Goal: Task Accomplishment & Management: Use online tool/utility

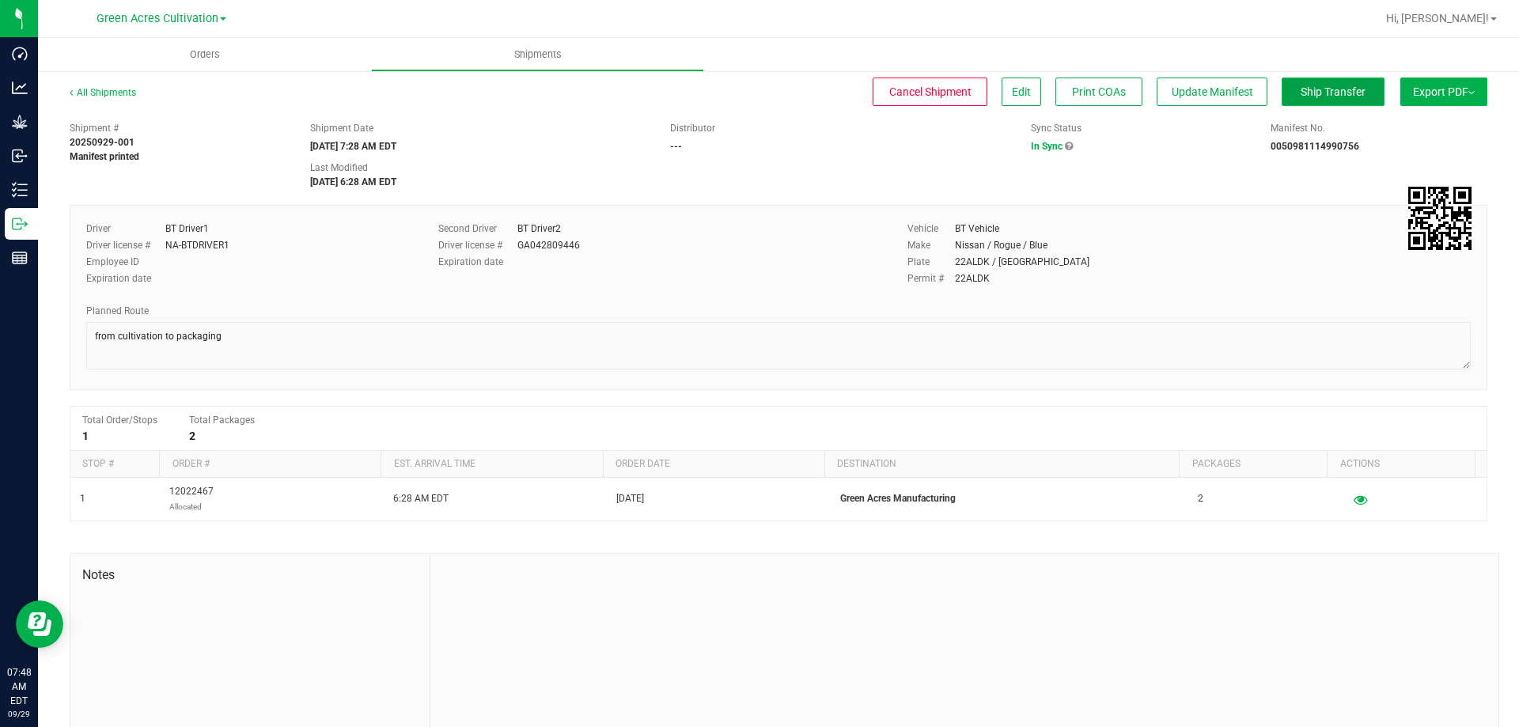
click at [1348, 83] on button "Ship Transfer" at bounding box center [1332, 92] width 103 height 28
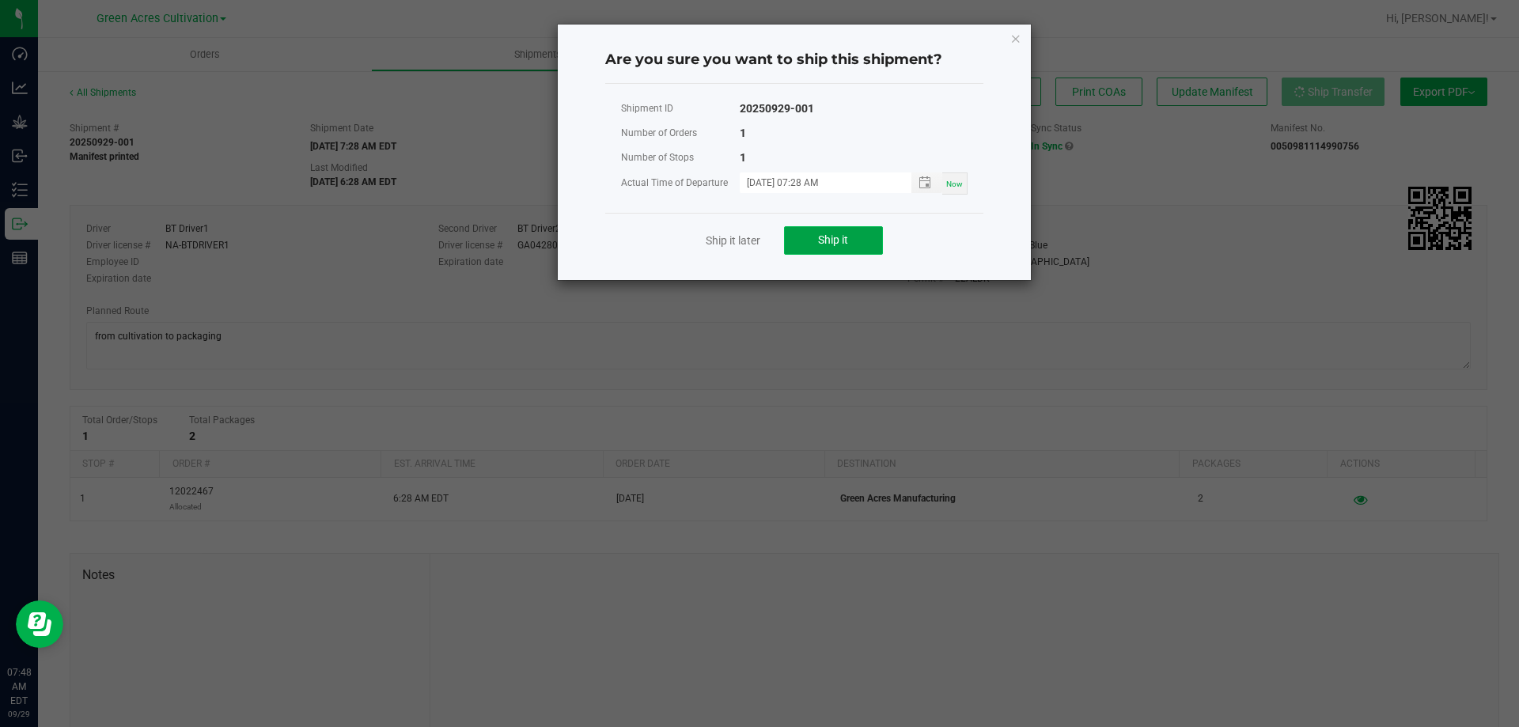
click at [837, 244] on span "Ship it" at bounding box center [833, 239] width 30 height 13
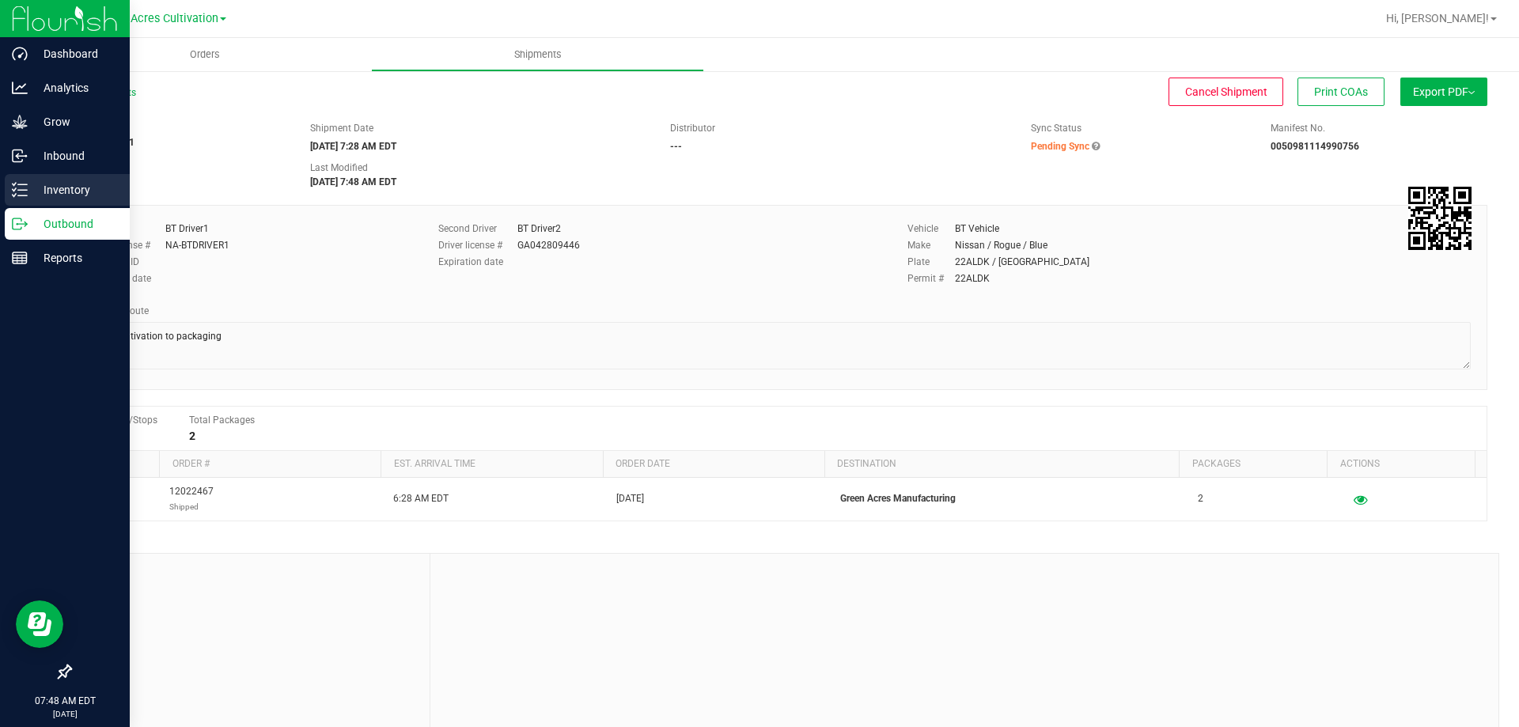
click at [55, 186] on p "Inventory" at bounding box center [75, 189] width 95 height 19
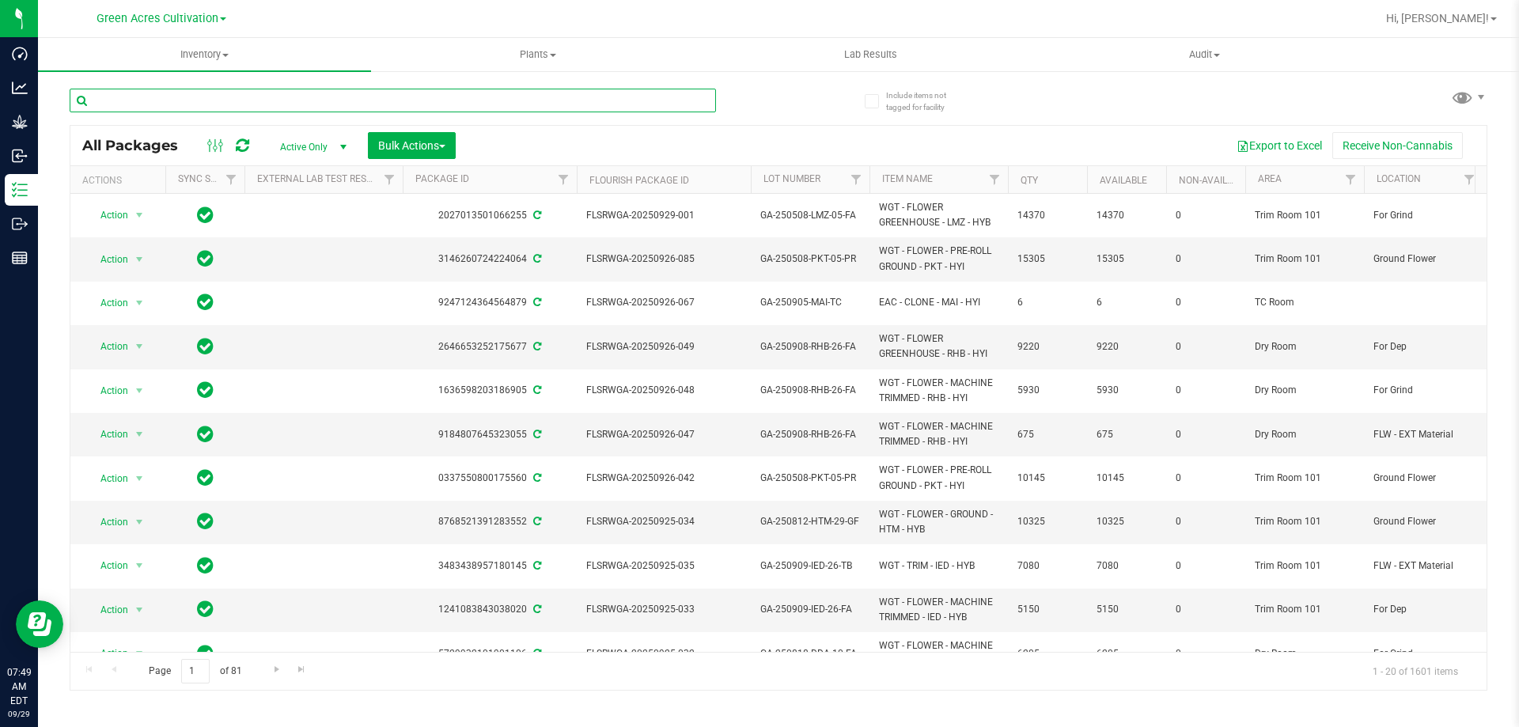
click at [479, 101] on input "text" at bounding box center [393, 101] width 646 height 24
paste input "SN-250815-GPE-10"
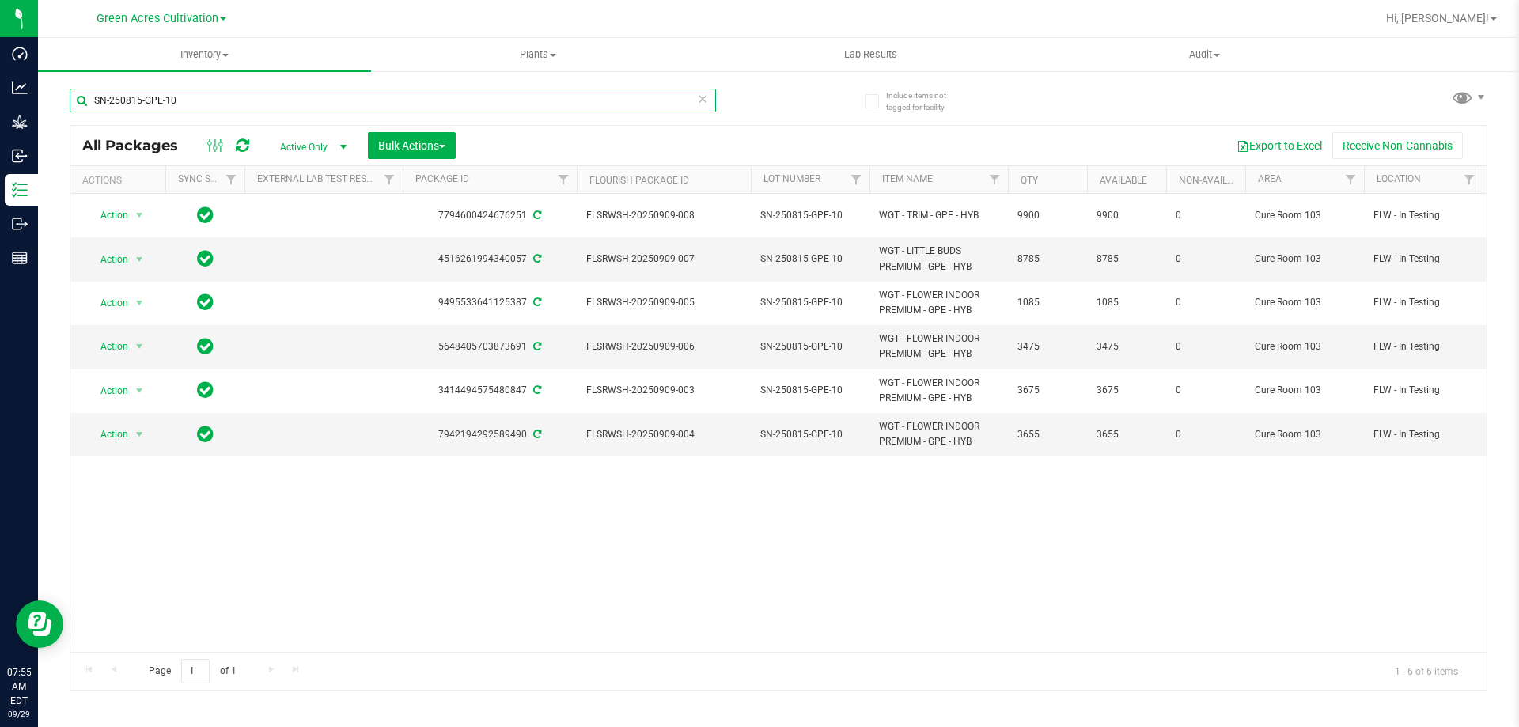
click at [476, 93] on input "SN-250815-GPE-10" at bounding box center [393, 101] width 646 height 24
paste input "627-BCT-03"
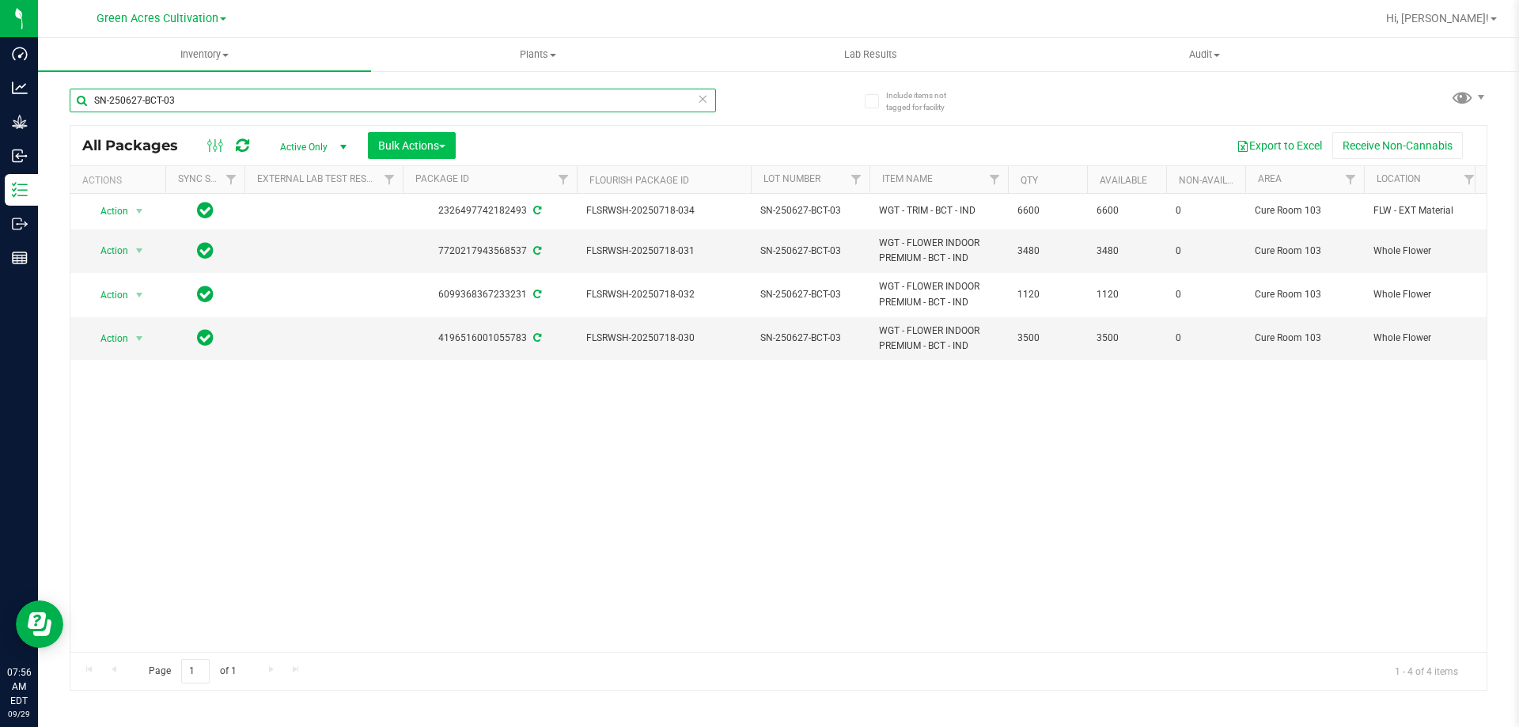
type input "SN-250627-BCT-03"
click at [445, 143] on span "Bulk Actions" at bounding box center [411, 145] width 67 height 13
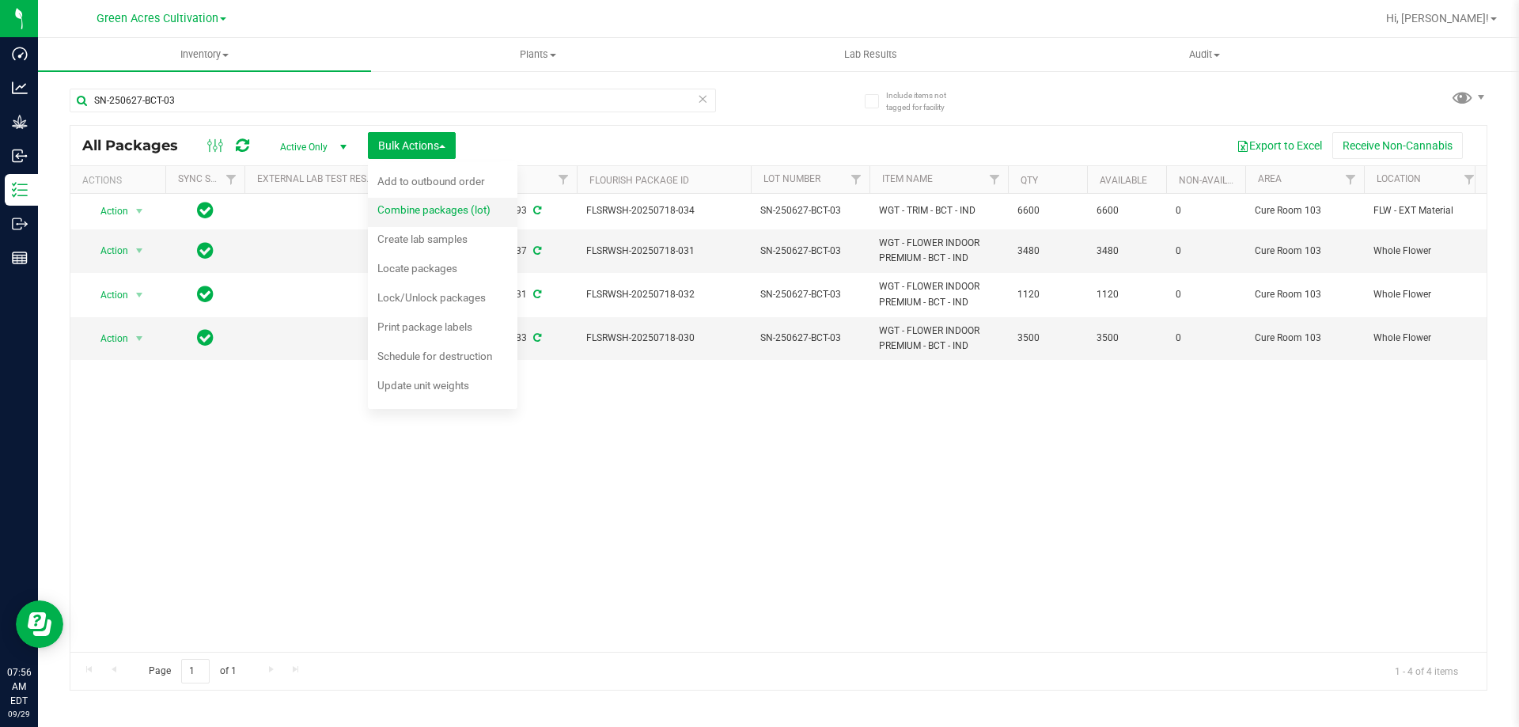
click at [456, 212] on span "Combine packages (lot)" at bounding box center [433, 209] width 113 height 13
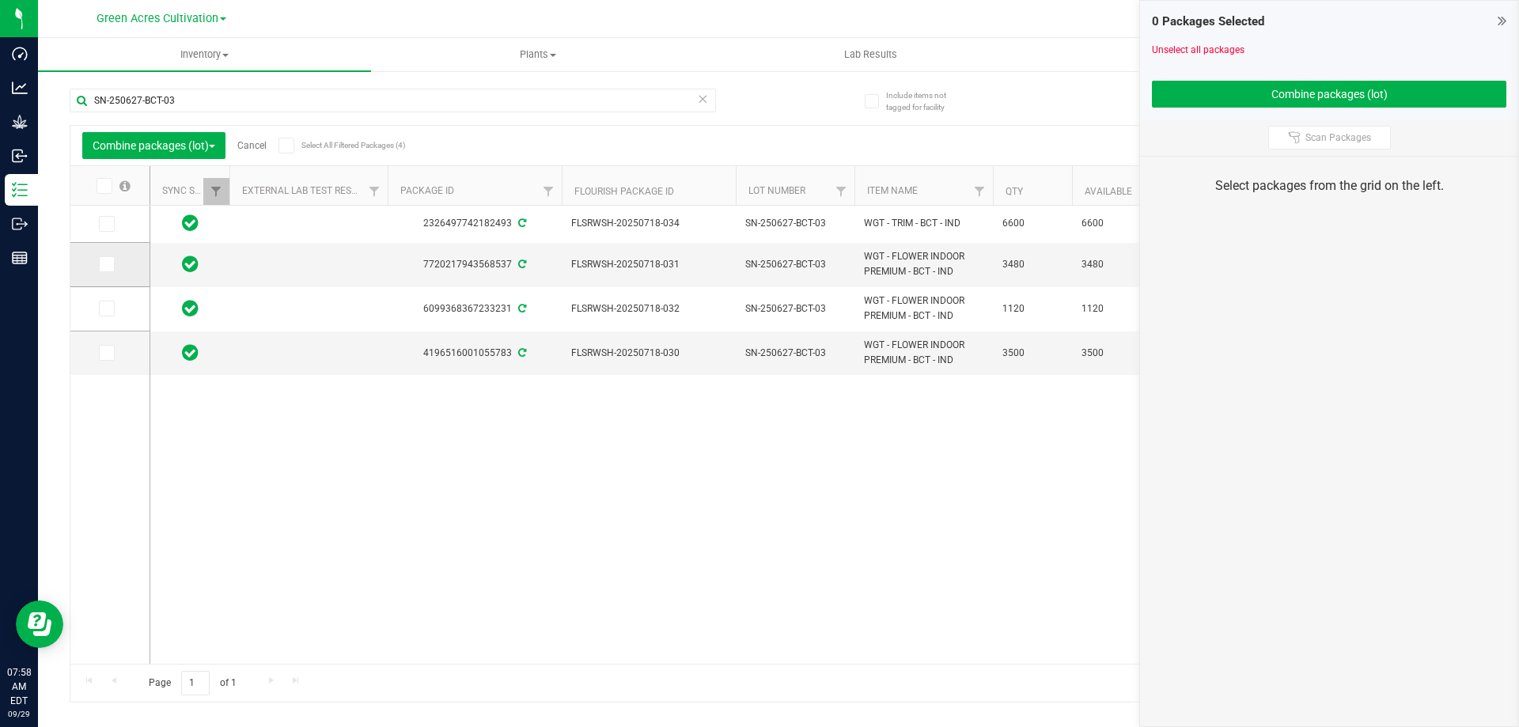
click at [103, 264] on icon at bounding box center [105, 264] width 10 height 0
click at [0, 0] on input "checkbox" at bounding box center [0, 0] width 0 height 0
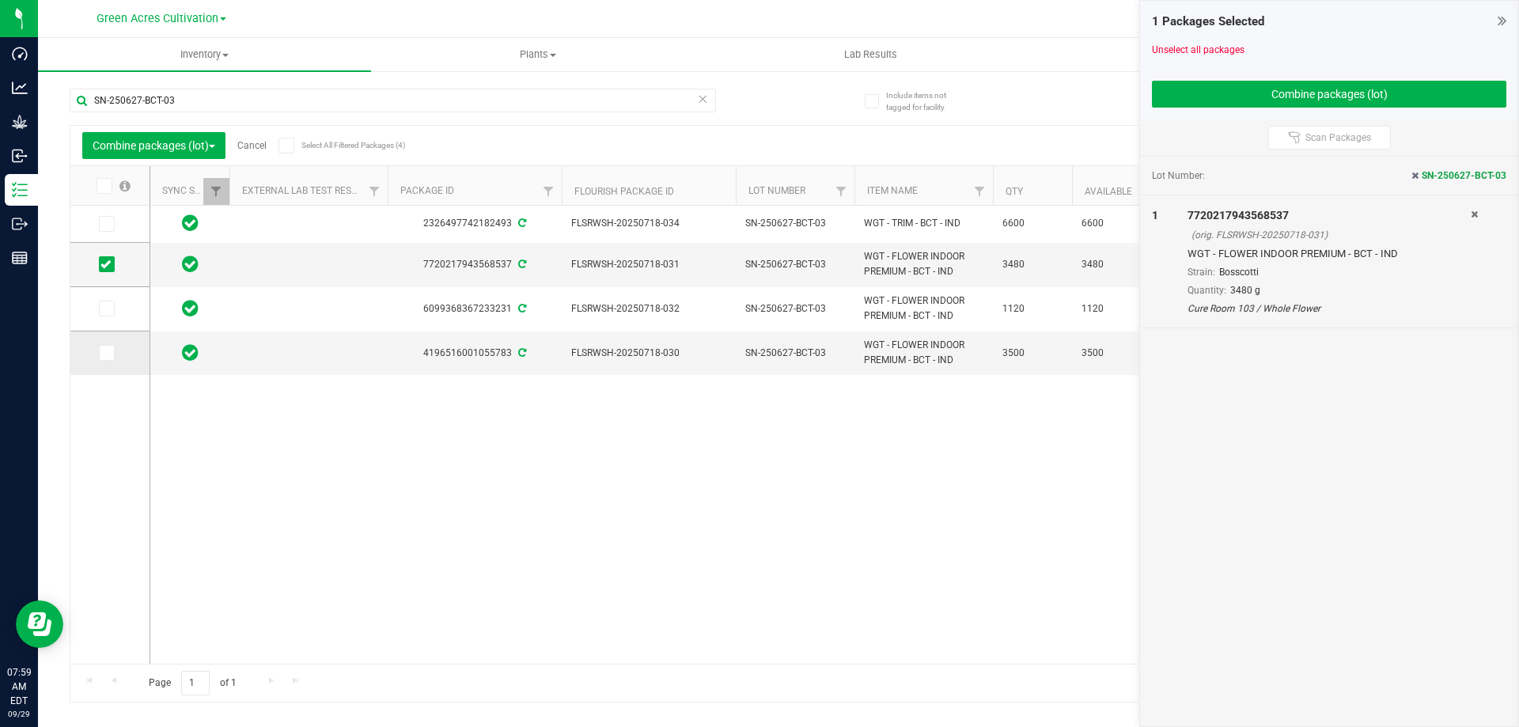
click at [108, 353] on icon at bounding box center [105, 353] width 10 height 0
click at [0, 0] on input "checkbox" at bounding box center [0, 0] width 0 height 0
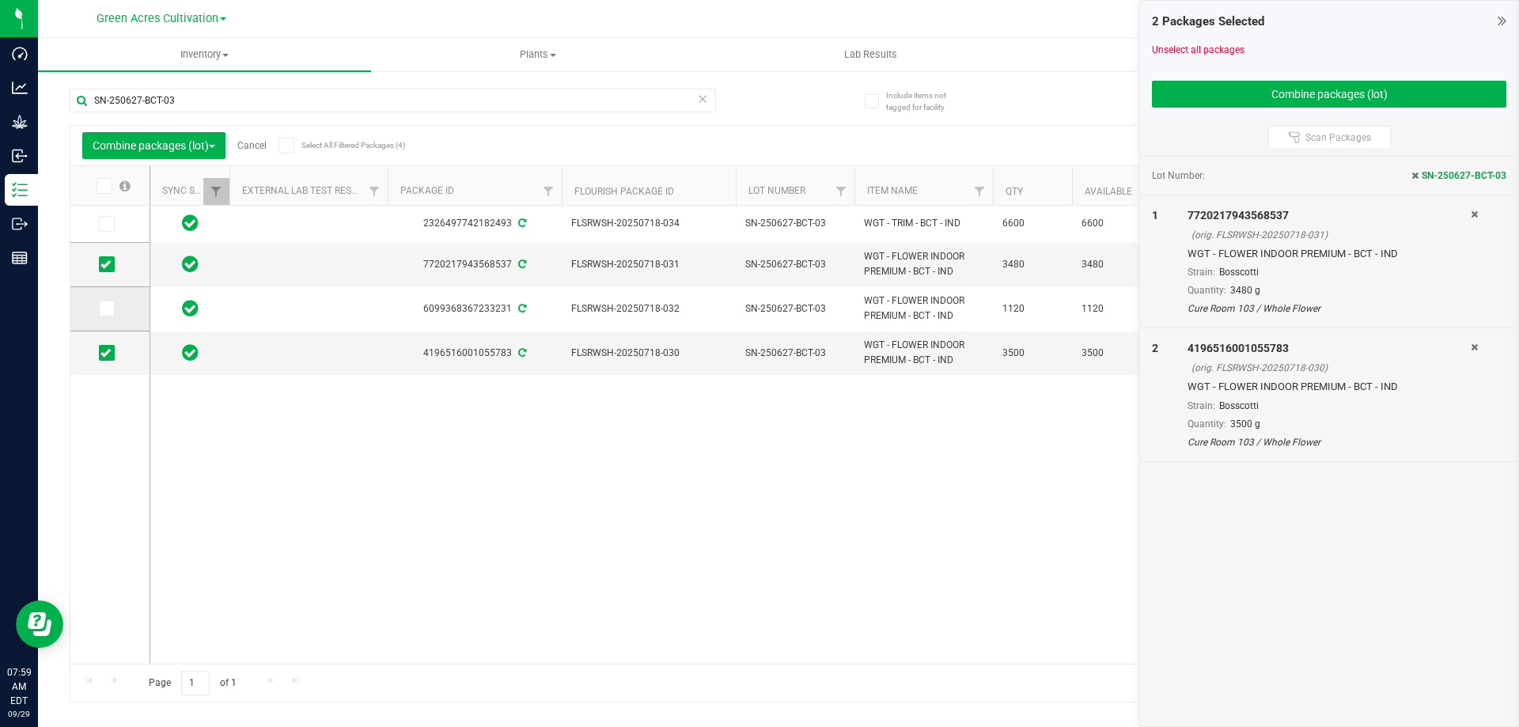
click at [108, 309] on icon at bounding box center [105, 309] width 10 height 0
click at [0, 0] on input "checkbox" at bounding box center [0, 0] width 0 height 0
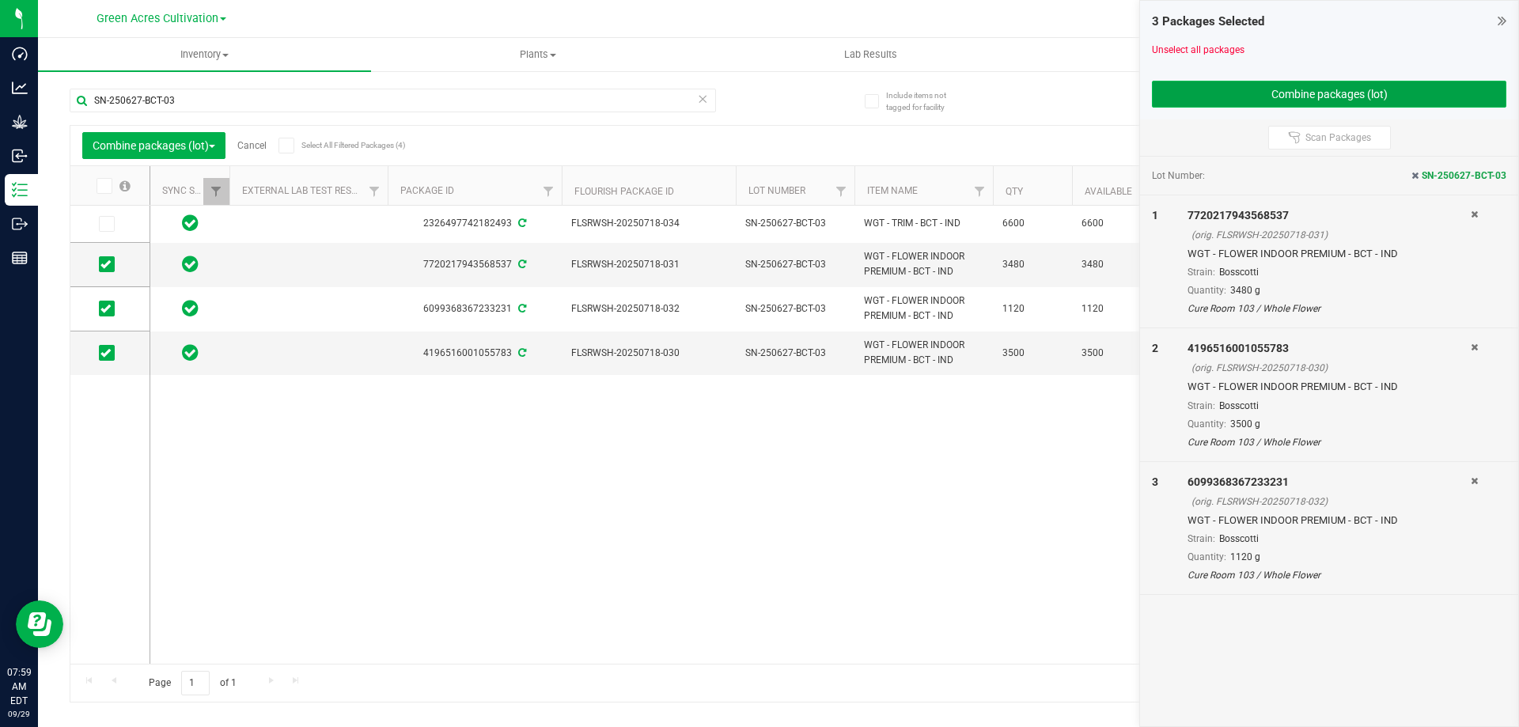
click at [1213, 97] on button "Combine packages (lot)" at bounding box center [1329, 94] width 354 height 27
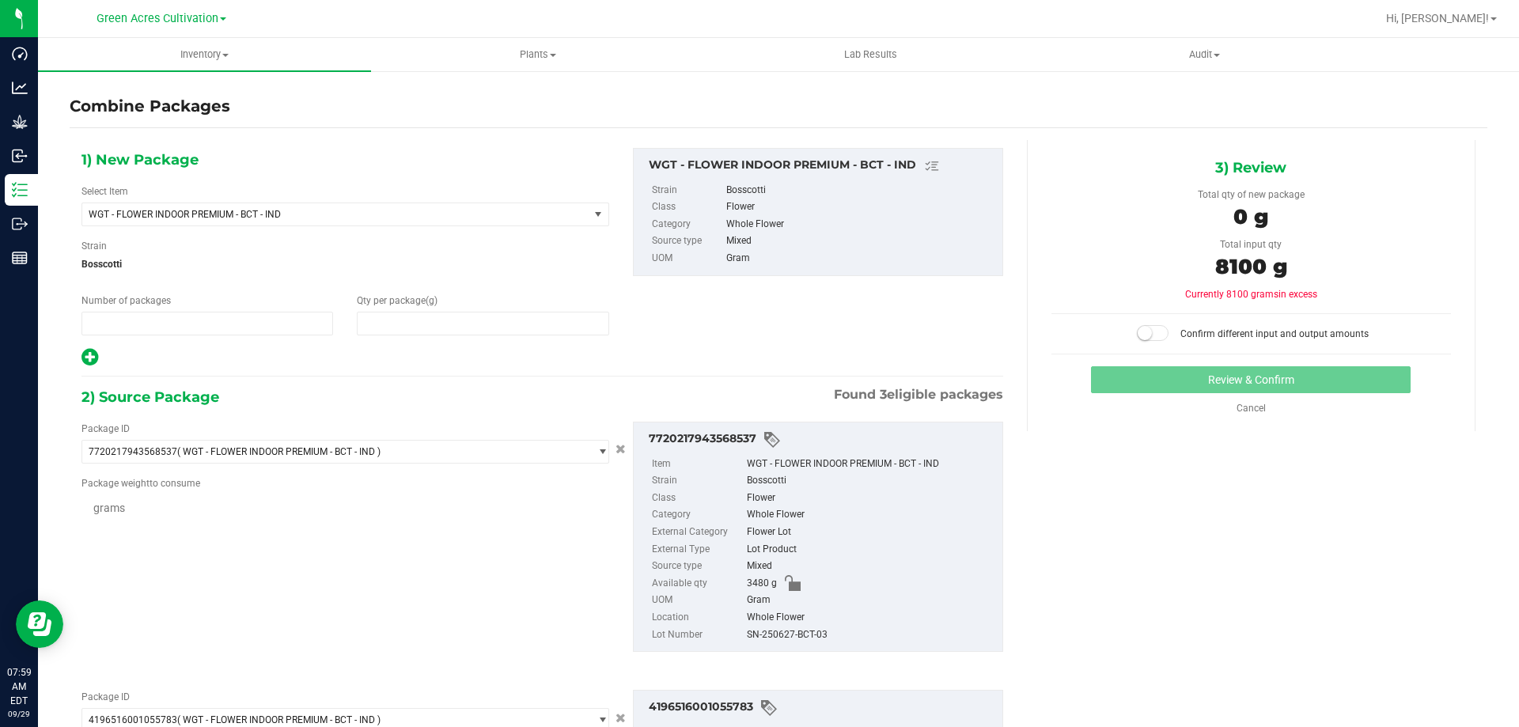
type input "1"
type input "0"
click at [489, 327] on input "0" at bounding box center [483, 323] width 250 height 22
type input "8100"
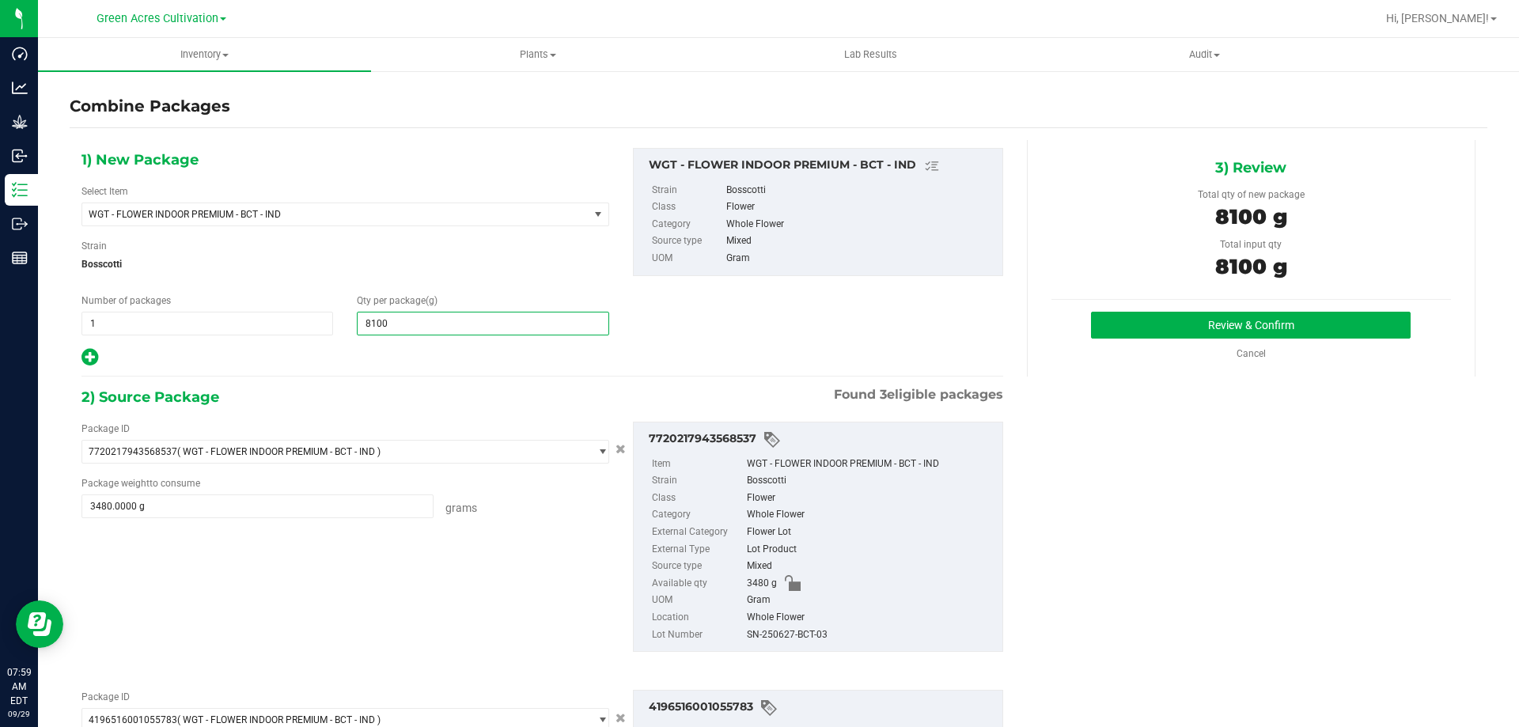
type input "8,100"
click at [809, 638] on div "SN-250627-BCT-03" at bounding box center [871, 635] width 248 height 17
copy div "SN-250627-BCT-03"
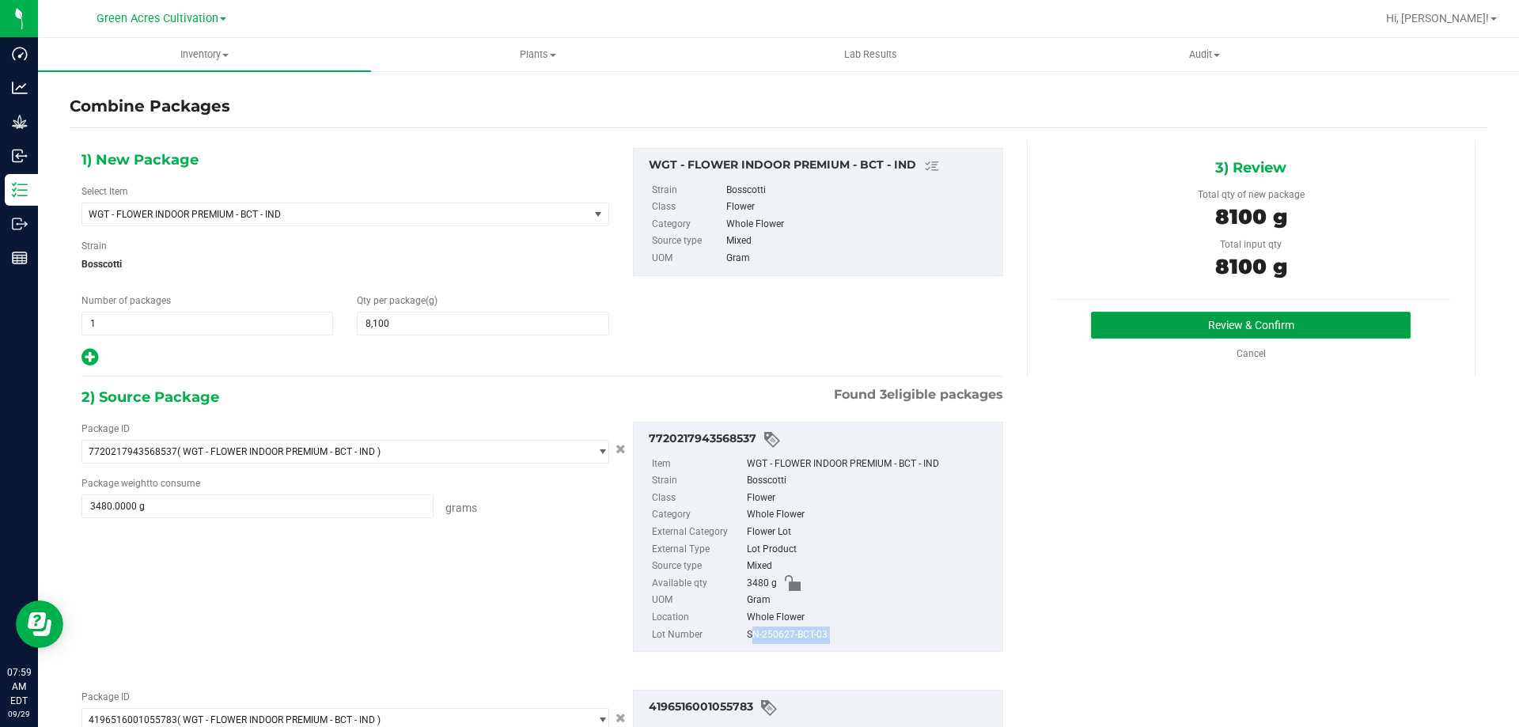
click at [1146, 330] on button "Review & Confirm" at bounding box center [1251, 325] width 320 height 27
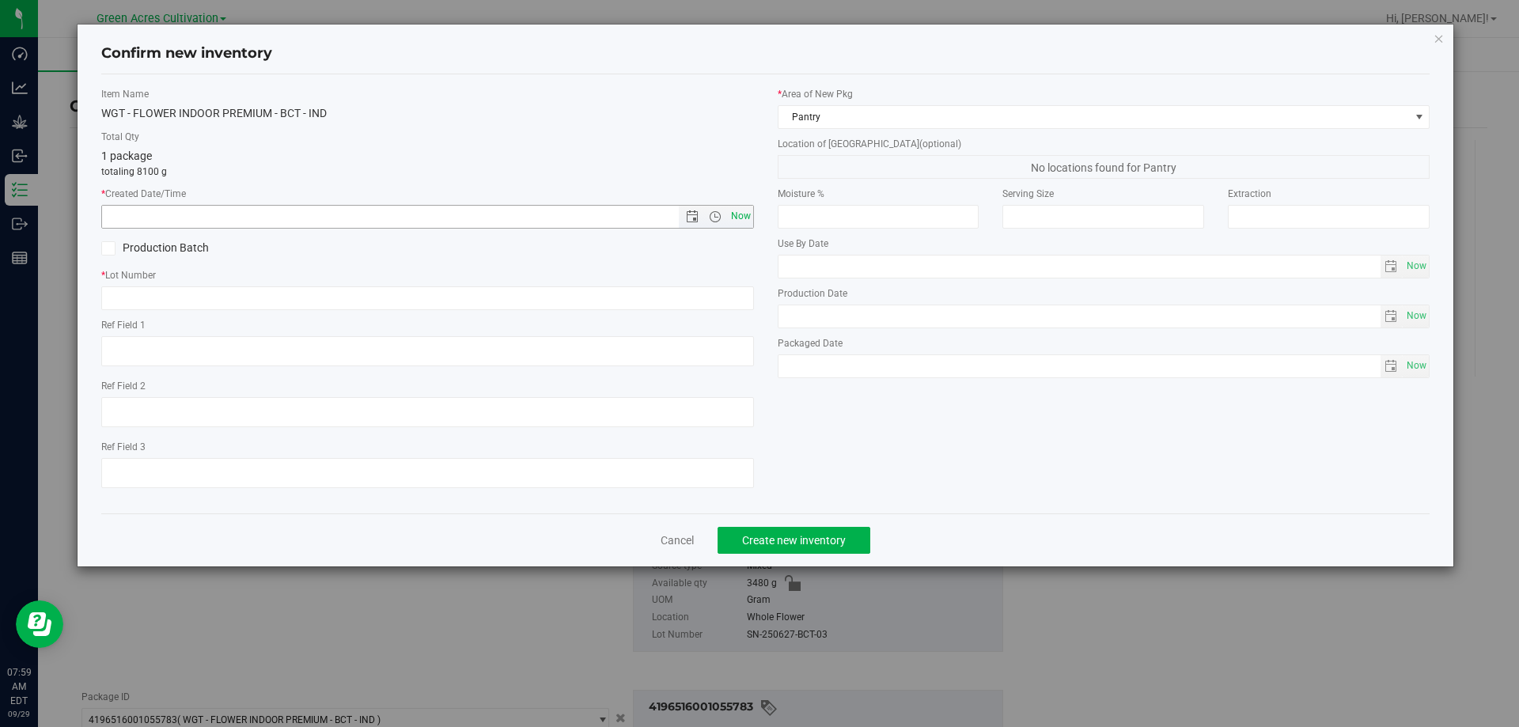
click at [751, 213] on span "Now" at bounding box center [740, 216] width 27 height 23
type input "[DATE] 7:59 AM"
click at [716, 302] on input "text" at bounding box center [427, 298] width 653 height 24
paste input "SN-250627-BCT-03"
type input "SN-250627-BCT-03"
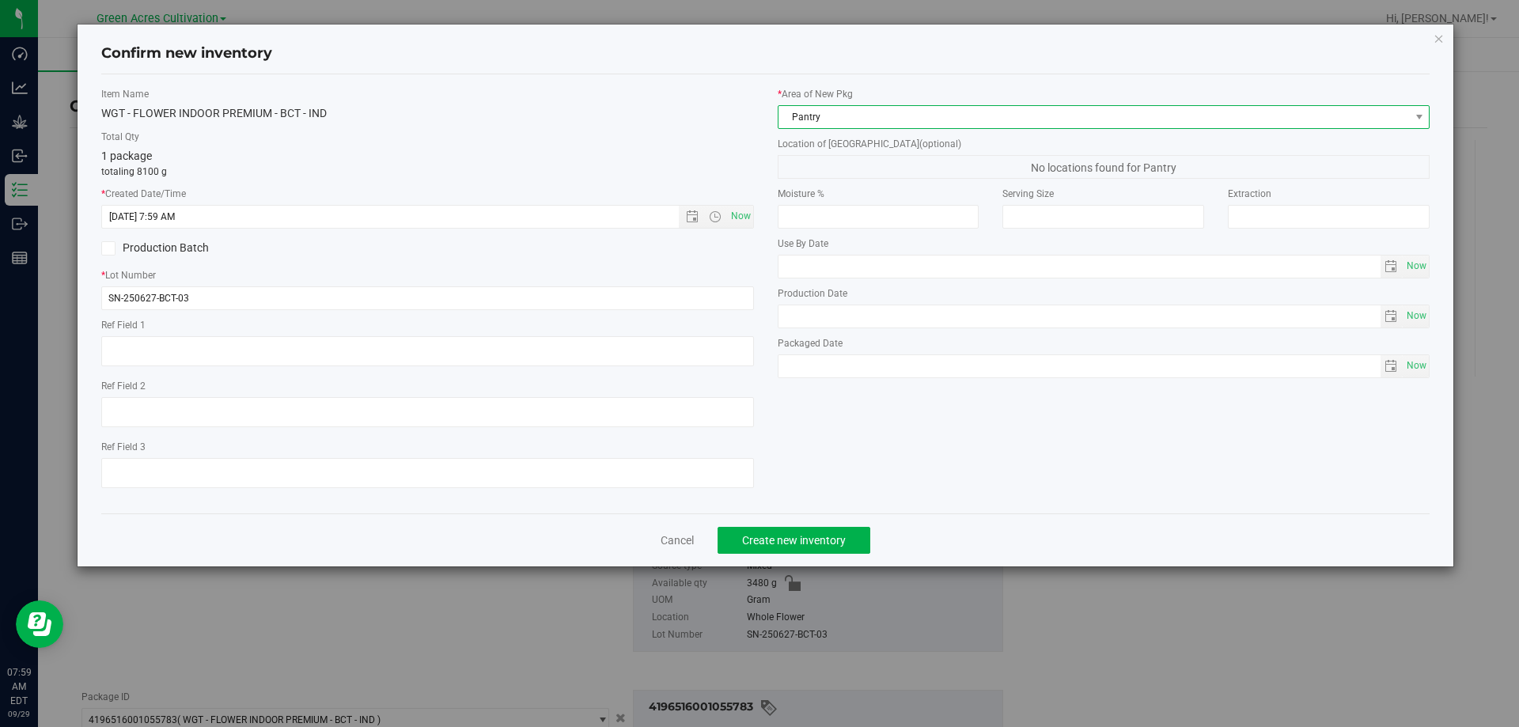
click at [881, 113] on span "Pantry" at bounding box center [1093, 117] width 631 height 22
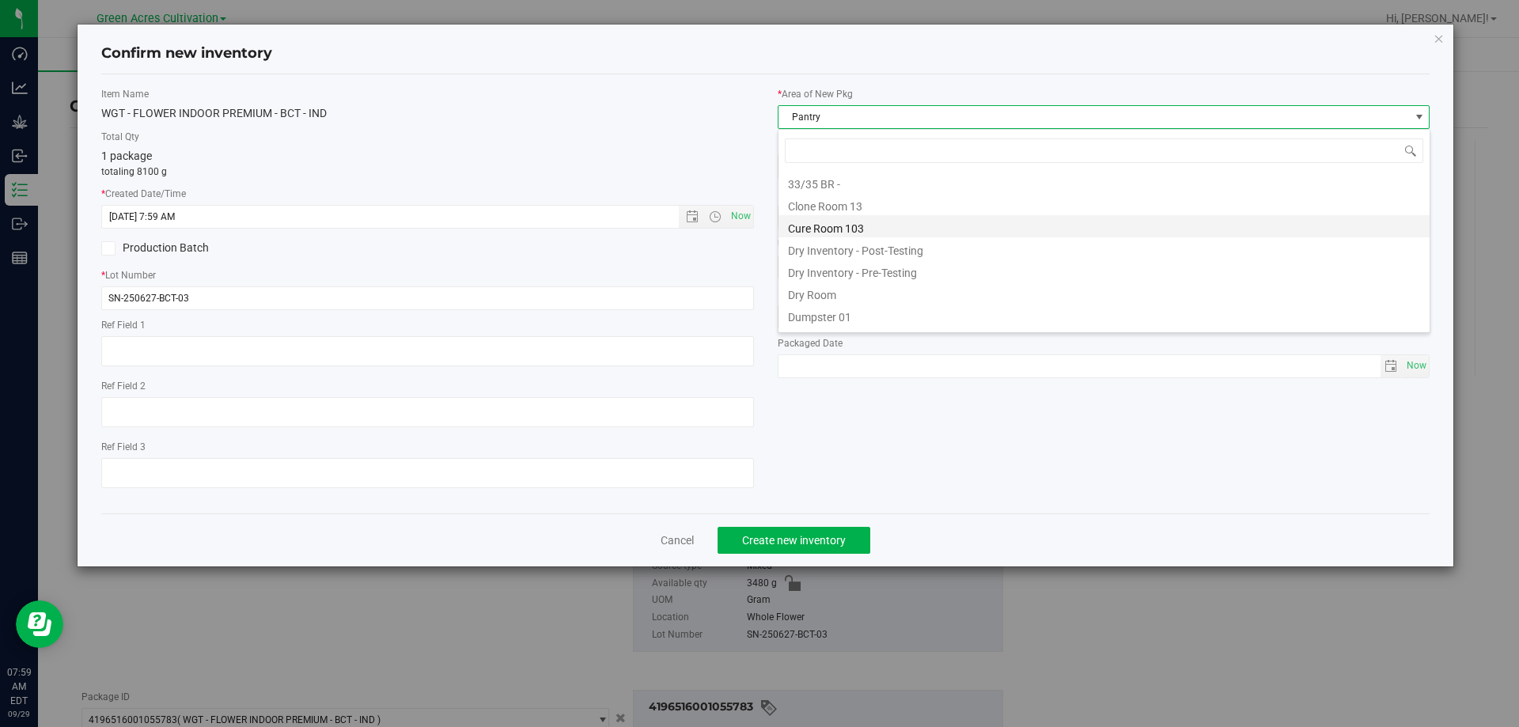
click at [844, 228] on li "Cure Room 103" at bounding box center [1103, 226] width 651 height 22
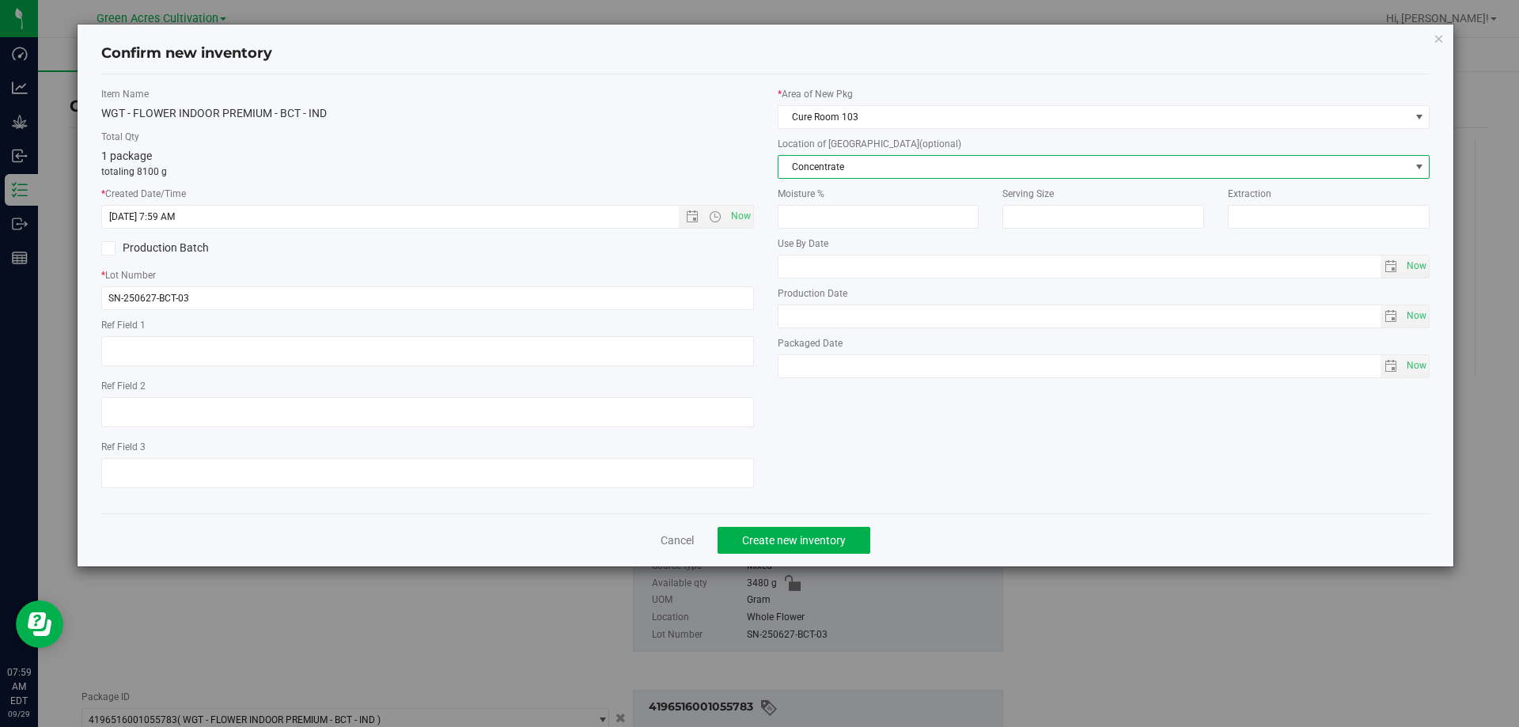
click at [861, 161] on span "Concentrate" at bounding box center [1093, 167] width 631 height 22
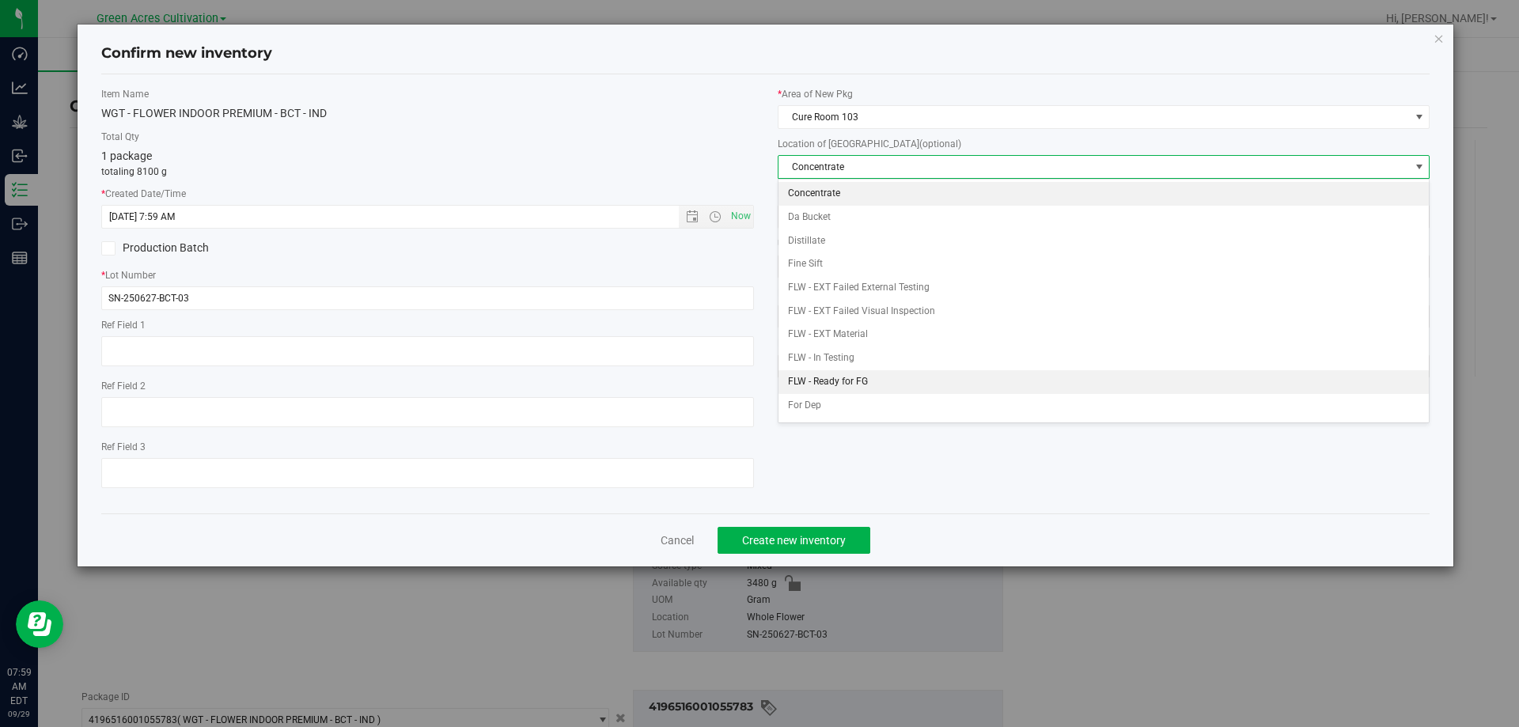
click at [843, 381] on li "FLW - Ready for FG" at bounding box center [1103, 382] width 651 height 24
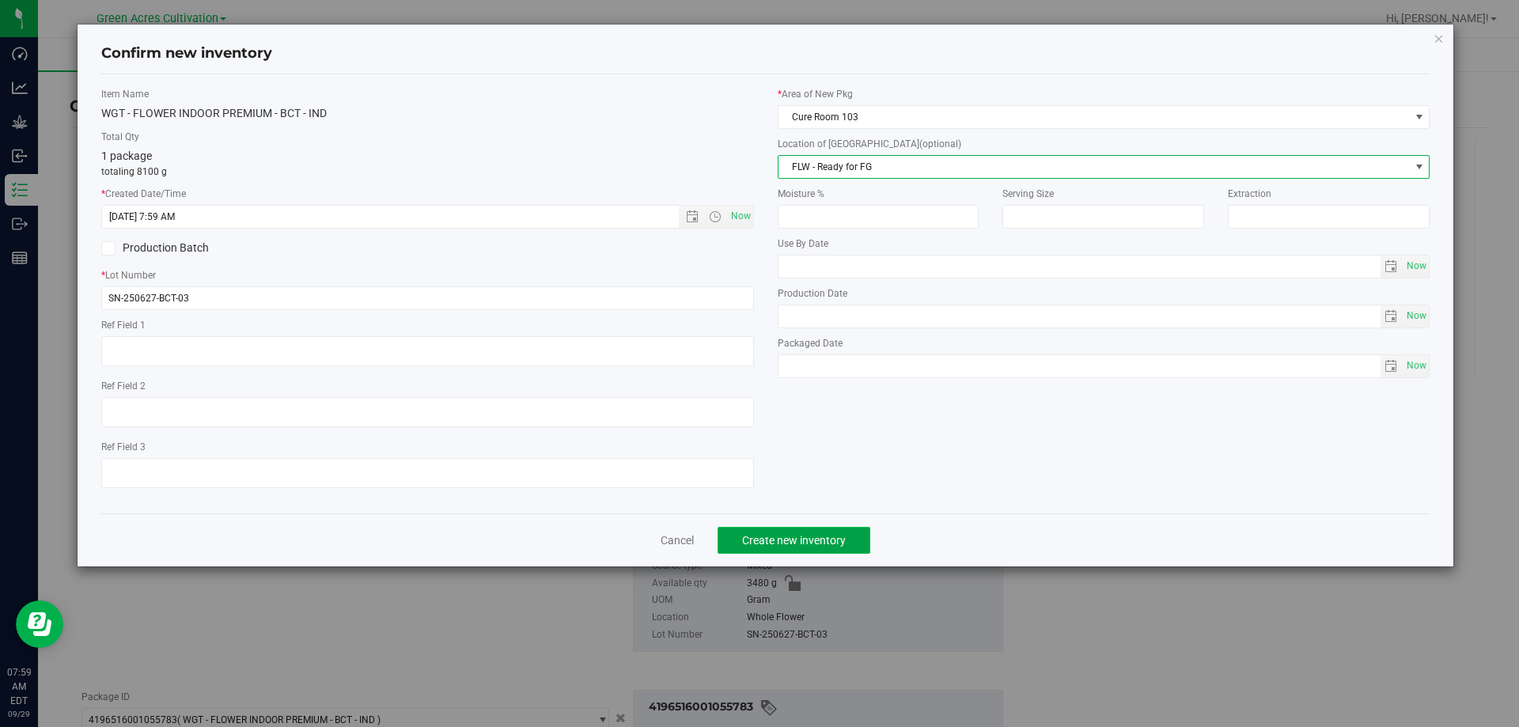
click at [808, 529] on button "Create new inventory" at bounding box center [793, 540] width 153 height 27
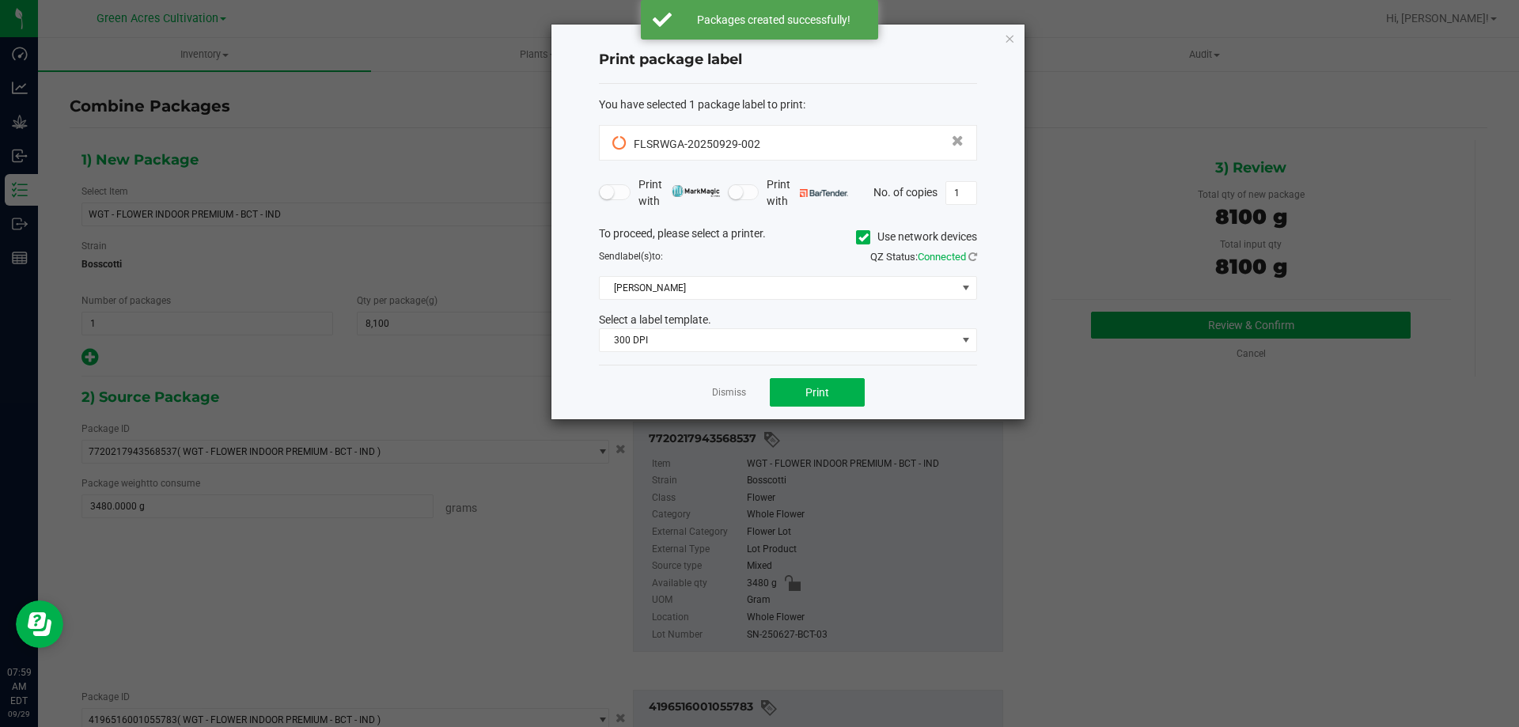
click at [858, 237] on icon at bounding box center [863, 237] width 10 height 0
click at [0, 0] on input "Use network devices" at bounding box center [0, 0] width 0 height 0
click at [831, 284] on span at bounding box center [778, 288] width 357 height 22
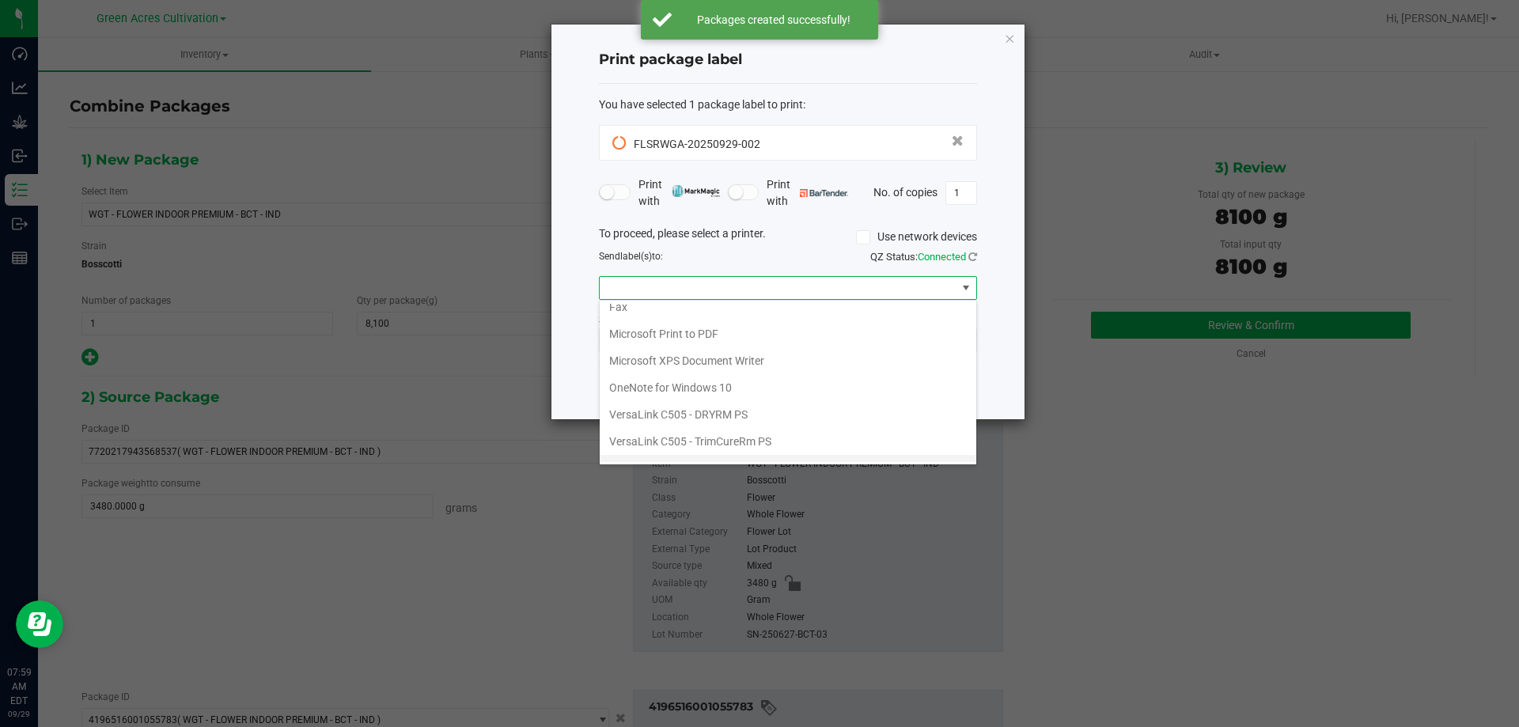
scroll to position [57, 0]
click at [736, 441] on ZPL "ZDesigner ZD420-203dpi ZPL" at bounding box center [788, 448] width 377 height 27
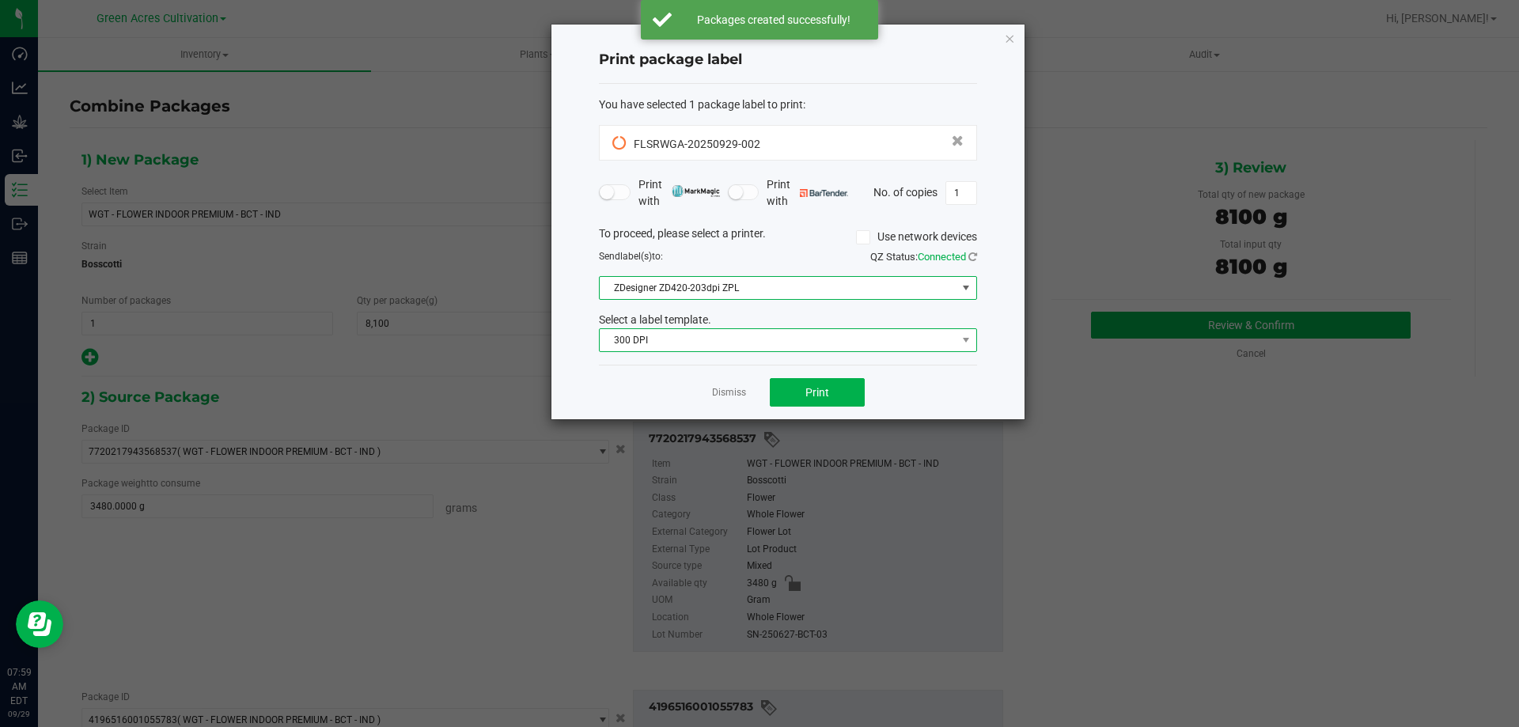
click at [791, 339] on span "300 DPI" at bounding box center [778, 340] width 357 height 22
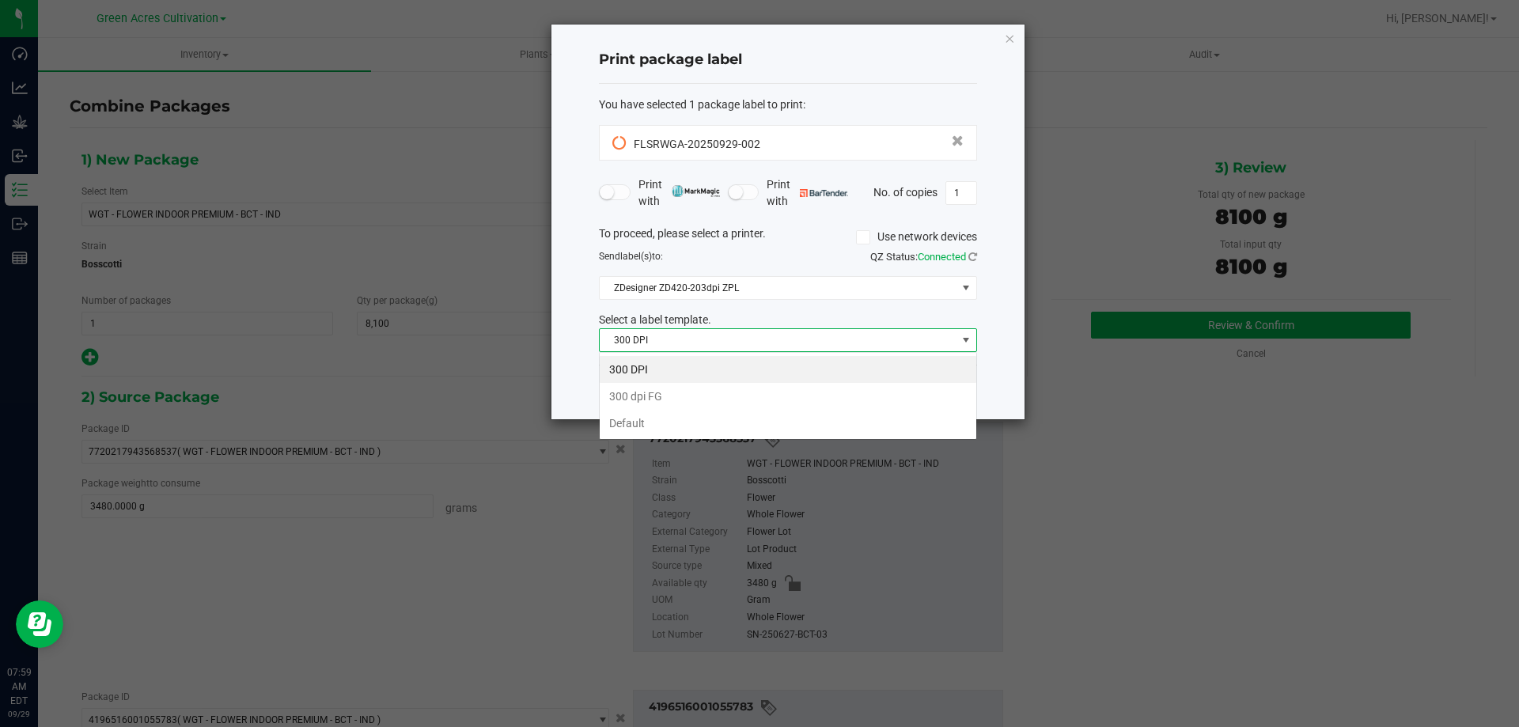
scroll to position [24, 378]
click at [706, 425] on li "Default" at bounding box center [788, 423] width 377 height 27
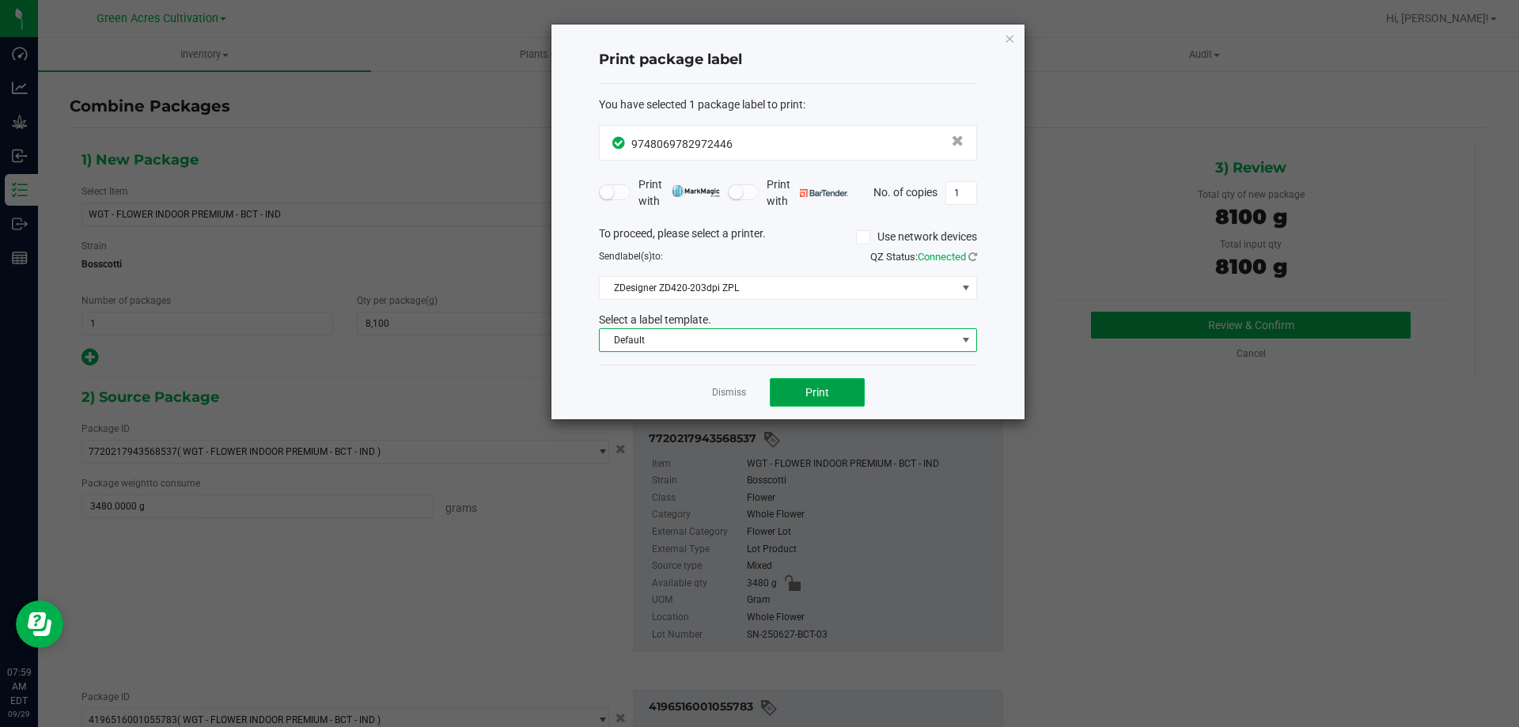
click at [796, 392] on button "Print" at bounding box center [817, 392] width 95 height 28
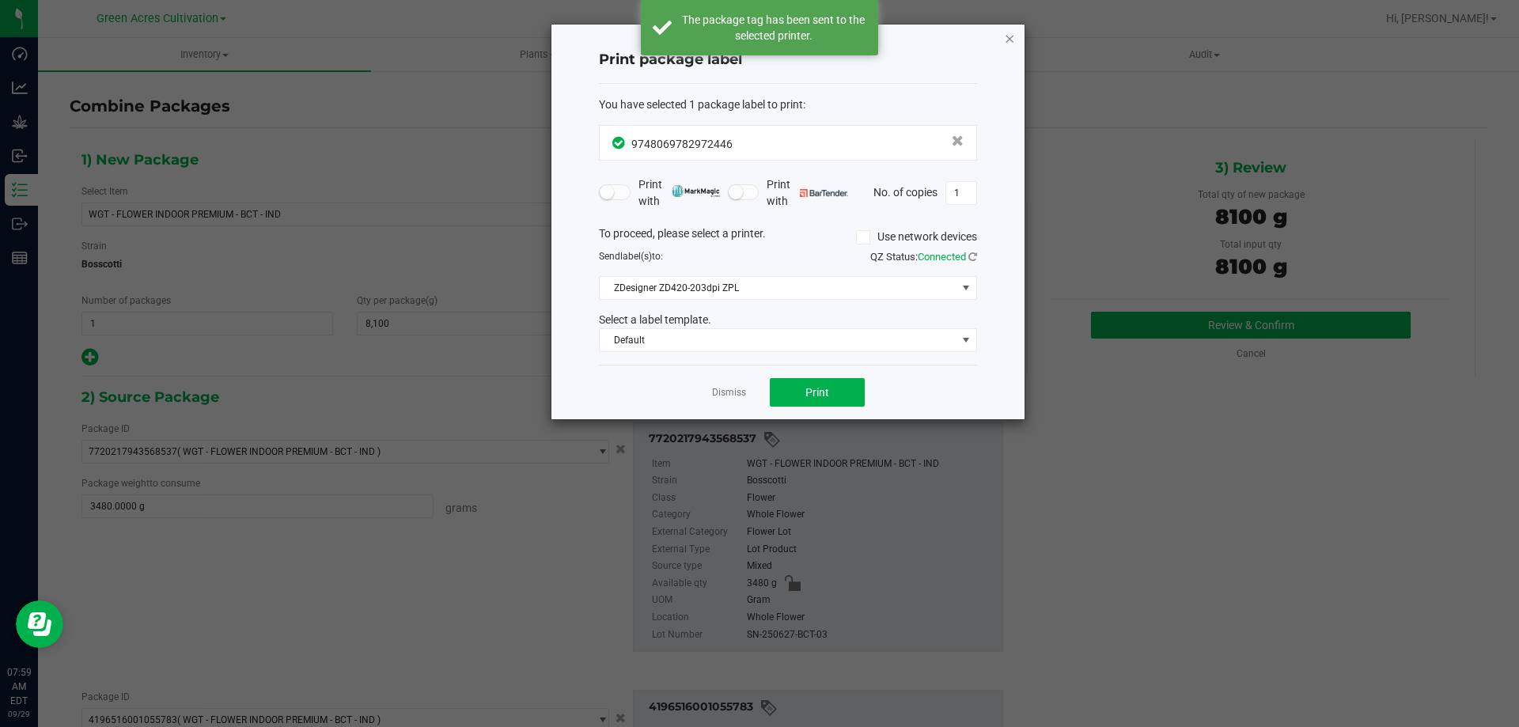
click at [1013, 33] on icon "button" at bounding box center [1009, 37] width 11 height 19
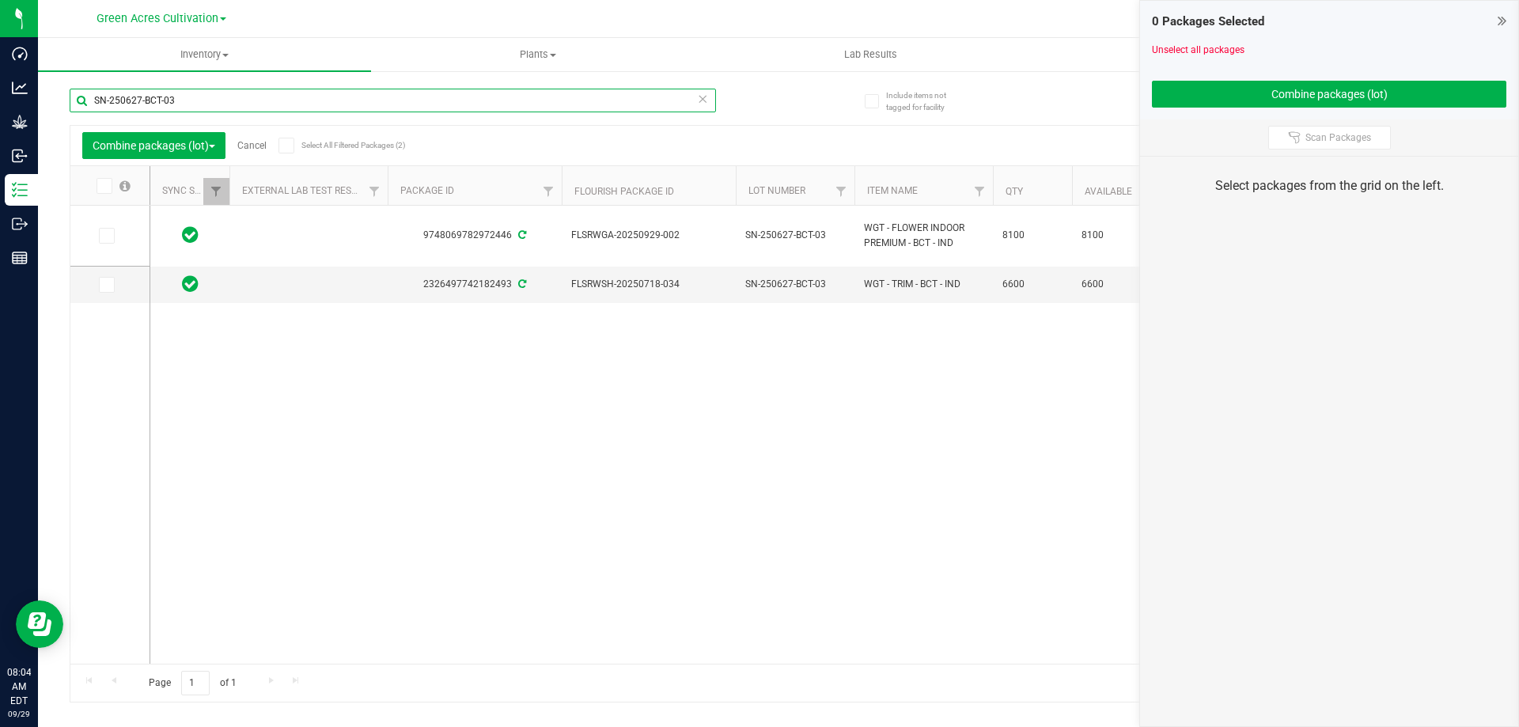
click at [574, 105] on input "SN-250627-BCT-03" at bounding box center [393, 101] width 646 height 24
paste input "530-JGN-07-FA"
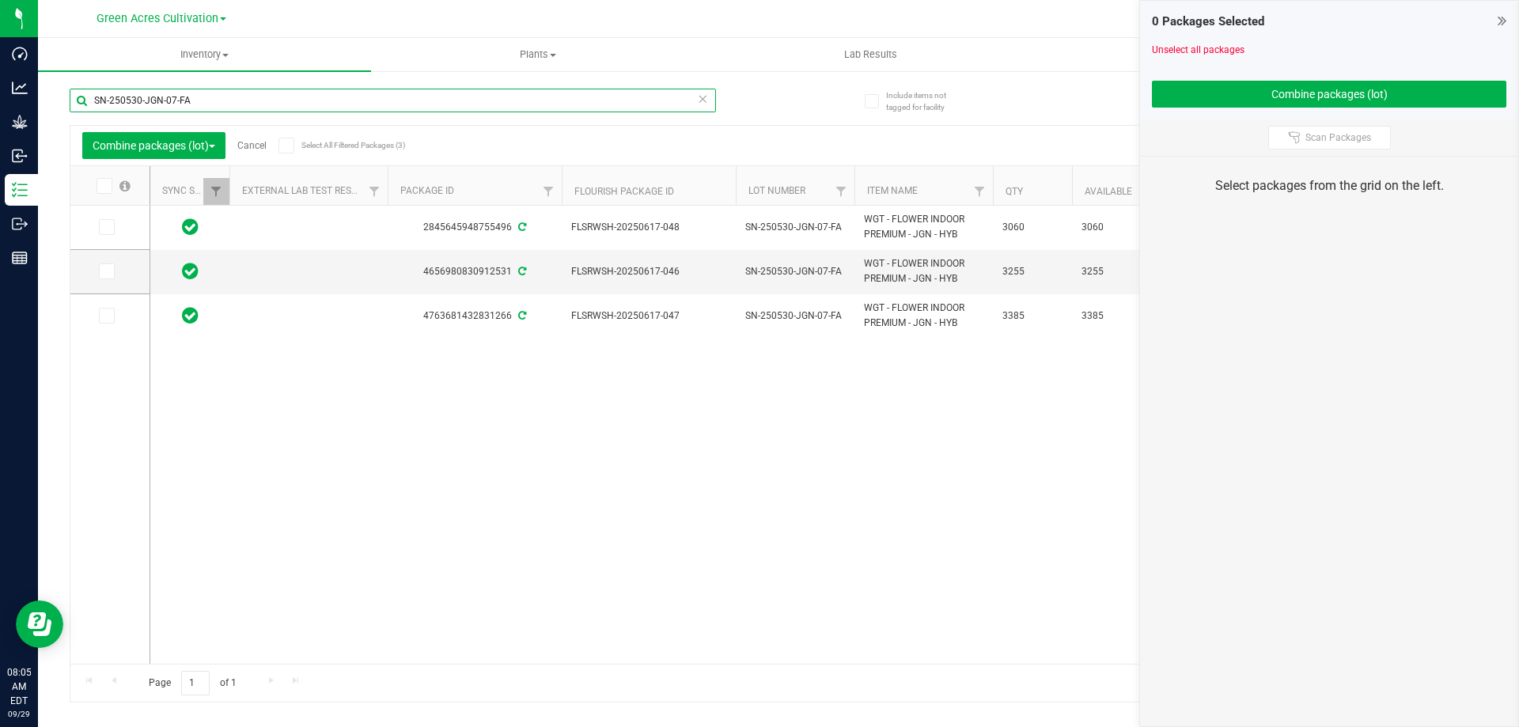
type input "SN-250530-JGN-07-FA"
click at [816, 532] on div "2845645948755496 FLSRWSH-20250617-048 SN-250530-JGN-07-FA WGT - FLOWER INDOOR P…" at bounding box center [817, 435] width 1335 height 458
click at [104, 186] on icon at bounding box center [103, 186] width 10 height 0
click at [0, 0] on input "checkbox" at bounding box center [0, 0] width 0 height 0
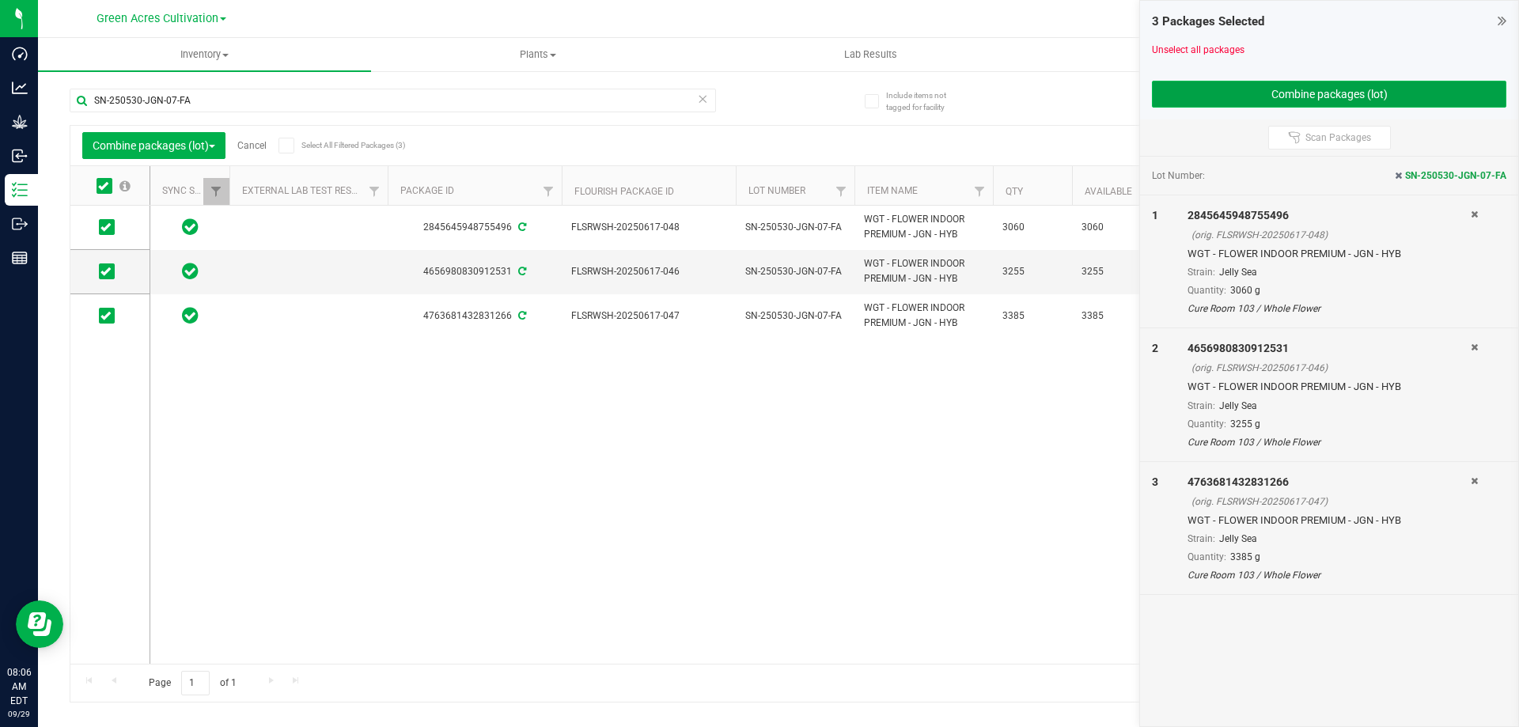
click at [1284, 100] on button "Combine packages (lot)" at bounding box center [1329, 94] width 354 height 27
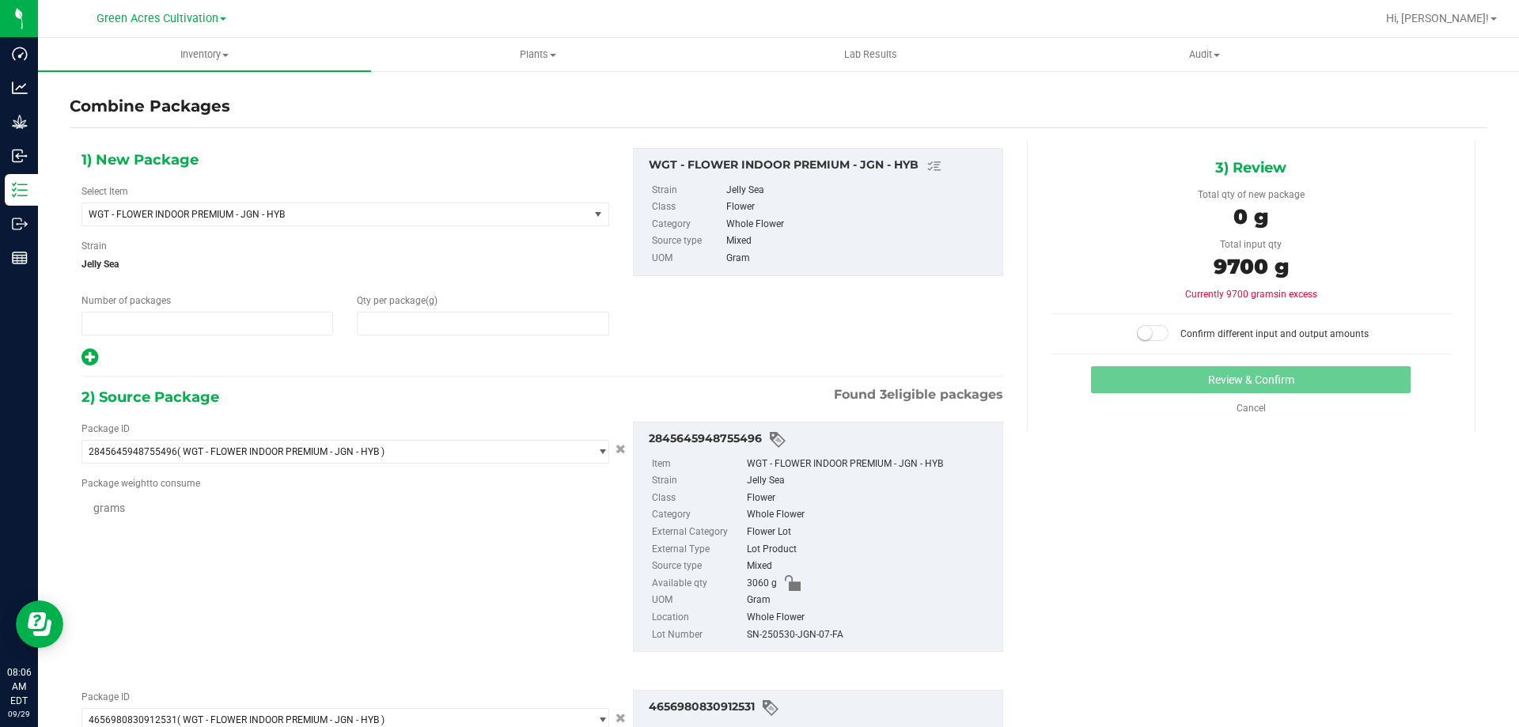
type input "1"
type input "0"
type input "3060.0000 g"
type input "3255.0000 g"
type input "3385.0000 g"
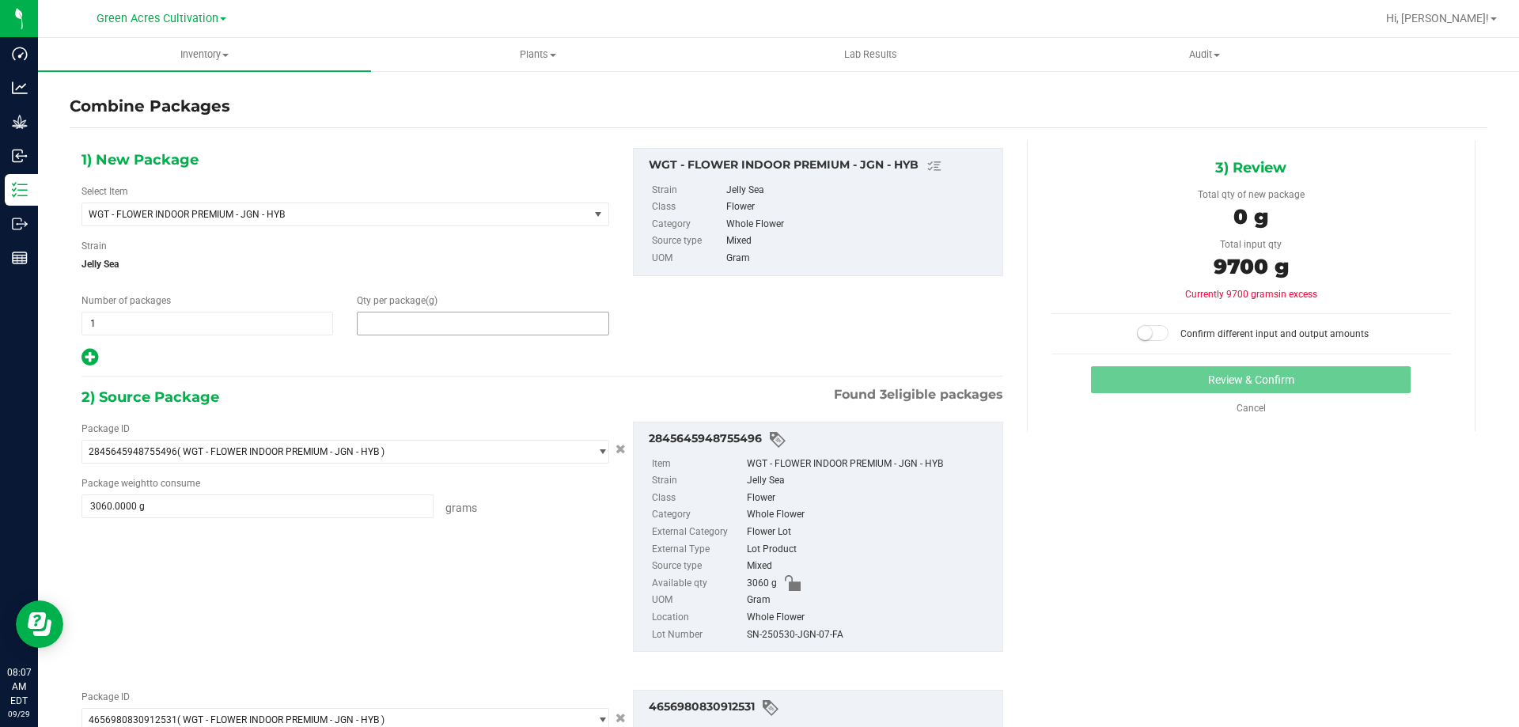
click at [513, 316] on span at bounding box center [483, 324] width 252 height 24
type input "9700"
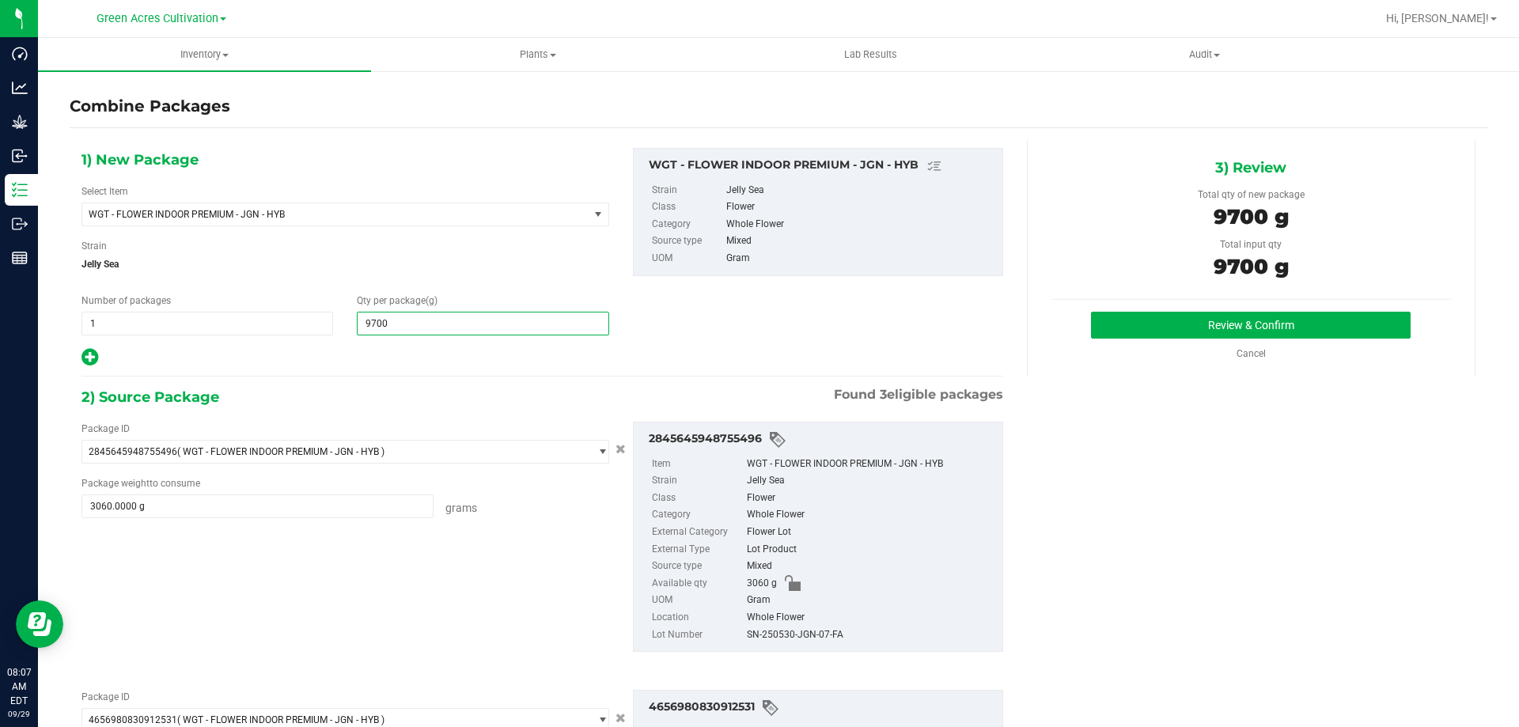
click at [797, 631] on div "SN-250530-JGN-07-FA" at bounding box center [871, 635] width 248 height 17
type input "9,700"
click at [797, 631] on div "SN-250530-JGN-07-FA" at bounding box center [871, 635] width 248 height 17
copy div "SN-250530-JGN-07-FA"
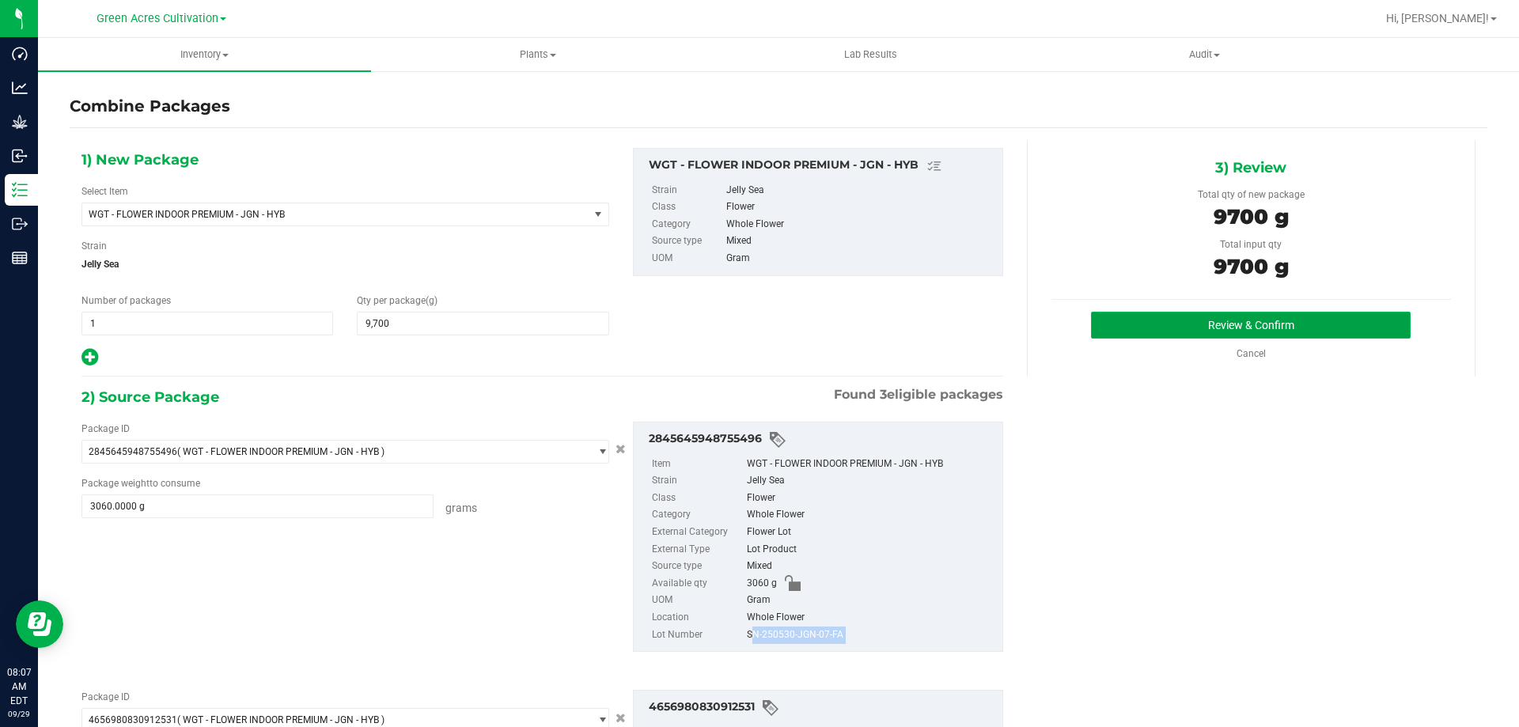
click at [1110, 322] on button "Review & Confirm" at bounding box center [1251, 325] width 320 height 27
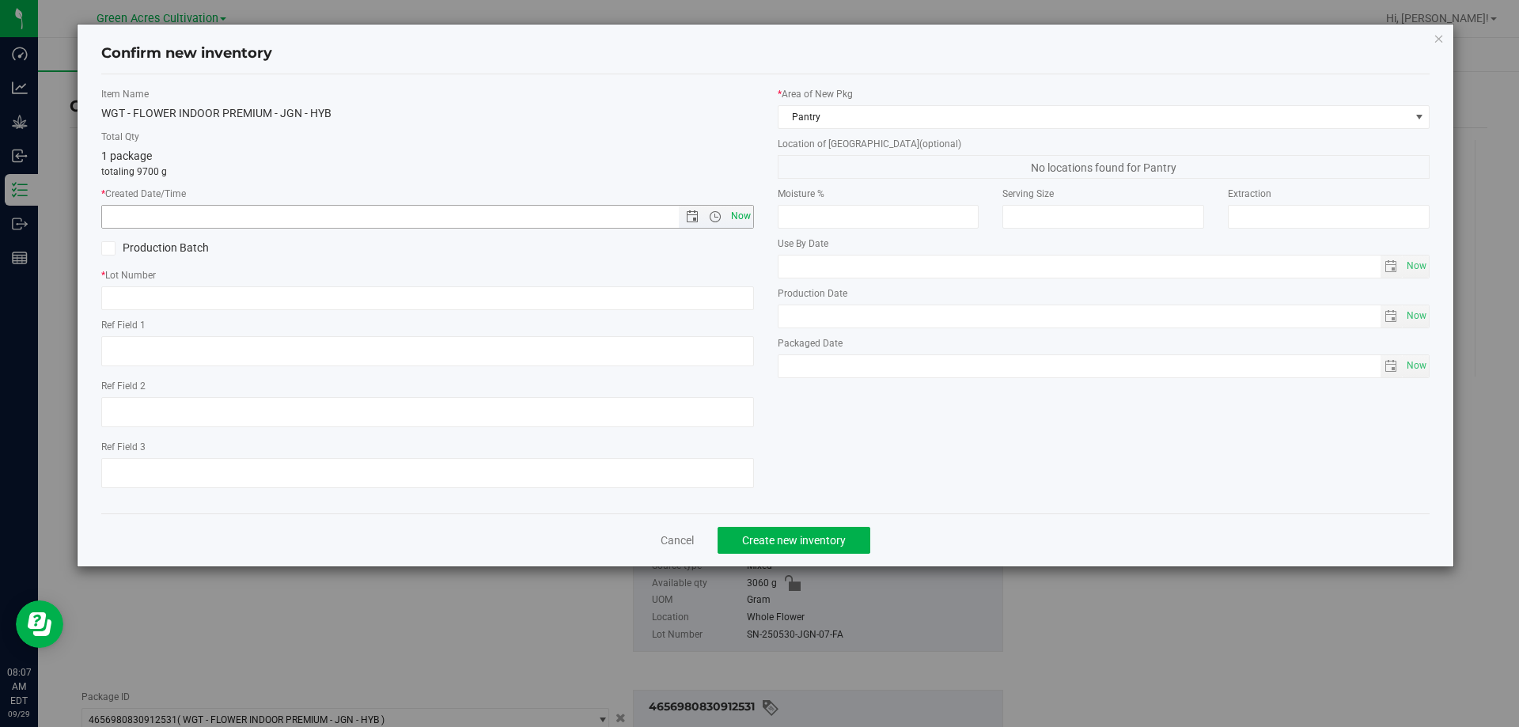
click at [738, 219] on span "Now" at bounding box center [740, 216] width 27 height 23
type input "[DATE] 8:07 AM"
click at [647, 297] on input "text" at bounding box center [427, 298] width 653 height 24
paste input "SN-250530-JGN-07-FA"
type input "SN-250530-JGN-07-FA"
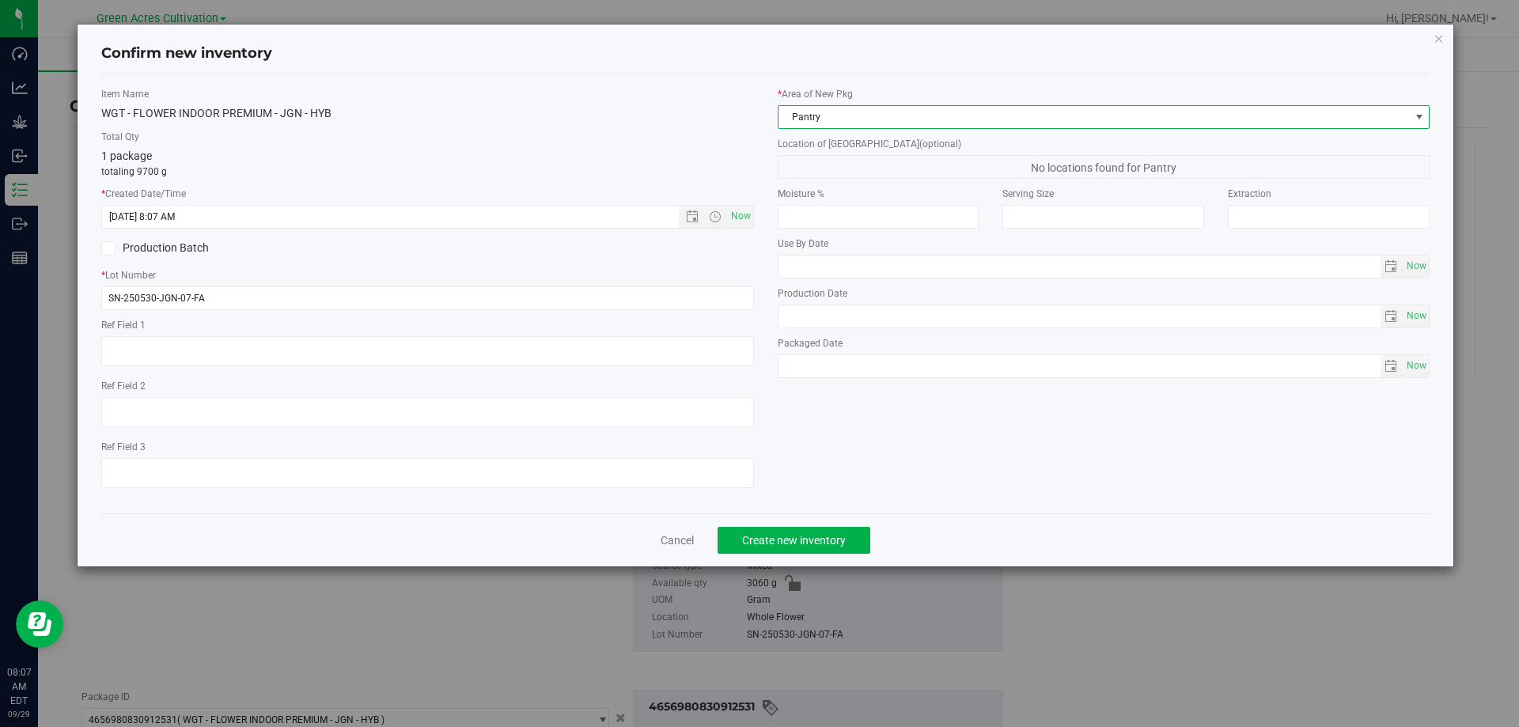
click at [918, 122] on span "Pantry" at bounding box center [1093, 117] width 631 height 22
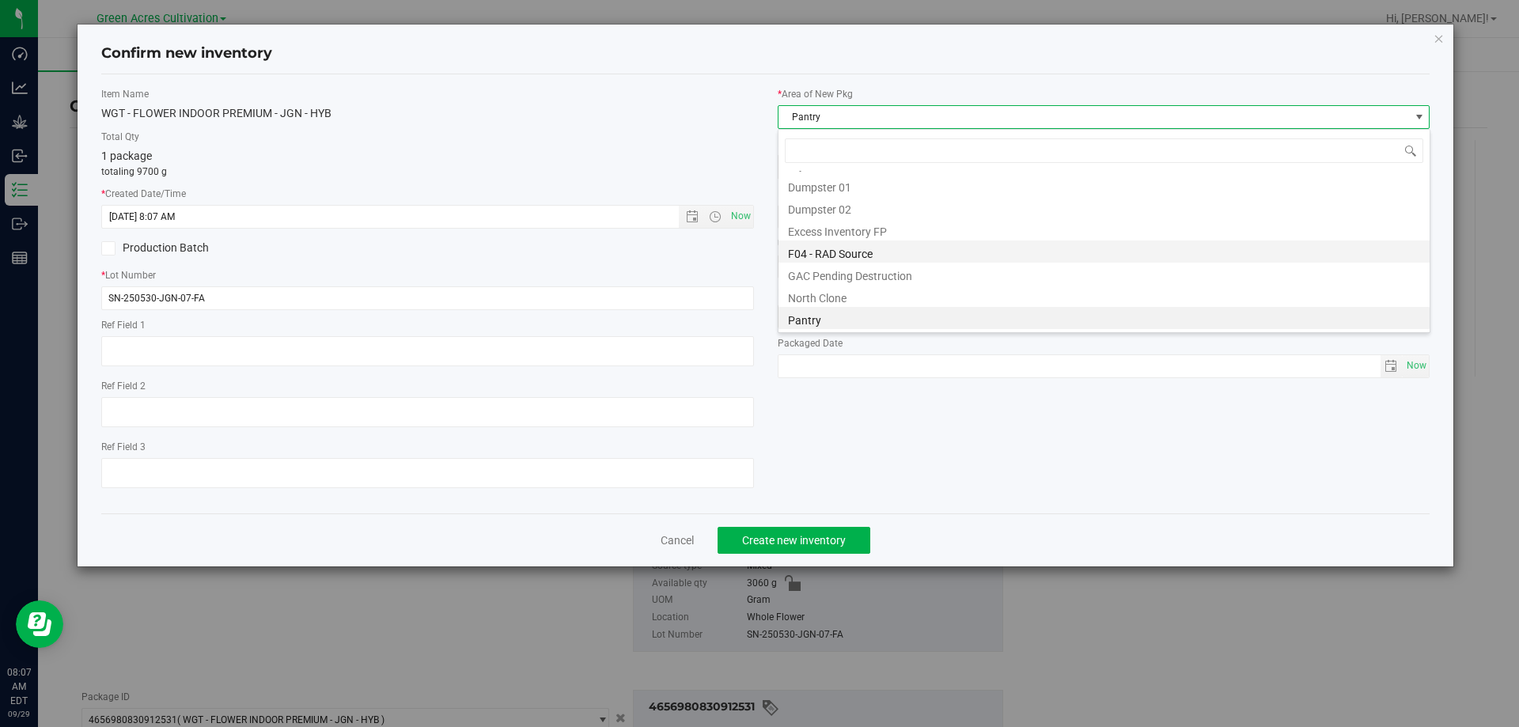
scroll to position [51, 0]
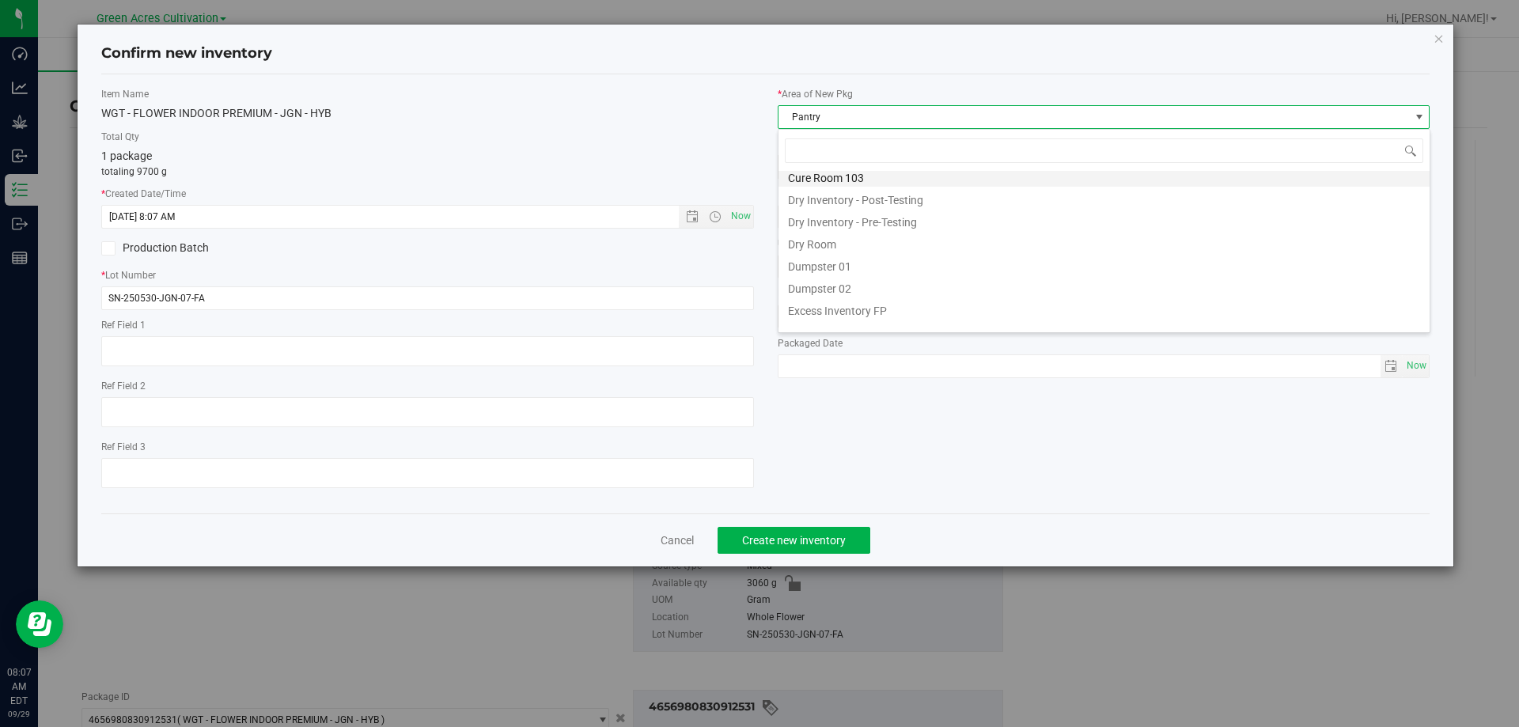
click at [835, 179] on li "Cure Room 103" at bounding box center [1103, 176] width 651 height 22
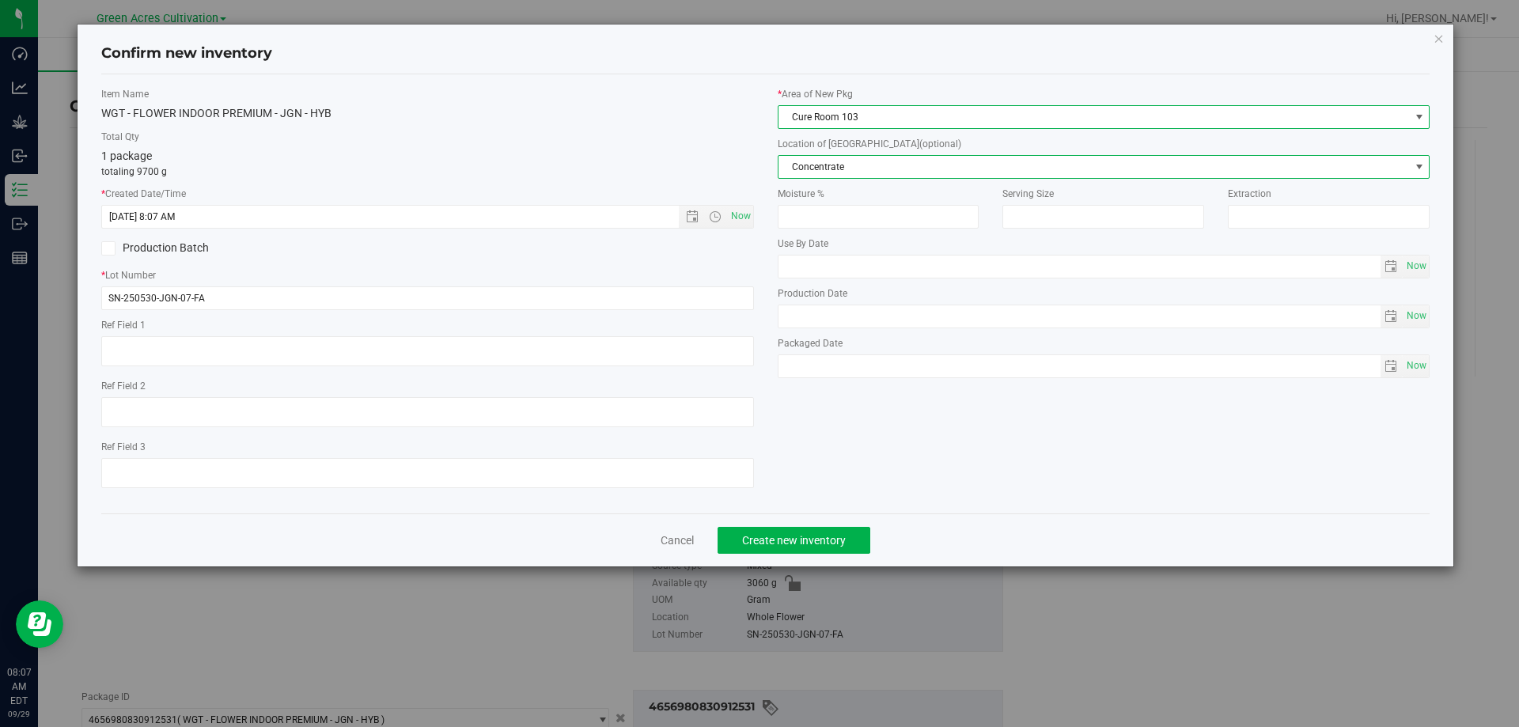
click at [845, 168] on span "Concentrate" at bounding box center [1093, 167] width 631 height 22
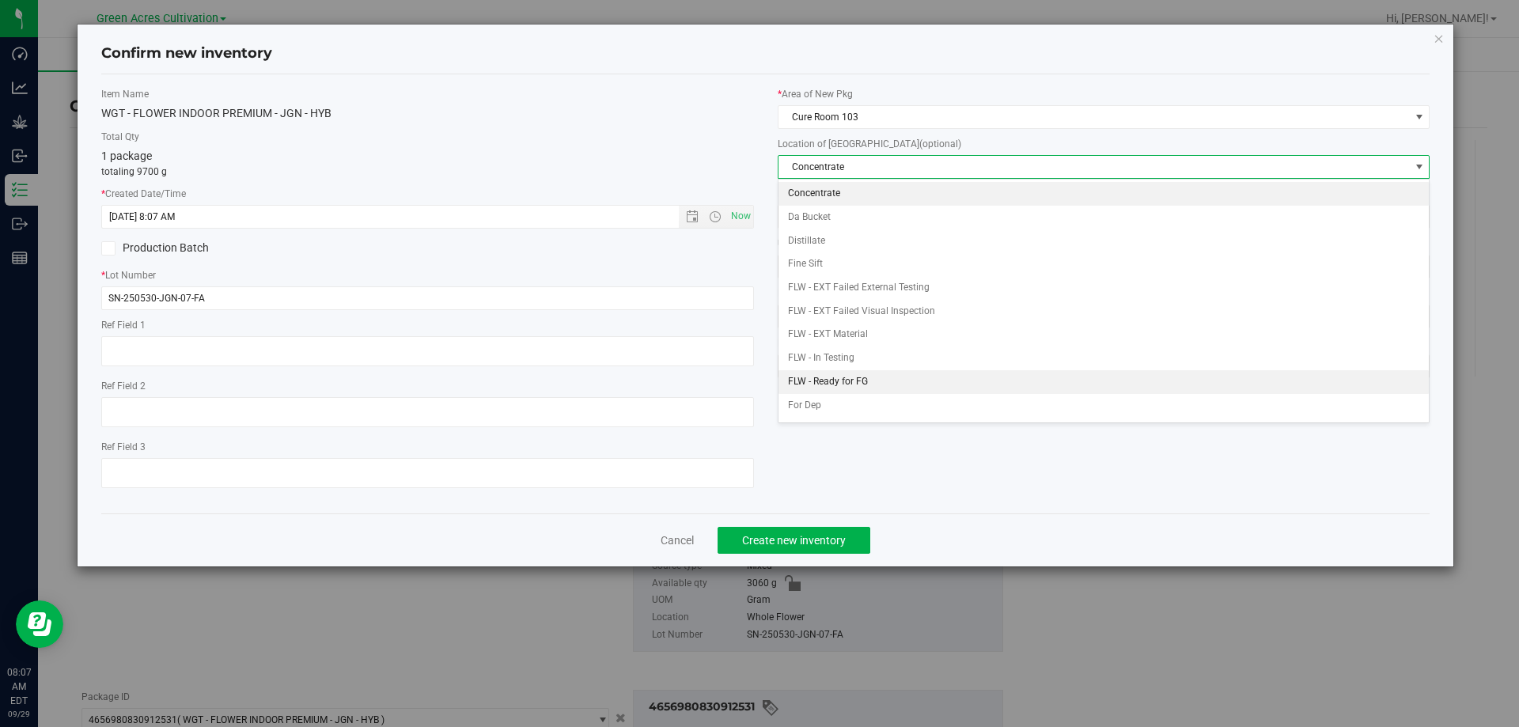
click at [835, 381] on li "FLW - Ready for FG" at bounding box center [1103, 382] width 651 height 24
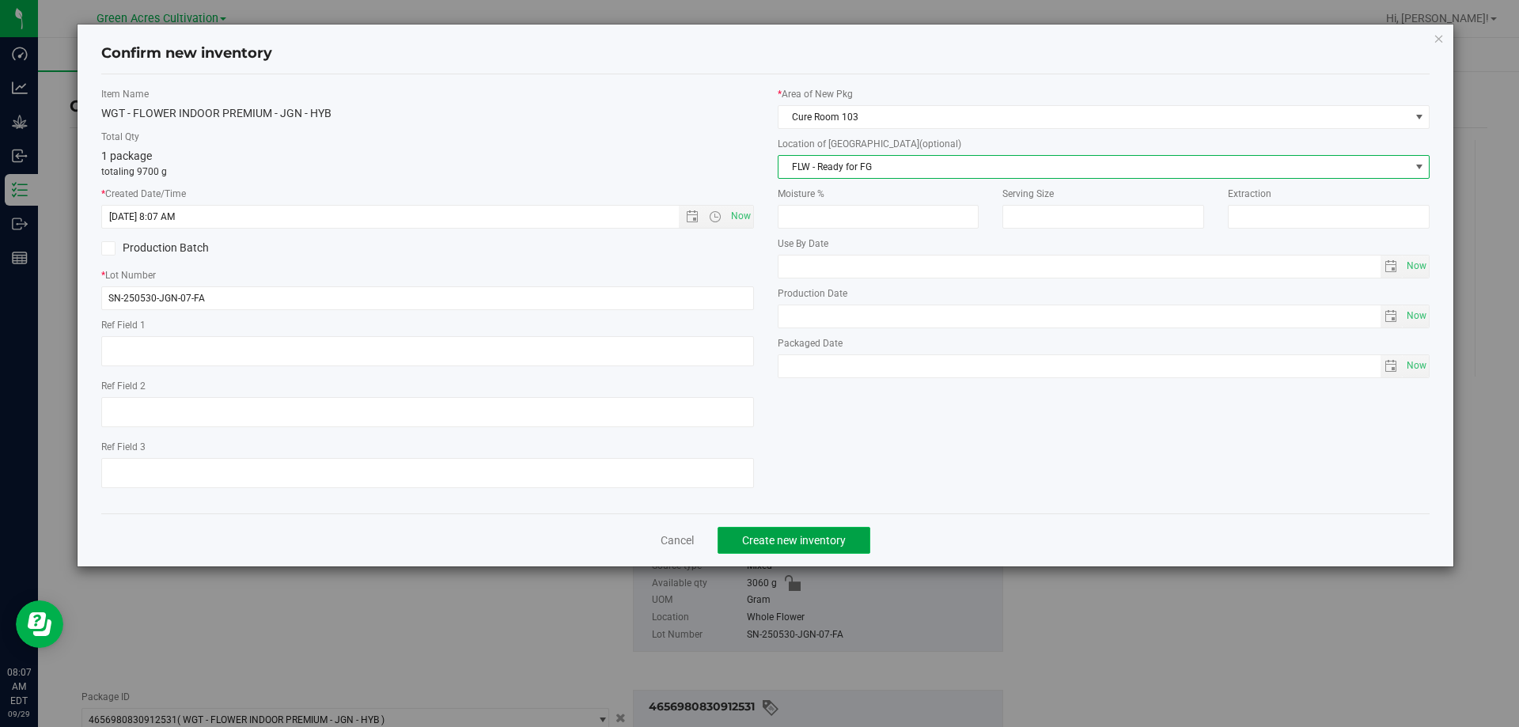
click at [838, 541] on span "Create new inventory" at bounding box center [794, 540] width 104 height 13
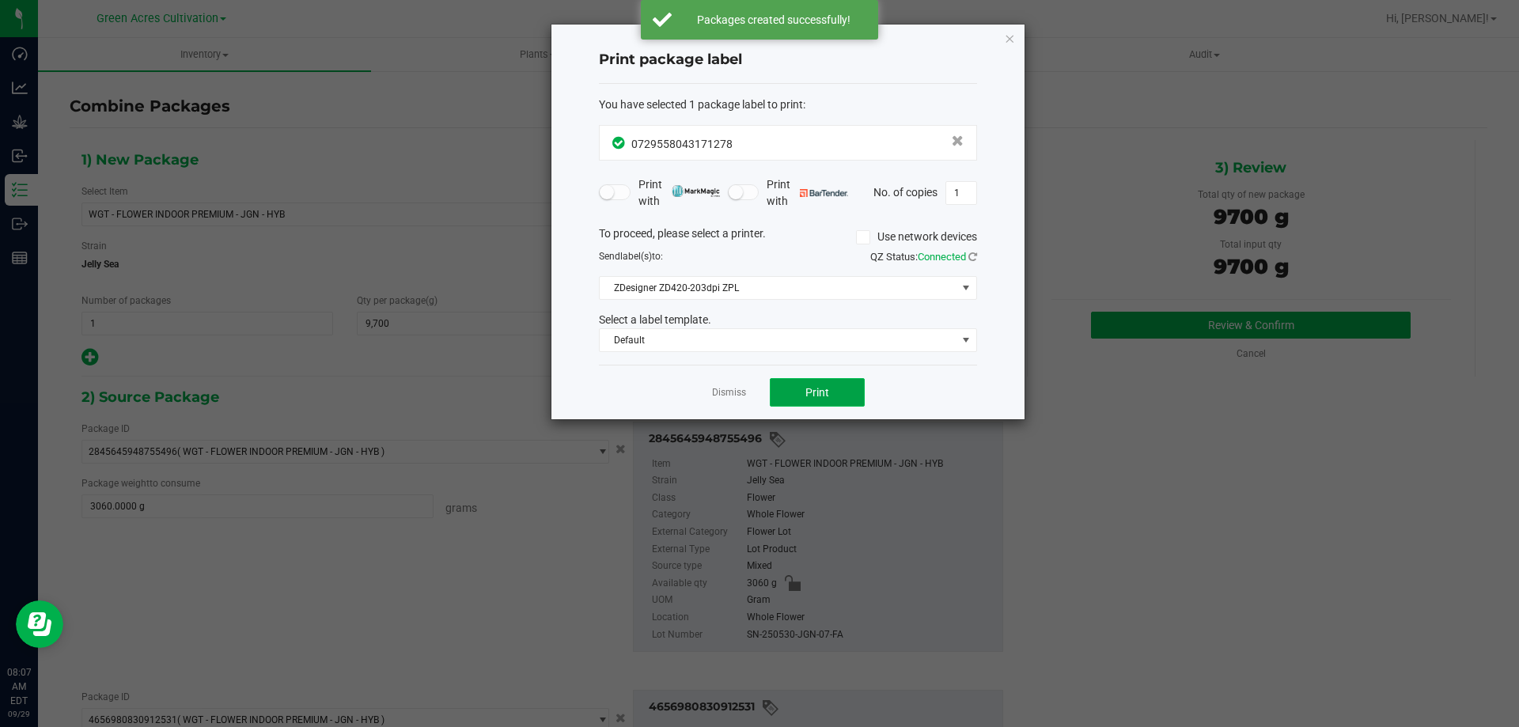
click at [822, 386] on span "Print" at bounding box center [817, 392] width 24 height 13
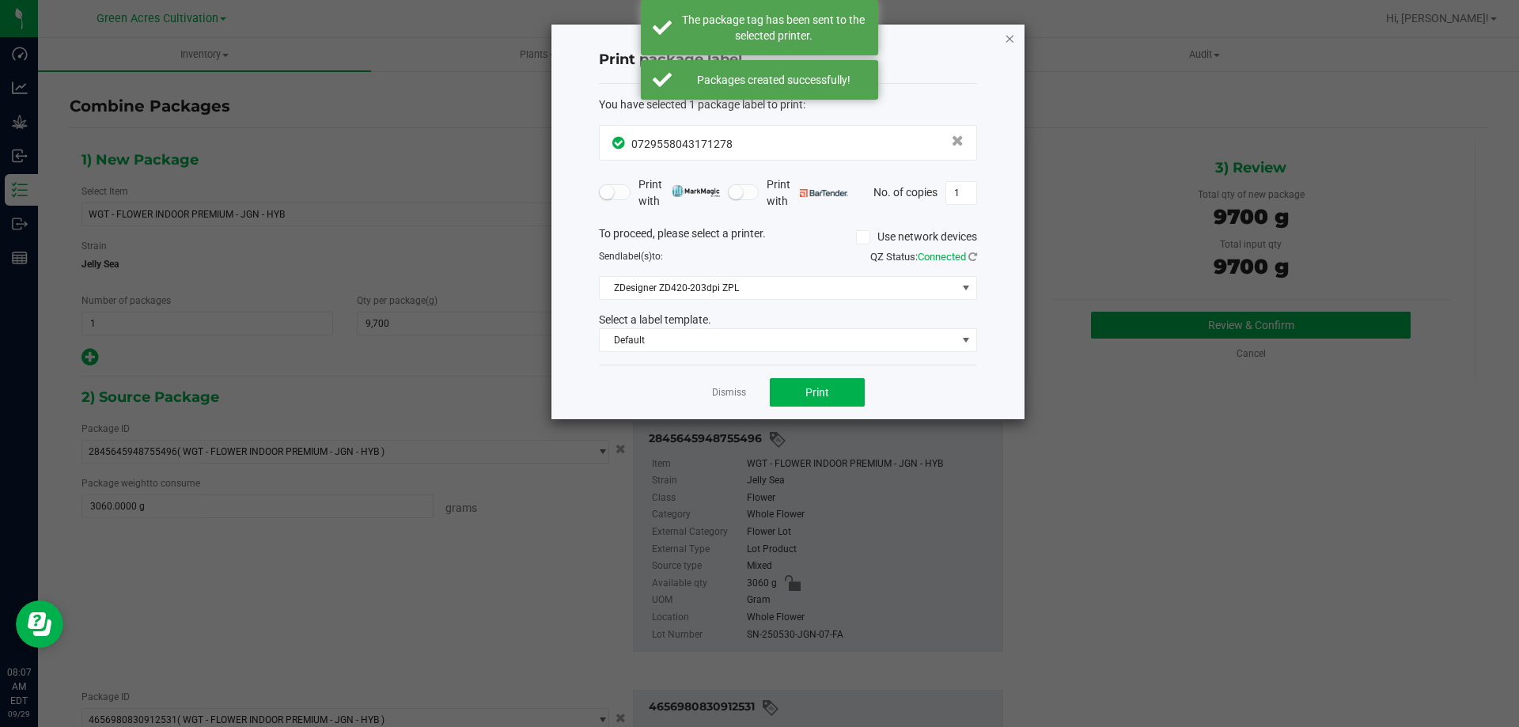
click at [1009, 38] on icon "button" at bounding box center [1009, 37] width 11 height 19
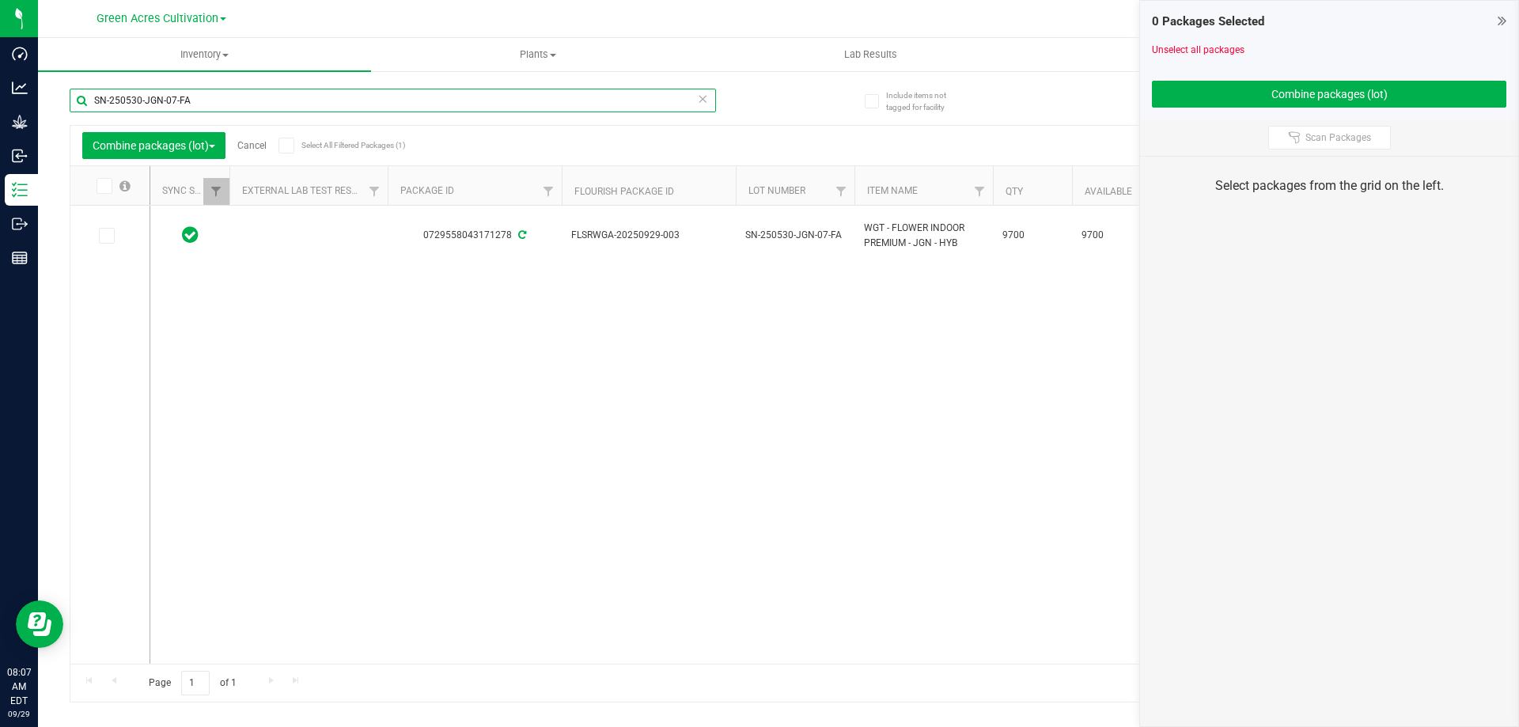
click at [214, 94] on input "SN-250530-JGN-07-FA" at bounding box center [393, 101] width 646 height 24
paste input "711-MBL-05"
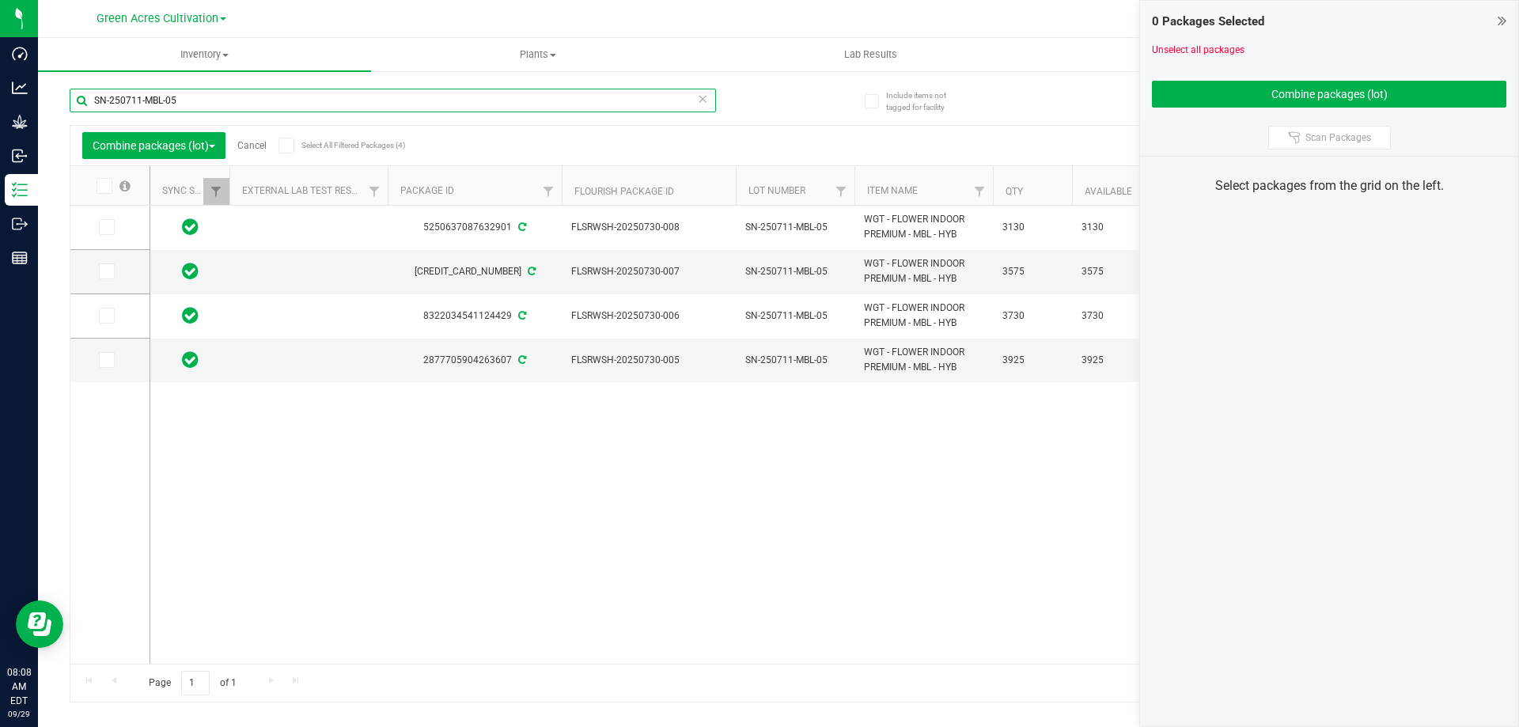
type input "SN-250711-MBL-05"
click at [100, 186] on icon at bounding box center [103, 186] width 10 height 0
click at [0, 0] on input "checkbox" at bounding box center [0, 0] width 0 height 0
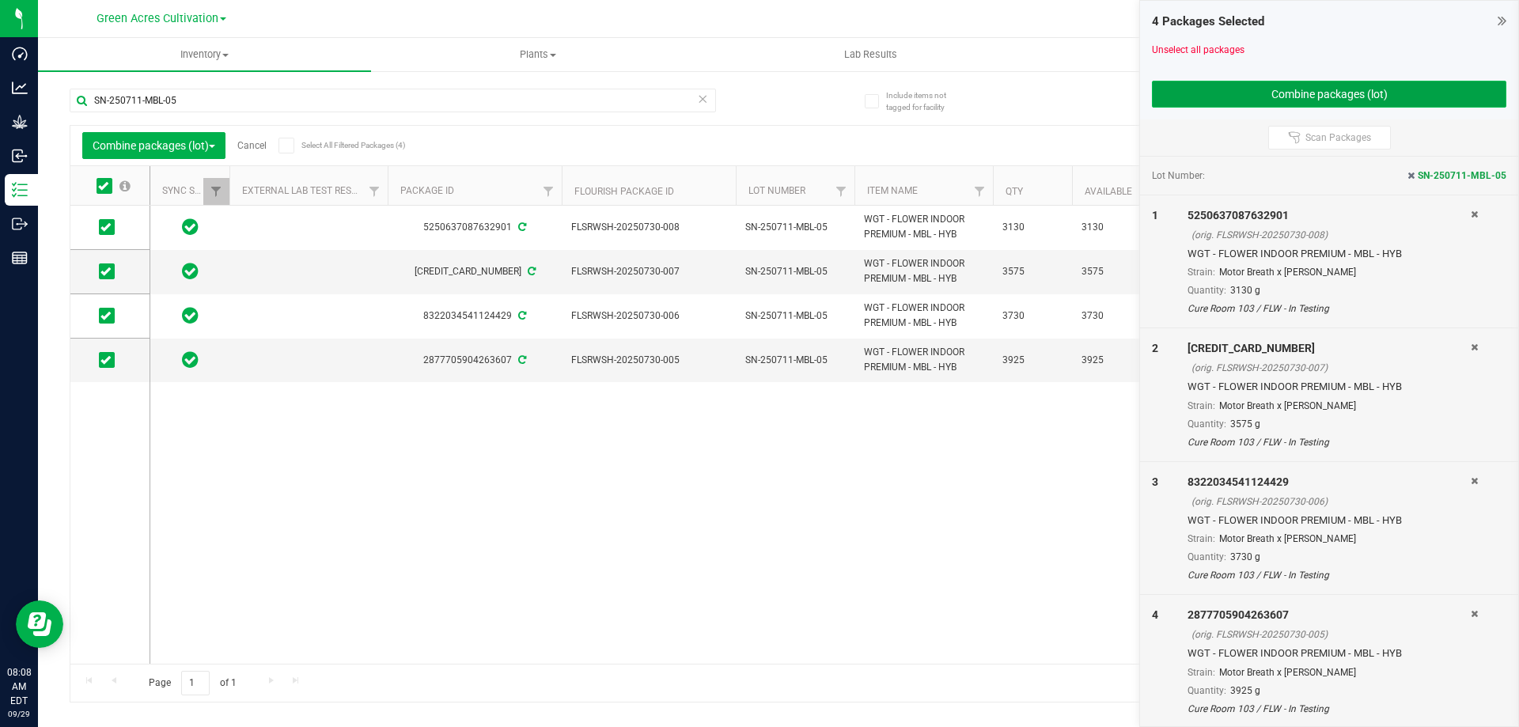
click at [1322, 91] on button "Combine packages (lot)" at bounding box center [1329, 94] width 354 height 27
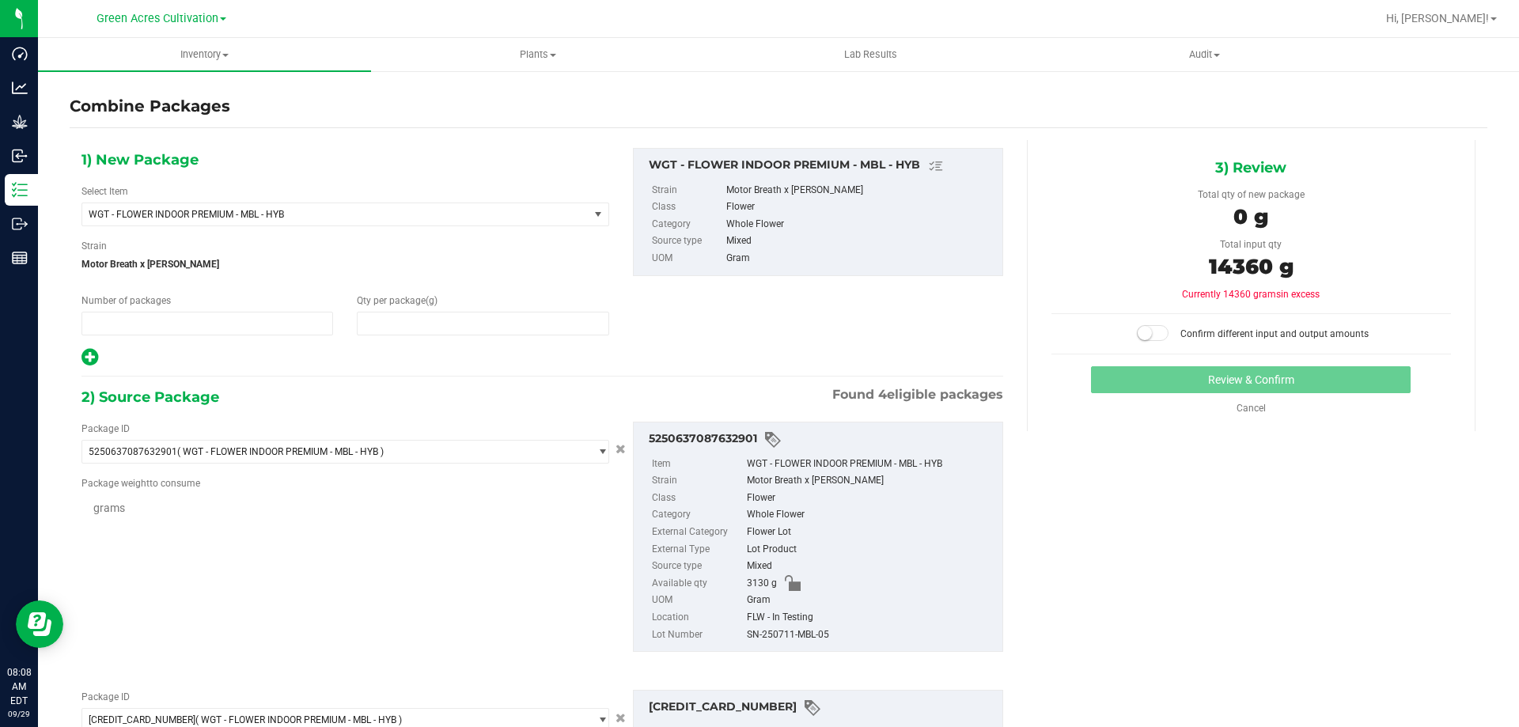
type input "1"
type input "0"
type input "3130.0000 g"
type input "3575.0000 g"
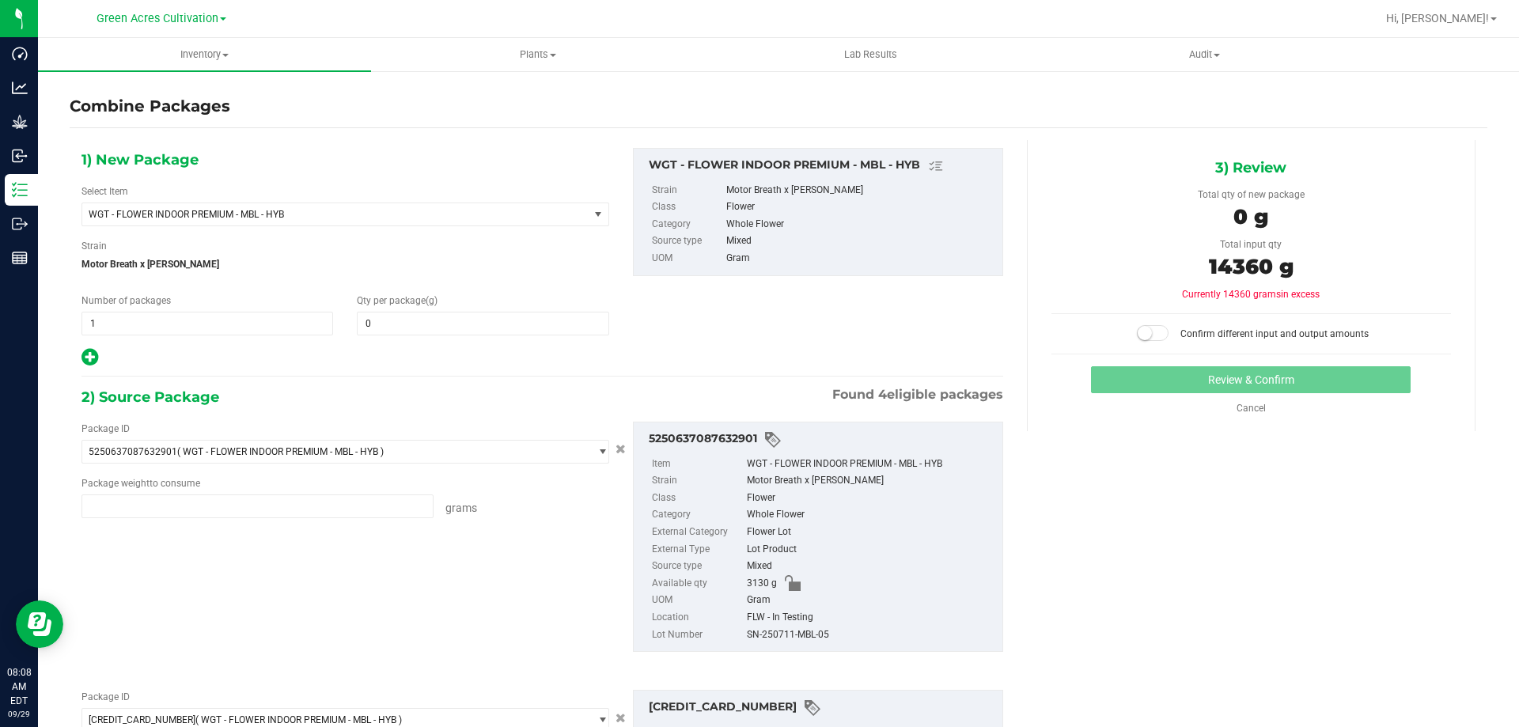
type input "3730.0000 g"
type input "3925.0000 g"
click at [418, 332] on span "0 0" at bounding box center [483, 324] width 252 height 24
type input "14360"
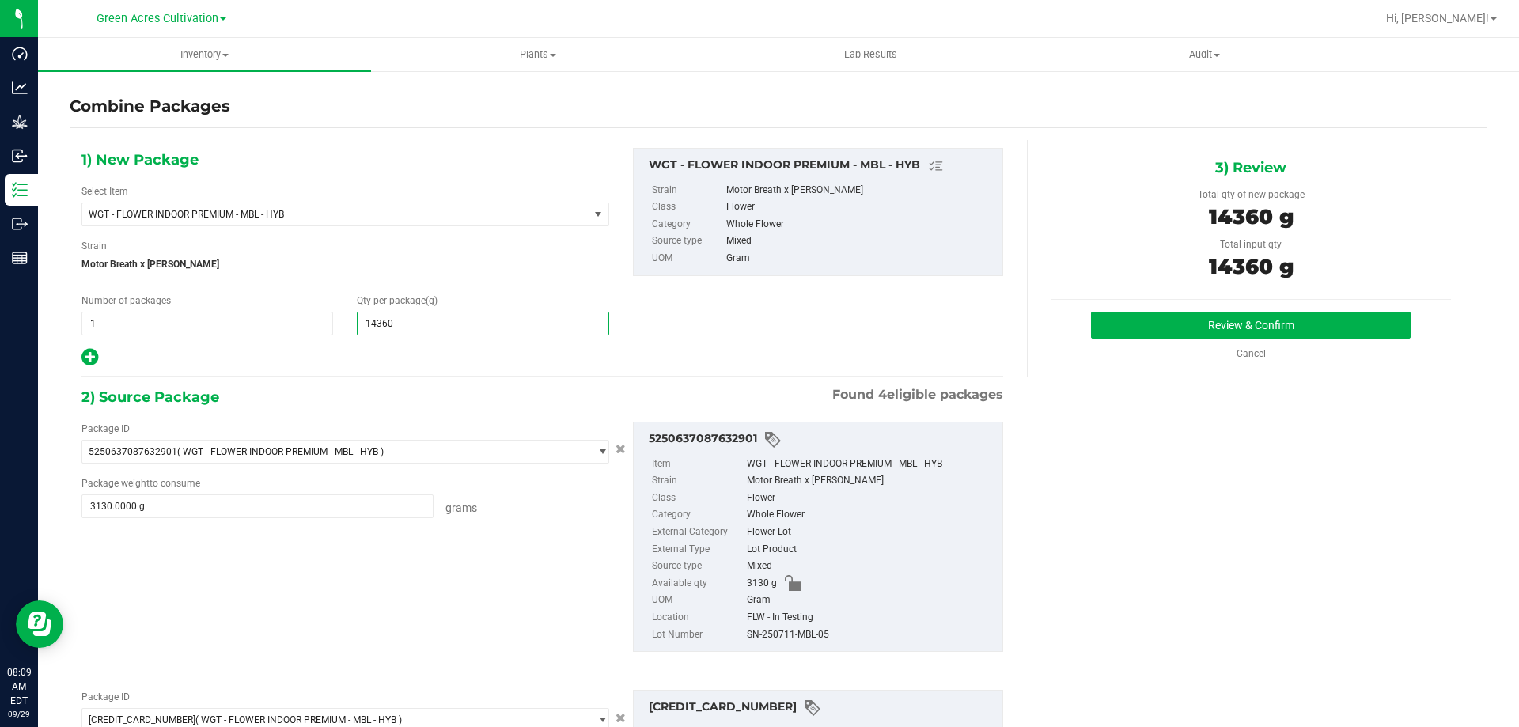
type input "14,360"
click at [782, 634] on div "SN-250711-MBL-05" at bounding box center [871, 635] width 248 height 17
copy div "SN-250711-MBL-05"
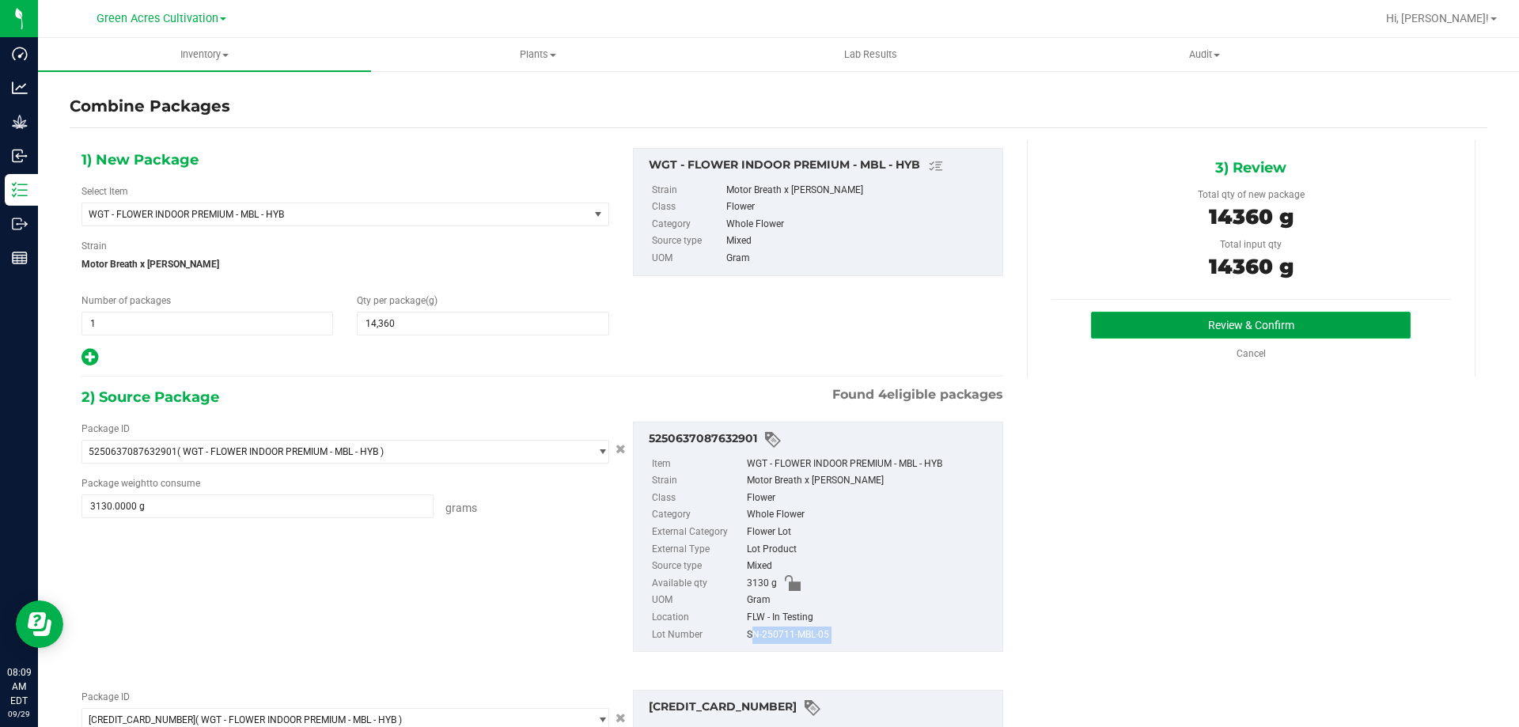
click at [1115, 312] on button "Review & Confirm" at bounding box center [1251, 325] width 320 height 27
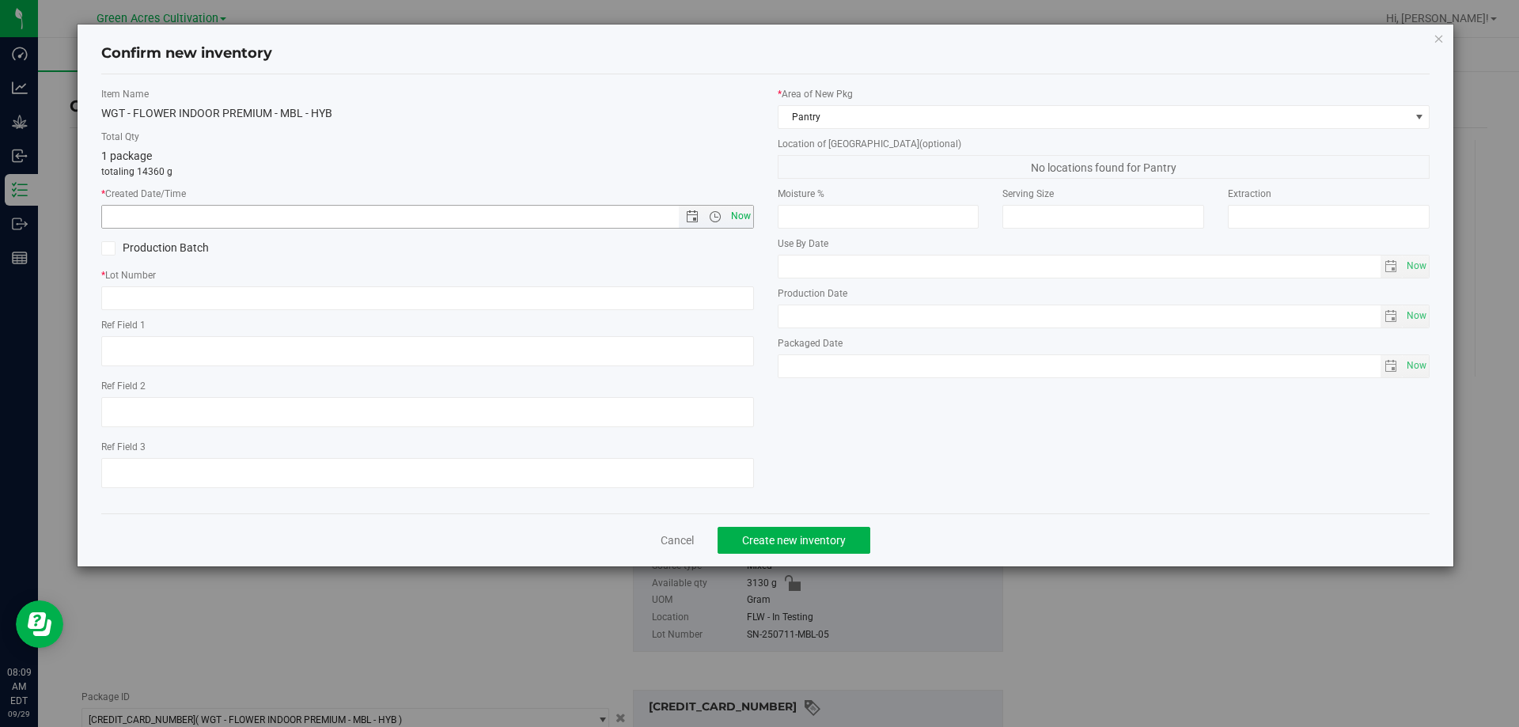
click at [748, 222] on span "Now" at bounding box center [740, 216] width 27 height 23
type input "[DATE] 8:09 AM"
click at [672, 296] on input "text" at bounding box center [427, 298] width 653 height 24
paste input "SN-250711-MBL-05"
type input "SN-250711-MBL-05"
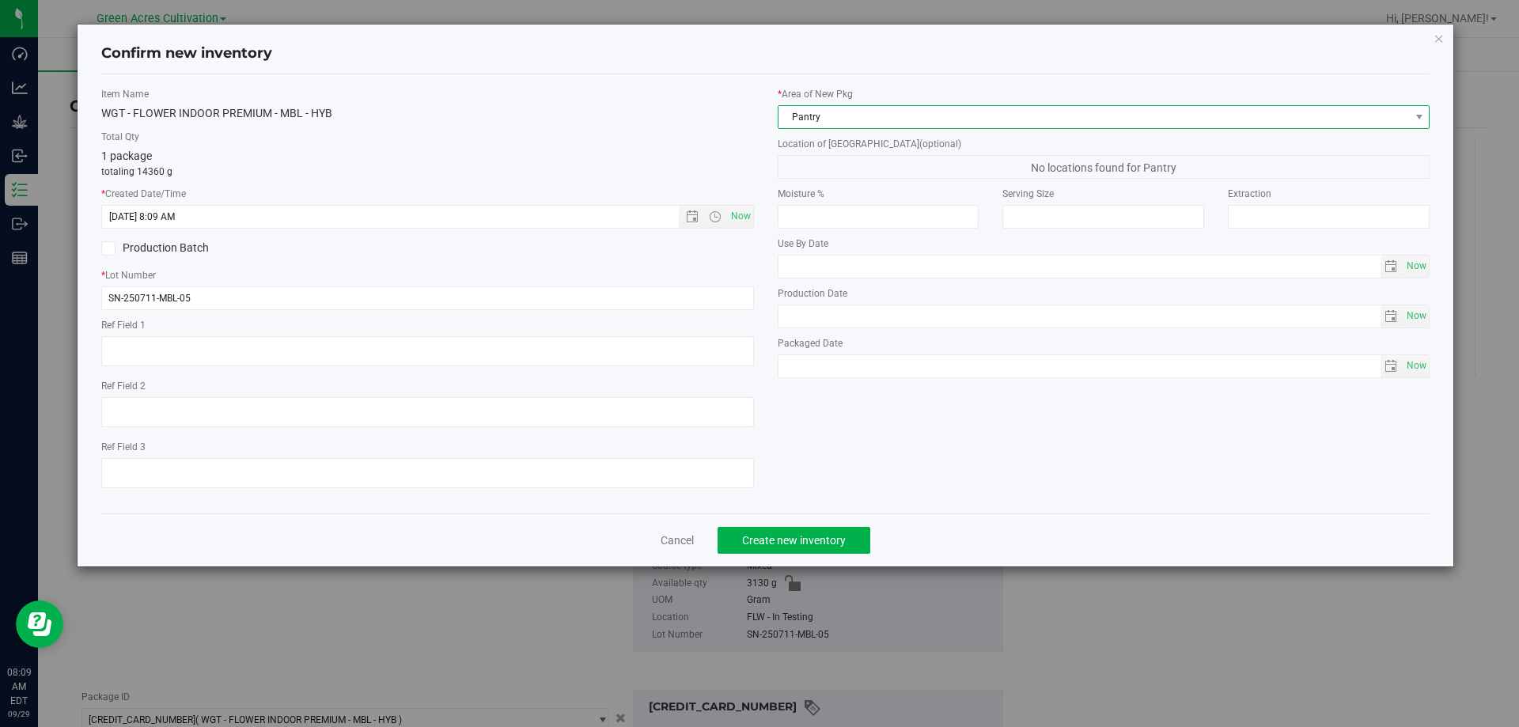
click at [889, 122] on span "Pantry" at bounding box center [1093, 117] width 631 height 22
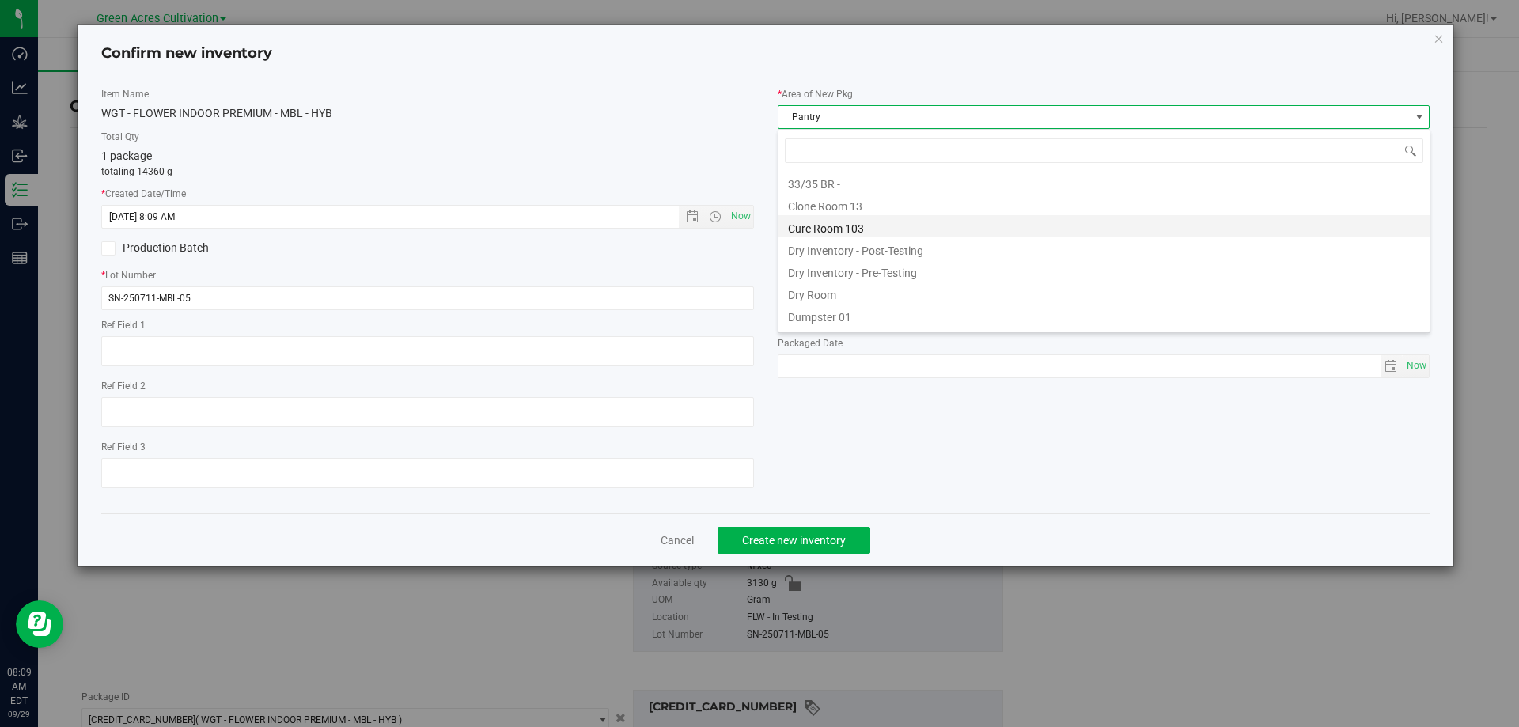
click at [841, 228] on li "Cure Room 103" at bounding box center [1103, 226] width 651 height 22
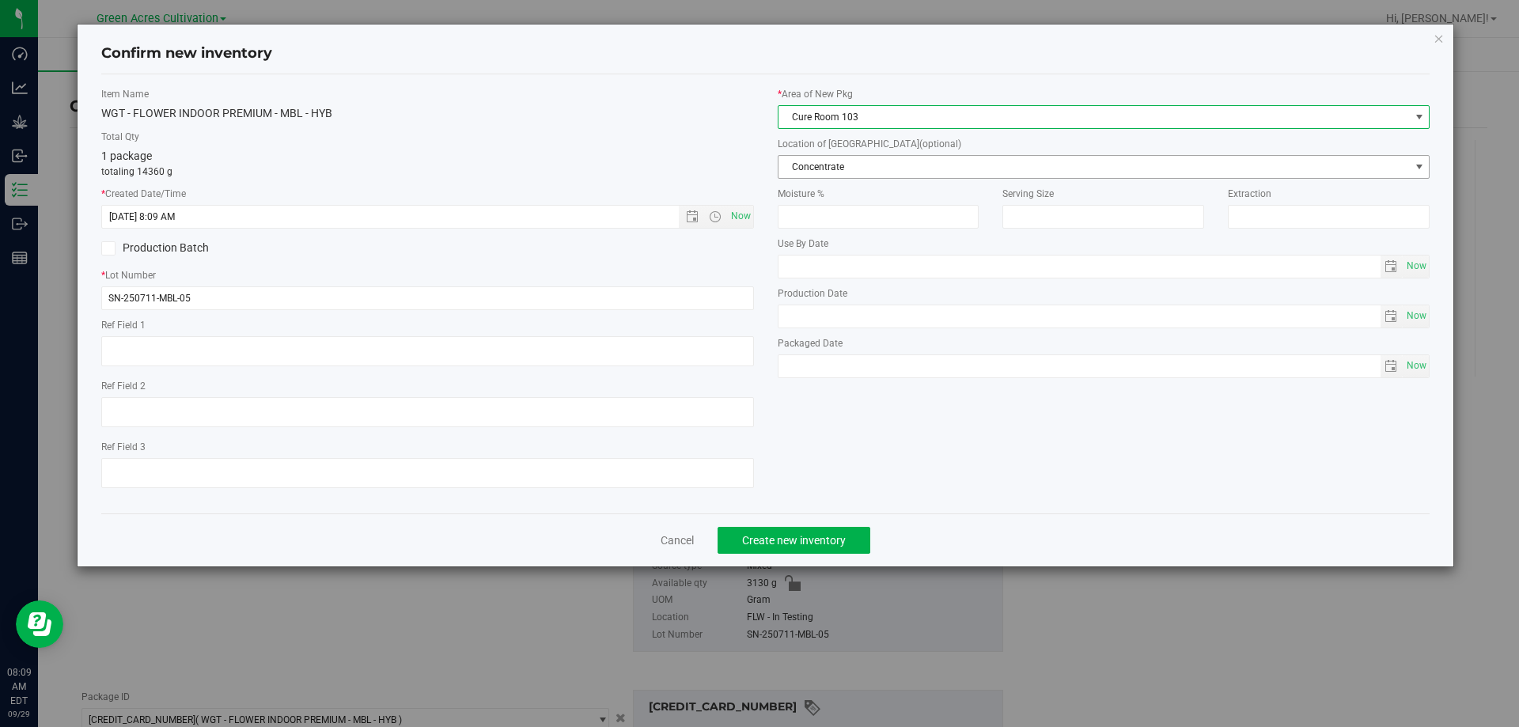
click at [854, 168] on span "Concentrate" at bounding box center [1093, 167] width 631 height 22
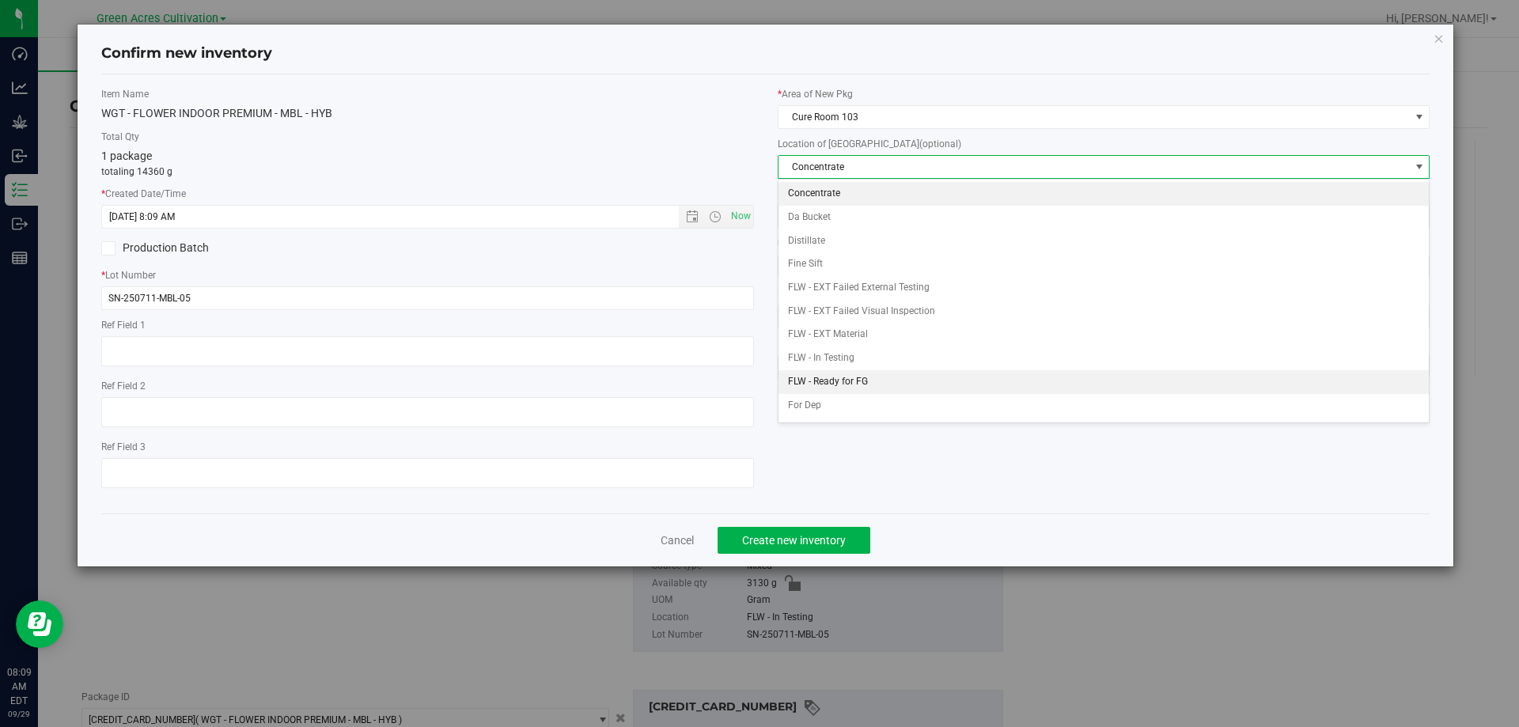
click at [837, 384] on li "FLW - Ready for FG" at bounding box center [1103, 382] width 651 height 24
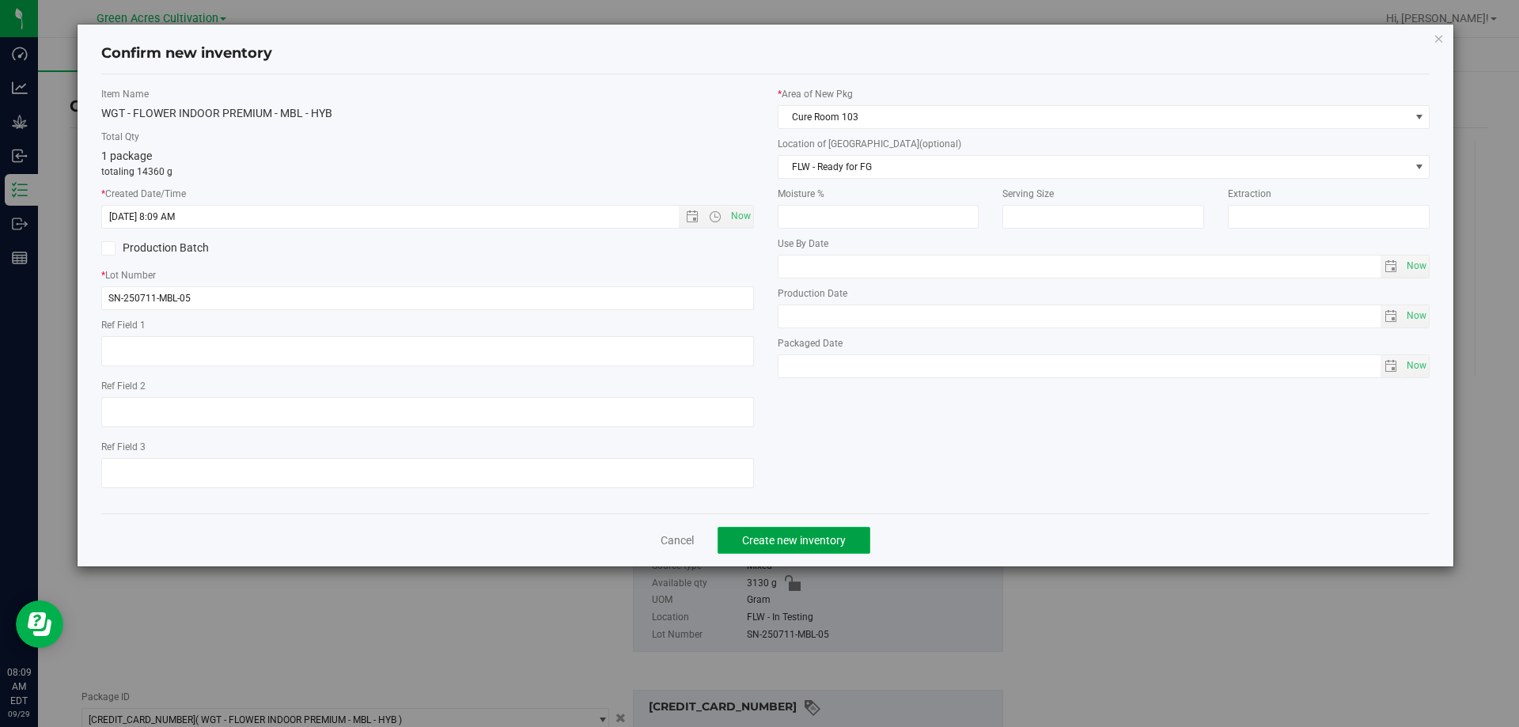
click at [827, 535] on span "Create new inventory" at bounding box center [794, 540] width 104 height 13
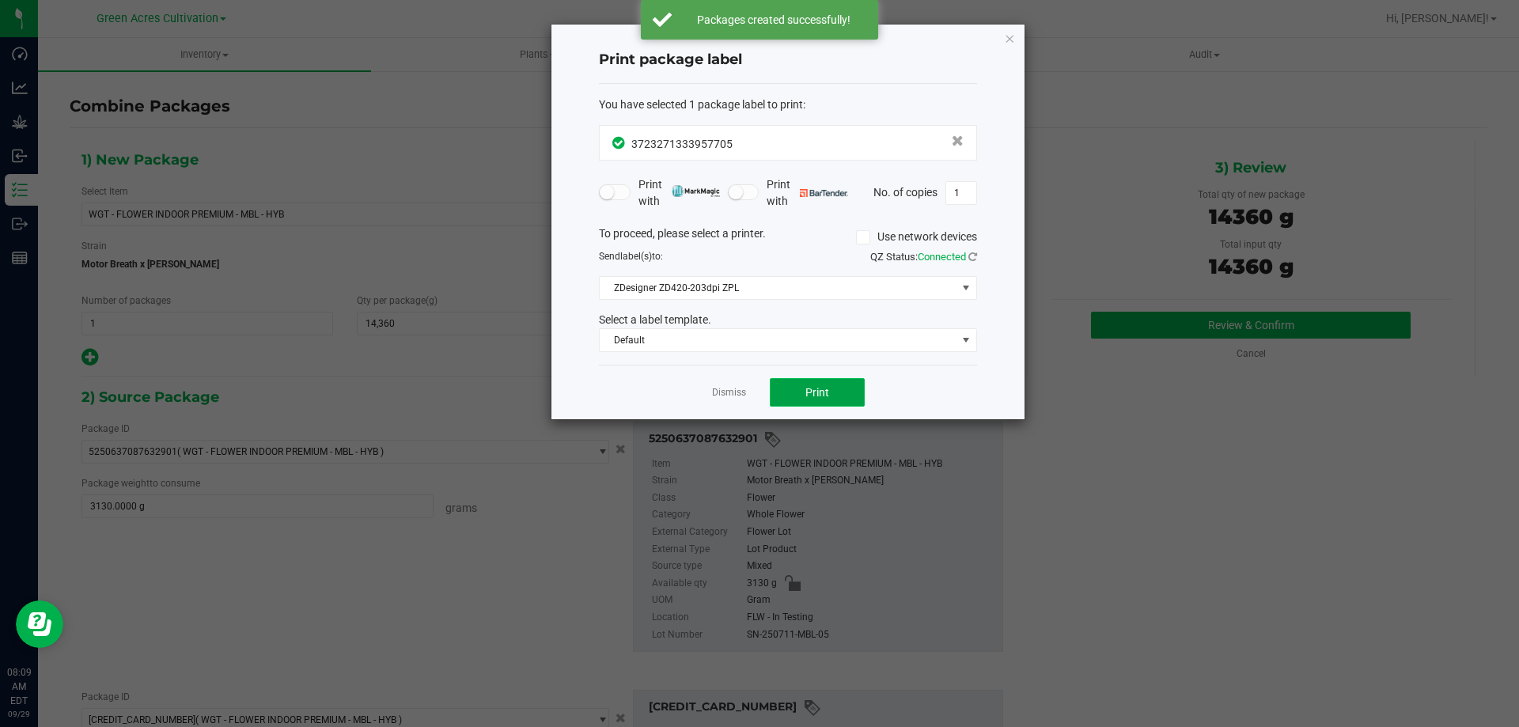
click at [819, 395] on span "Print" at bounding box center [817, 392] width 24 height 13
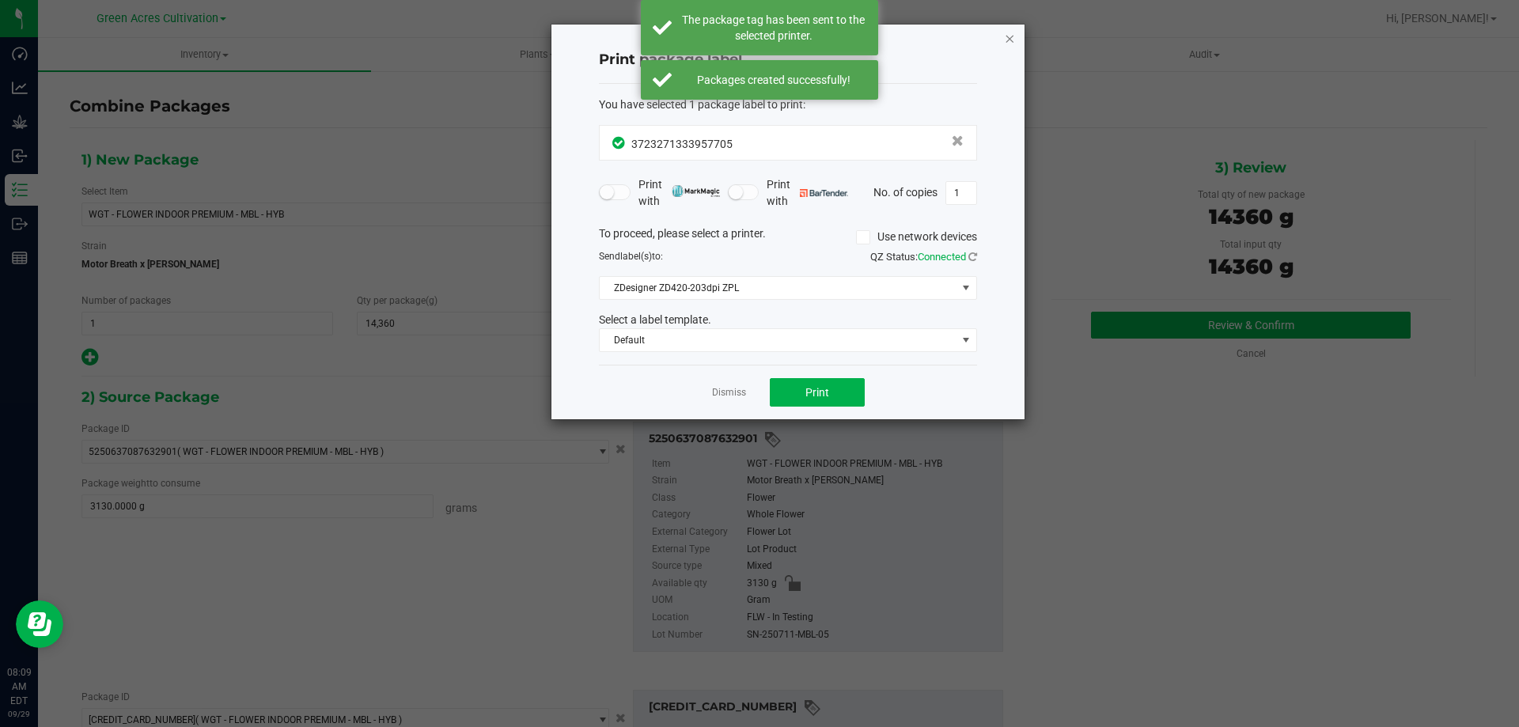
click at [1013, 38] on icon "button" at bounding box center [1009, 37] width 11 height 19
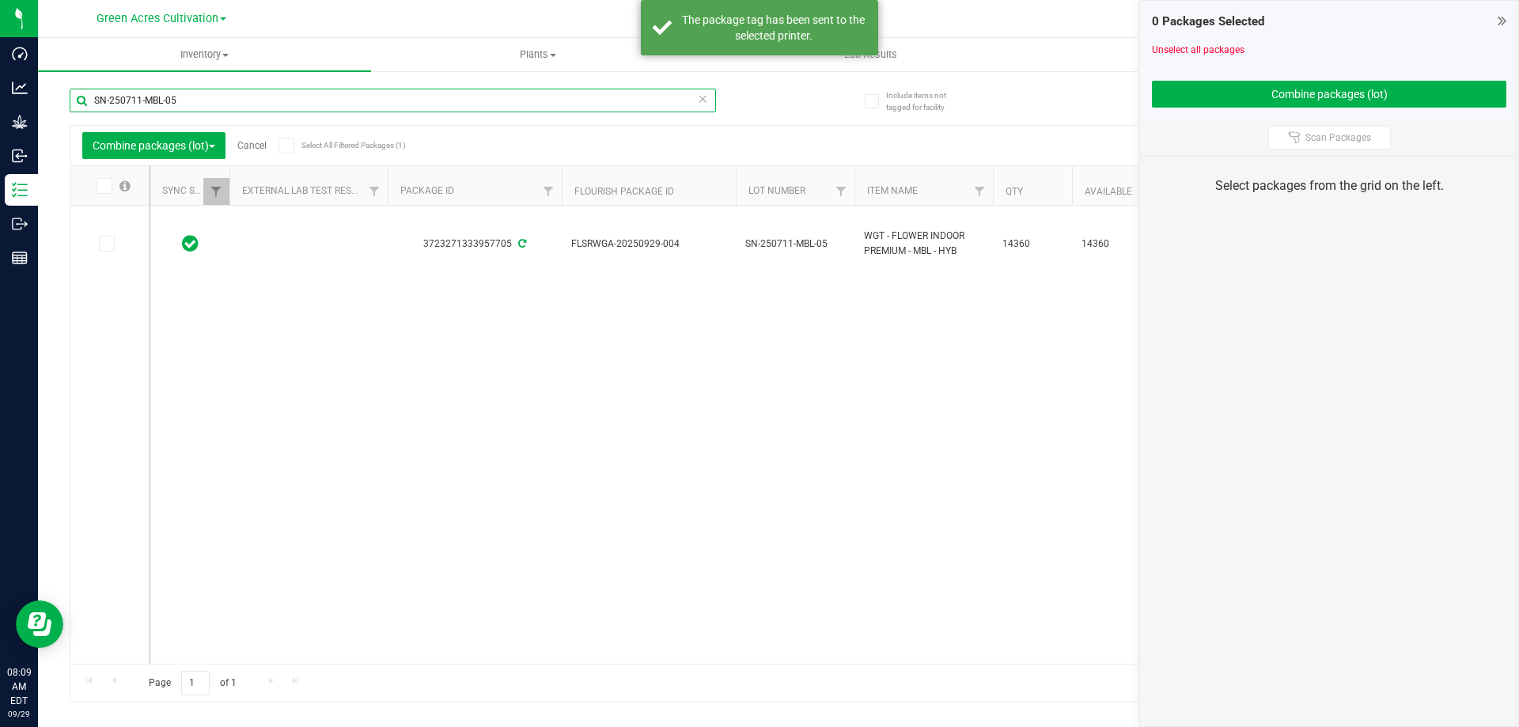
click at [324, 107] on input "SN-250711-MBL-05" at bounding box center [393, 101] width 646 height 24
click at [322, 107] on input "SN-250711-MBL-05" at bounding box center [393, 101] width 646 height 24
paste input "GA-250806-SRZ-35C-FA"
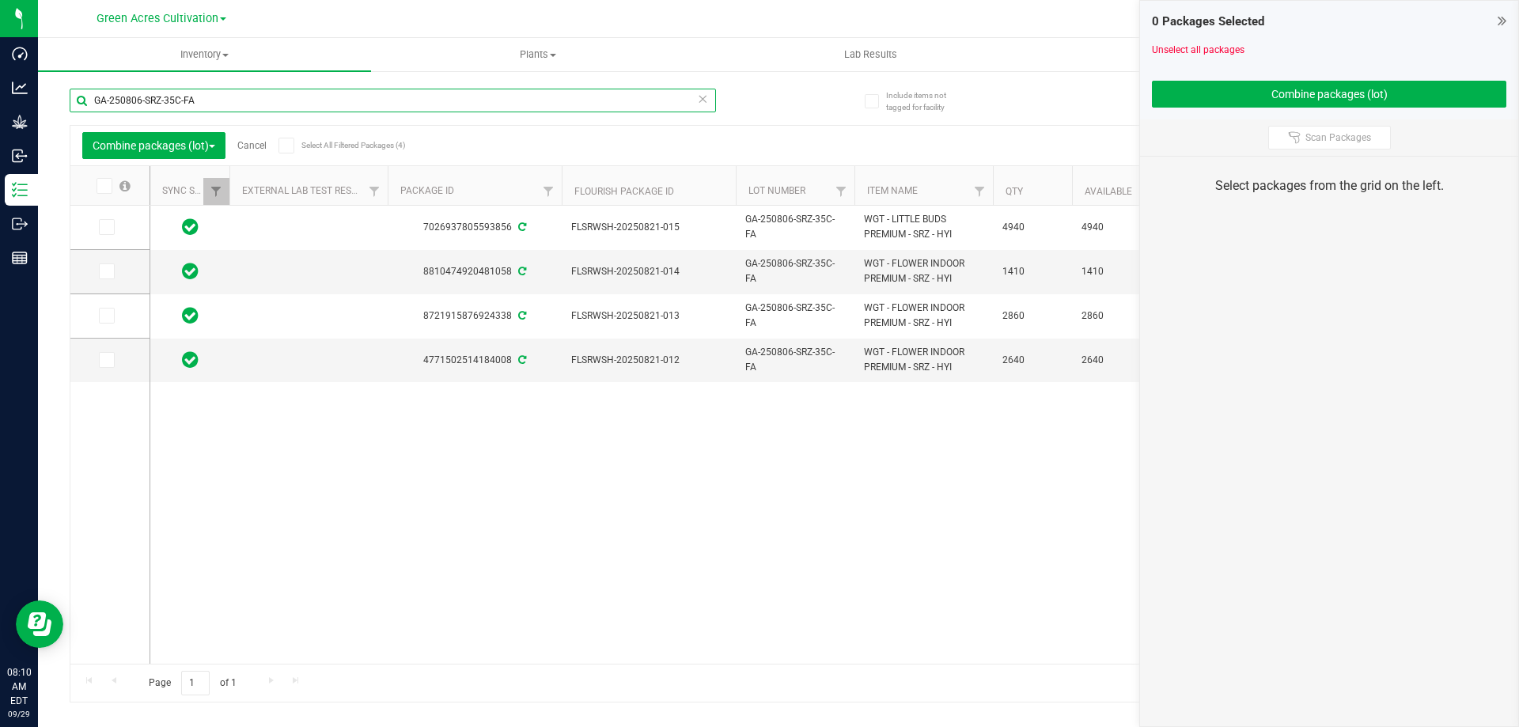
type input "GA-250806-SRZ-35C-FA"
click at [118, 263] on td at bounding box center [109, 272] width 79 height 44
click at [99, 267] on span at bounding box center [107, 271] width 16 height 16
click at [0, 0] on input "checkbox" at bounding box center [0, 0] width 0 height 0
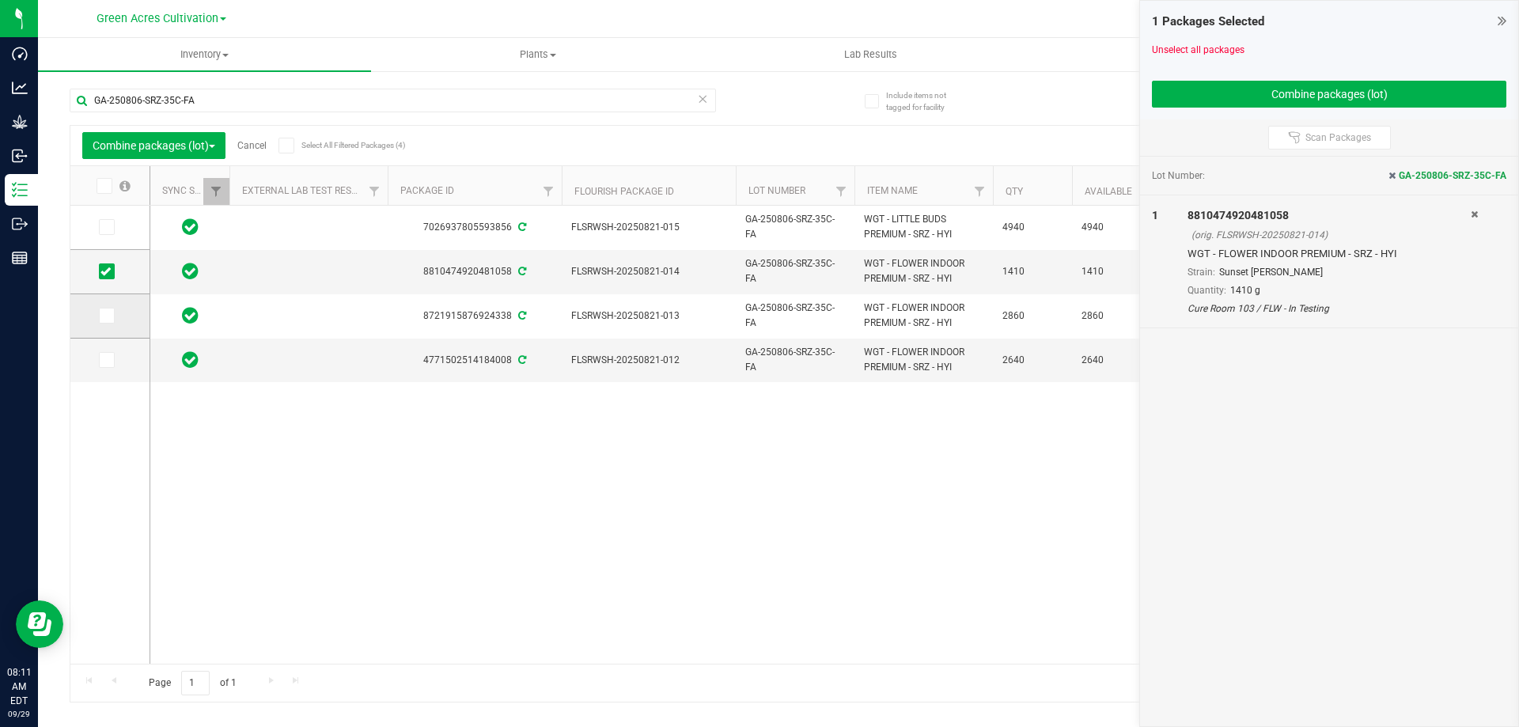
click at [111, 313] on span at bounding box center [107, 316] width 16 height 16
click at [0, 0] on input "checkbox" at bounding box center [0, 0] width 0 height 0
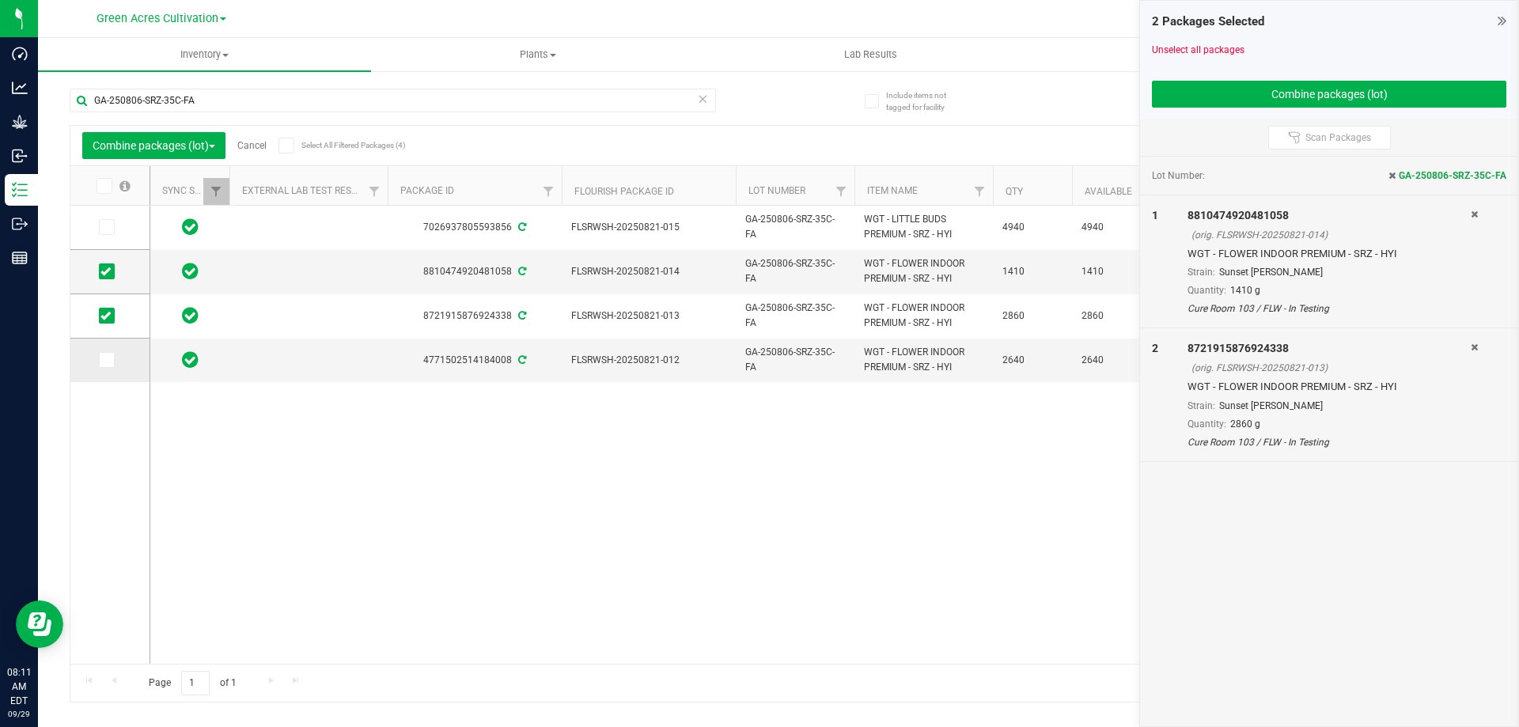
click at [106, 360] on icon at bounding box center [105, 360] width 10 height 0
click at [0, 0] on input "checkbox" at bounding box center [0, 0] width 0 height 0
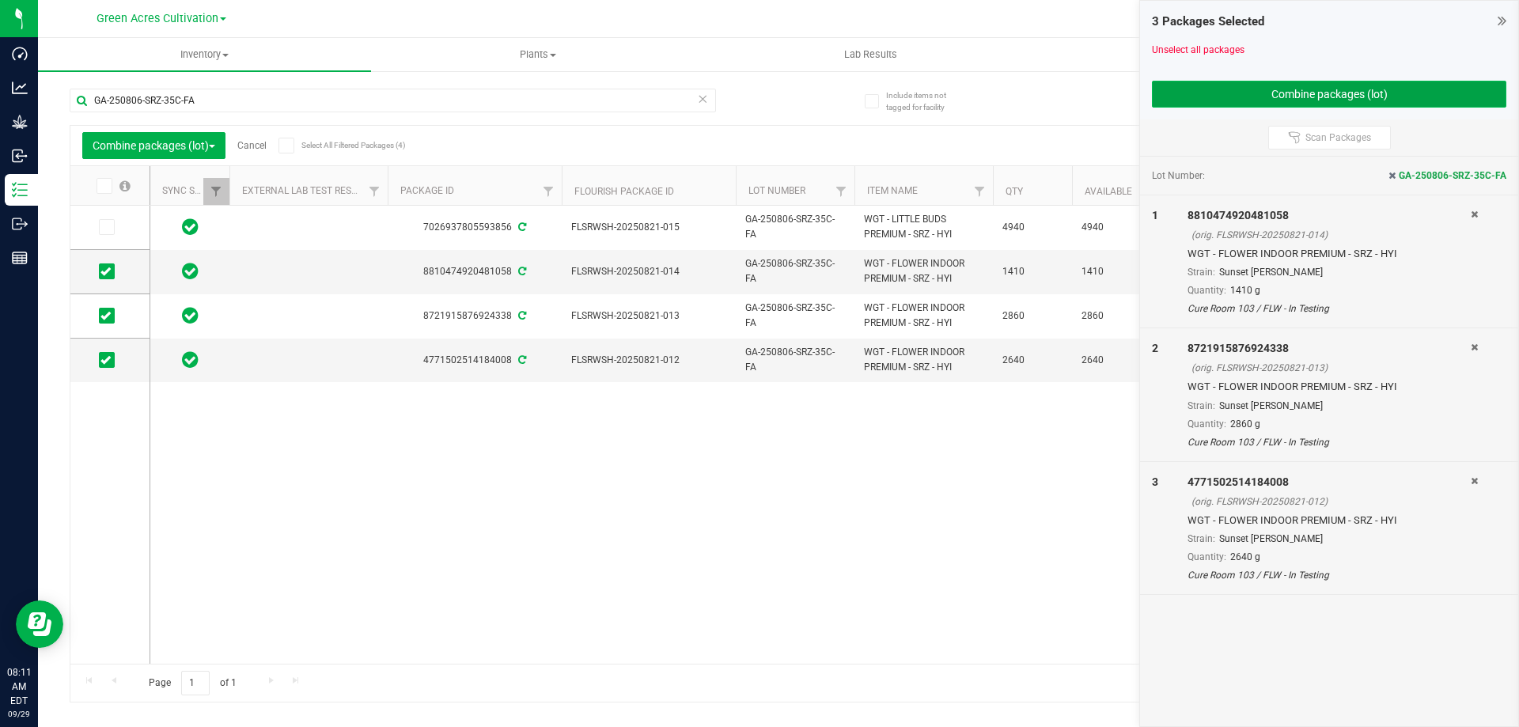
click at [1236, 90] on button "Combine packages (lot)" at bounding box center [1329, 94] width 354 height 27
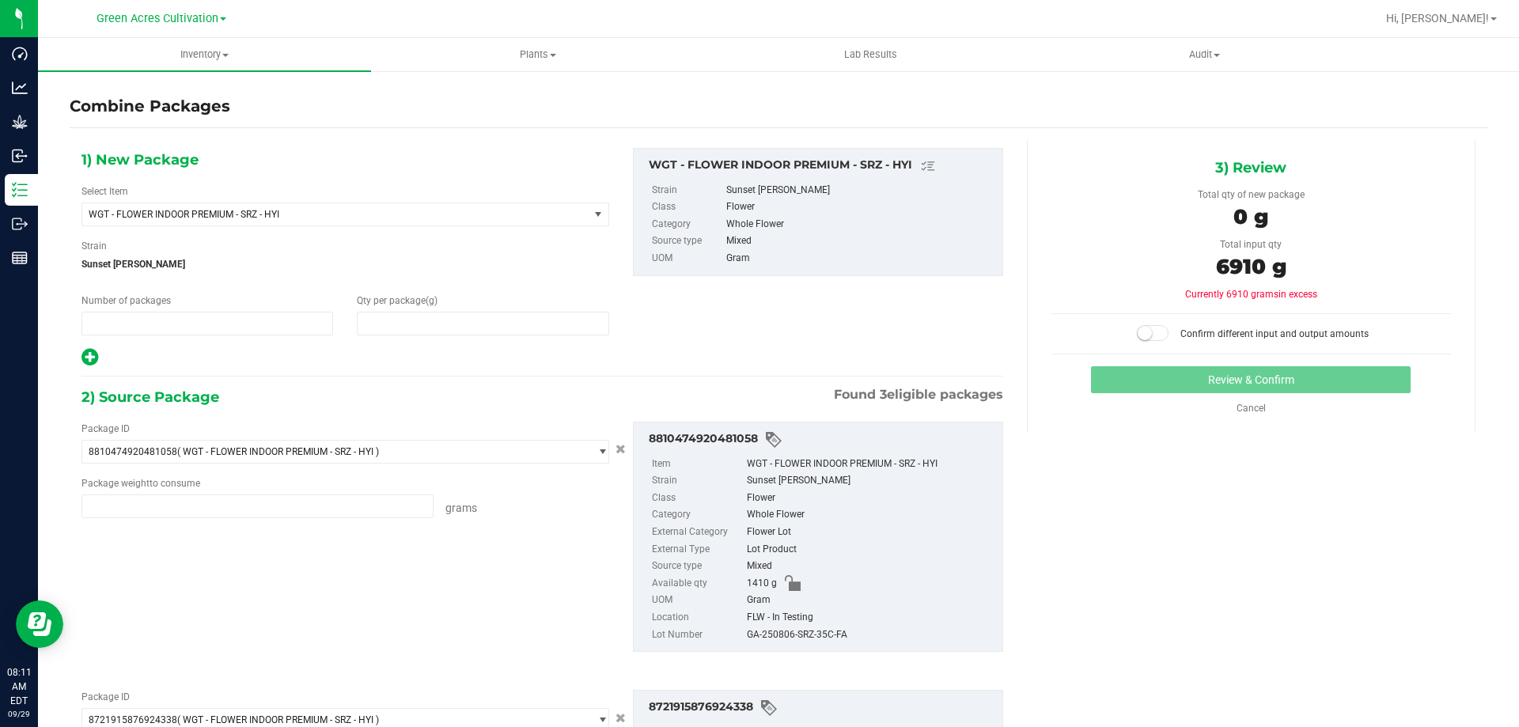
type input "1"
type input "0"
type input "1410.0000 g"
type input "2860.0000 g"
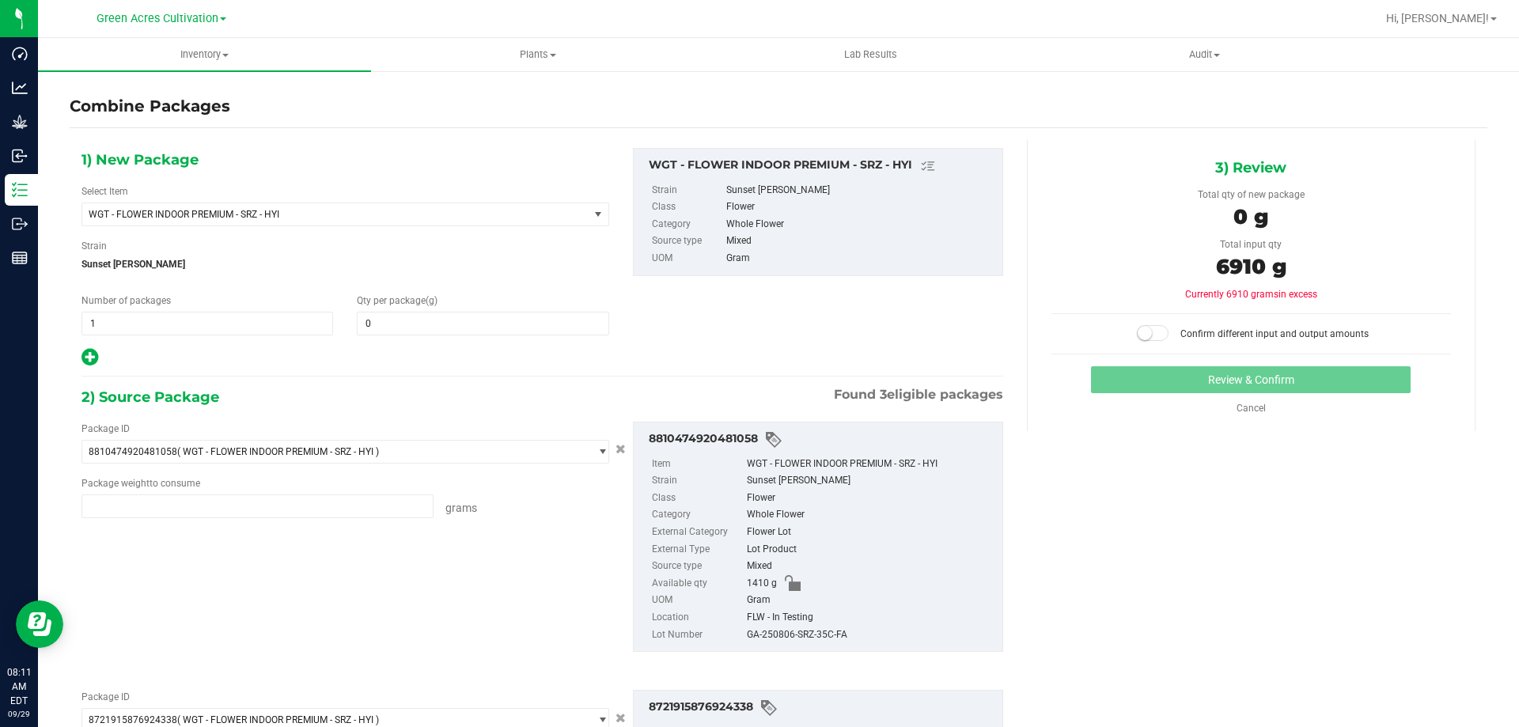
type input "2640.0000 g"
click at [527, 324] on input "0" at bounding box center [483, 323] width 250 height 22
type input "6910"
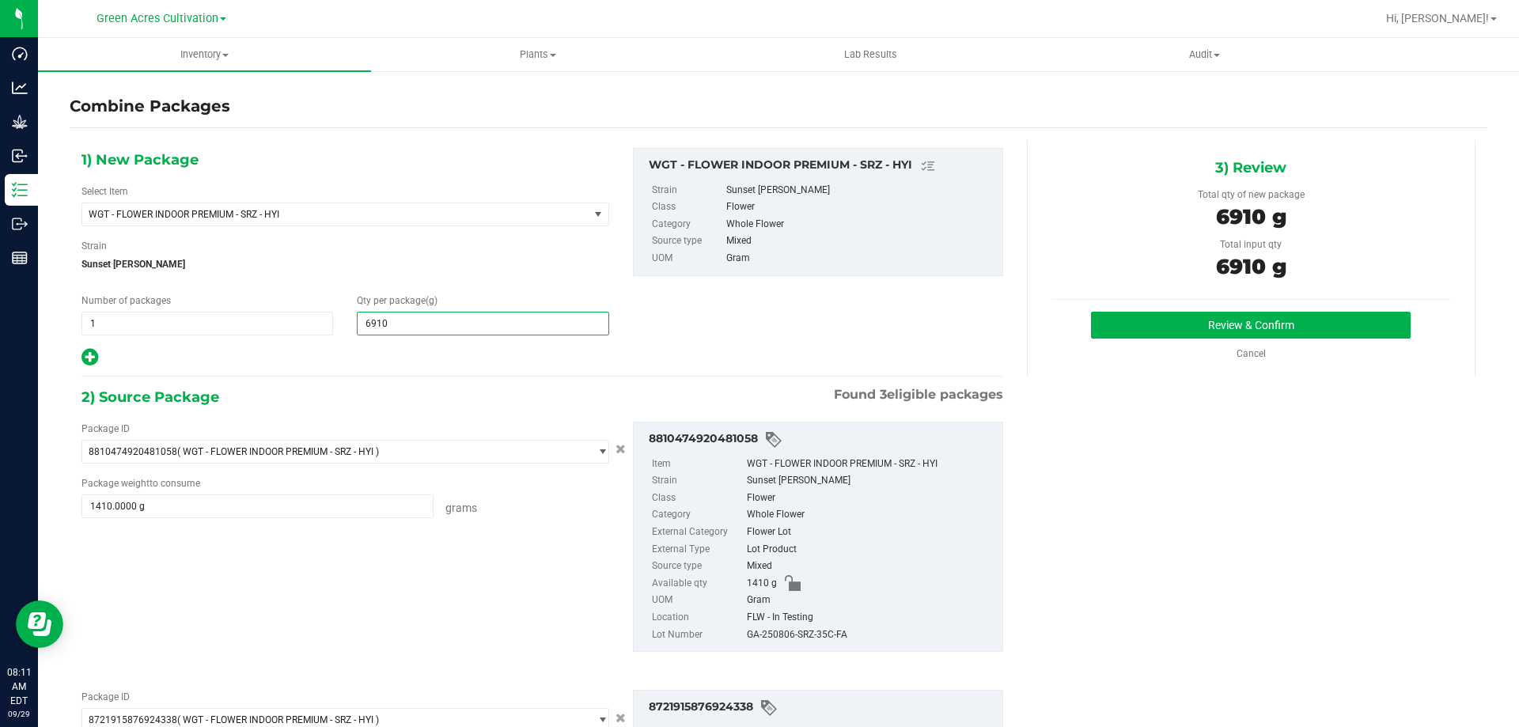
type input "6,910"
click at [821, 631] on div "GA-250806-SRZ-35C-FA" at bounding box center [871, 635] width 248 height 17
copy div "GA-250806-SRZ-35C-FA"
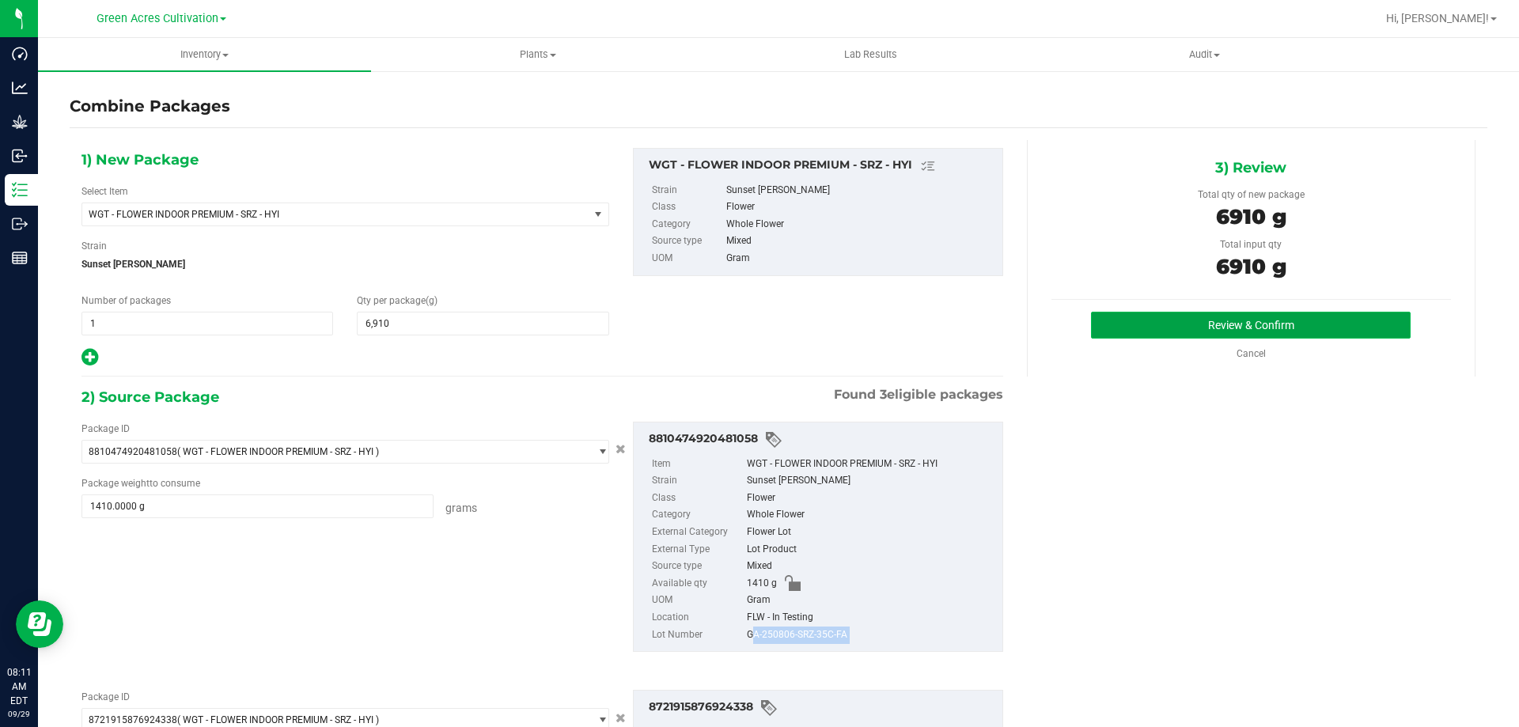
click at [1138, 327] on button "Review & Confirm" at bounding box center [1251, 325] width 320 height 27
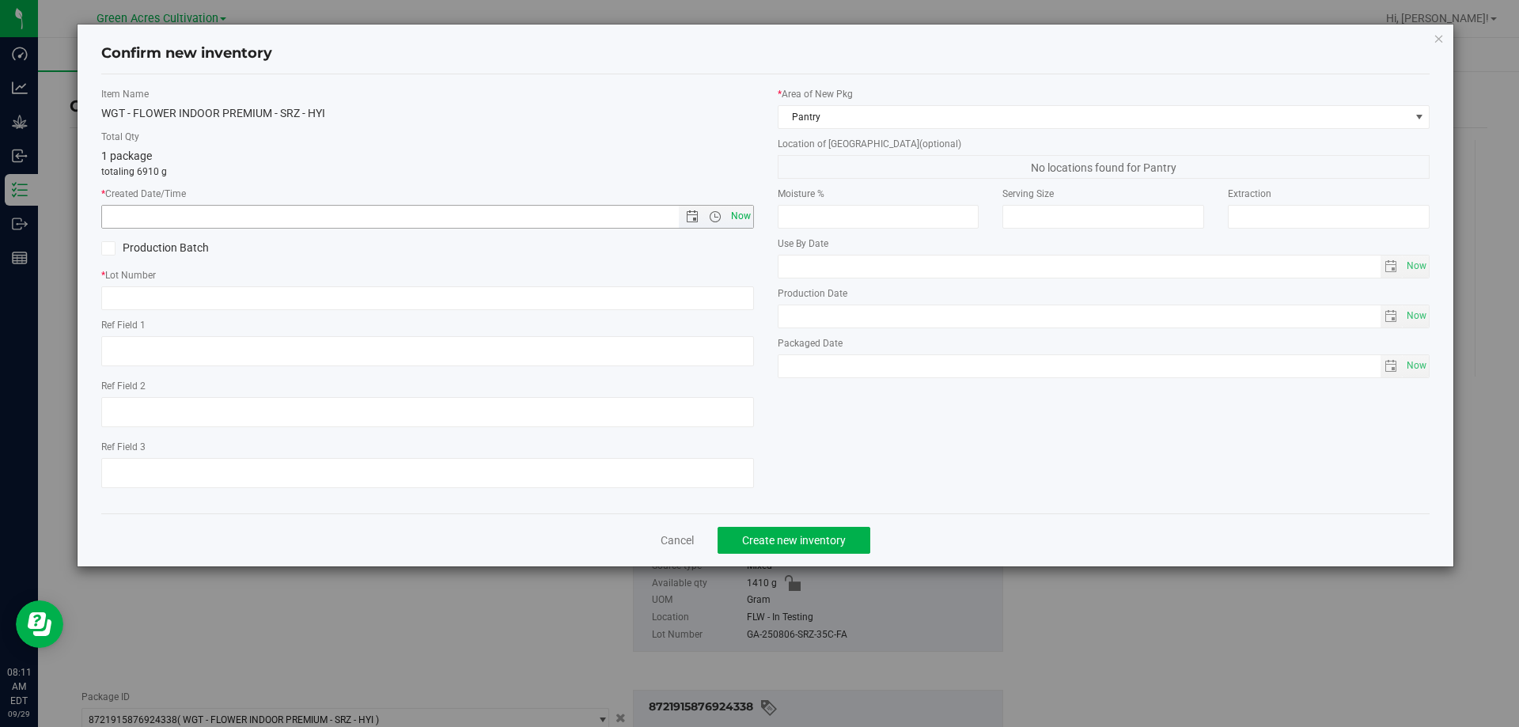
click at [749, 214] on span "Now" at bounding box center [740, 216] width 27 height 23
type input "[DATE] 8:11 AM"
click at [714, 301] on input "text" at bounding box center [427, 298] width 653 height 24
paste input "GA-250806-SRZ-35C-FA"
type input "GA-250806-SRZ-35C-FA"
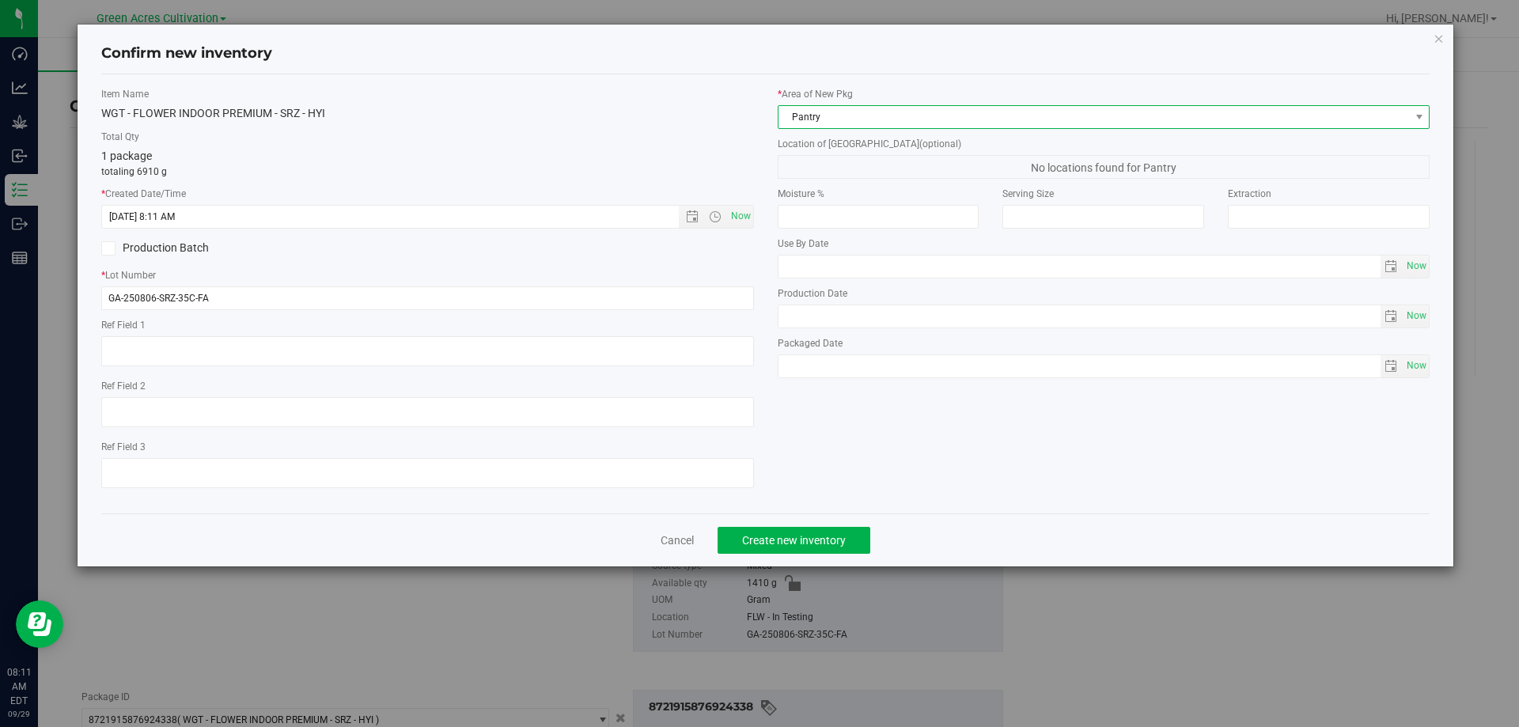
click at [897, 110] on span "Pantry" at bounding box center [1093, 117] width 631 height 22
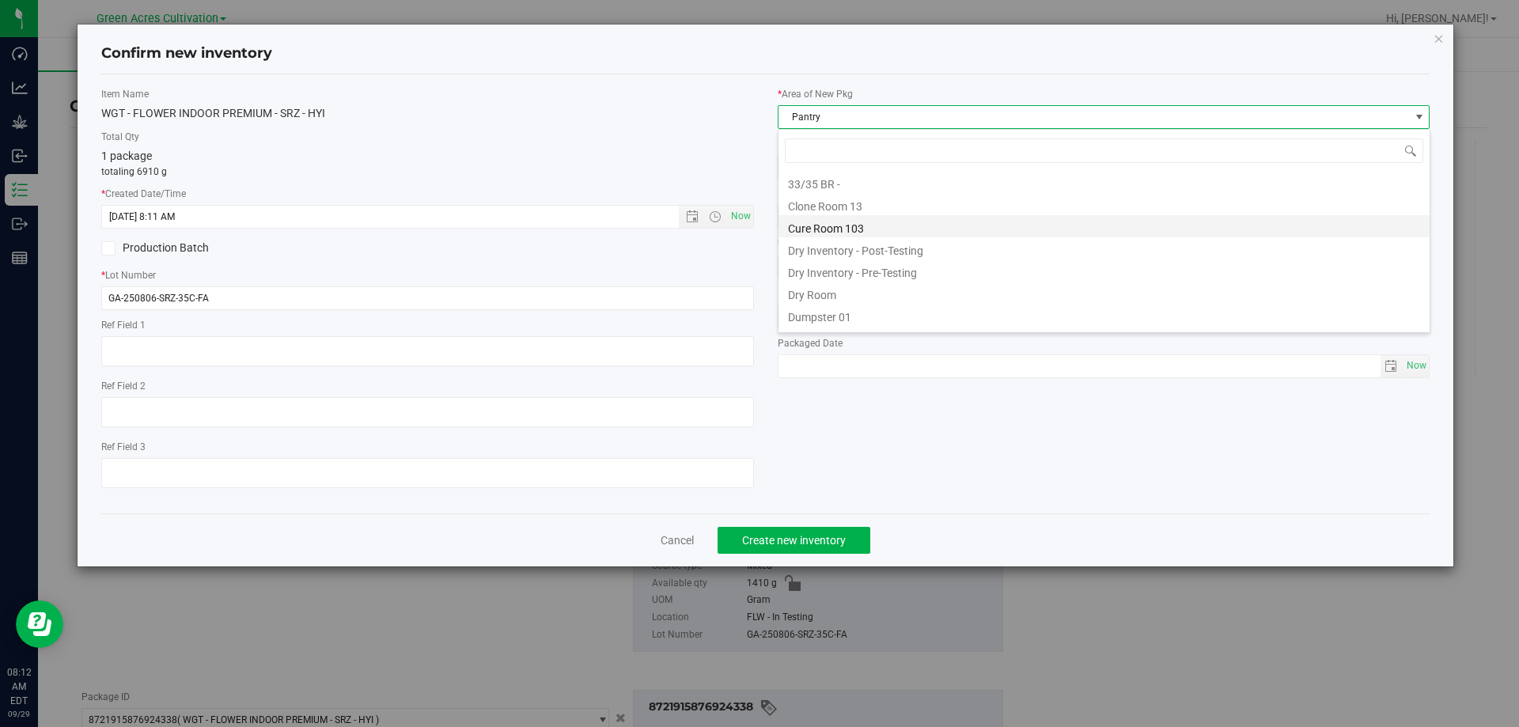
click at [842, 228] on li "Cure Room 103" at bounding box center [1103, 226] width 651 height 22
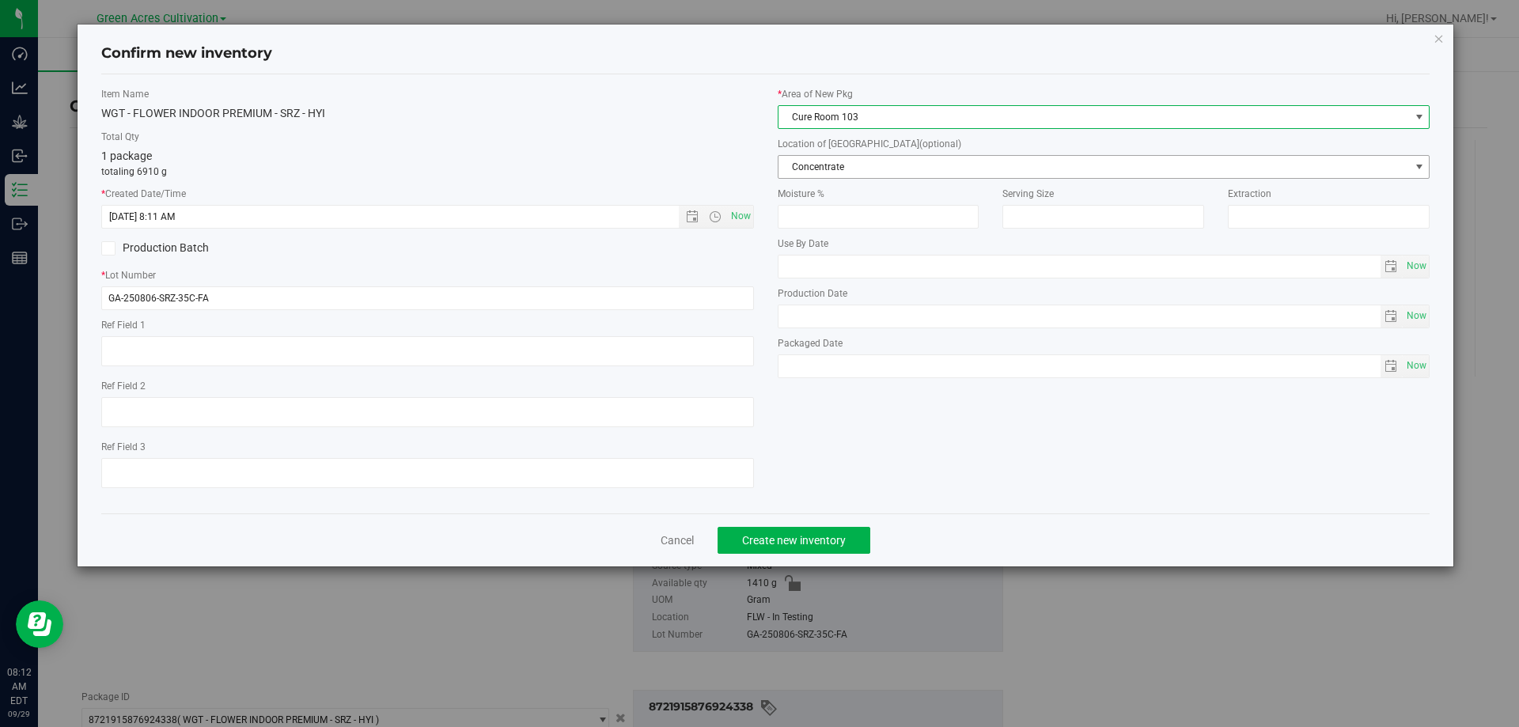
click at [862, 174] on span "Concentrate" at bounding box center [1093, 167] width 631 height 22
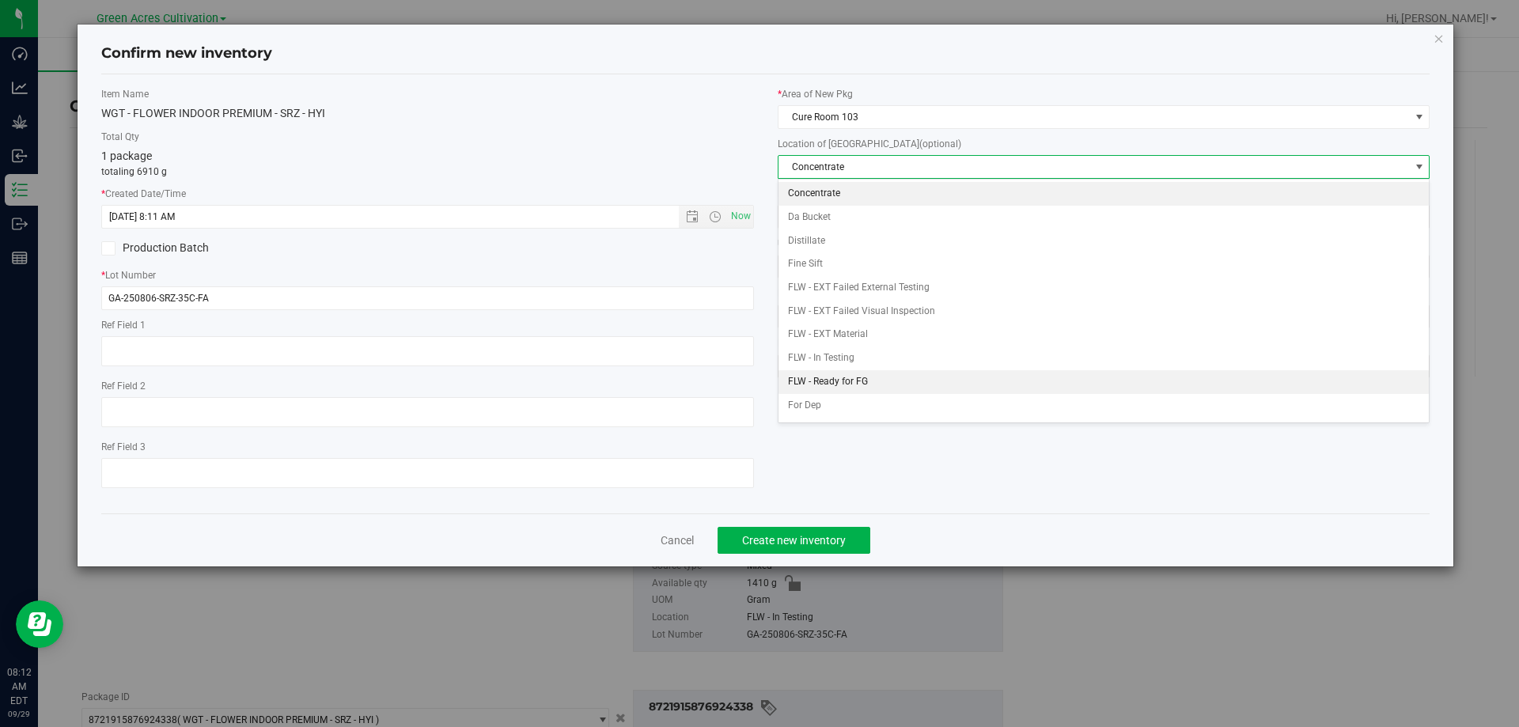
click at [854, 379] on li "FLW - Ready for FG" at bounding box center [1103, 382] width 651 height 24
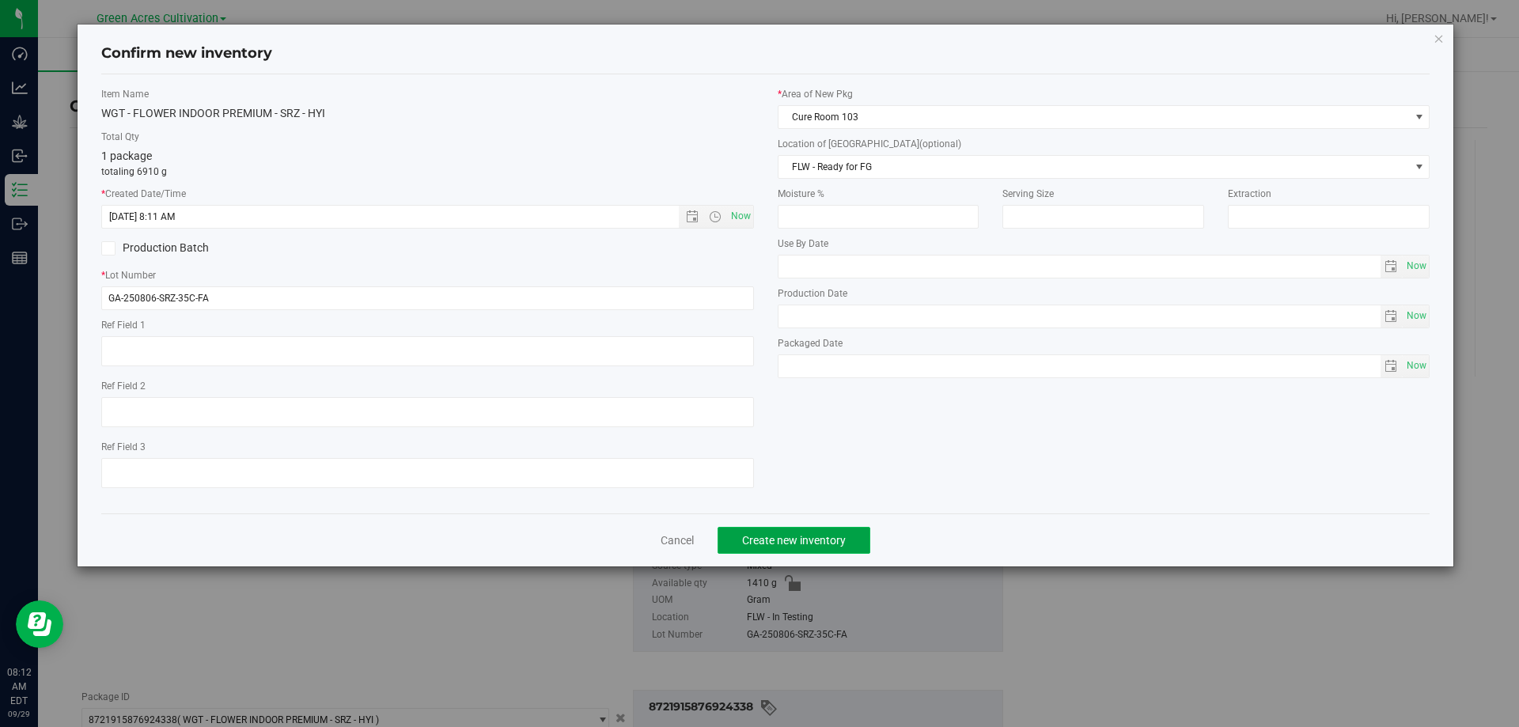
click at [800, 542] on span "Create new inventory" at bounding box center [794, 540] width 104 height 13
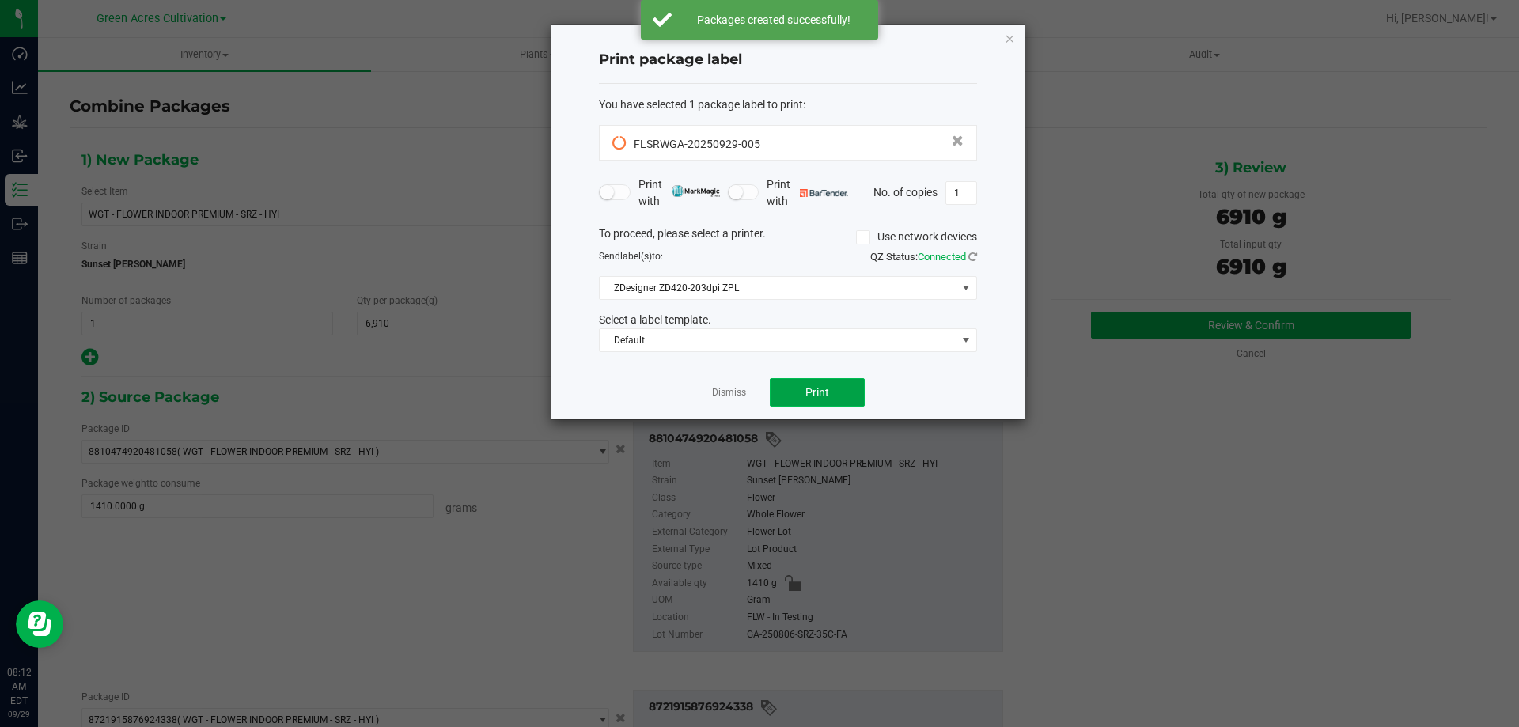
click at [816, 397] on span "Print" at bounding box center [817, 392] width 24 height 13
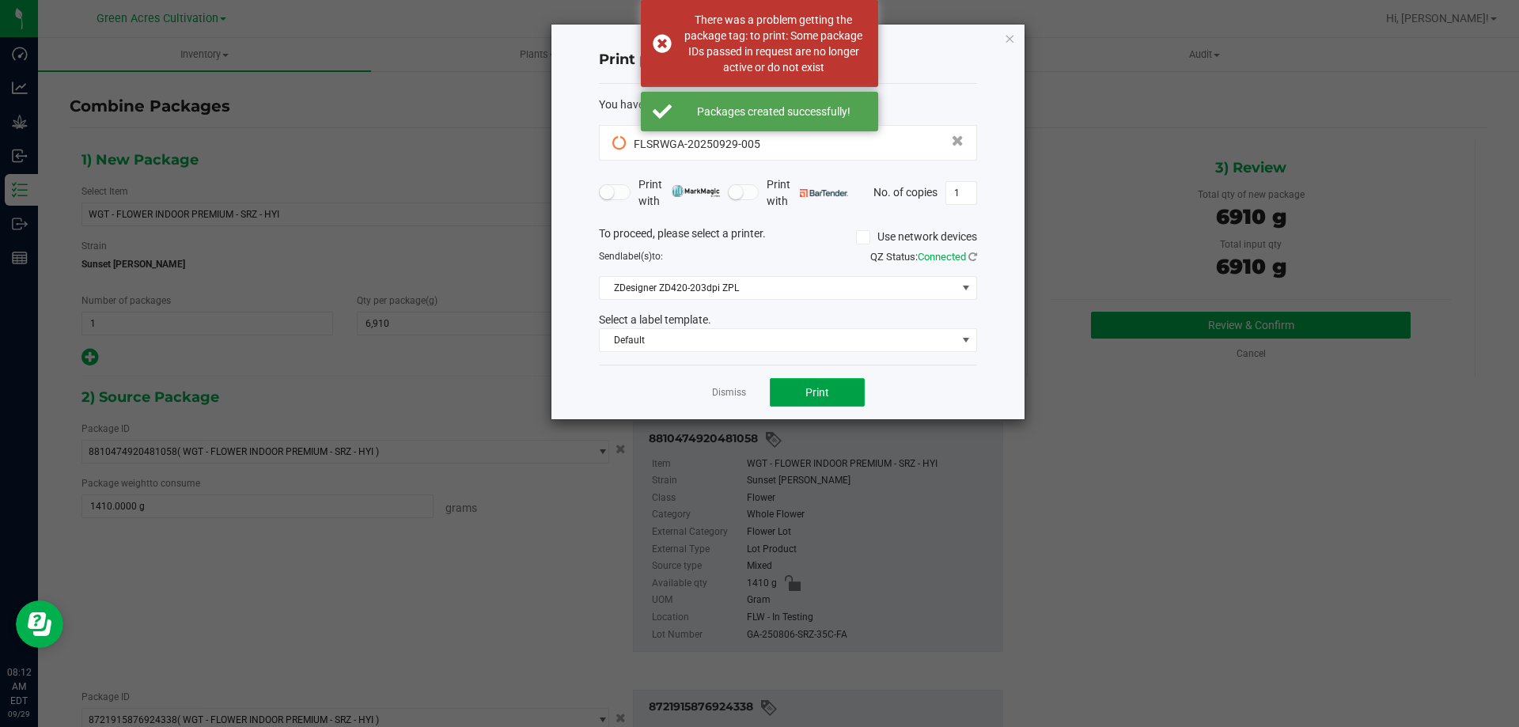
click at [838, 384] on button "Print" at bounding box center [817, 392] width 95 height 28
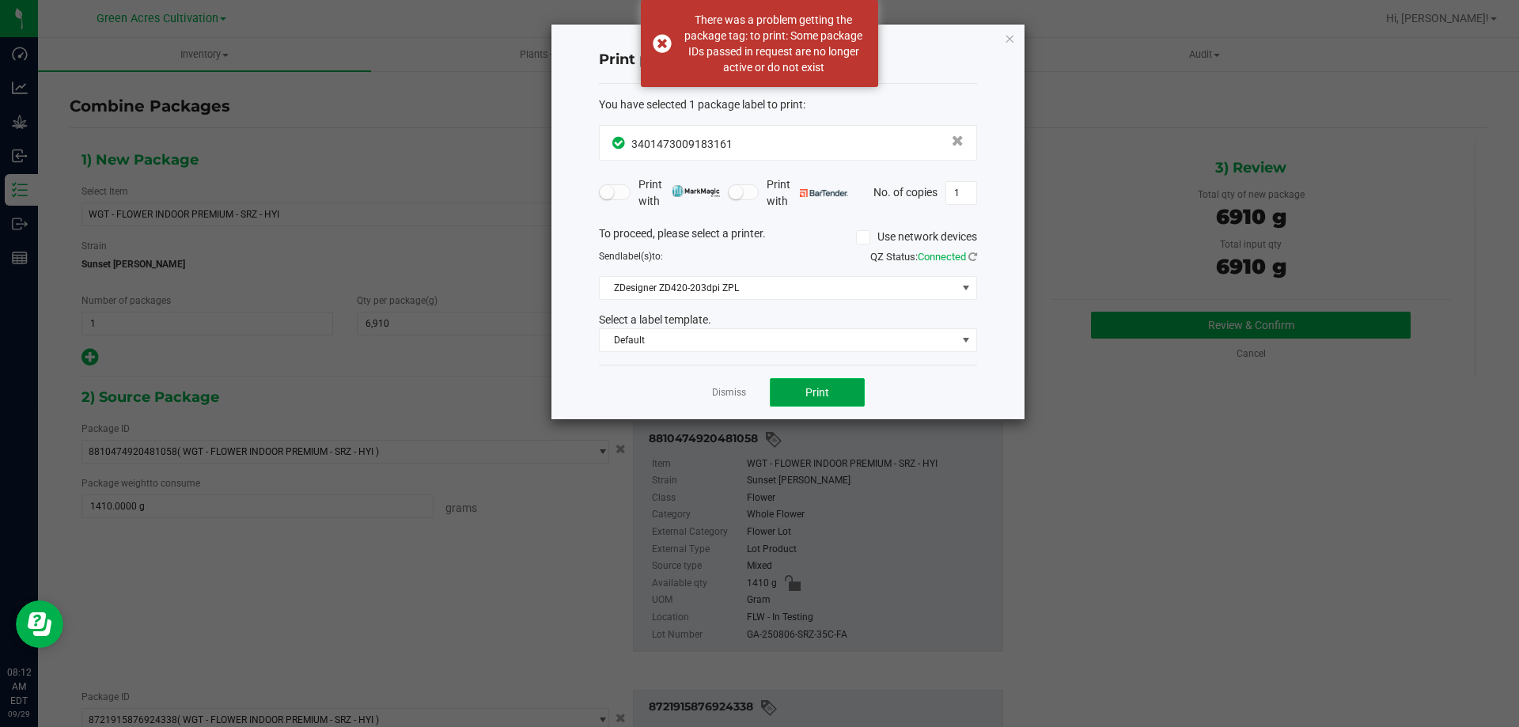
click at [832, 394] on button "Print" at bounding box center [817, 392] width 95 height 28
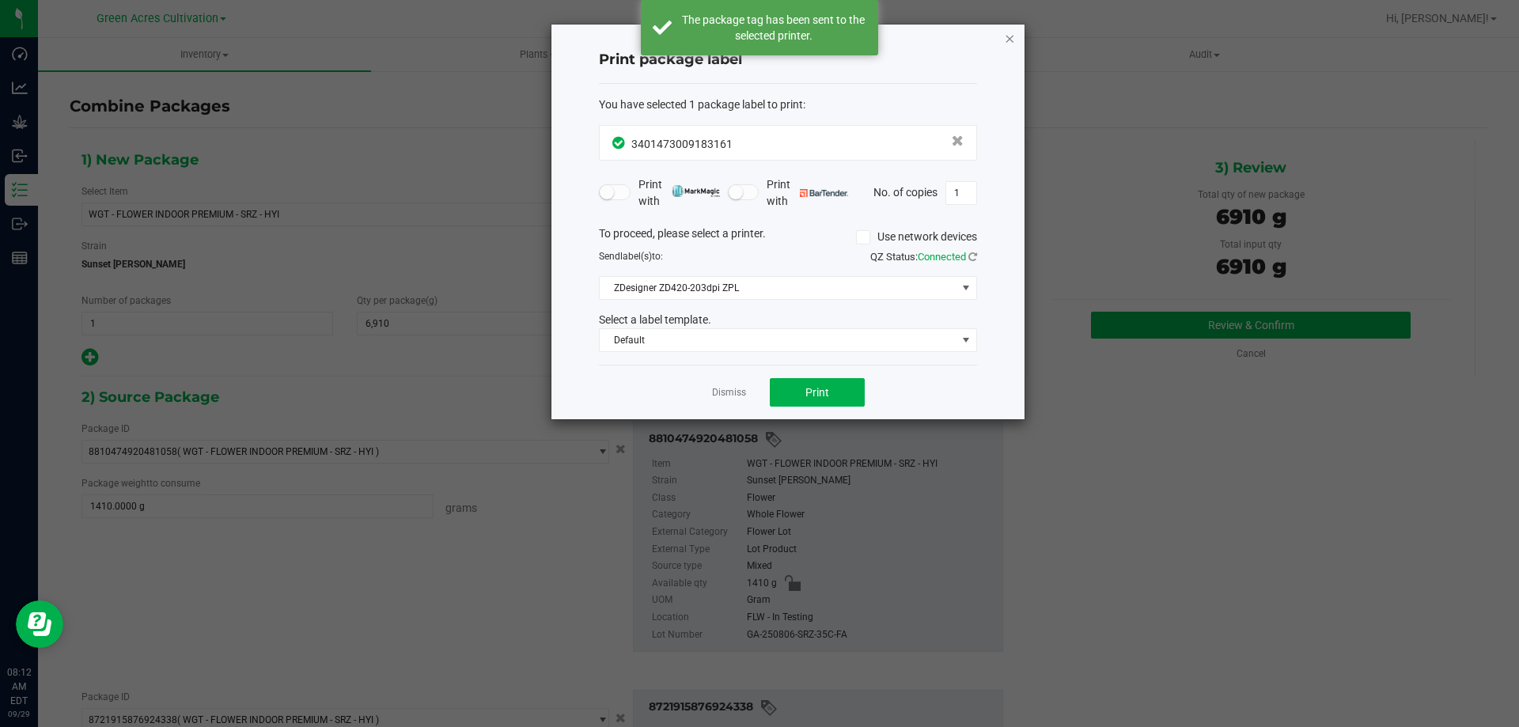
click at [1006, 38] on icon "button" at bounding box center [1009, 37] width 11 height 19
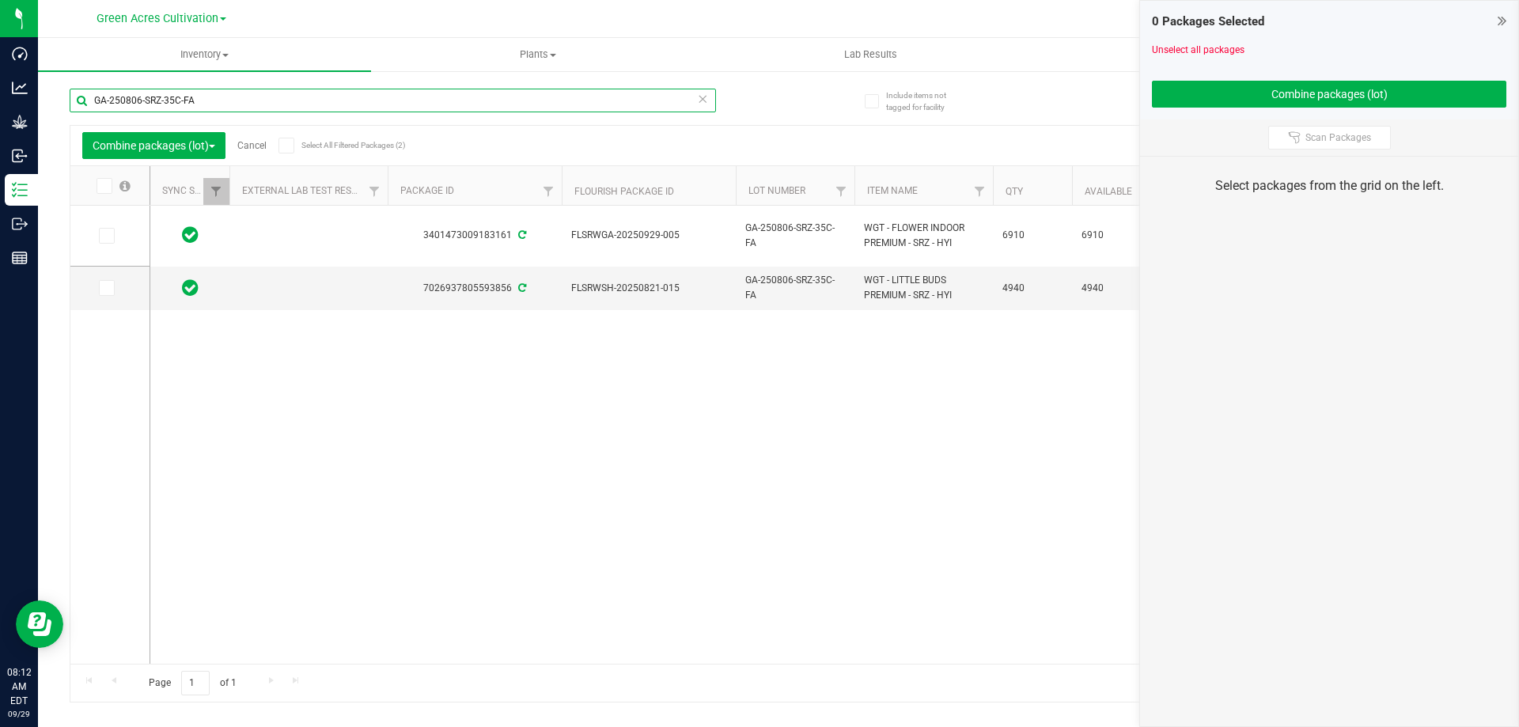
click at [327, 107] on input "GA-250806-SRZ-35C-FA" at bounding box center [393, 101] width 646 height 24
paste input "SN-250613-BCT-09"
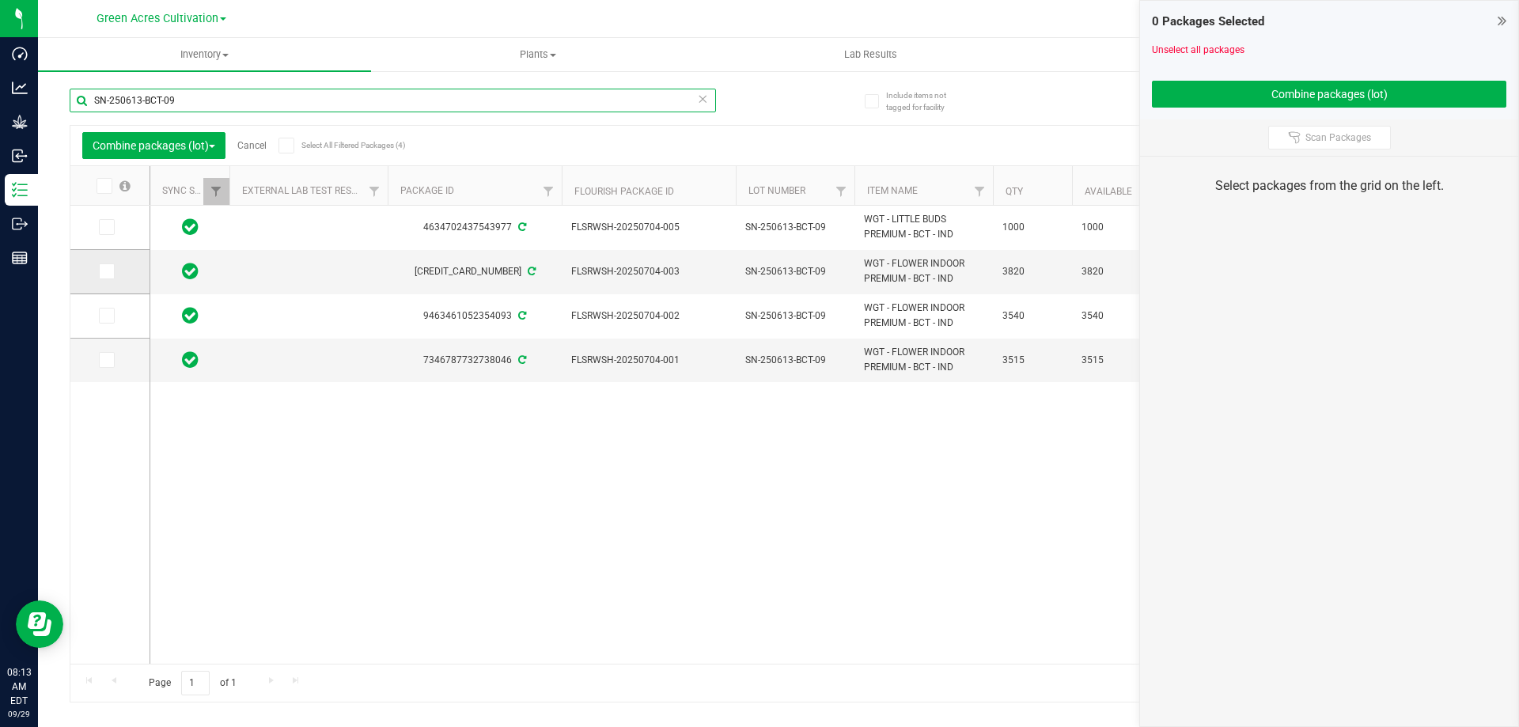
type input "SN-250613-BCT-09"
click at [107, 271] on icon at bounding box center [105, 271] width 10 height 0
click at [0, 0] on input "checkbox" at bounding box center [0, 0] width 0 height 0
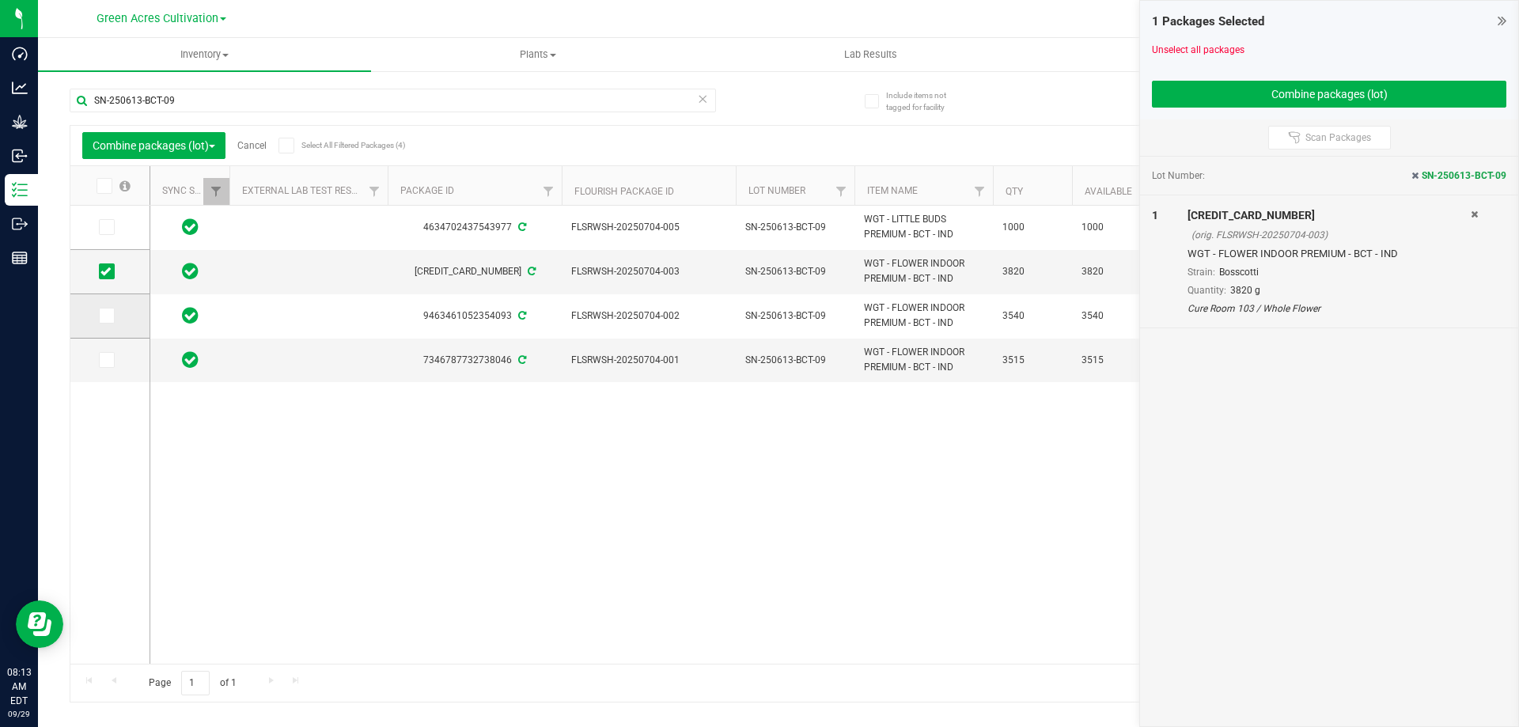
click at [104, 316] on icon at bounding box center [105, 316] width 10 height 0
click at [0, 0] on input "checkbox" at bounding box center [0, 0] width 0 height 0
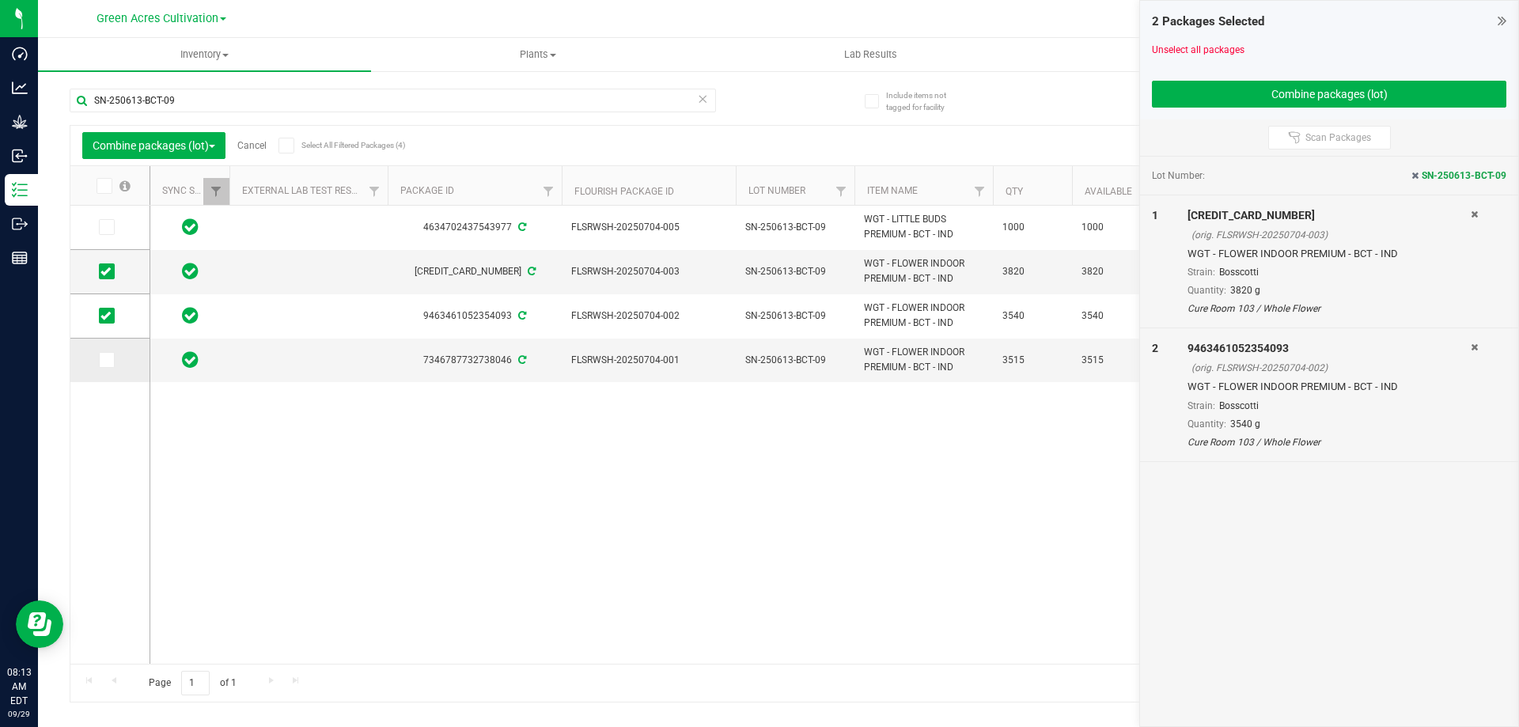
click at [108, 360] on icon at bounding box center [105, 360] width 10 height 0
click at [0, 0] on input "checkbox" at bounding box center [0, 0] width 0 height 0
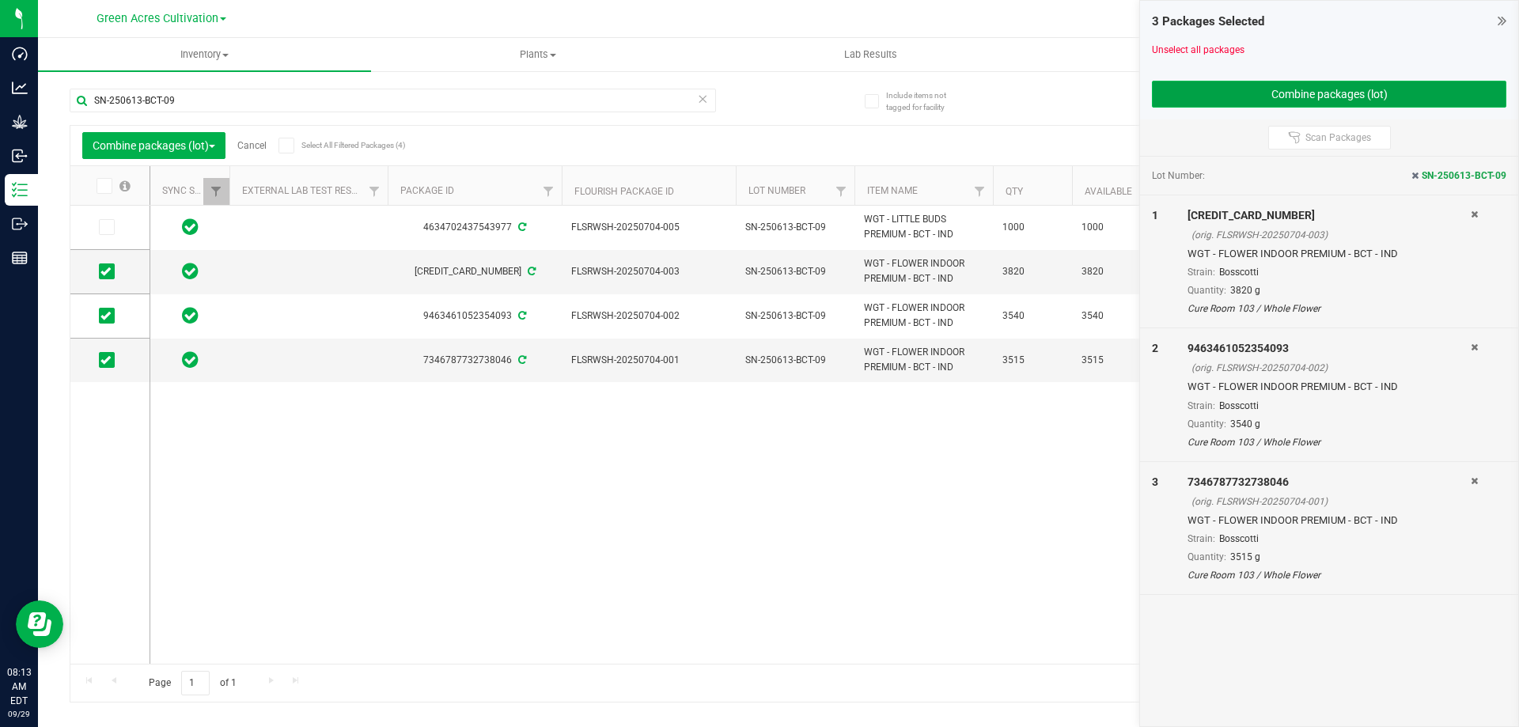
click at [1248, 89] on button "Combine packages (lot)" at bounding box center [1329, 94] width 354 height 27
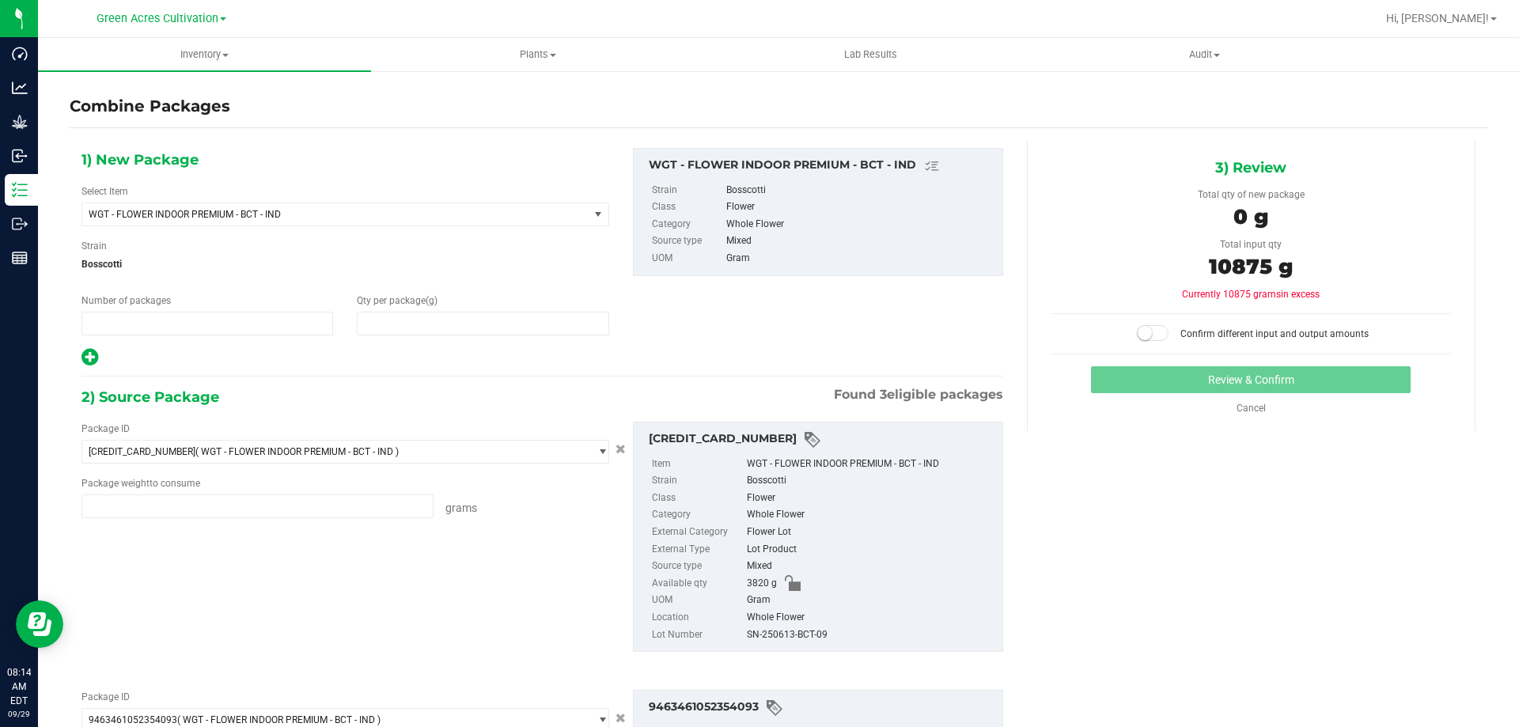
type input "1"
type input "0"
type input "3820.0000 g"
type input "3540.0000 g"
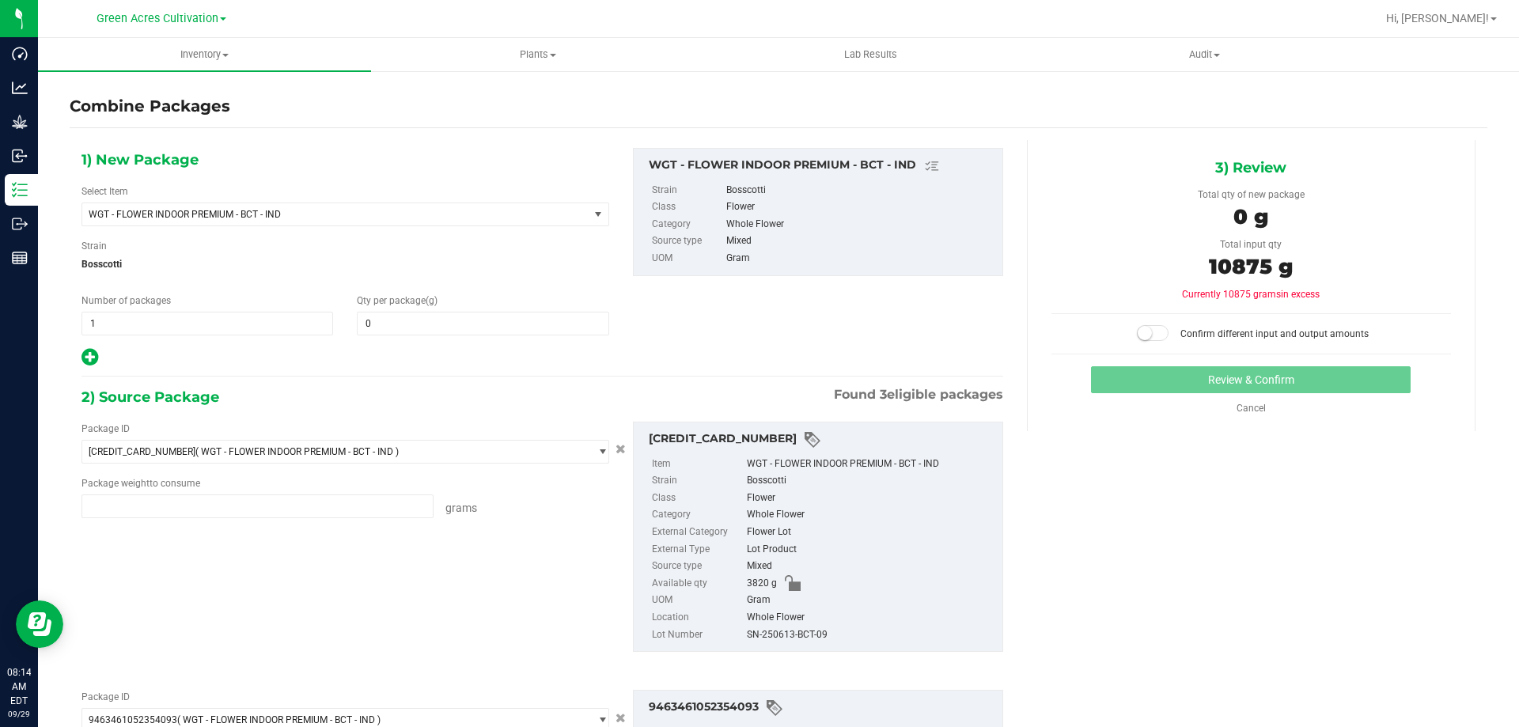
type input "3515.0000 g"
click at [447, 327] on span "0 0" at bounding box center [483, 324] width 252 height 24
type input "10875"
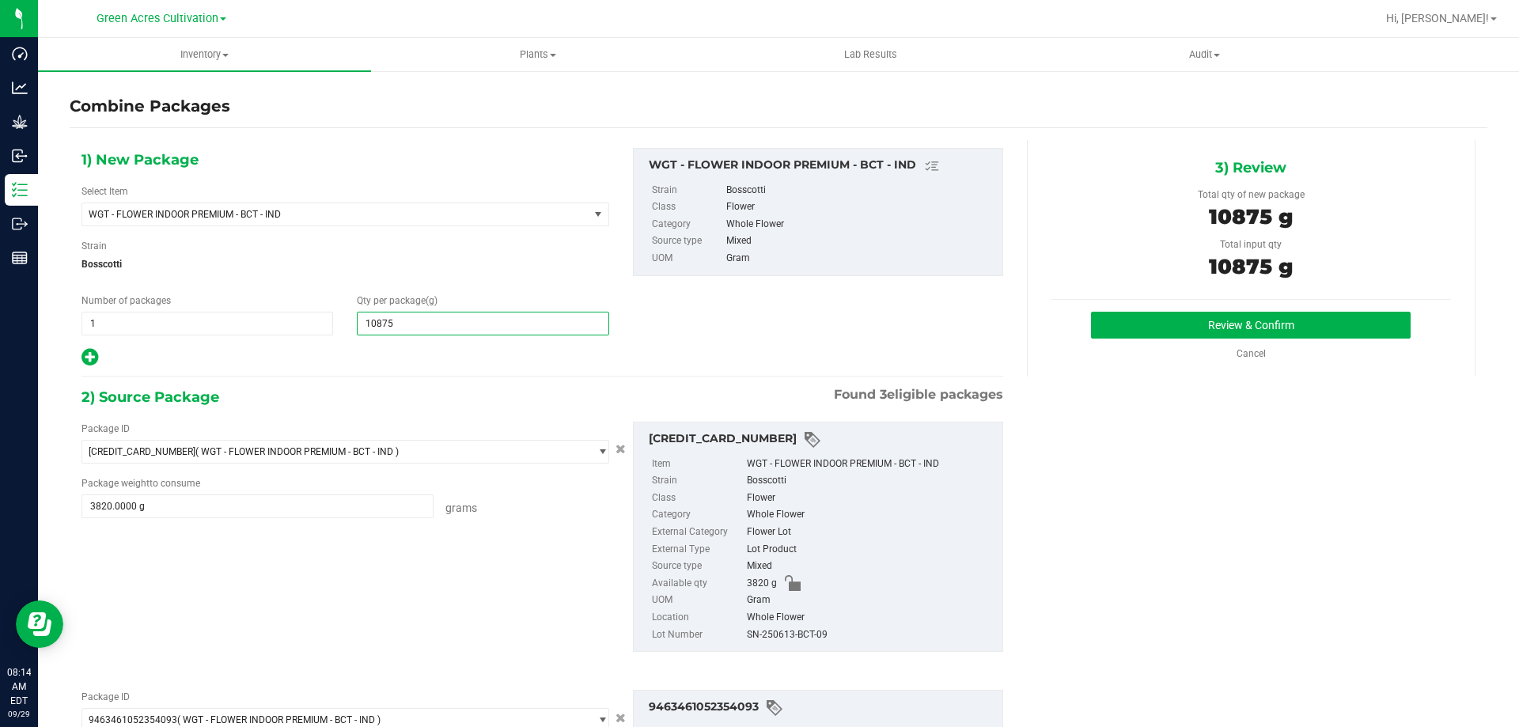
type input "10,875"
click at [776, 631] on div "SN-250613-BCT-09" at bounding box center [871, 635] width 248 height 17
copy div "SN-250613-BCT-09"
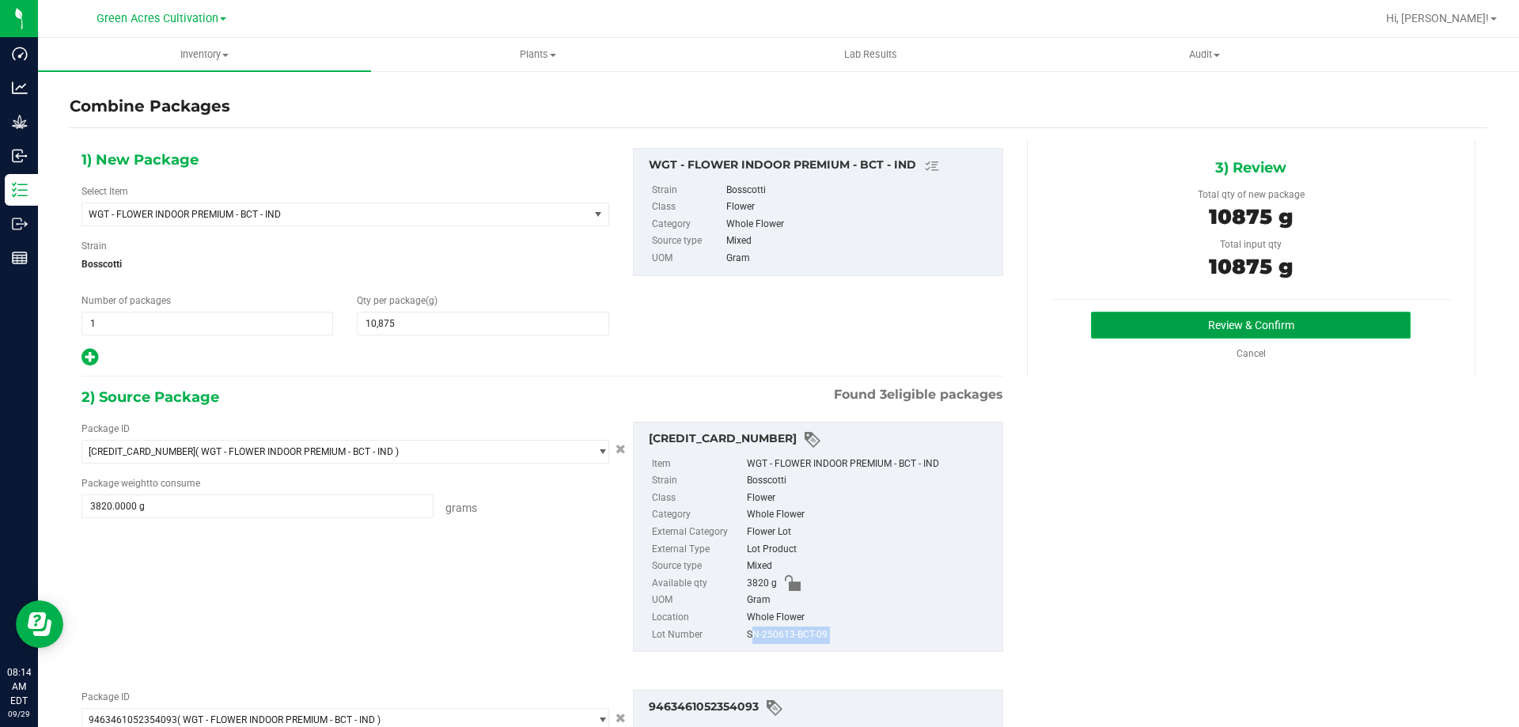
click at [1095, 316] on button "Review & Confirm" at bounding box center [1251, 325] width 320 height 27
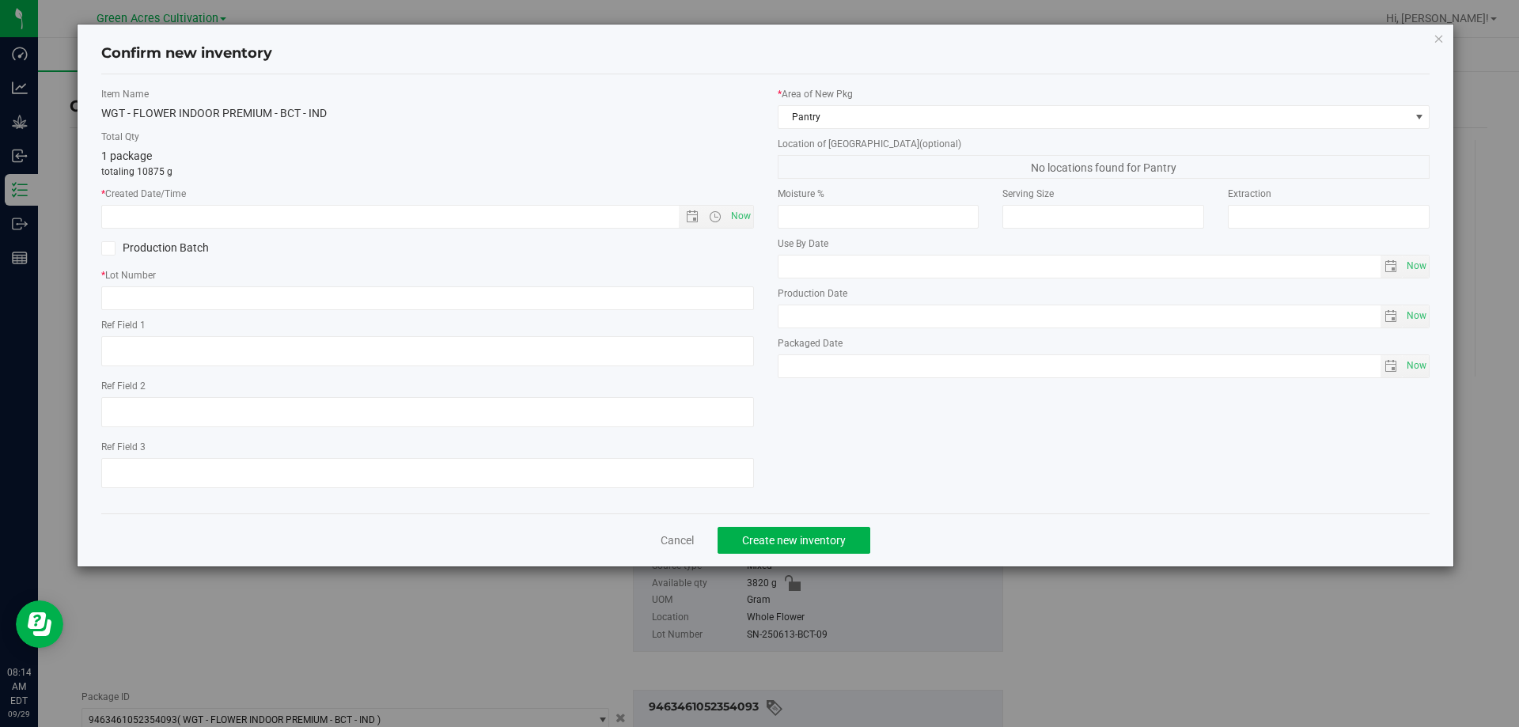
click at [1107, 320] on input "text" at bounding box center [1079, 316] width 602 height 22
click at [743, 209] on span "Now" at bounding box center [740, 216] width 27 height 23
type input "[DATE] 8:14 AM"
click at [698, 297] on input "text" at bounding box center [427, 298] width 653 height 24
paste input "SN-250613-BCT-09"
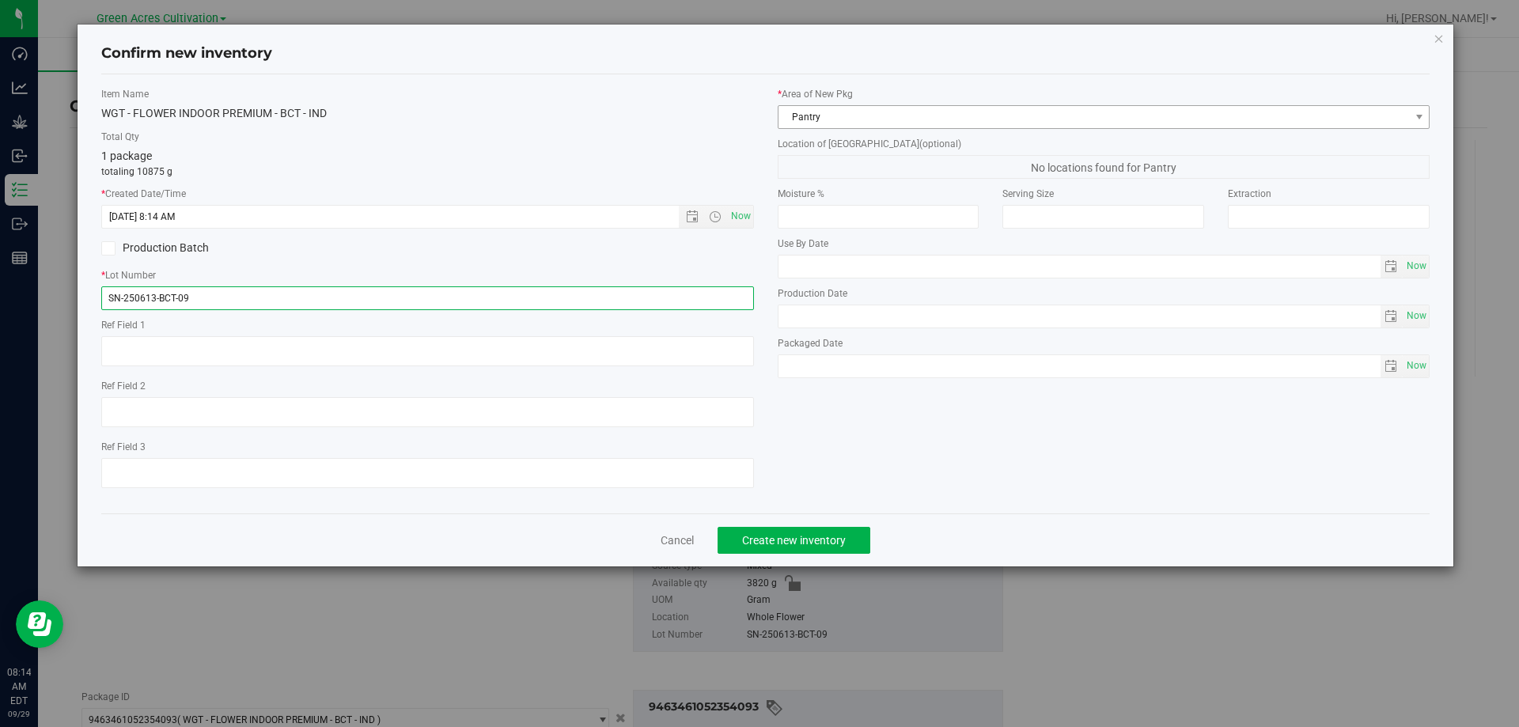
type input "SN-250613-BCT-09"
click at [876, 119] on span "Pantry" at bounding box center [1093, 117] width 631 height 22
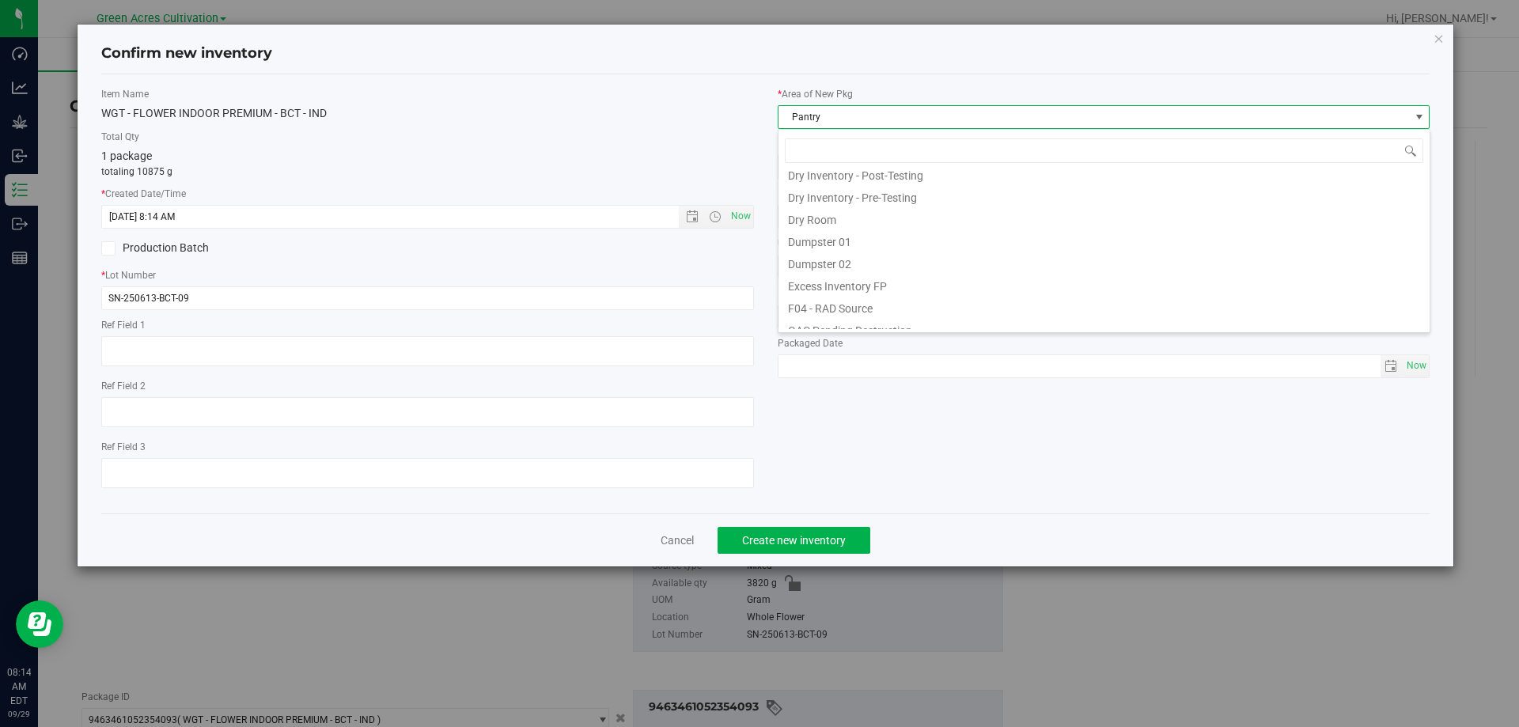
scroll to position [51, 0]
click at [835, 178] on li "Cure Room 103" at bounding box center [1103, 176] width 651 height 22
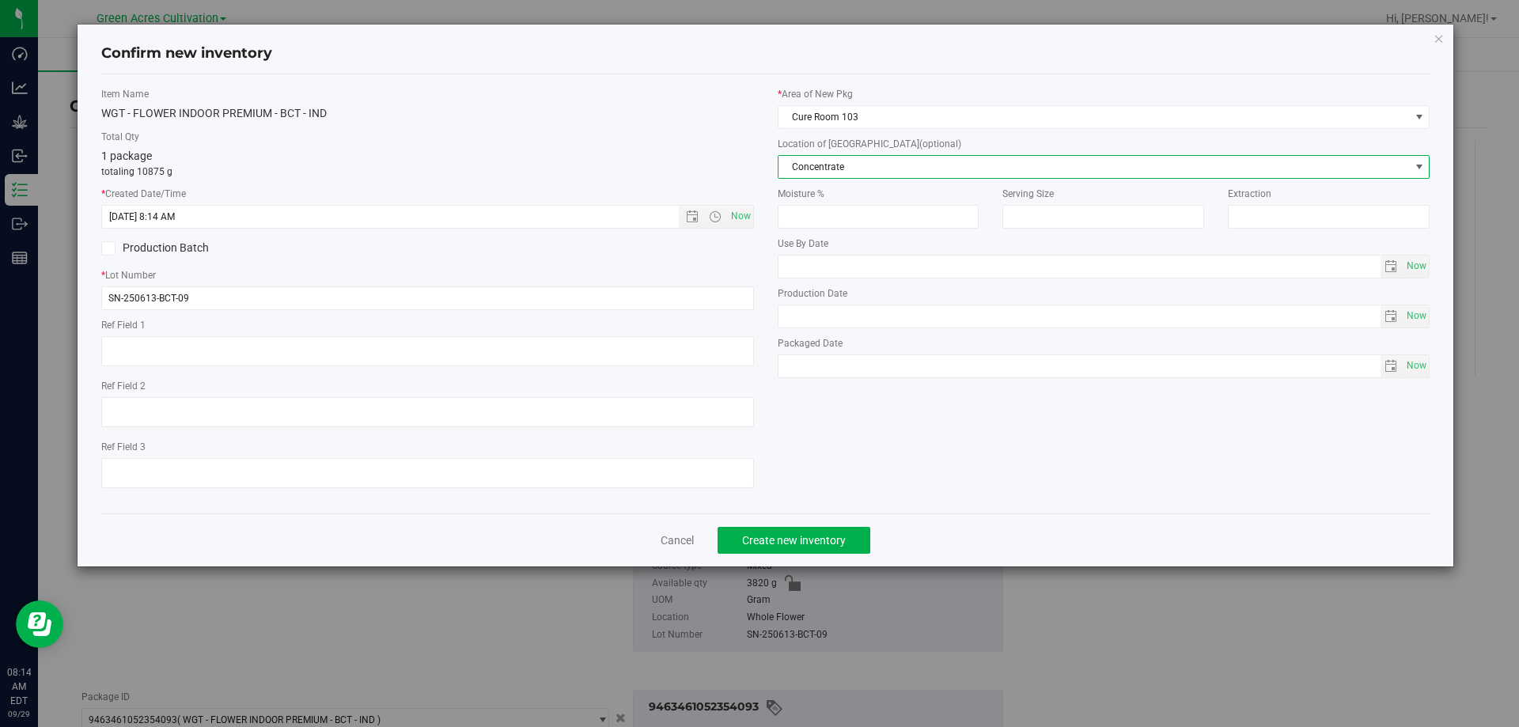
click at [847, 167] on span "Concentrate" at bounding box center [1093, 167] width 631 height 22
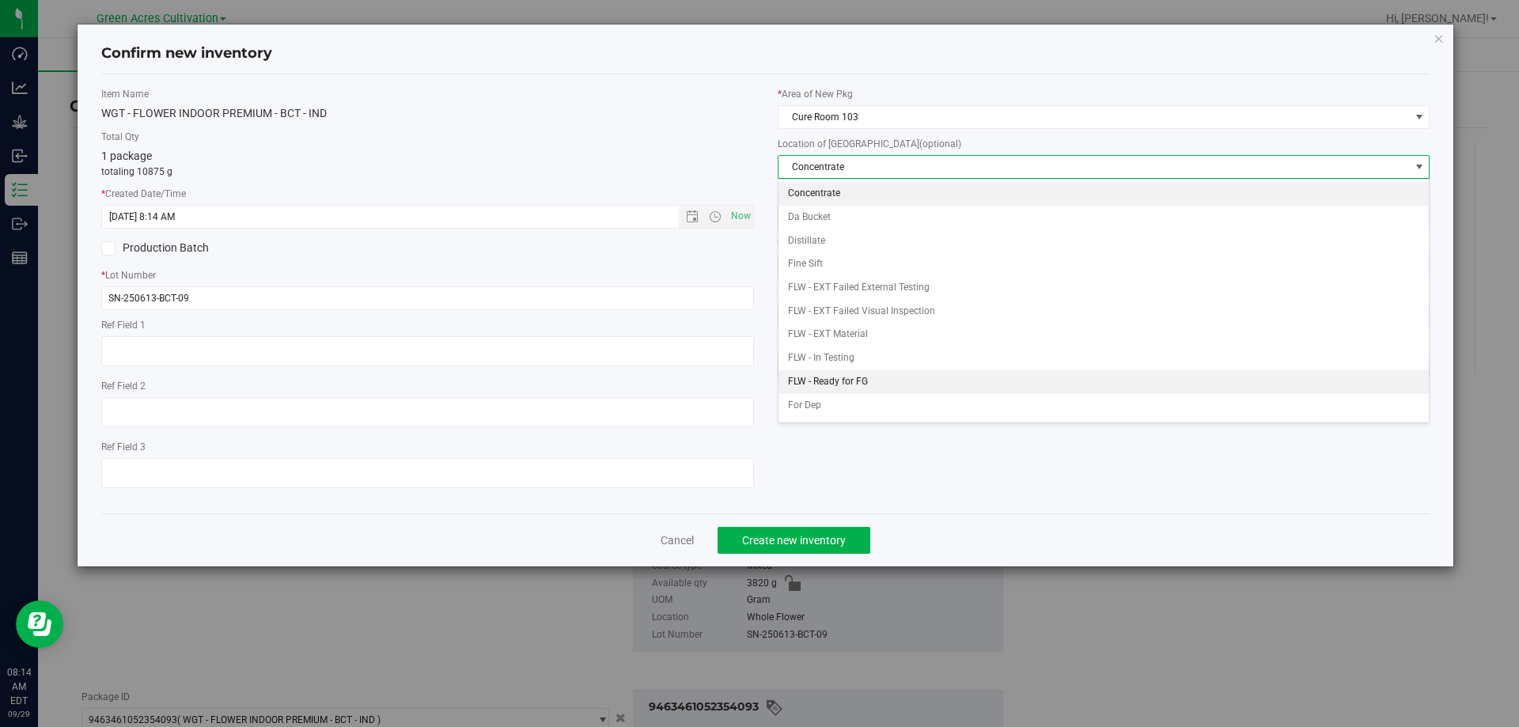
click at [830, 375] on li "FLW - Ready for FG" at bounding box center [1103, 382] width 651 height 24
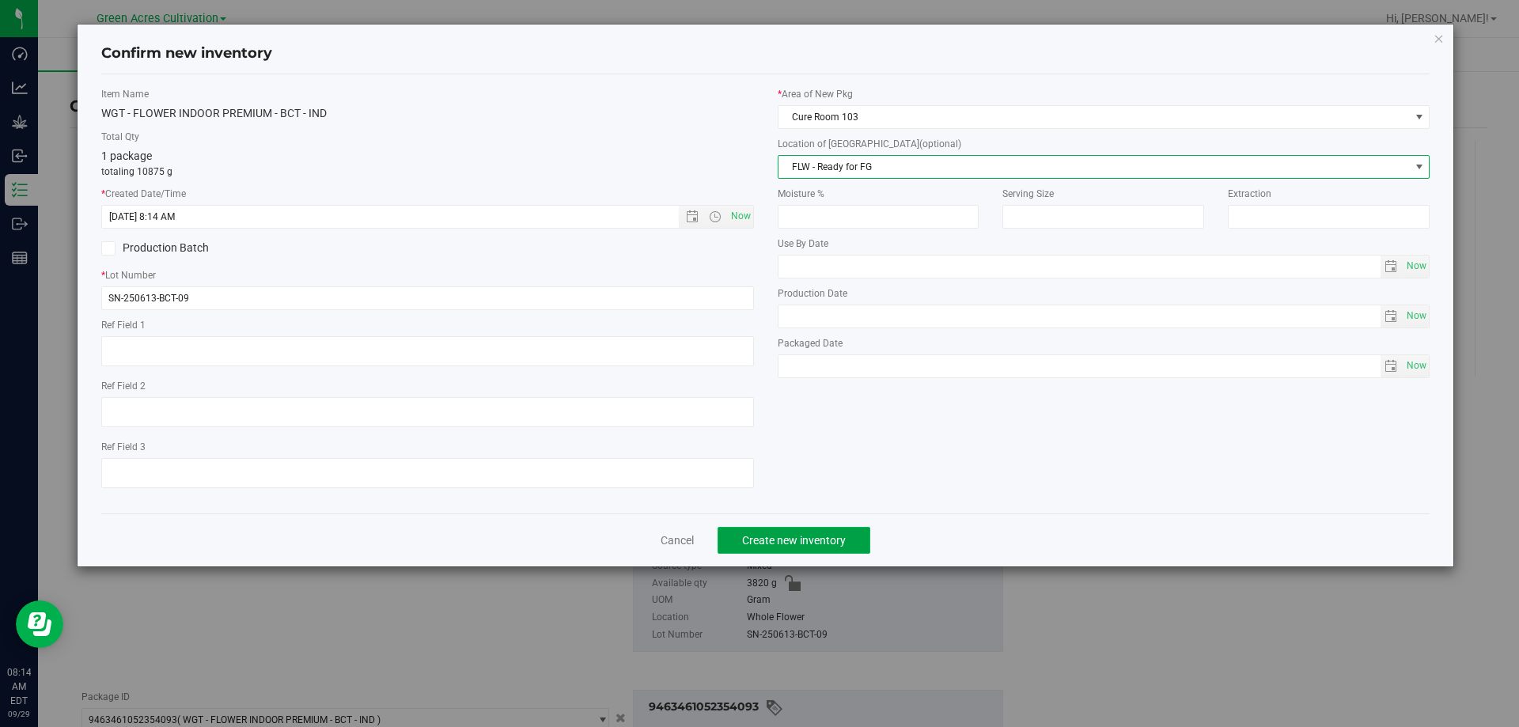
click at [813, 542] on span "Create new inventory" at bounding box center [794, 540] width 104 height 13
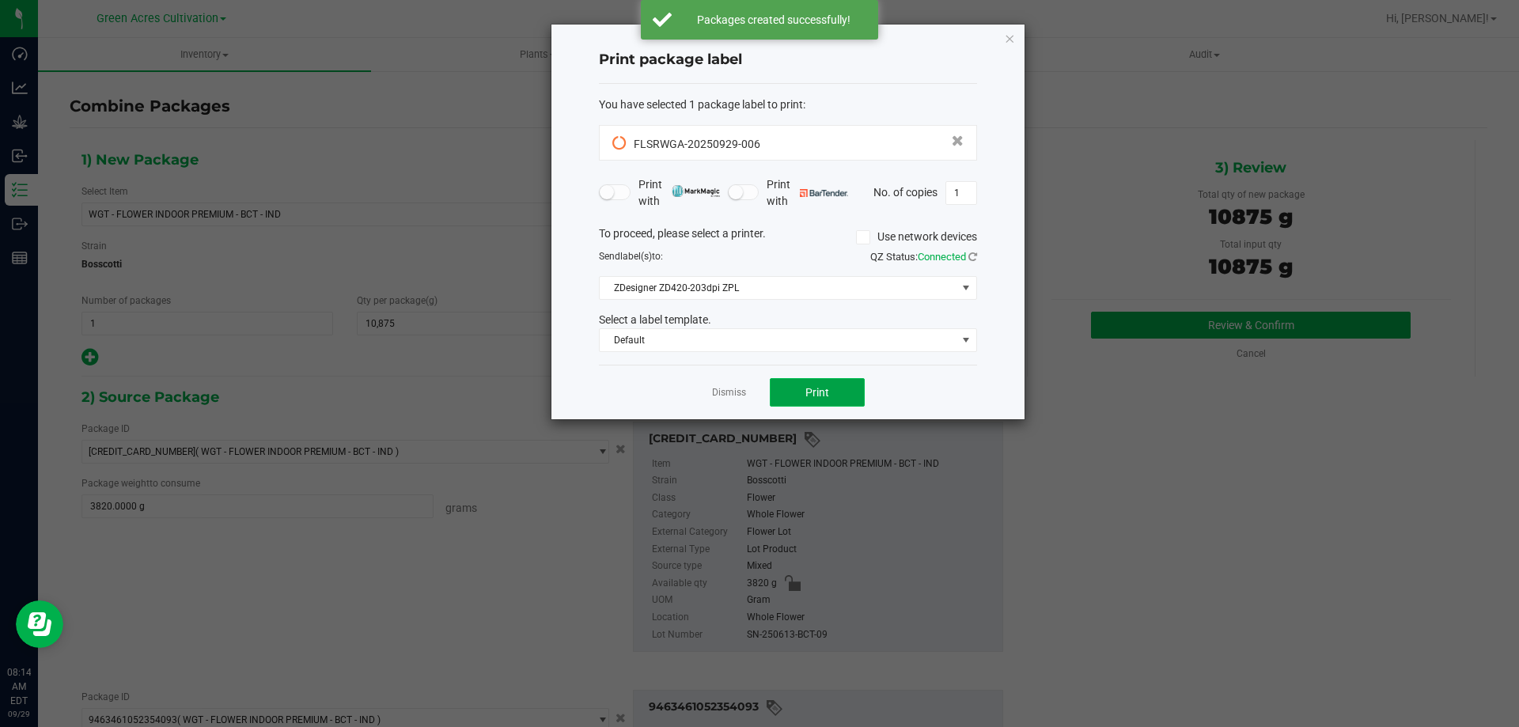
click at [828, 395] on span "Print" at bounding box center [817, 392] width 24 height 13
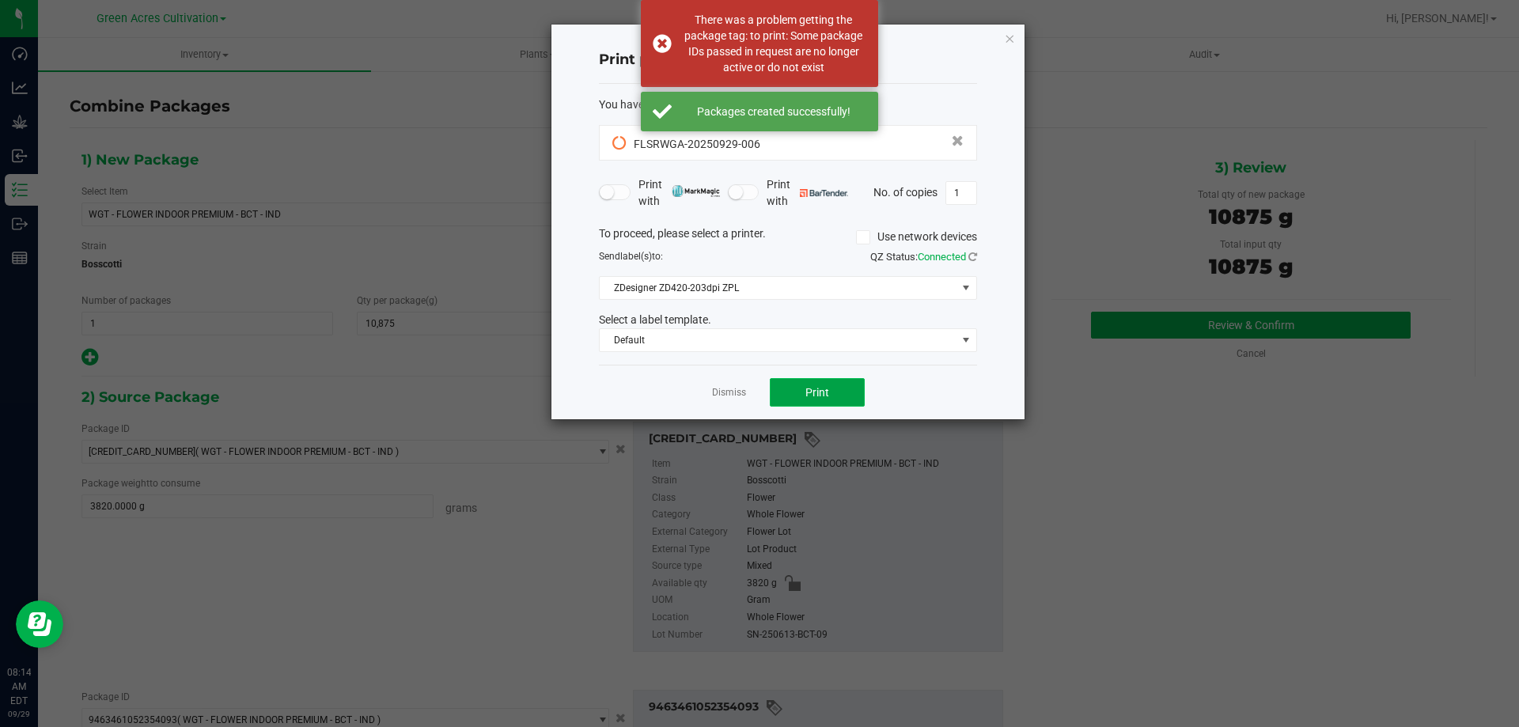
click at [828, 393] on span "Print" at bounding box center [817, 392] width 24 height 13
click at [827, 392] on span "Print" at bounding box center [817, 392] width 24 height 13
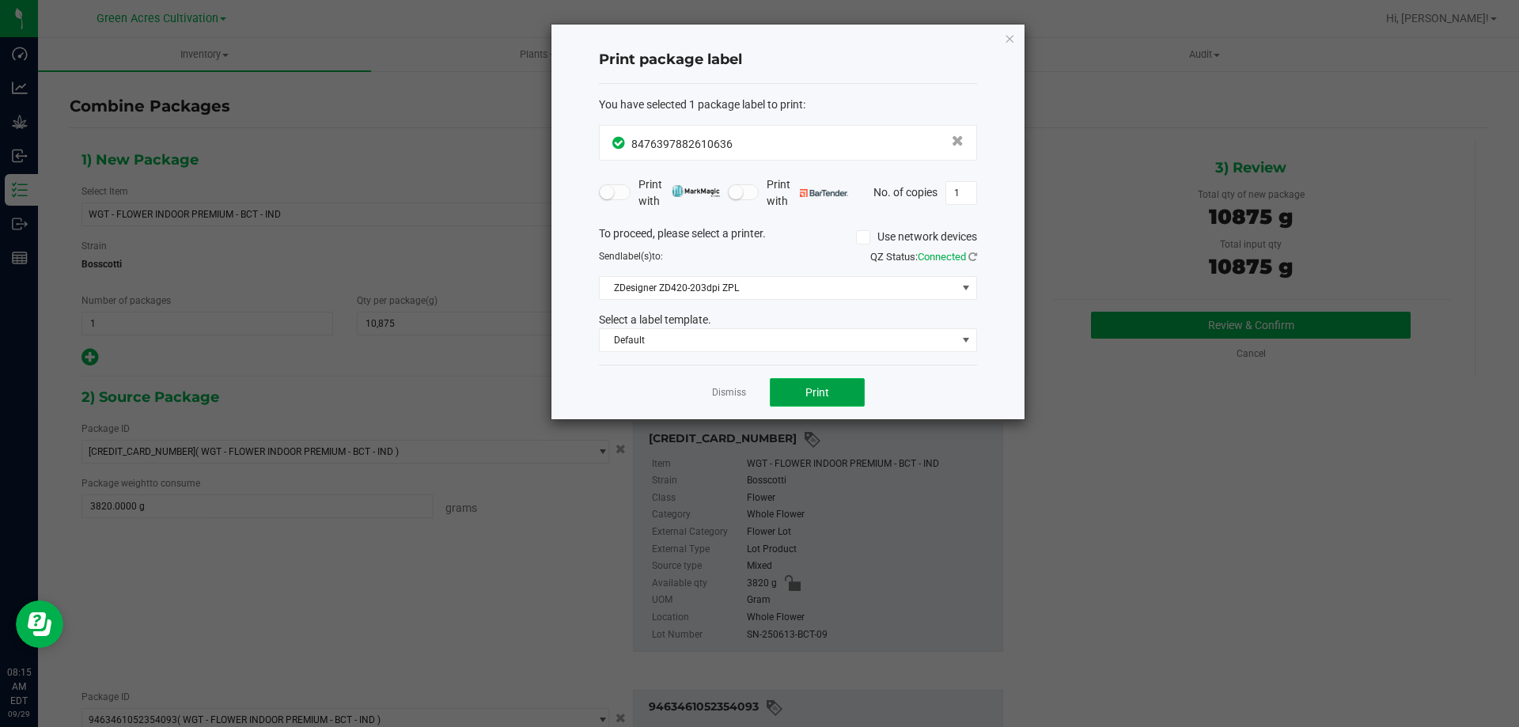
click at [821, 395] on span "Print" at bounding box center [817, 392] width 24 height 13
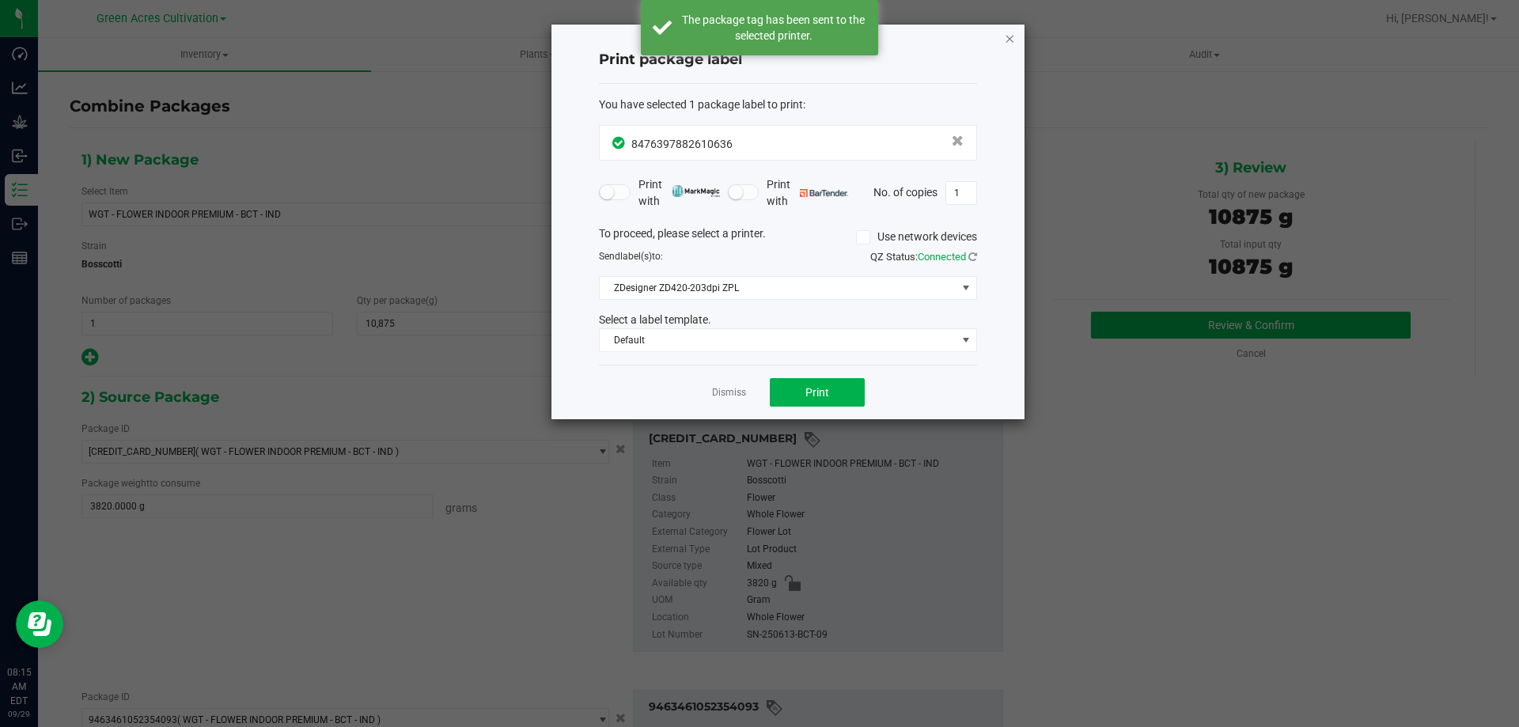
click at [1010, 36] on icon "button" at bounding box center [1009, 37] width 11 height 19
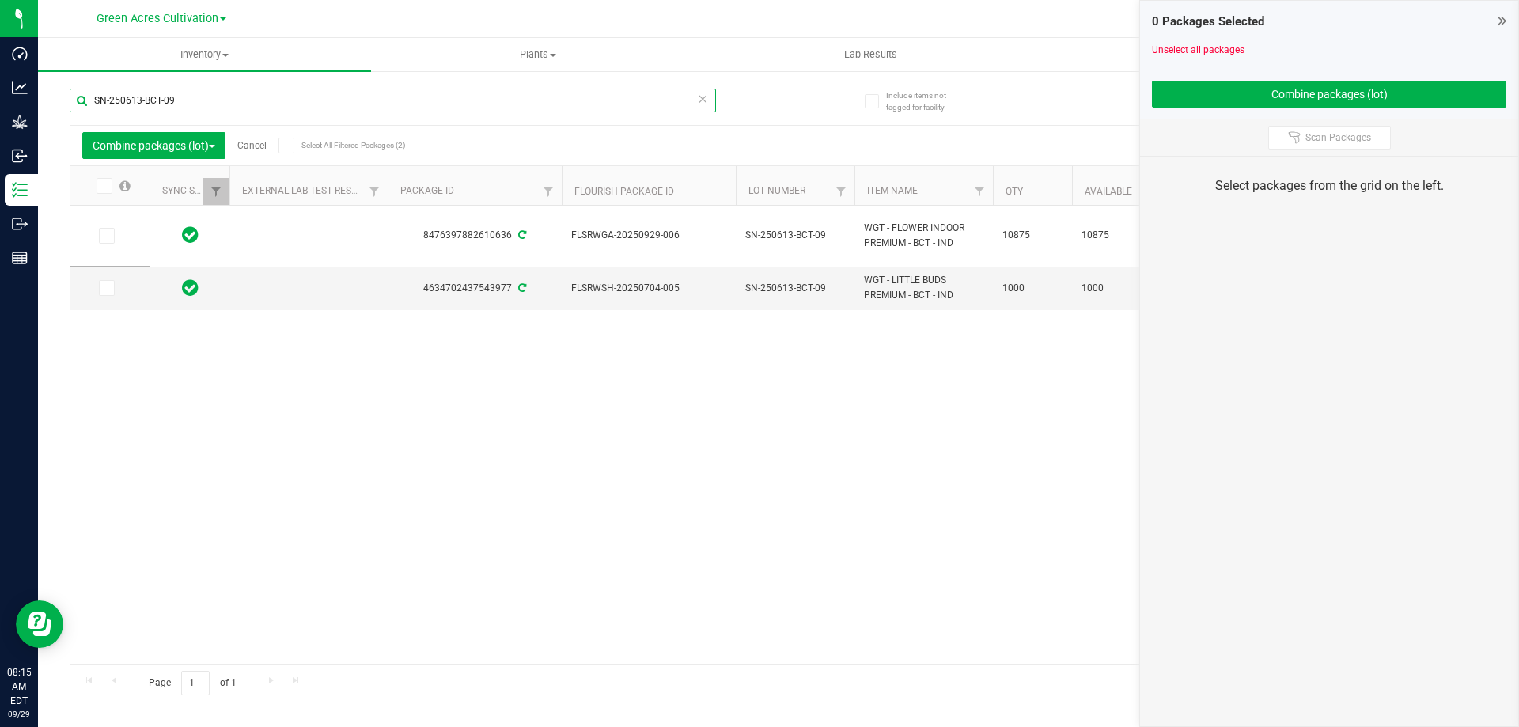
click at [268, 100] on input "SN-250613-BCT-09" at bounding box center [393, 101] width 646 height 24
click at [268, 98] on input "SN-250613-BCT-09" at bounding box center [393, 101] width 646 height 24
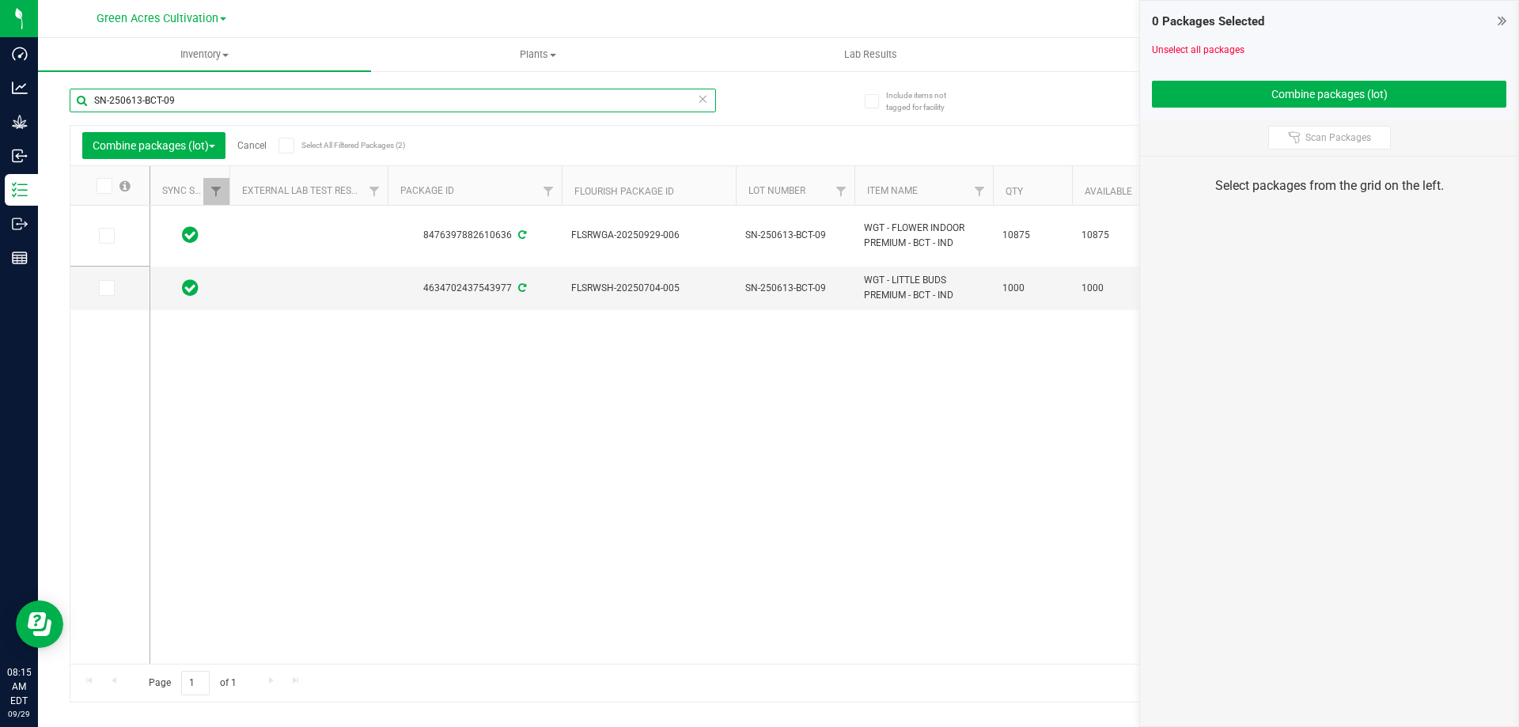
click at [204, 100] on input "SN-250613-BCT-09" at bounding box center [393, 101] width 646 height 24
paste input "815-GPE-10"
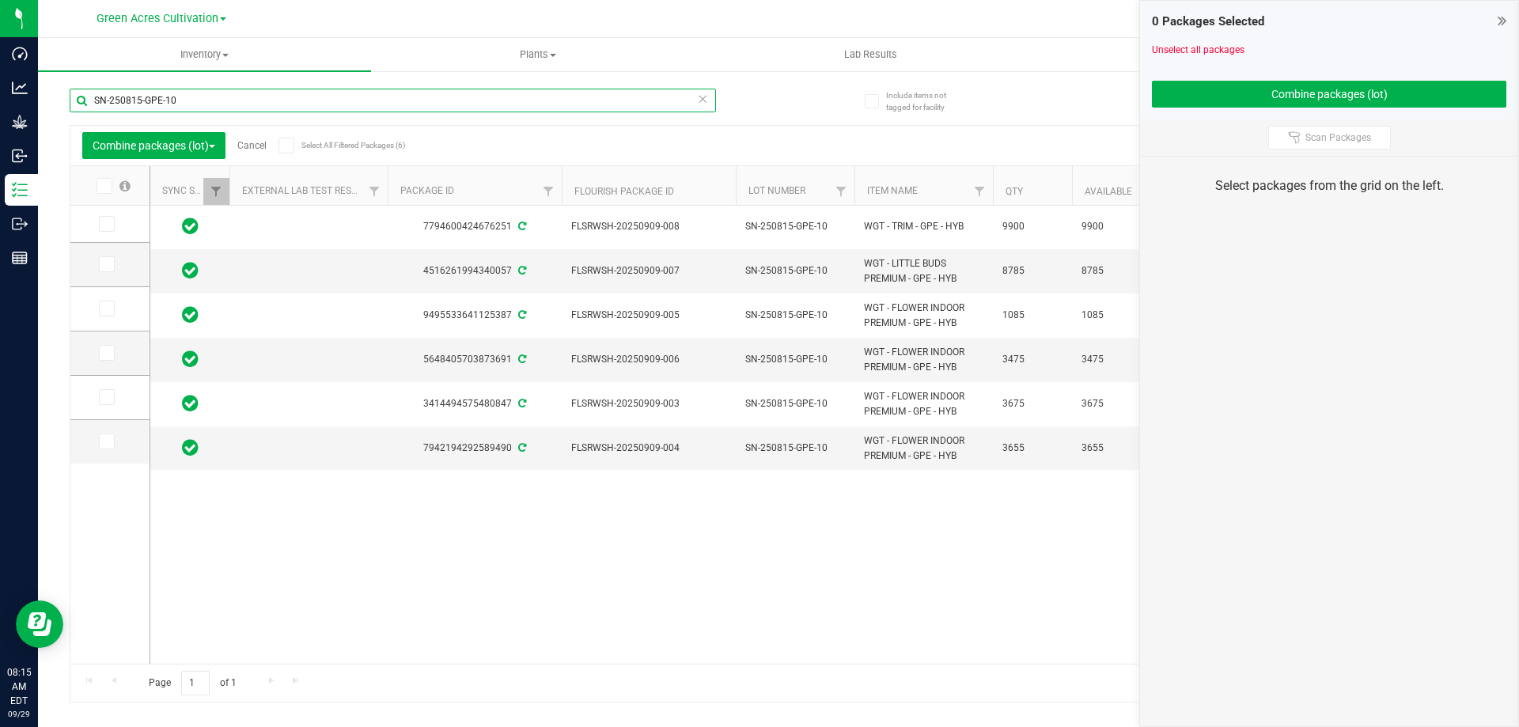
type input "SN-250815-GPE-10"
click at [106, 309] on icon at bounding box center [105, 309] width 10 height 0
click at [0, 0] on input "checkbox" at bounding box center [0, 0] width 0 height 0
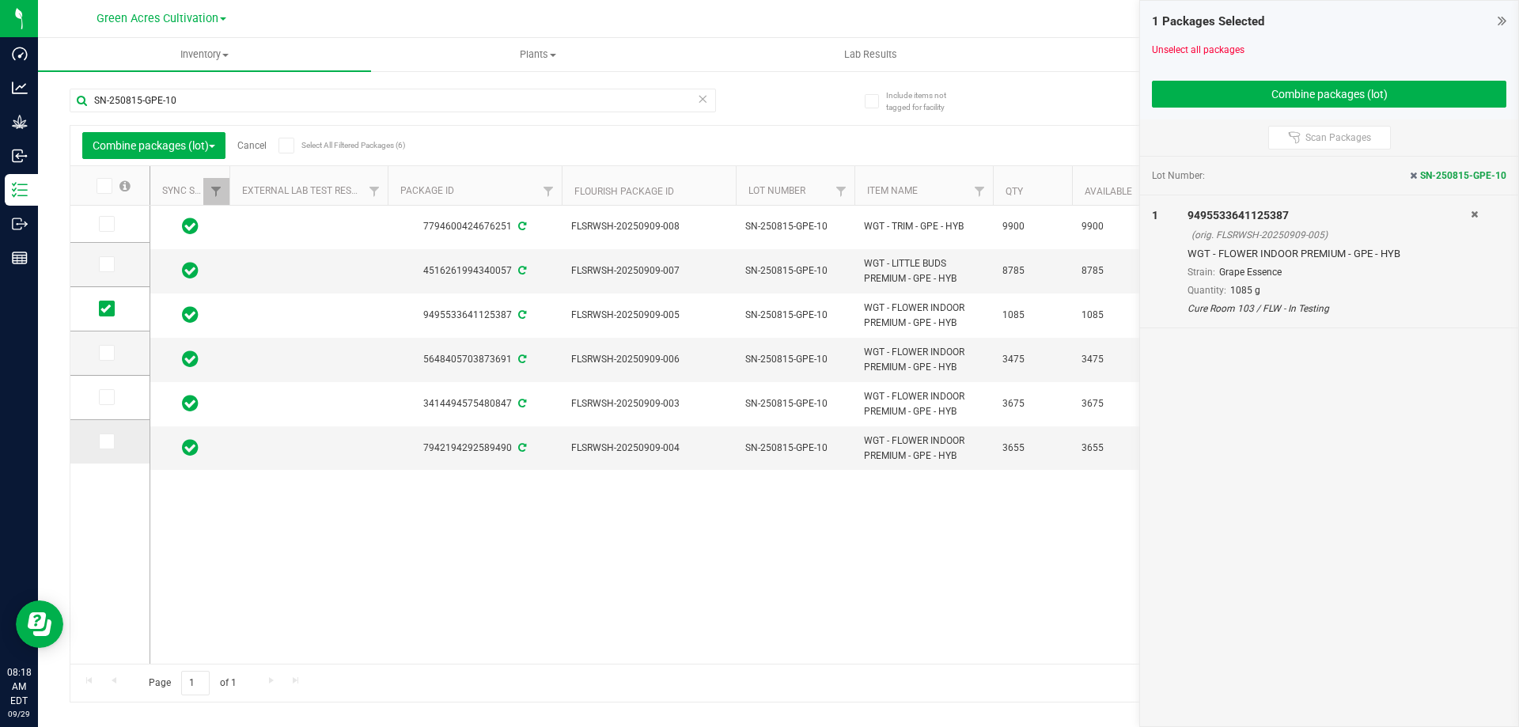
click at [108, 441] on icon at bounding box center [105, 441] width 10 height 0
click at [0, 0] on input "checkbox" at bounding box center [0, 0] width 0 height 0
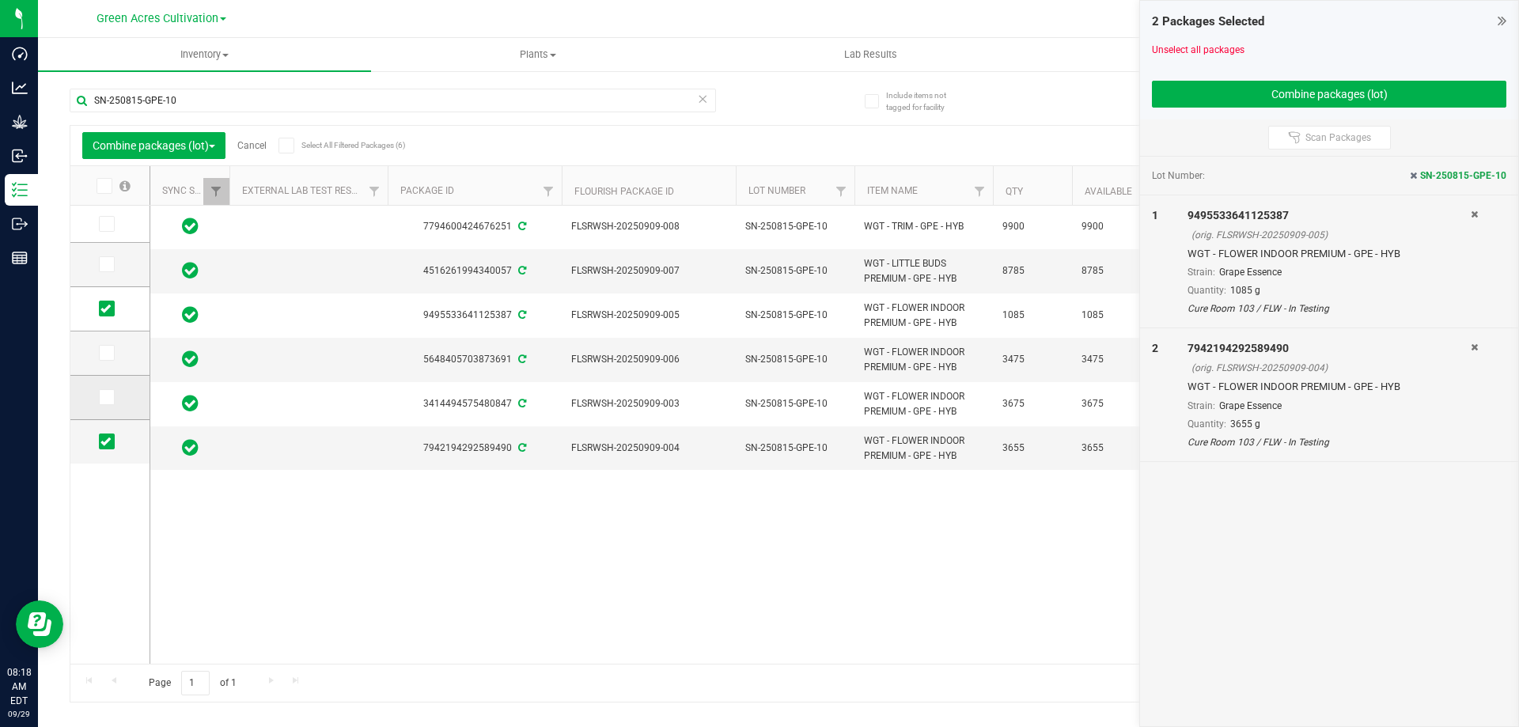
click at [110, 397] on icon at bounding box center [105, 397] width 10 height 0
click at [0, 0] on input "checkbox" at bounding box center [0, 0] width 0 height 0
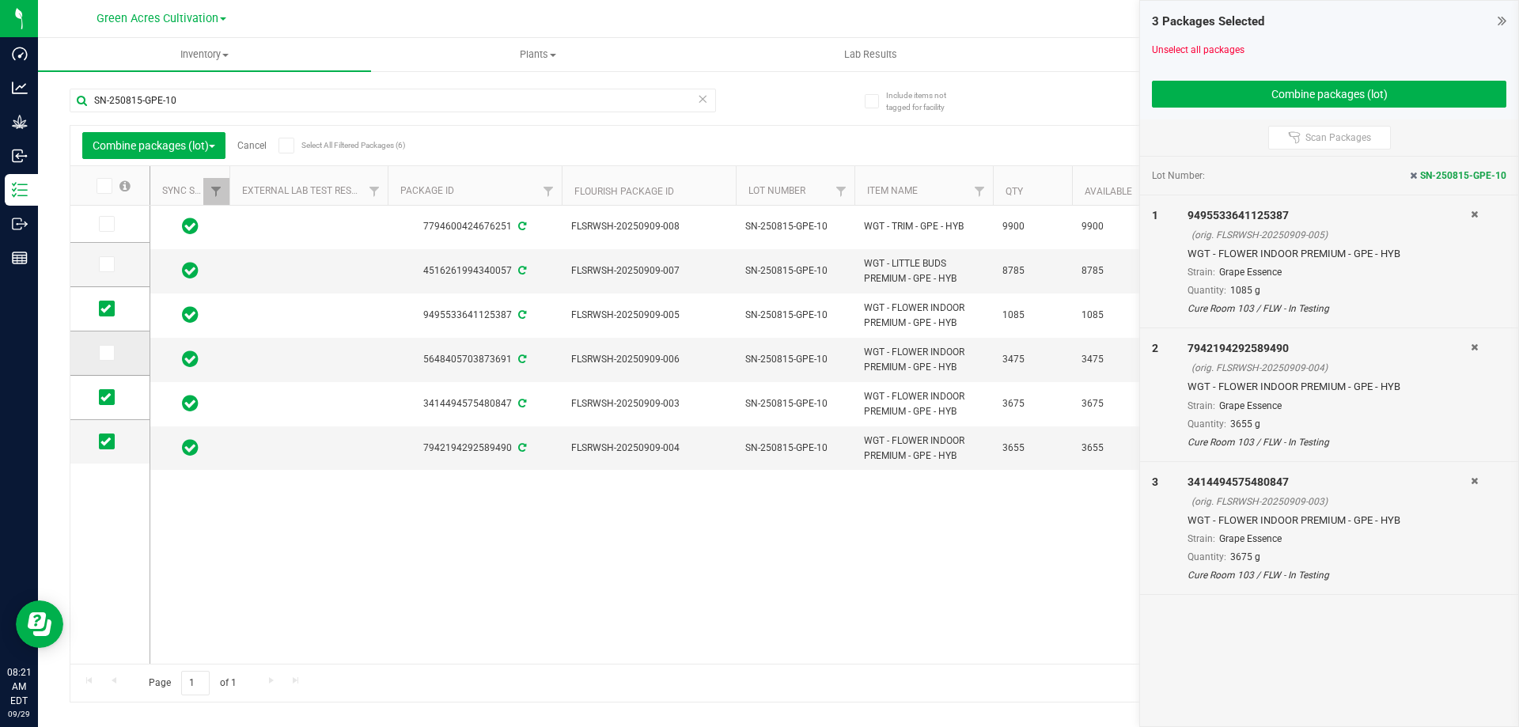
click at [100, 354] on span at bounding box center [107, 353] width 16 height 16
click at [0, 0] on input "checkbox" at bounding box center [0, 0] width 0 height 0
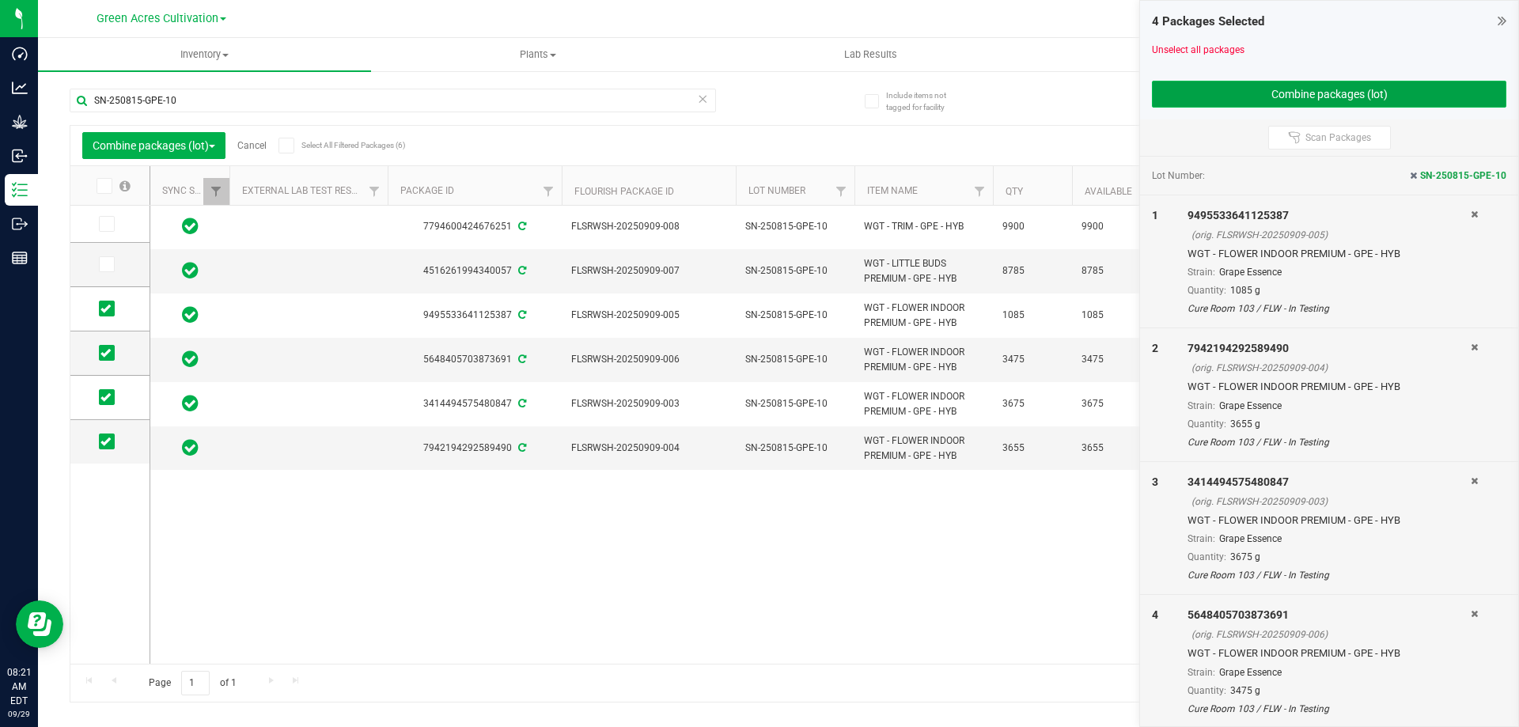
click at [1172, 86] on button "Combine packages (lot)" at bounding box center [1329, 94] width 354 height 27
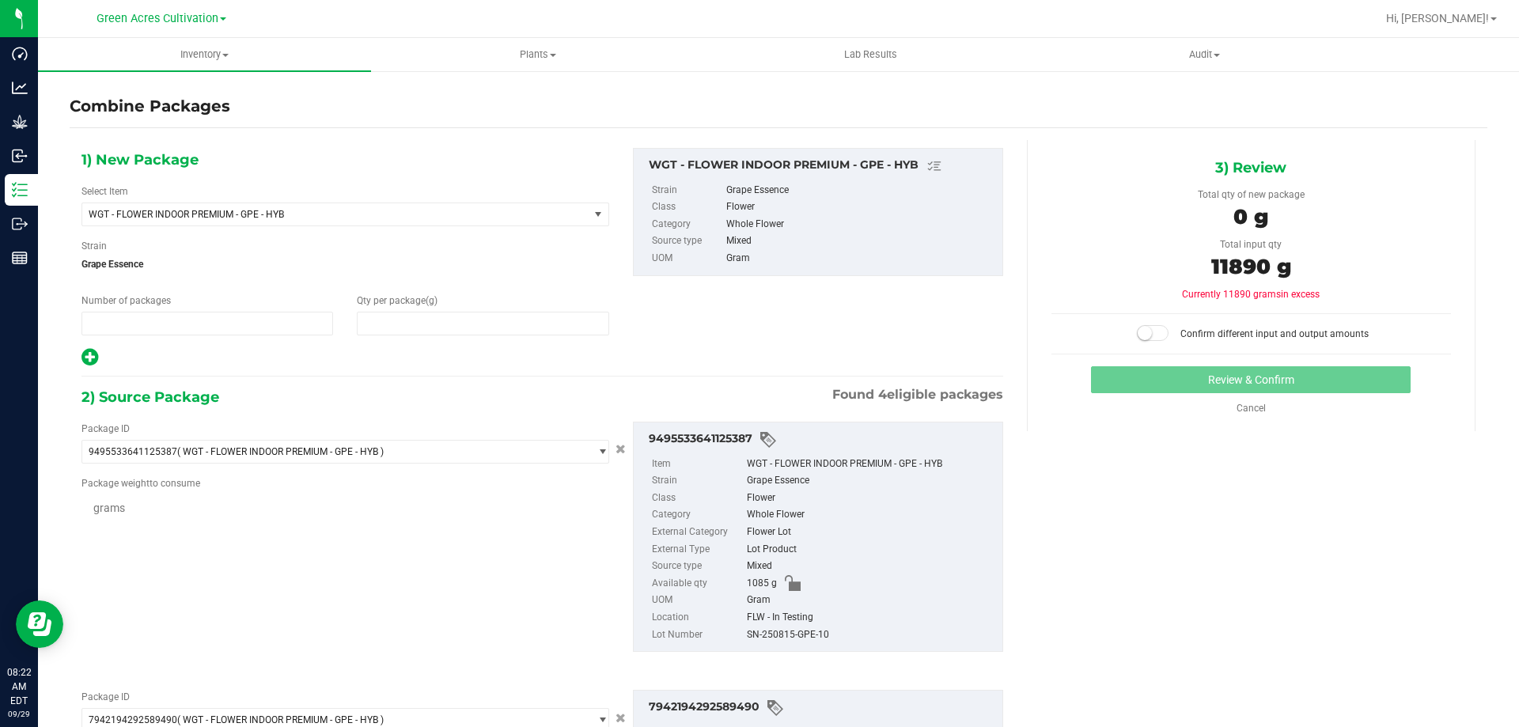
type input "1"
type input "0"
click at [564, 327] on input "0" at bounding box center [483, 323] width 250 height 22
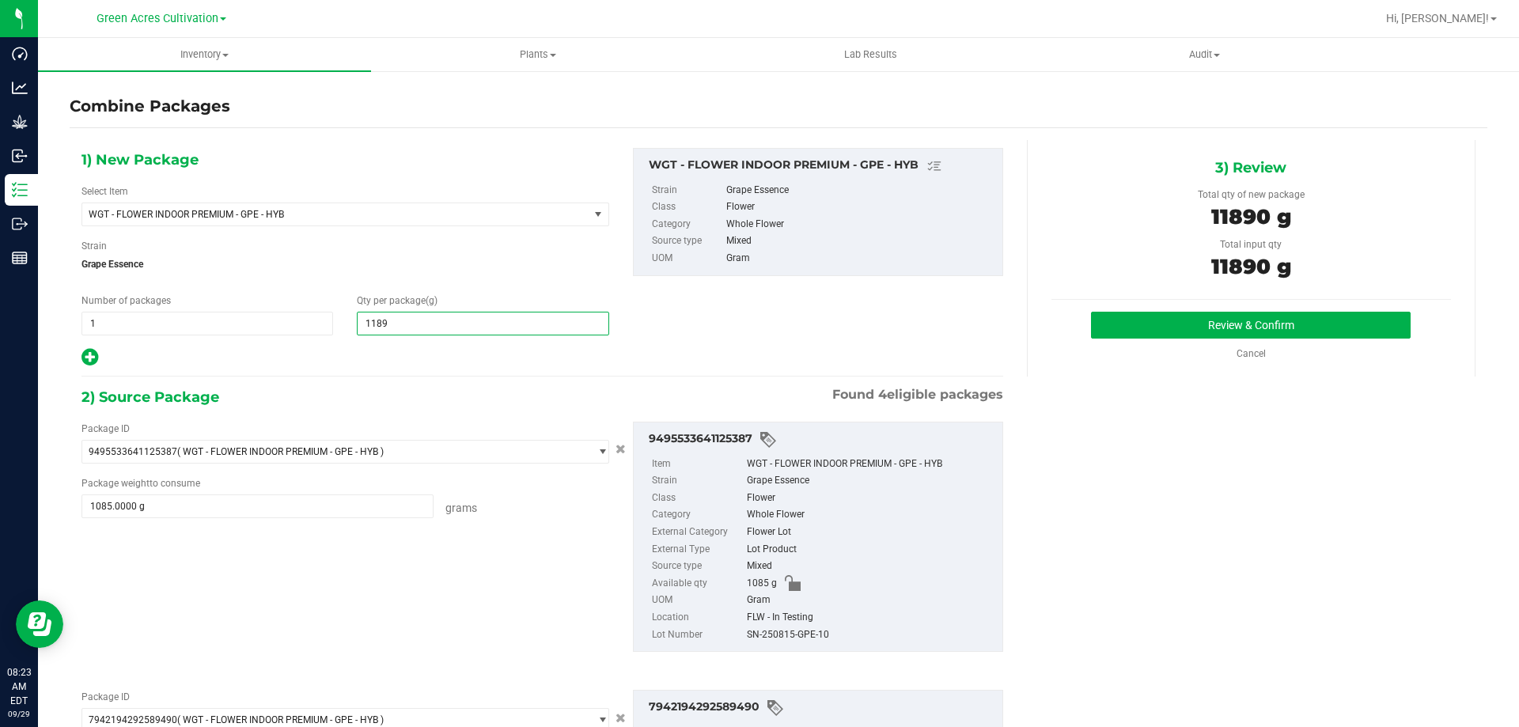
type input "11890"
type input "11,890"
click at [789, 637] on div "SN-250815-GPE-10" at bounding box center [871, 635] width 248 height 17
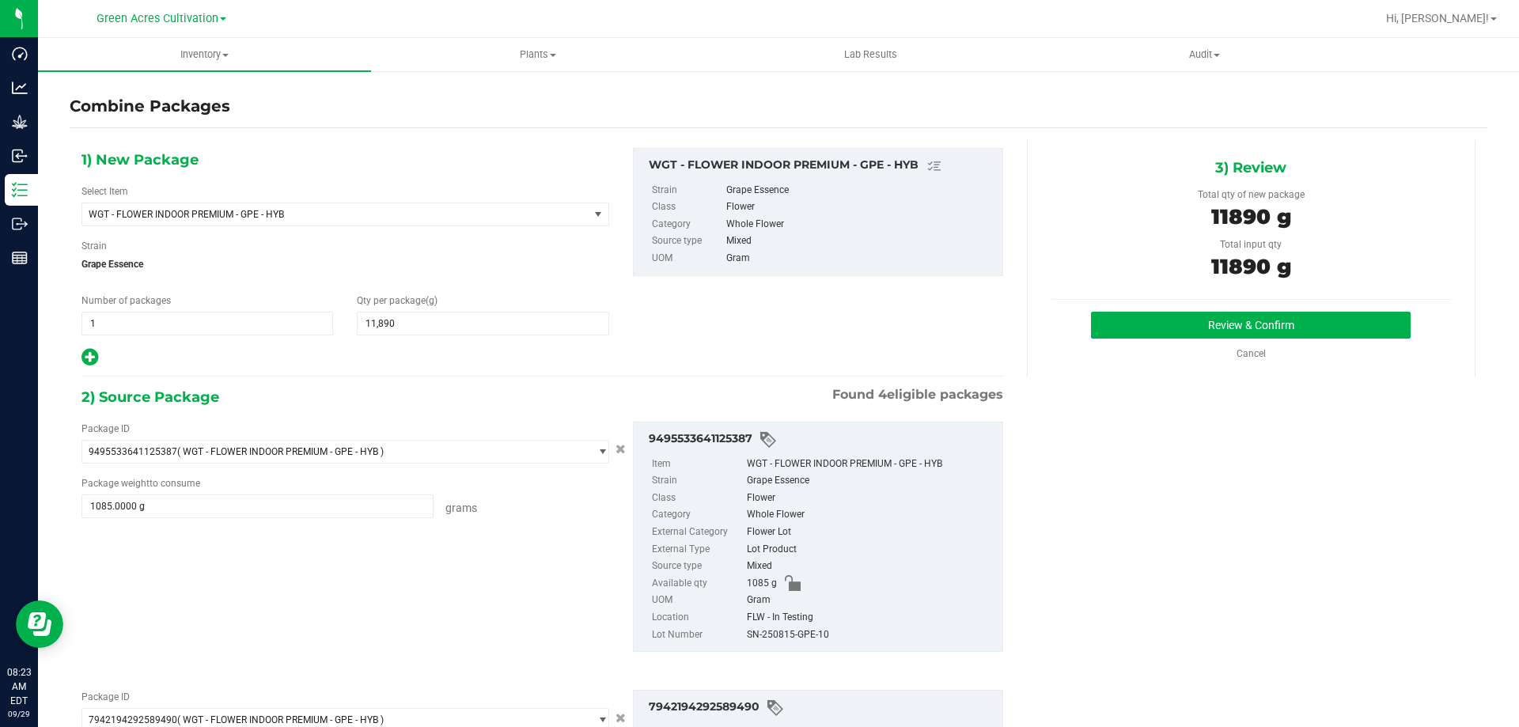
click at [789, 637] on div "SN-250815-GPE-10" at bounding box center [871, 635] width 248 height 17
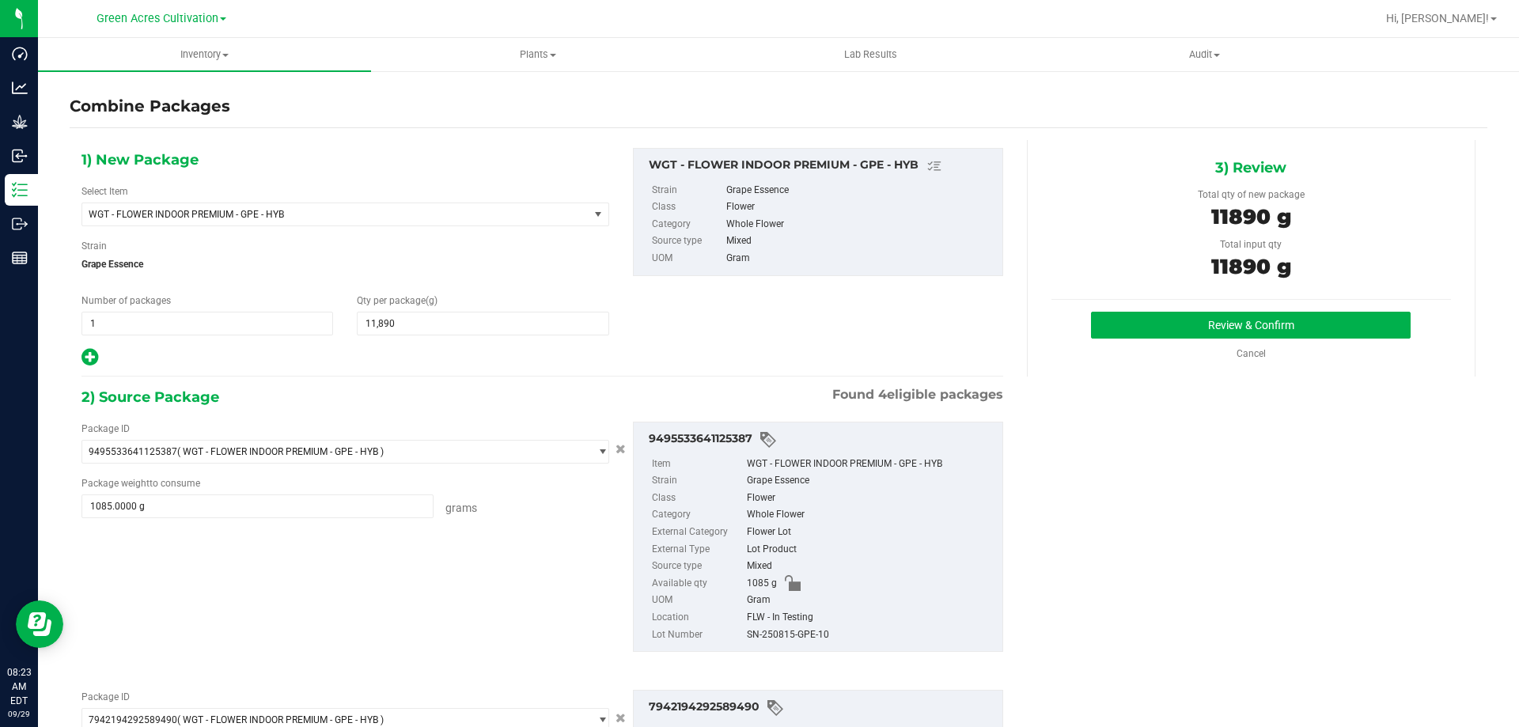
click at [789, 637] on div "SN-250815-GPE-10" at bounding box center [871, 635] width 248 height 17
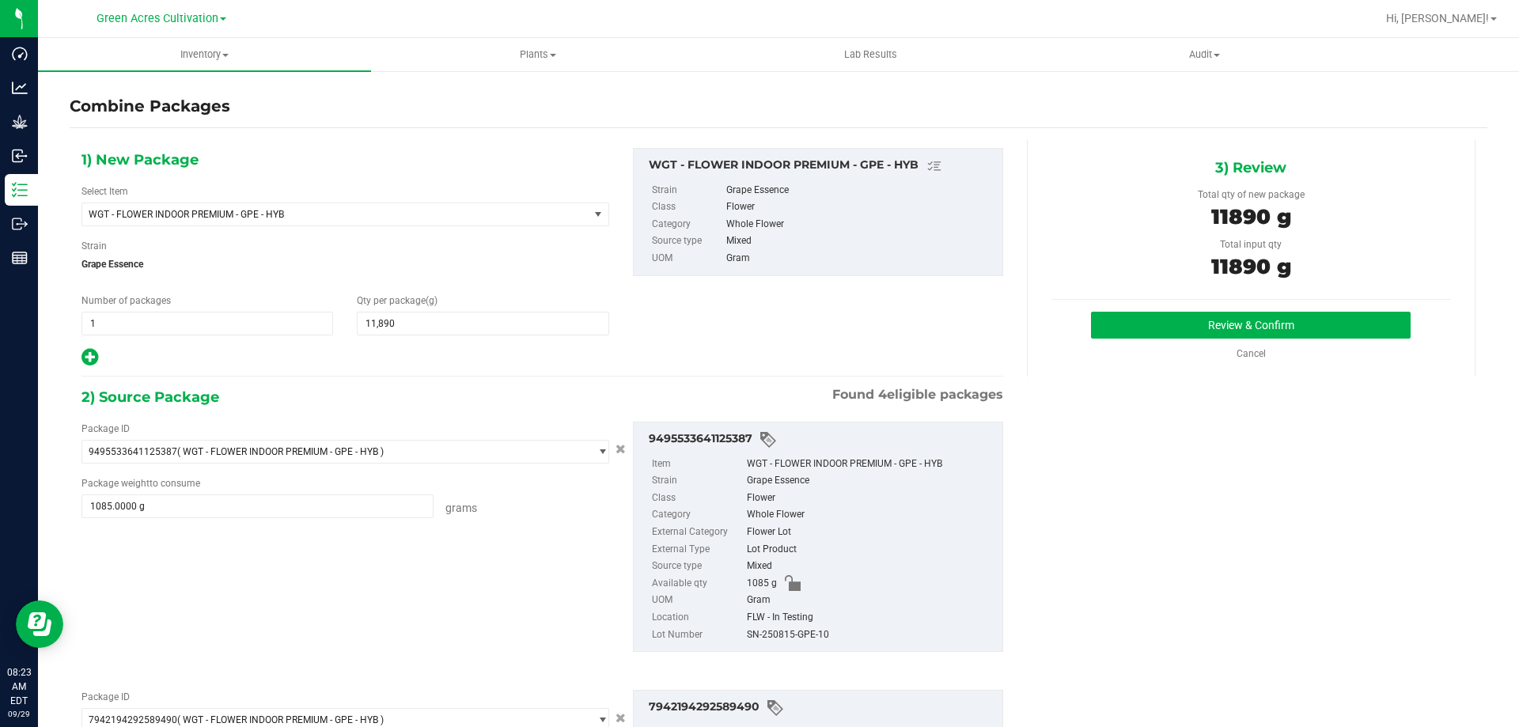
click at [789, 637] on div "SN-250815-GPE-10" at bounding box center [871, 635] width 248 height 17
copy div "SN-250815-GPE-10"
click at [1134, 331] on button "Review & Confirm" at bounding box center [1251, 325] width 320 height 27
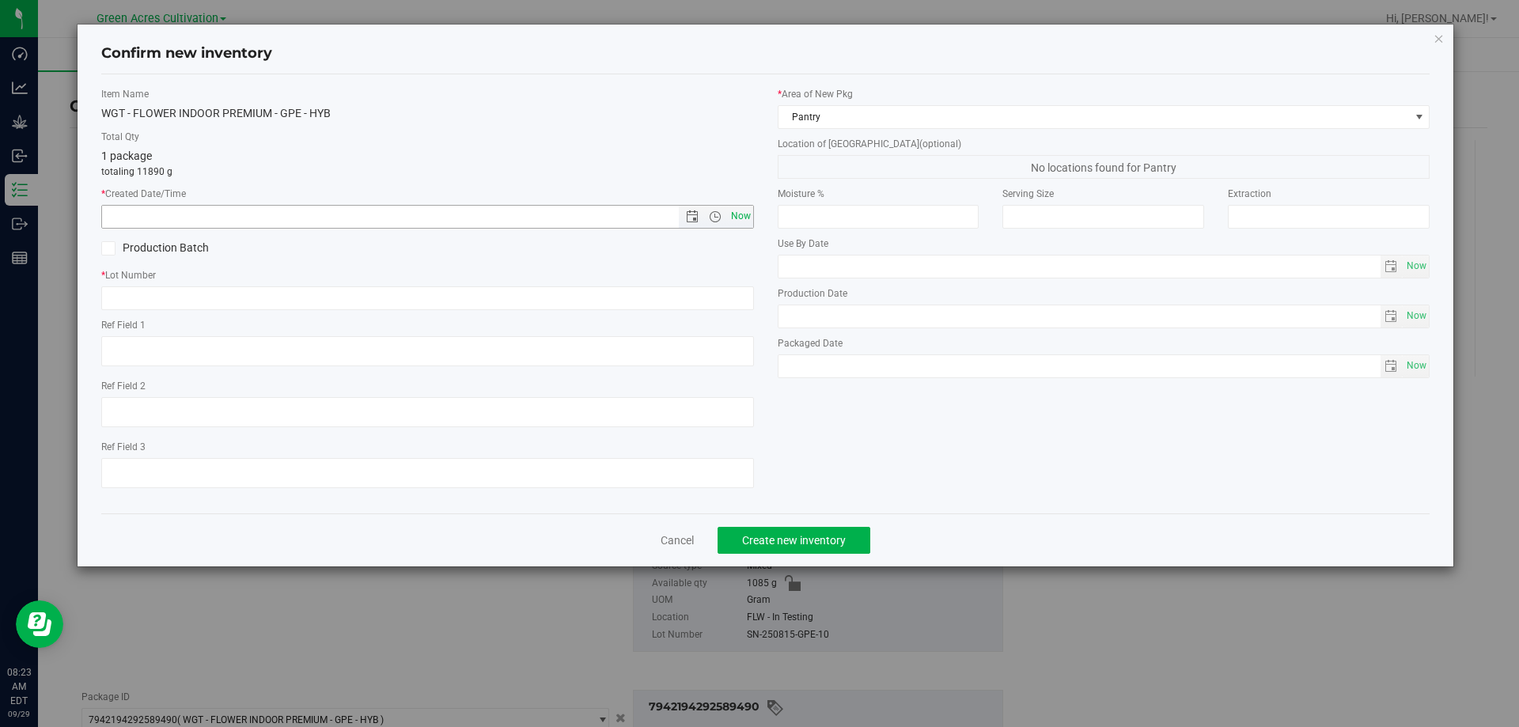
click at [745, 216] on span "Now" at bounding box center [740, 216] width 27 height 23
type input "[DATE] 8:23 AM"
click at [648, 301] on input "text" at bounding box center [427, 298] width 653 height 24
paste input "SN-250815-GPE-10"
type input "SN-250815-GPE-10"
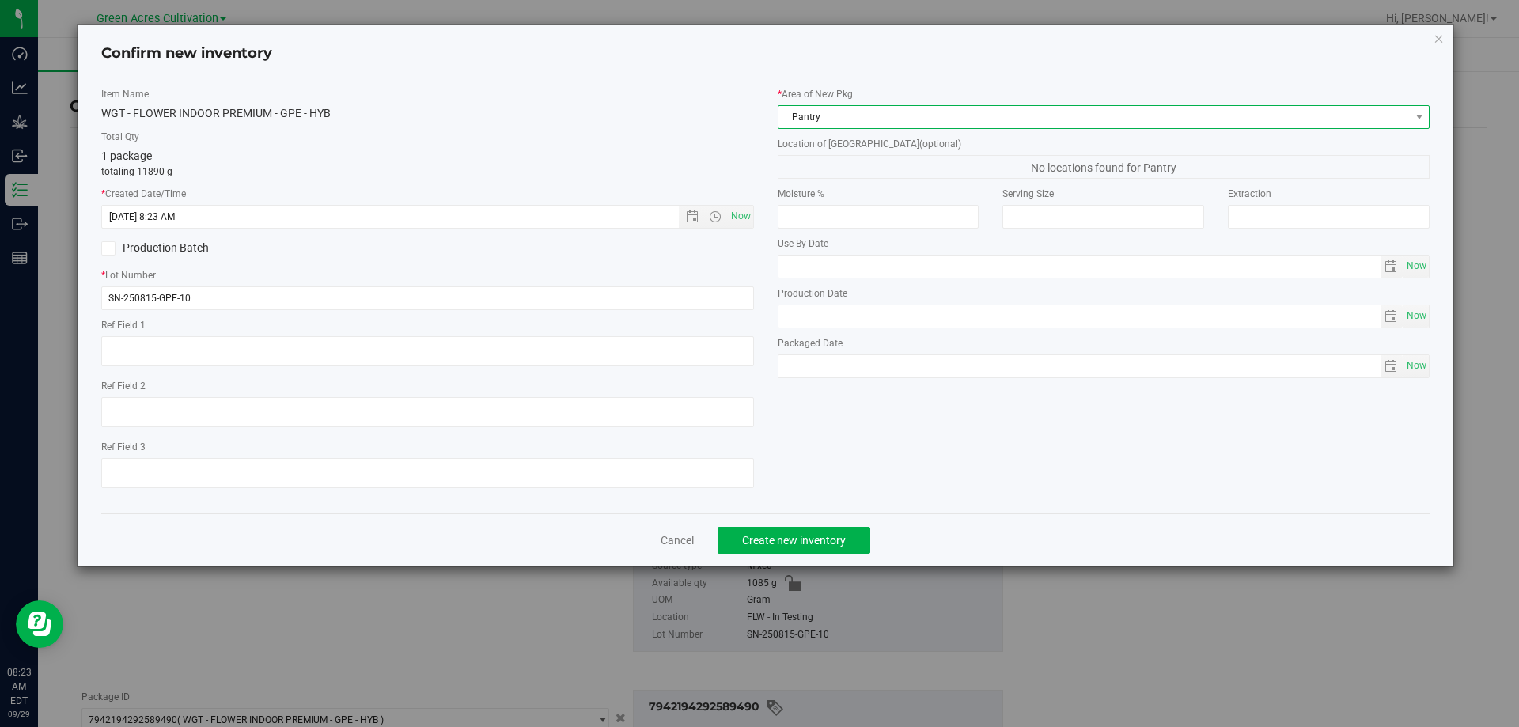
click at [903, 126] on span "Pantry" at bounding box center [1093, 117] width 631 height 22
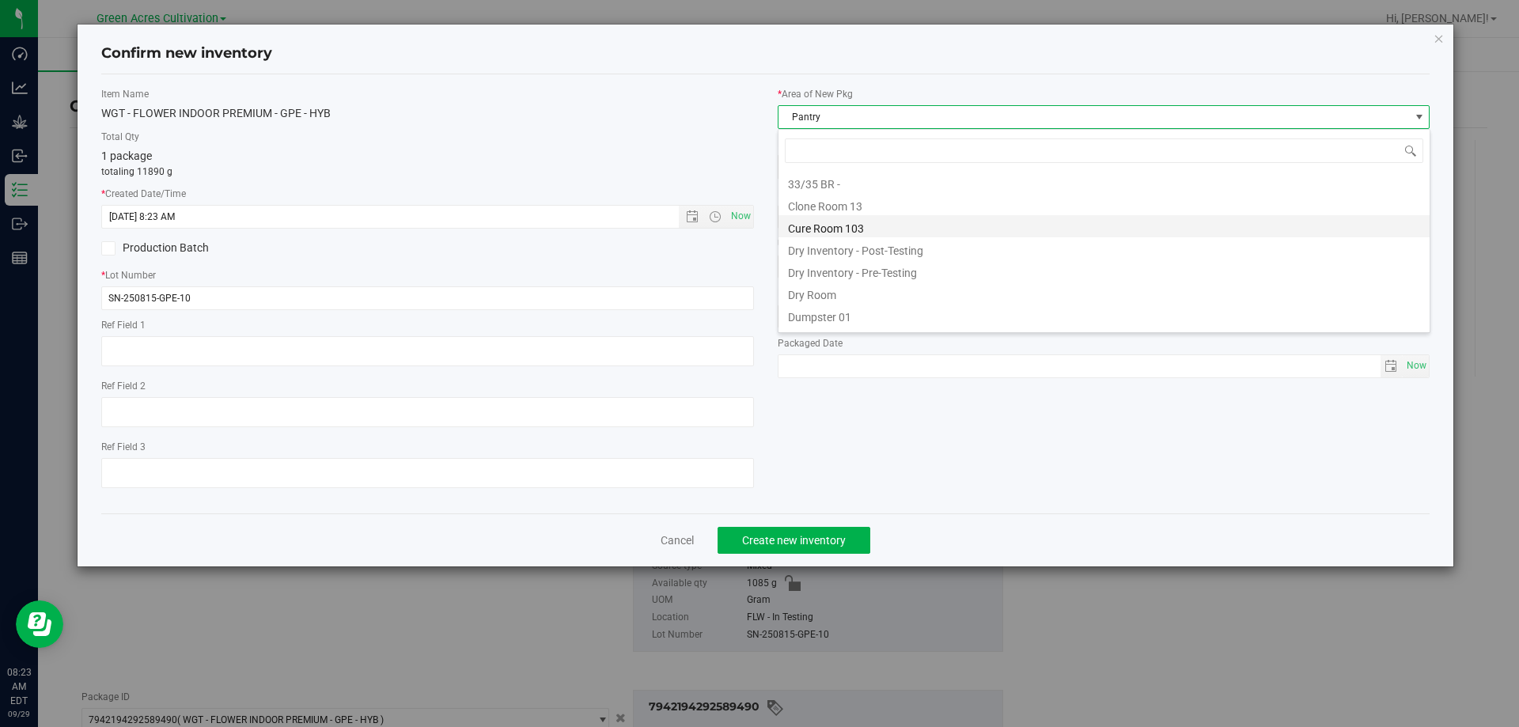
click at [854, 227] on li "Cure Room 103" at bounding box center [1103, 226] width 651 height 22
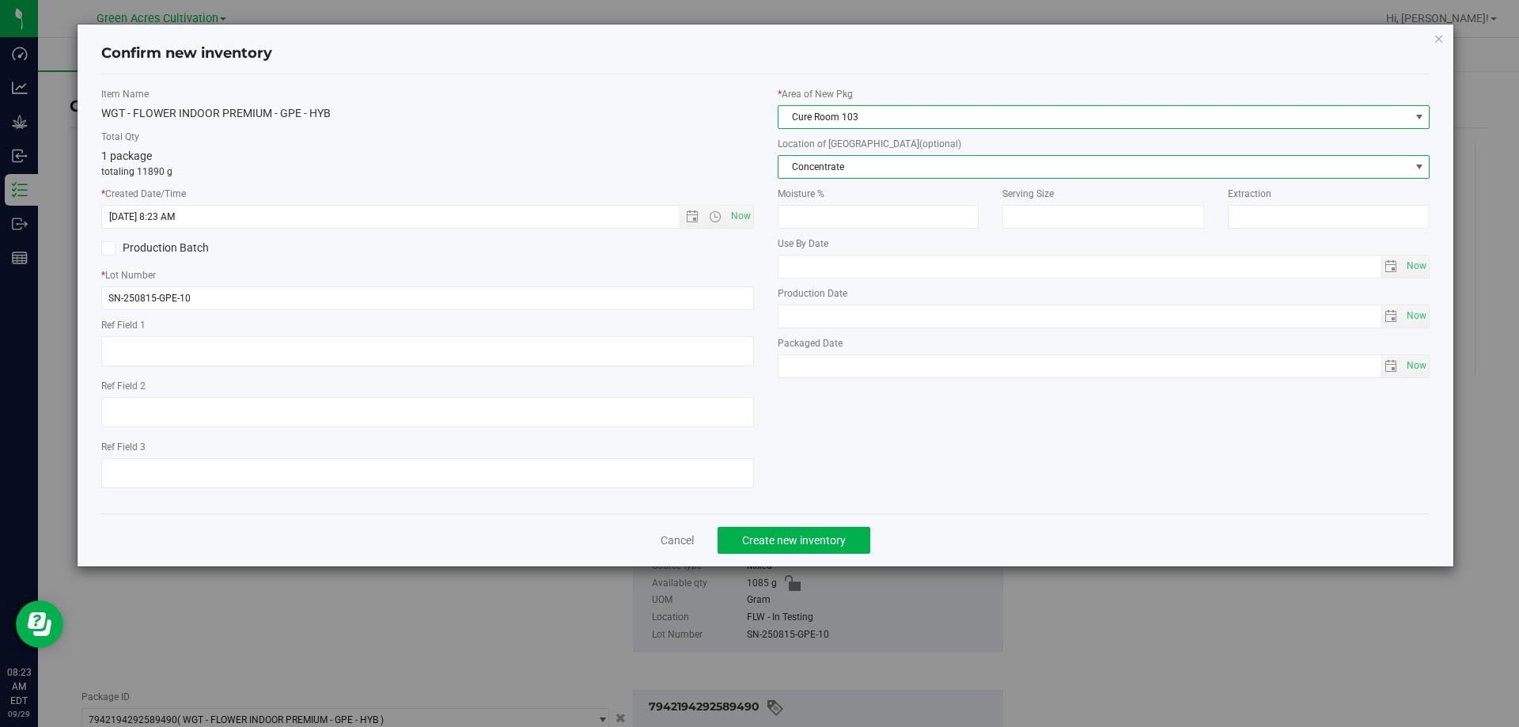
click at [894, 172] on span "Concentrate" at bounding box center [1093, 167] width 631 height 22
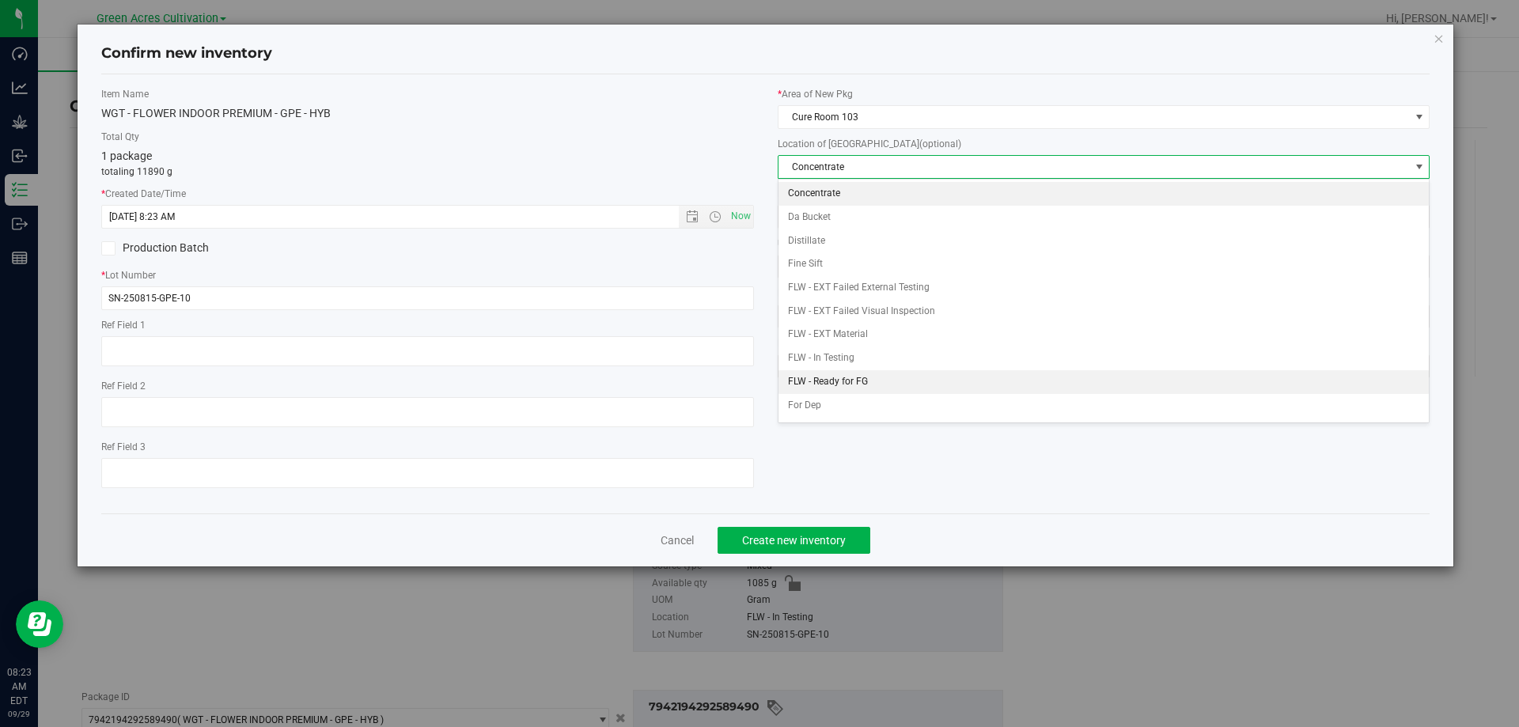
click at [851, 380] on li "FLW - Ready for FG" at bounding box center [1103, 382] width 651 height 24
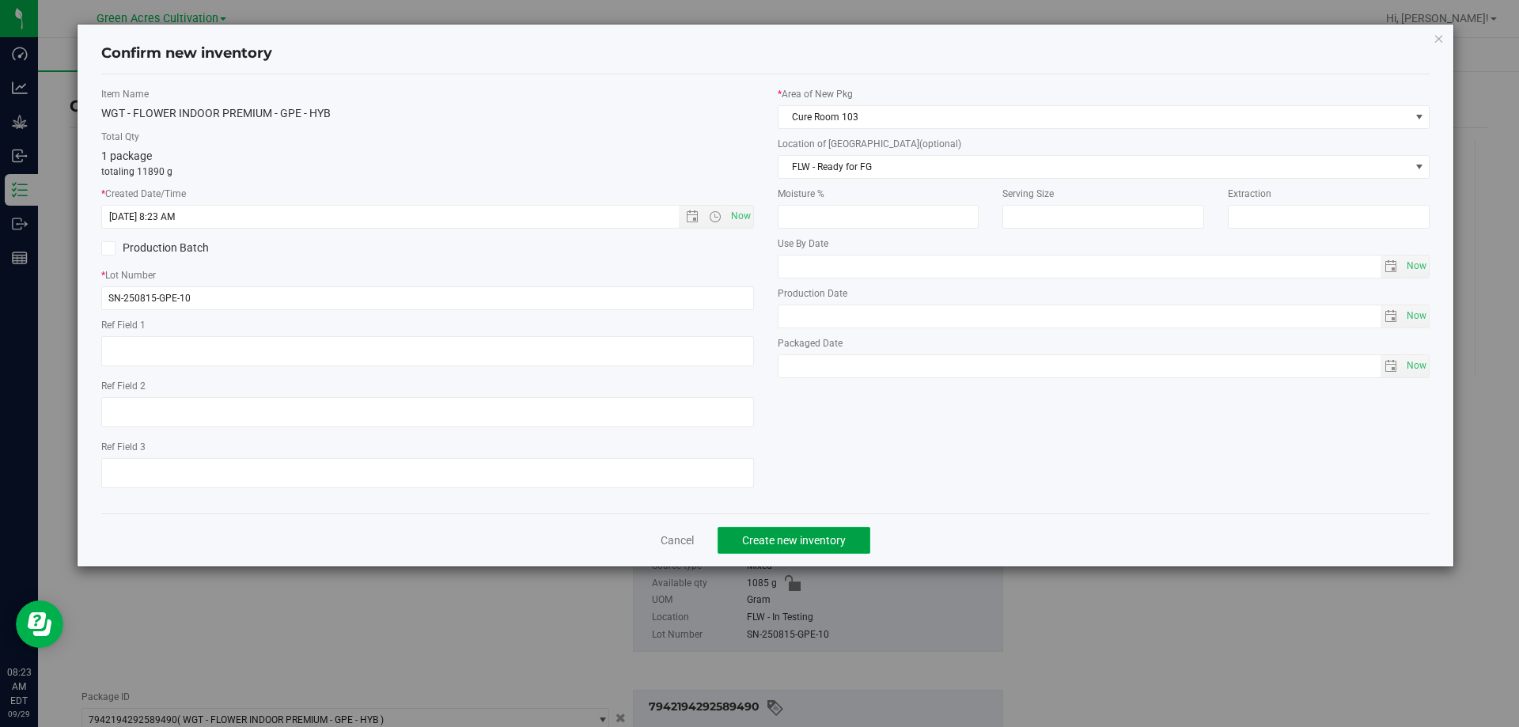
click at [804, 540] on span "Create new inventory" at bounding box center [794, 540] width 104 height 13
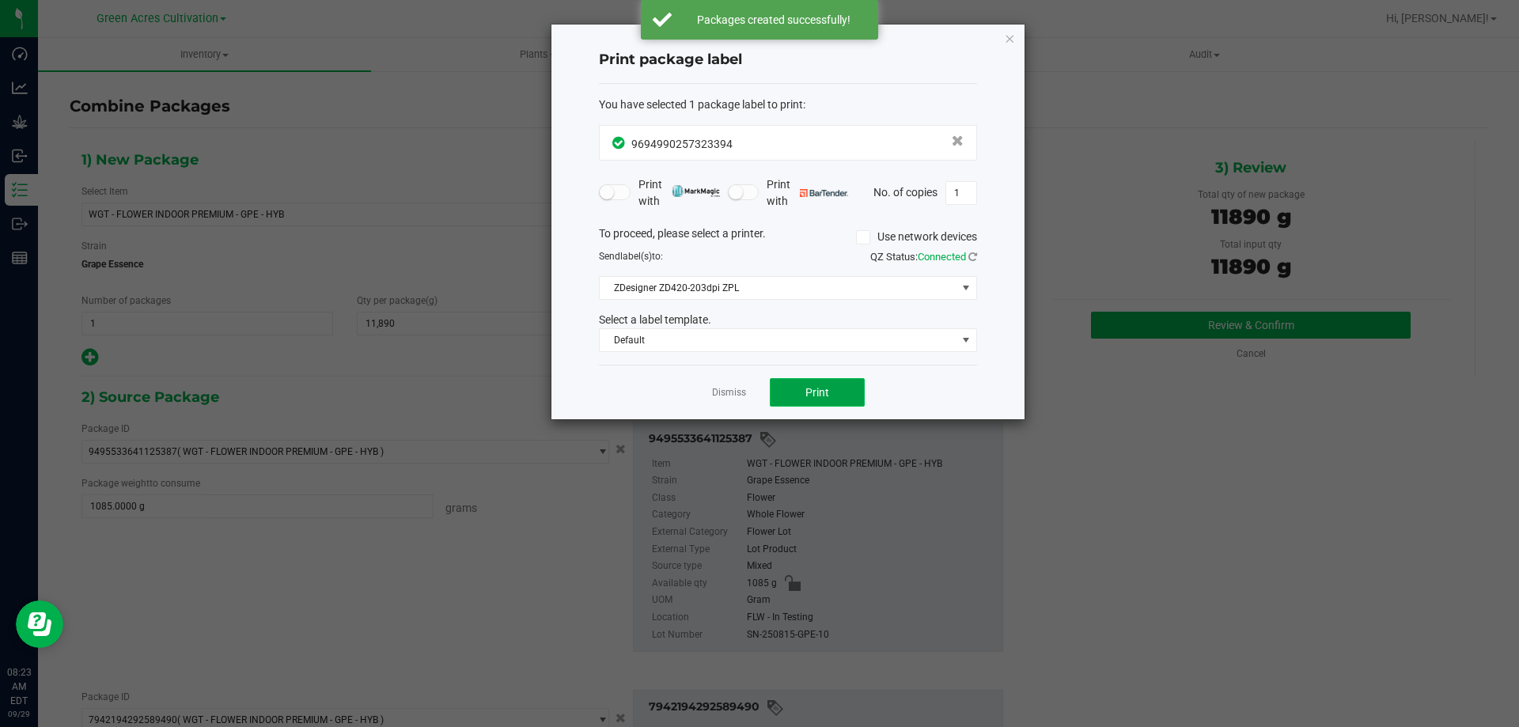
click at [847, 382] on button "Print" at bounding box center [817, 392] width 95 height 28
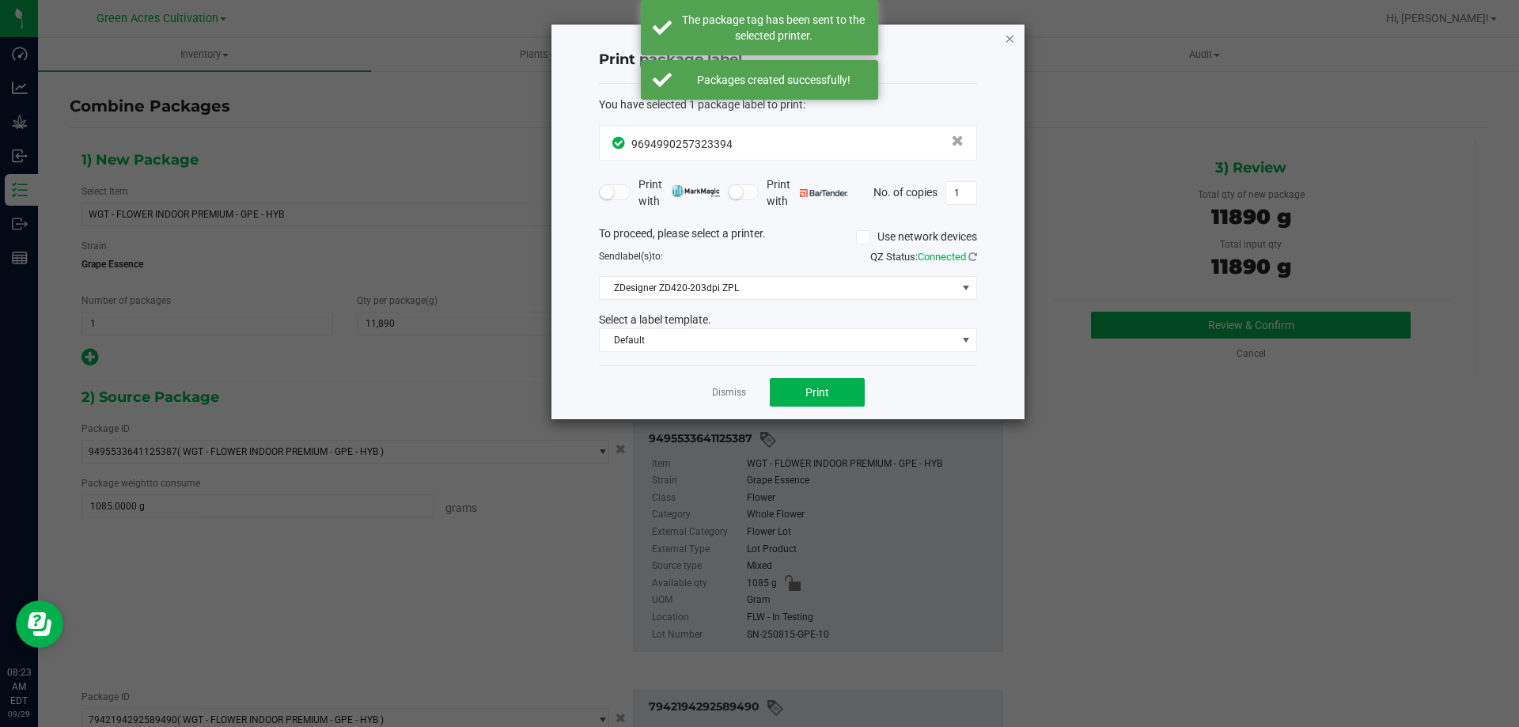
click at [1009, 35] on icon "button" at bounding box center [1009, 37] width 11 height 19
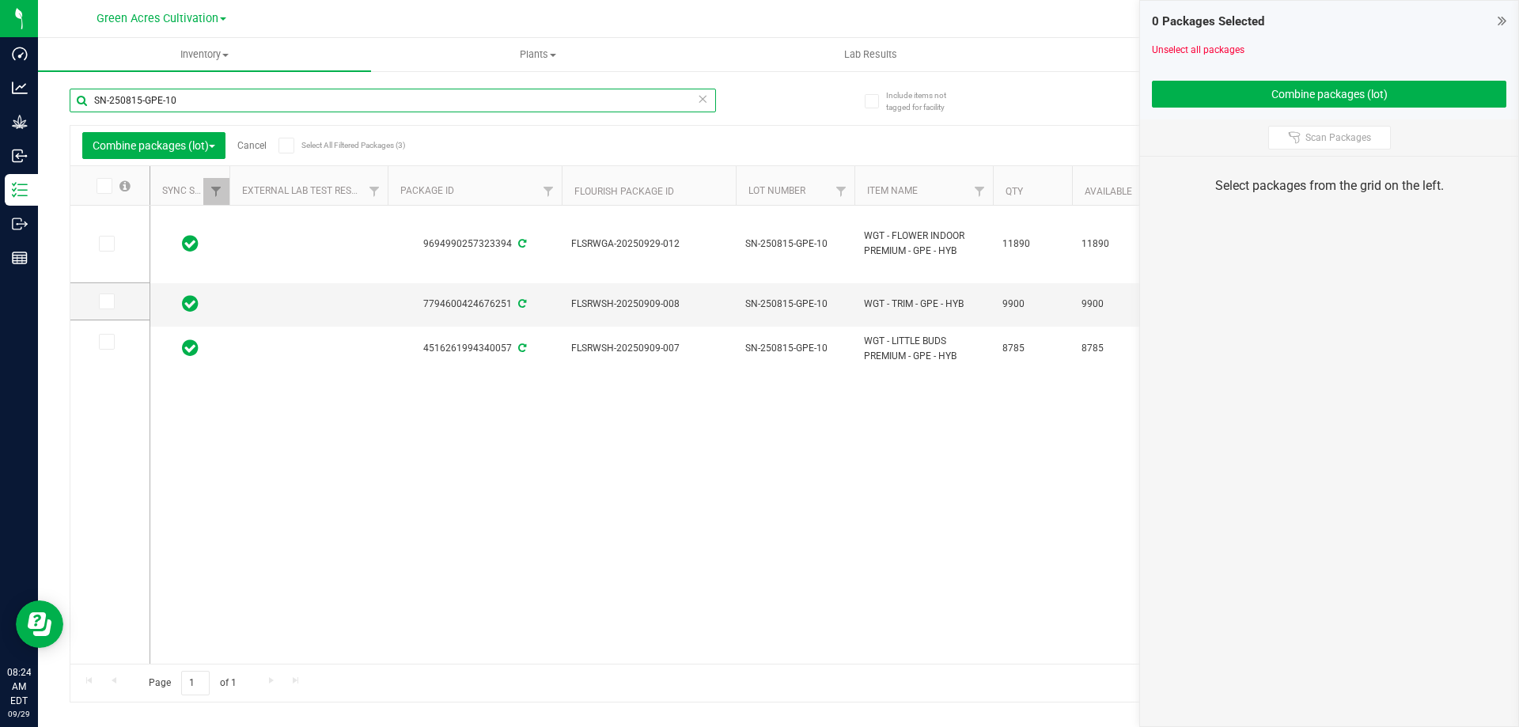
click at [377, 100] on input "SN-250815-GPE-10" at bounding box center [393, 101] width 646 height 24
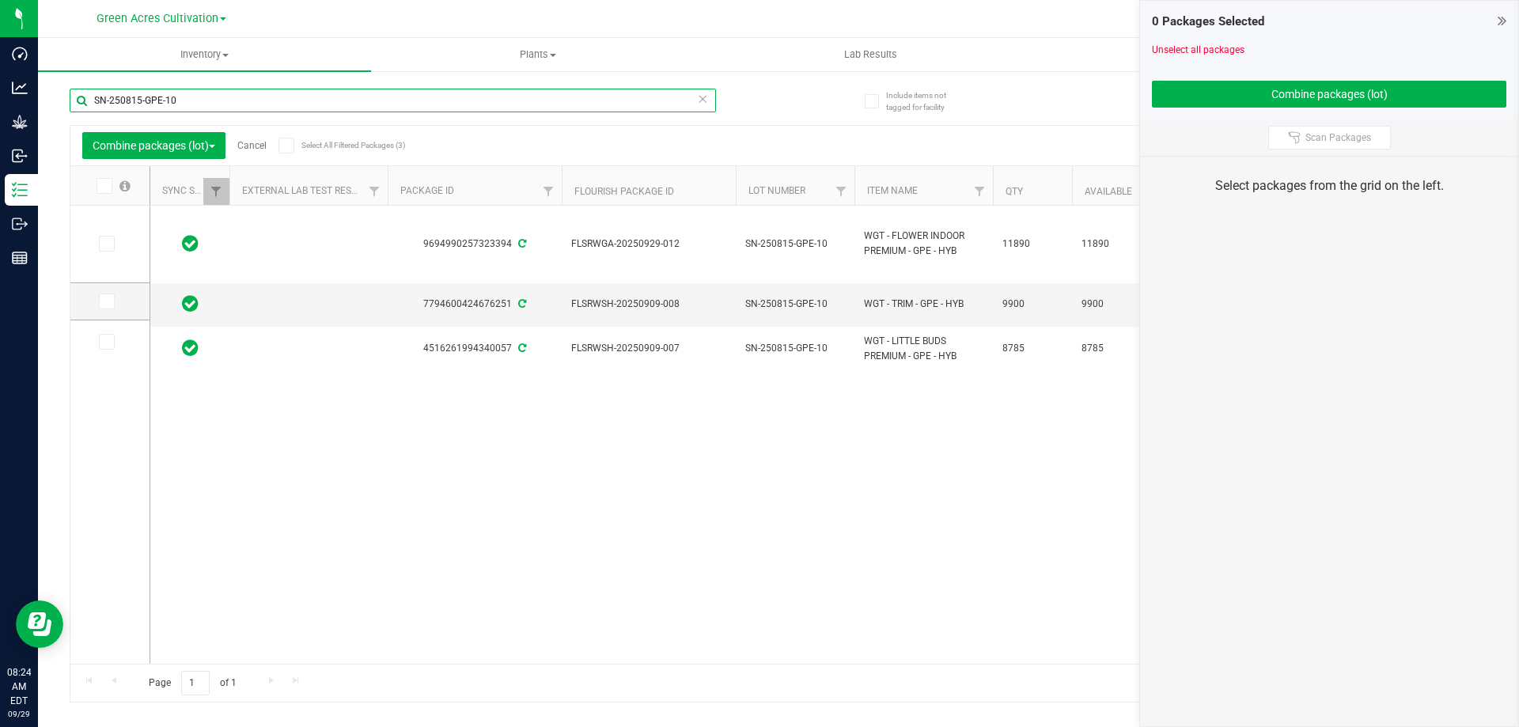
click at [377, 100] on input "SN-250815-GPE-10" at bounding box center [393, 101] width 646 height 24
paste input "Retrieving data. Wait a few seconds and try to cut or copy again."
click at [42, 101] on div "Inventory All packages All inventory Waste log Create inventory Plants All plan…" at bounding box center [778, 382] width 1481 height 689
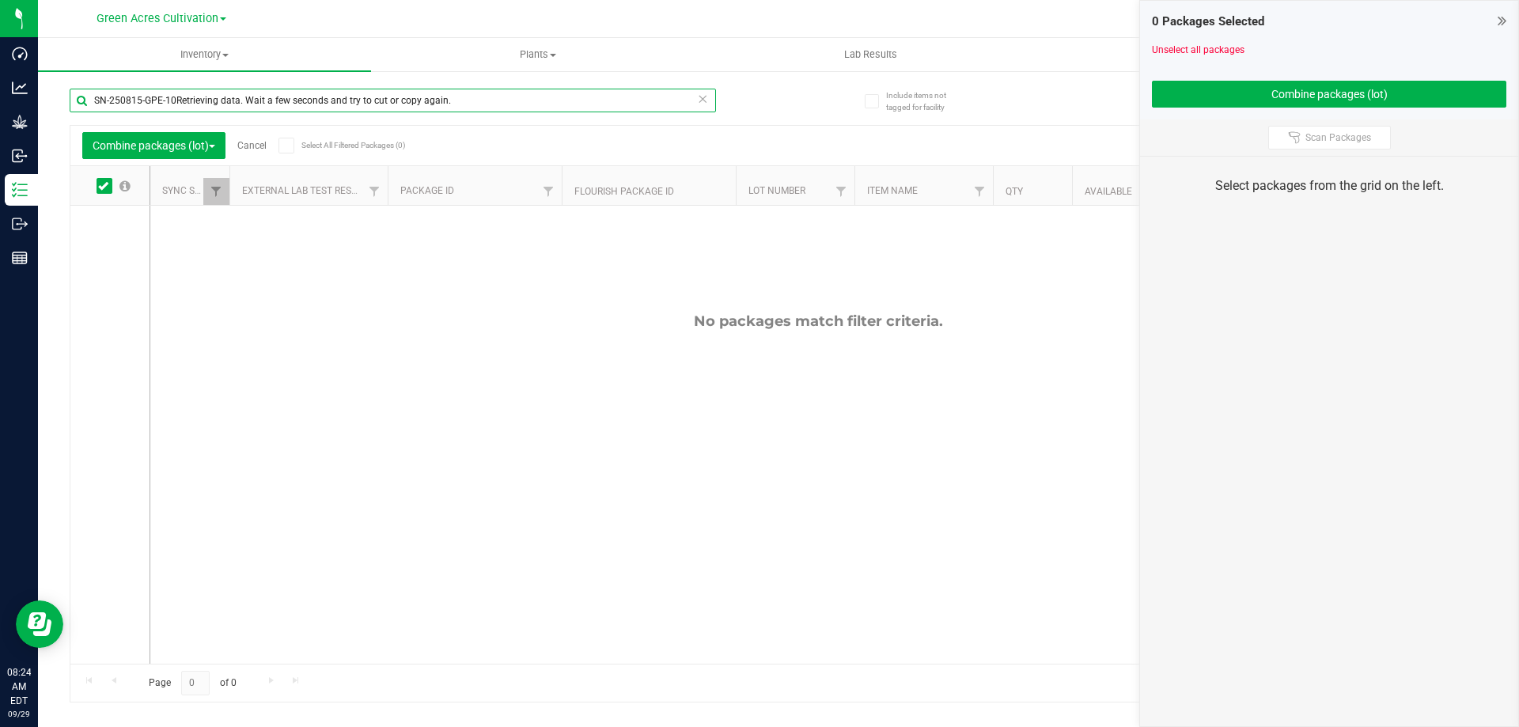
type input "SN-250815-GPE-10Retrieving data. Wait a few seconds and try to cut or copy agai…"
click at [703, 99] on icon at bounding box center [702, 98] width 11 height 19
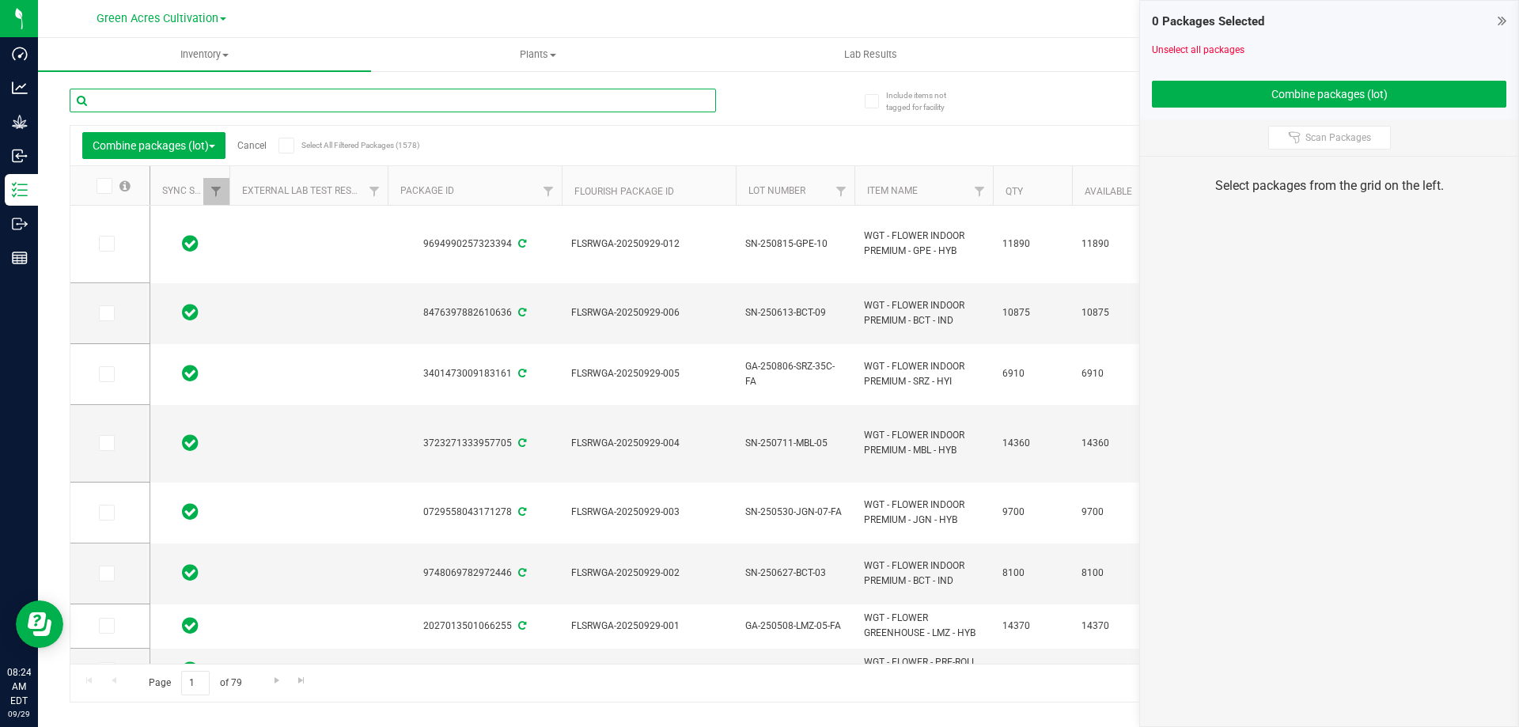
click at [228, 99] on input "text" at bounding box center [393, 101] width 646 height 24
paste input "SN-250815-DSC-10"
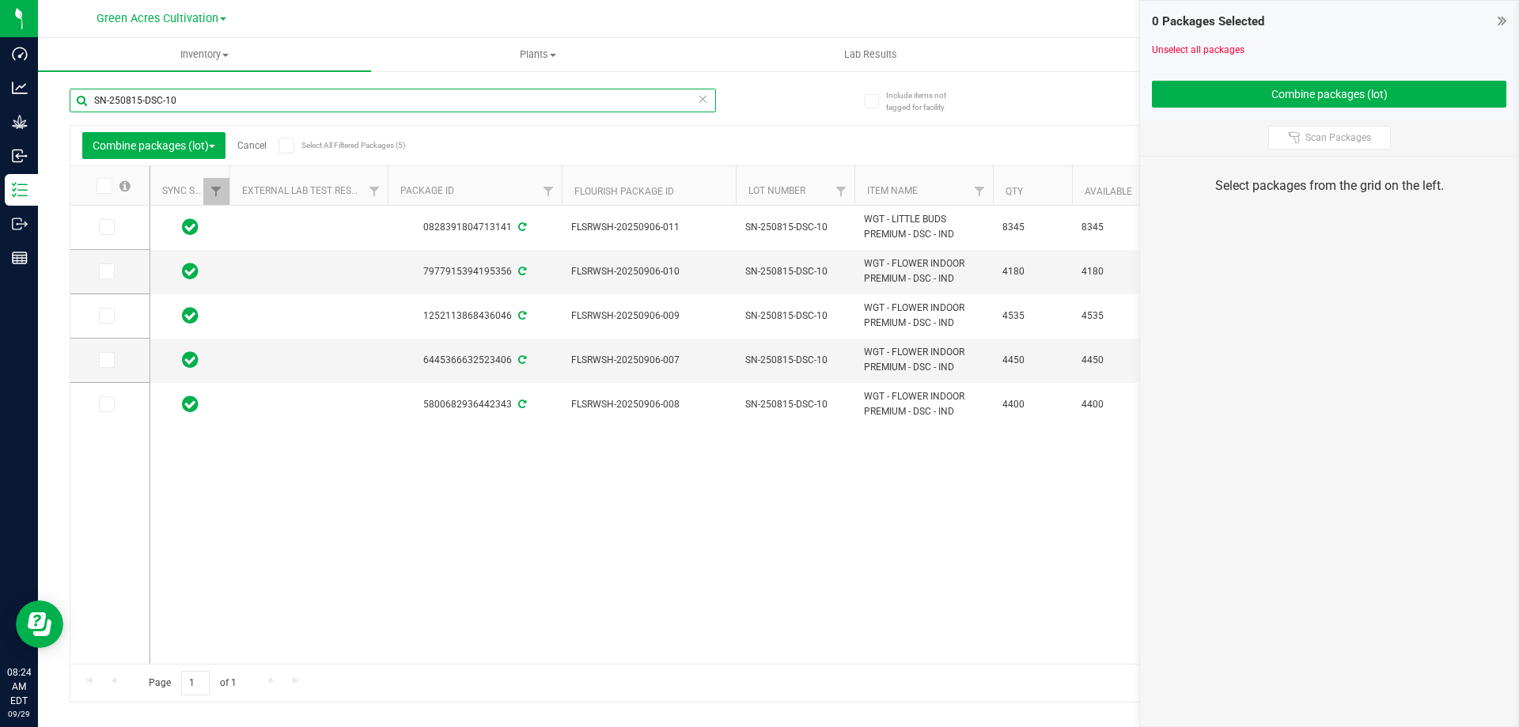
type input "SN-250815-DSC-10"
click at [861, 594] on div "0828391804713141 FLSRWSH-20250906-011 SN-250815-DSC-10 WGT - LITTLE BUDS PREMIU…" at bounding box center [817, 435] width 1335 height 458
click at [777, 561] on div "0828391804713141 FLSRWSH-20250906-011 SN-250815-DSC-10 WGT - LITTLE BUDS PREMIU…" at bounding box center [817, 435] width 1335 height 458
click at [110, 398] on span at bounding box center [107, 404] width 16 height 16
click at [106, 404] on icon at bounding box center [105, 404] width 10 height 0
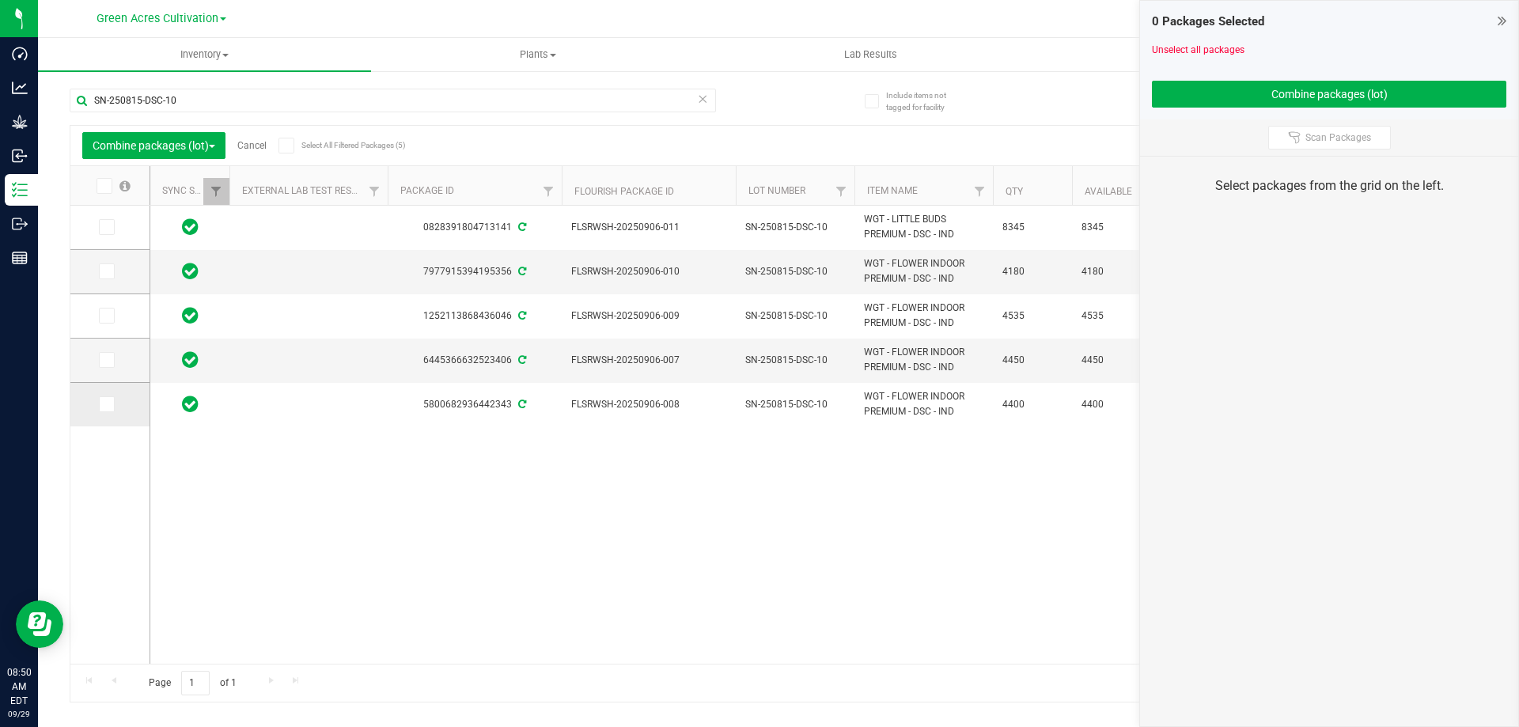
click at [0, 0] on input "checkbox" at bounding box center [0, 0] width 0 height 0
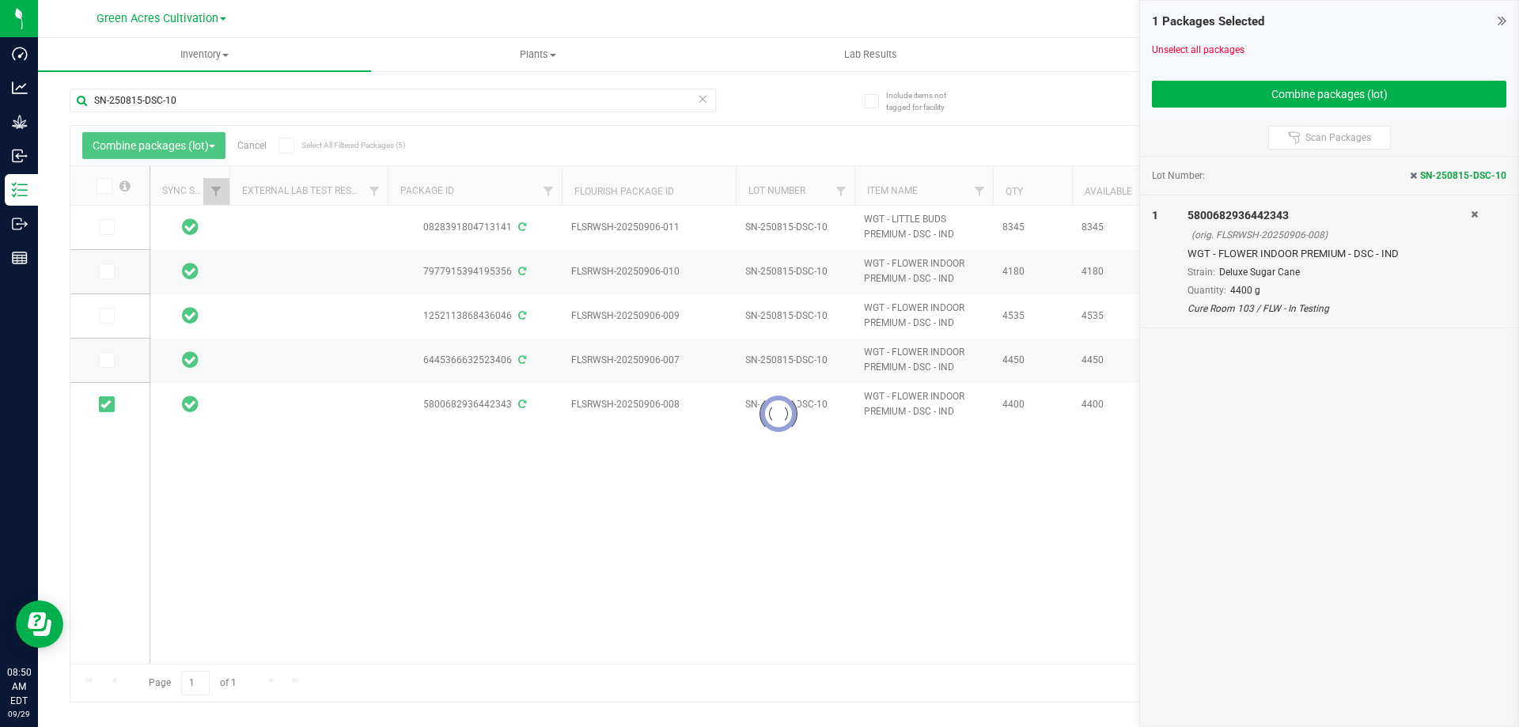
click at [107, 316] on div at bounding box center [778, 414] width 1416 height 576
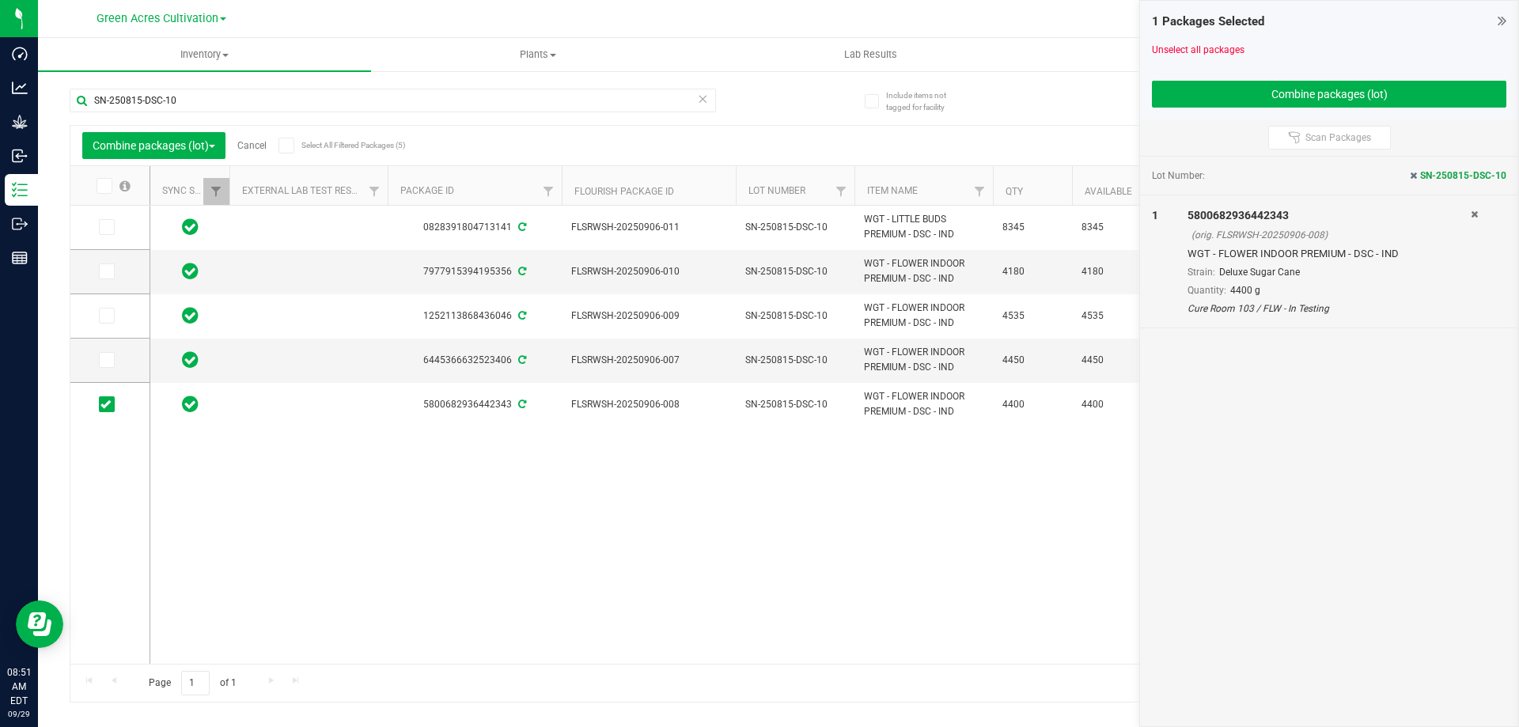
click at [107, 316] on icon at bounding box center [105, 316] width 10 height 0
click at [0, 0] on input "checkbox" at bounding box center [0, 0] width 0 height 0
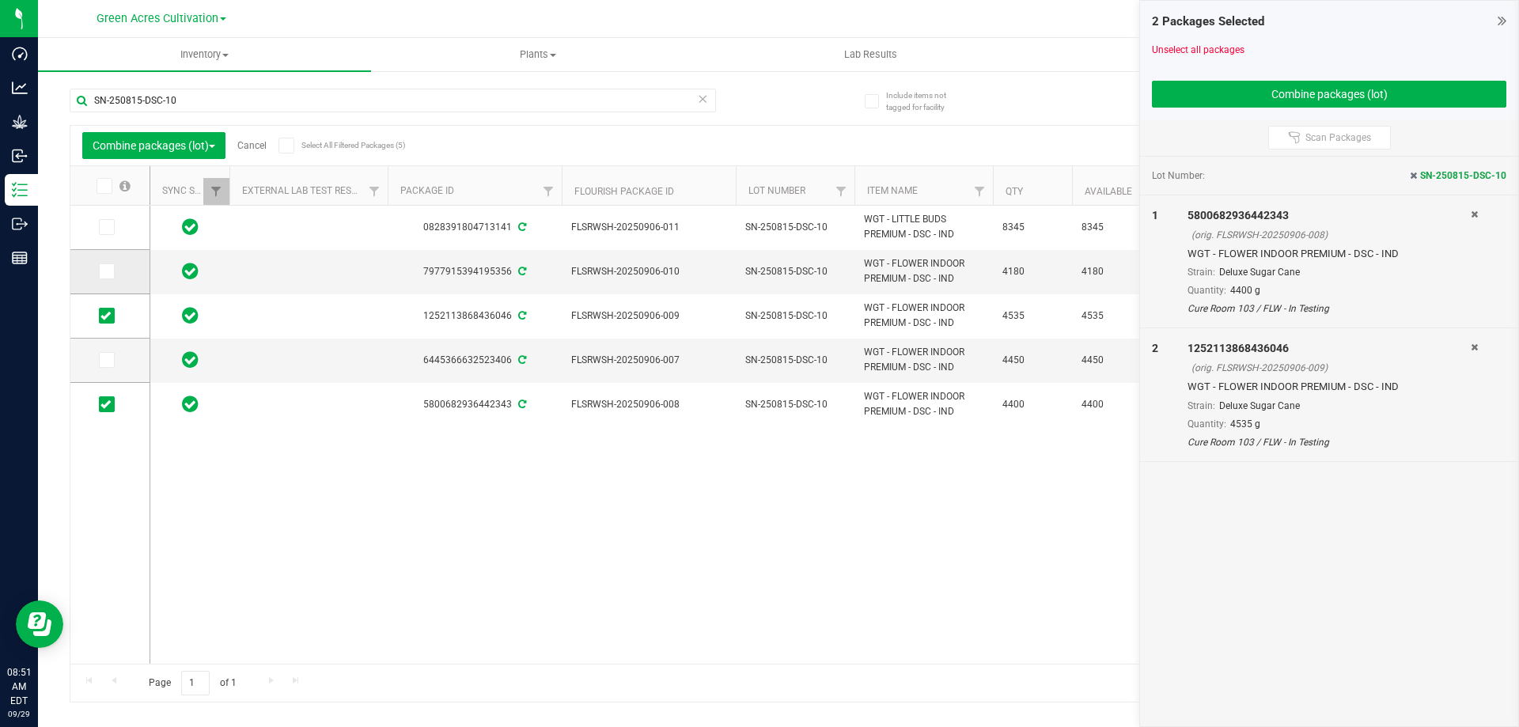
click at [104, 271] on icon at bounding box center [105, 271] width 10 height 0
click at [0, 0] on input "checkbox" at bounding box center [0, 0] width 0 height 0
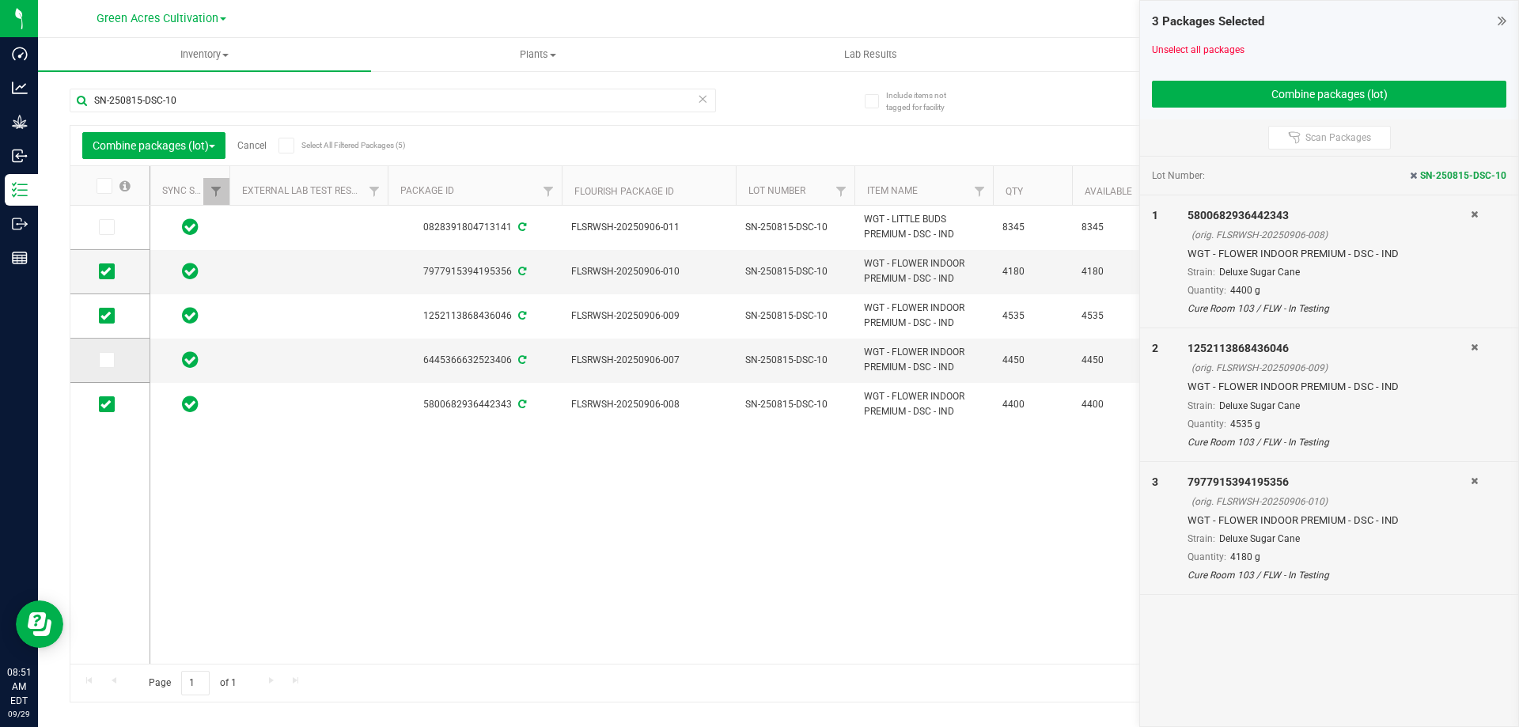
click at [105, 360] on icon at bounding box center [105, 360] width 10 height 0
click at [0, 0] on input "checkbox" at bounding box center [0, 0] width 0 height 0
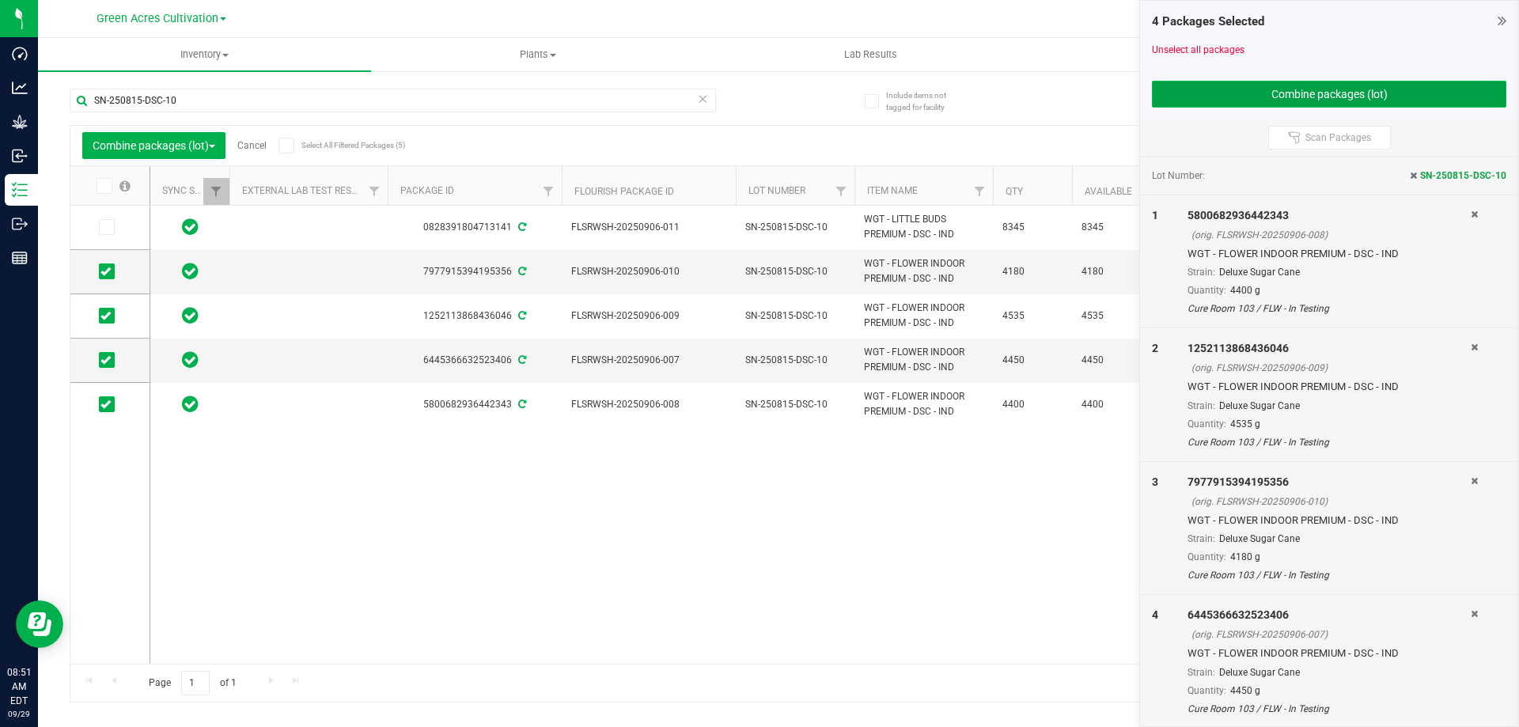
click at [1221, 83] on button "Combine packages (lot)" at bounding box center [1329, 94] width 354 height 27
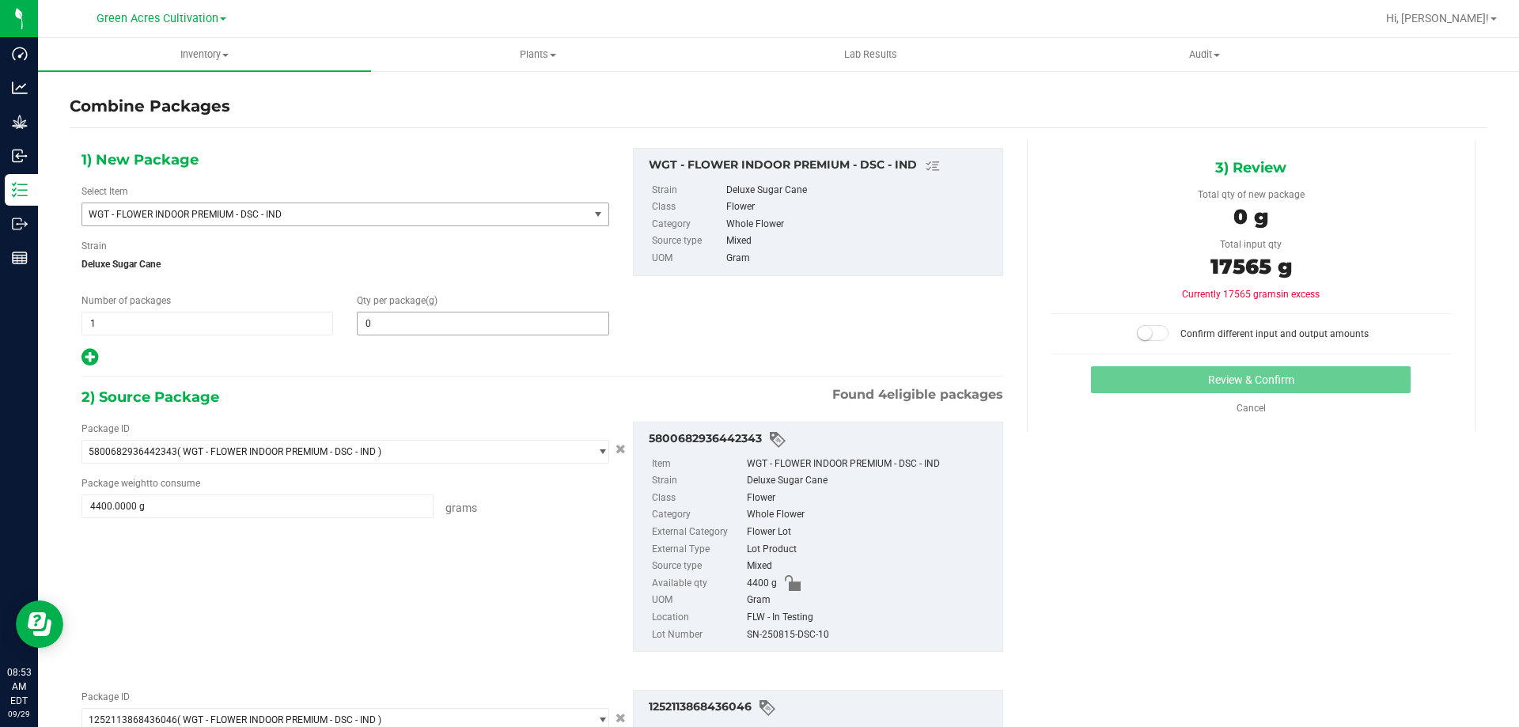
click at [413, 324] on input "0" at bounding box center [483, 323] width 250 height 22
type input "17565"
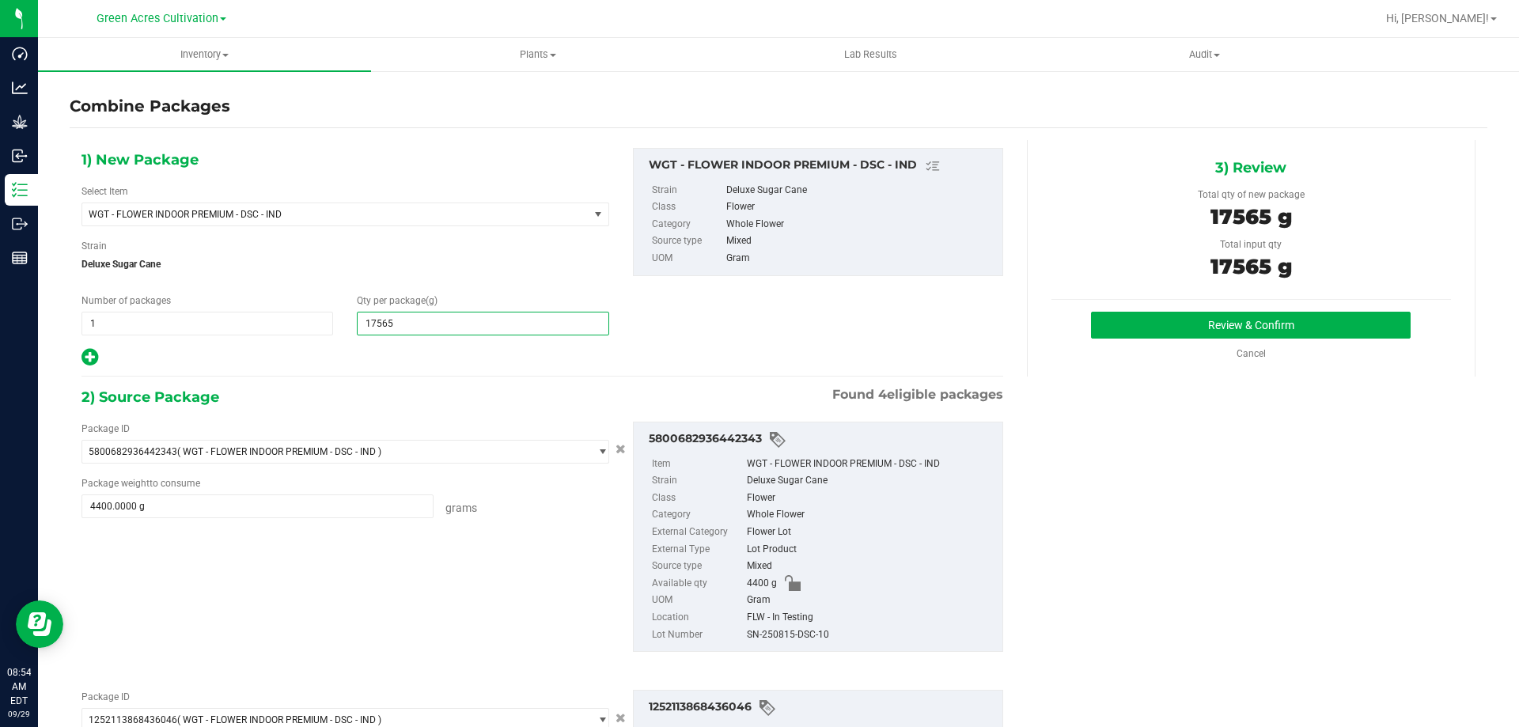
click at [789, 630] on div "SN-250815-DSC-10" at bounding box center [871, 635] width 248 height 17
type input "17,565"
copy div "SN-250815-DSC-10"
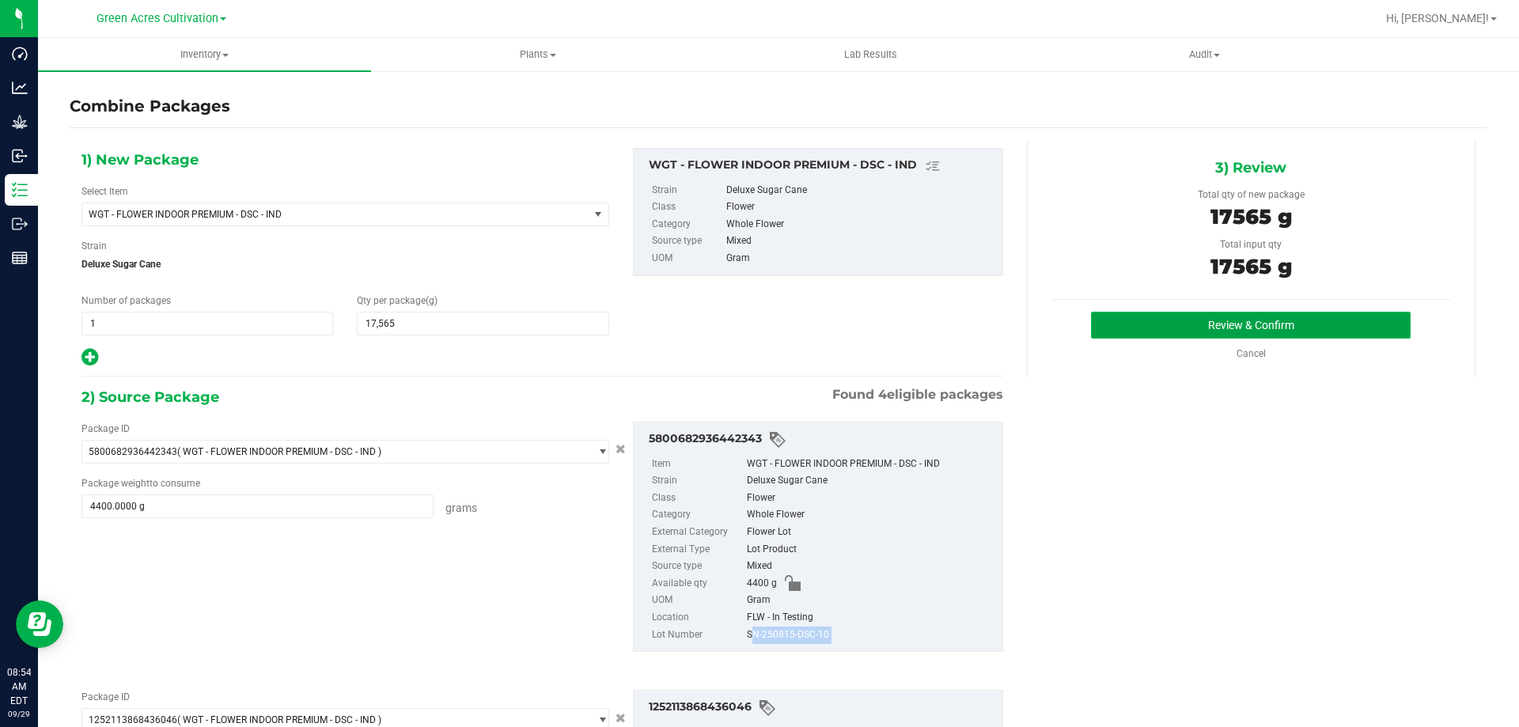
click at [1119, 328] on button "Review & Confirm" at bounding box center [1251, 325] width 320 height 27
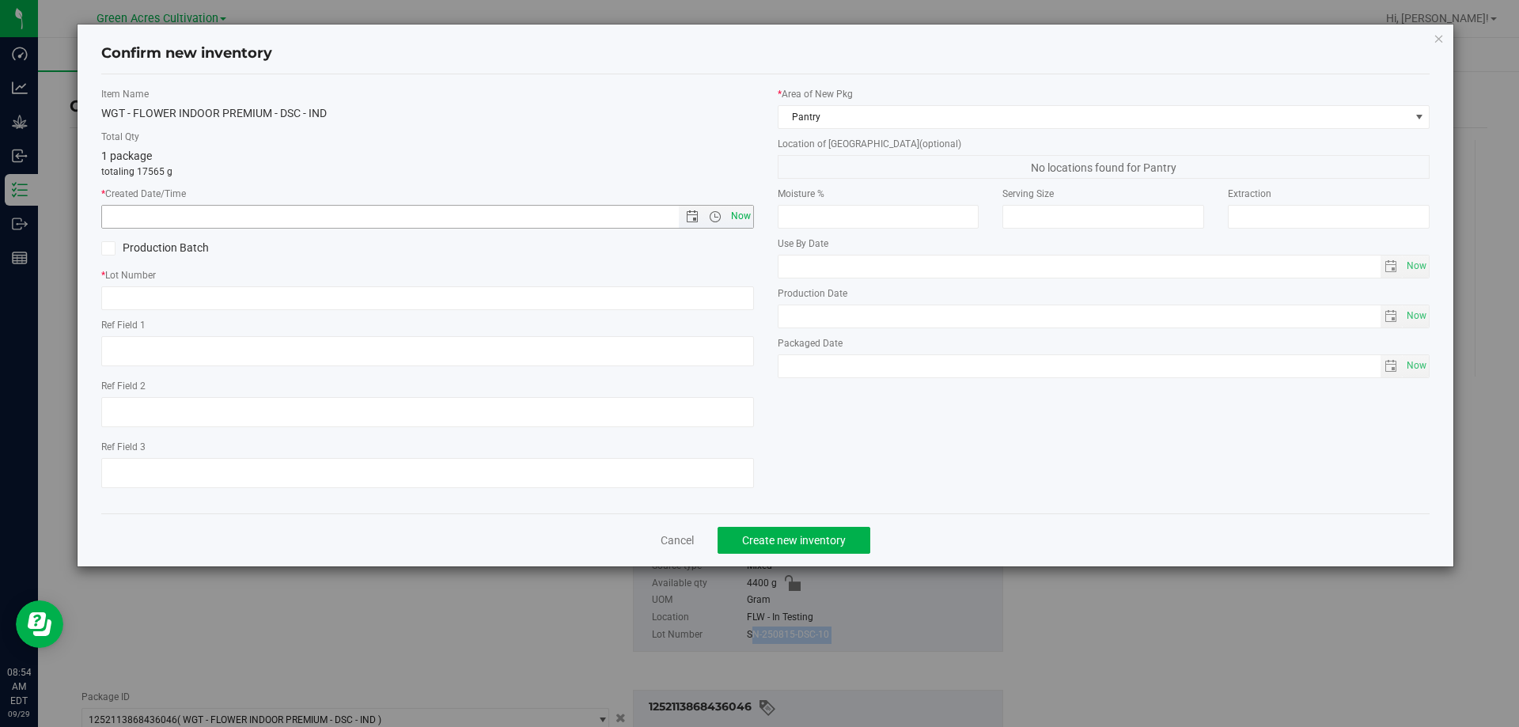
click at [729, 214] on span "Now" at bounding box center [740, 216] width 27 height 23
type input "[DATE] 8:54 AM"
click at [734, 295] on input "text" at bounding box center [427, 298] width 653 height 24
paste input "SN-250815-DSC-10"
type input "SN-250815-DSC-10"
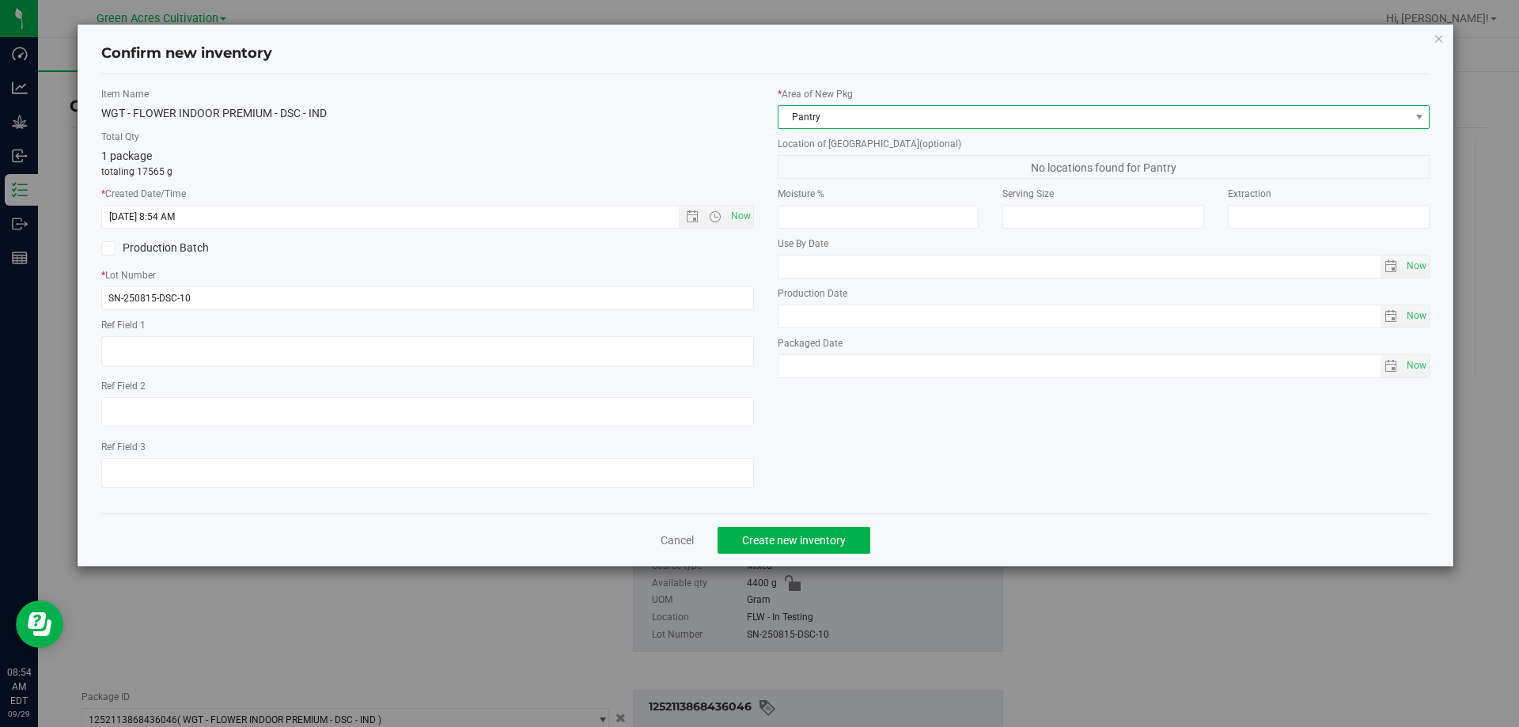
click at [877, 111] on span "Pantry" at bounding box center [1093, 117] width 631 height 22
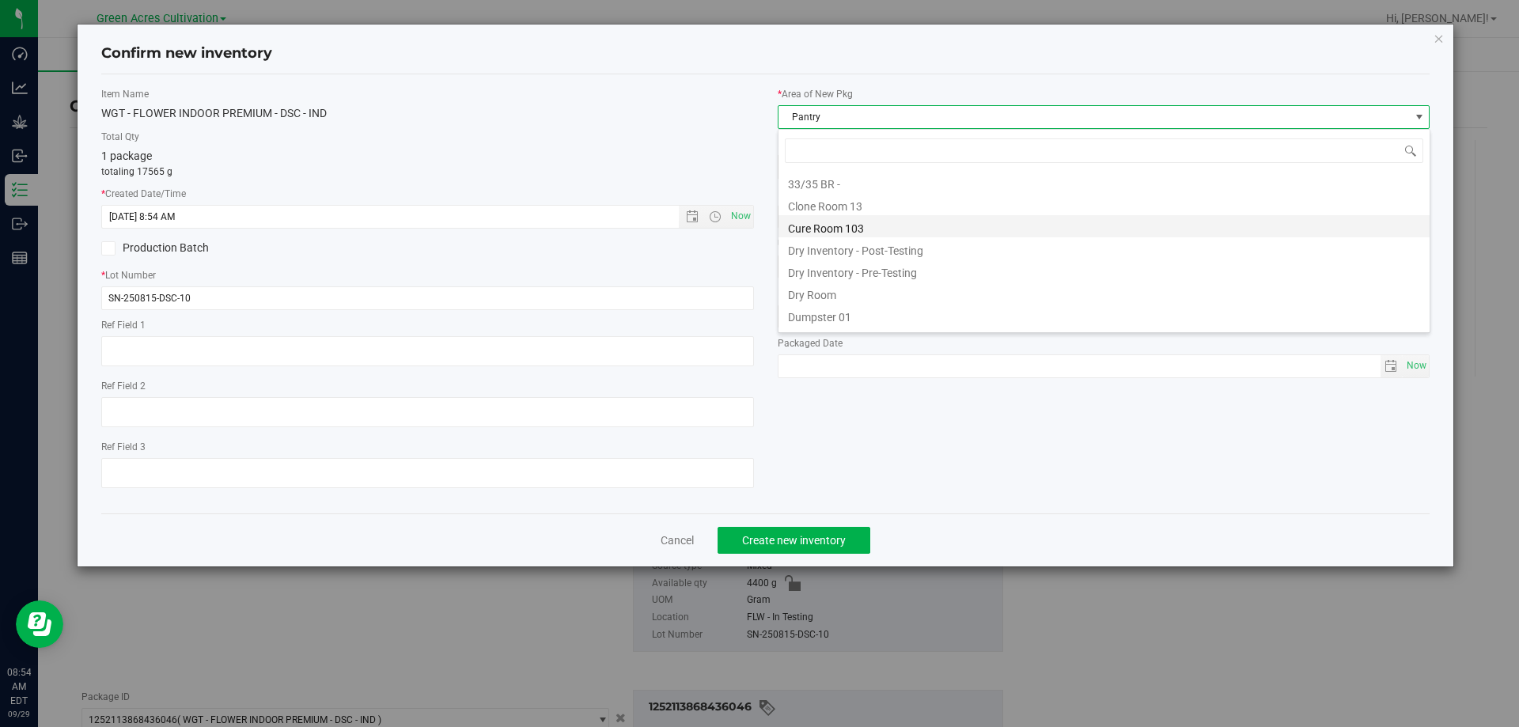
click at [846, 221] on li "Cure Room 103" at bounding box center [1103, 226] width 651 height 22
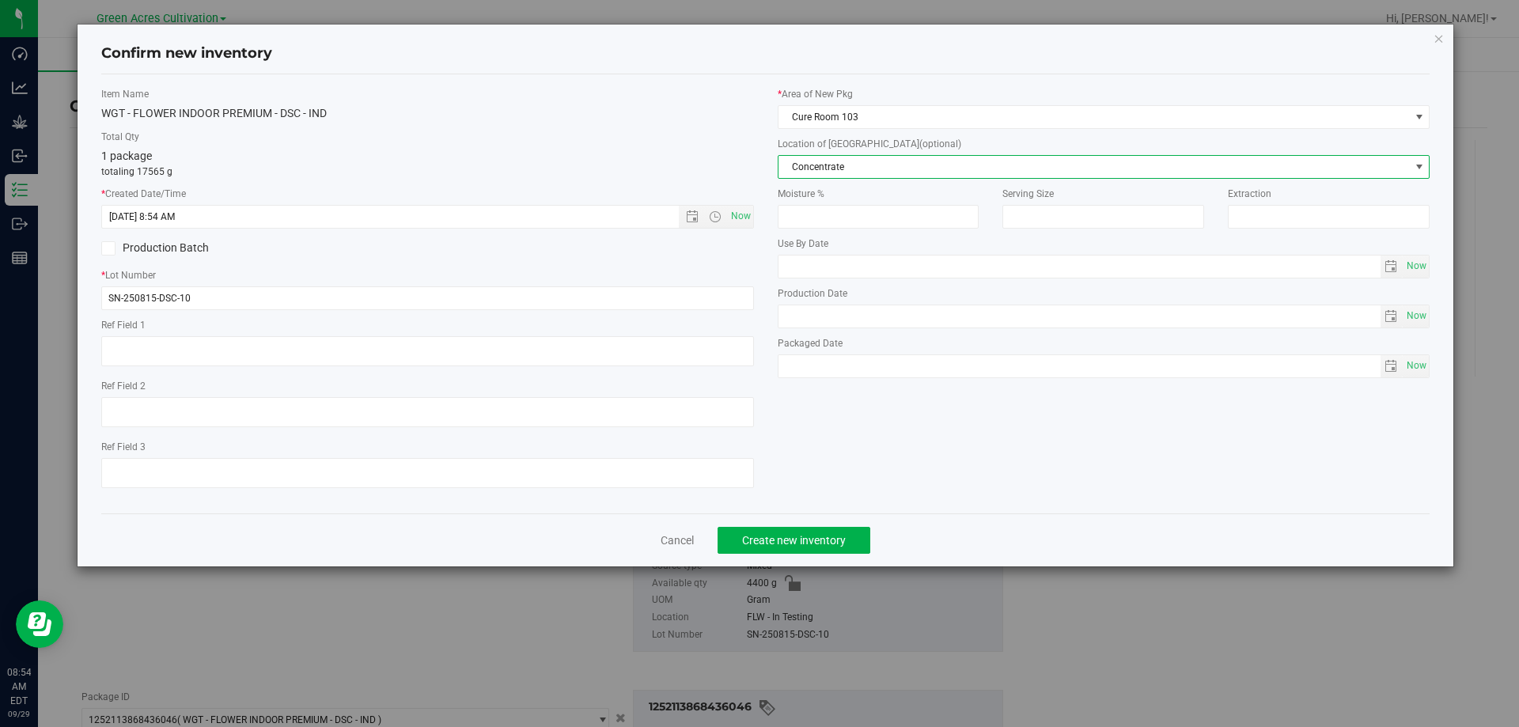
click at [859, 176] on span "Concentrate" at bounding box center [1093, 167] width 631 height 22
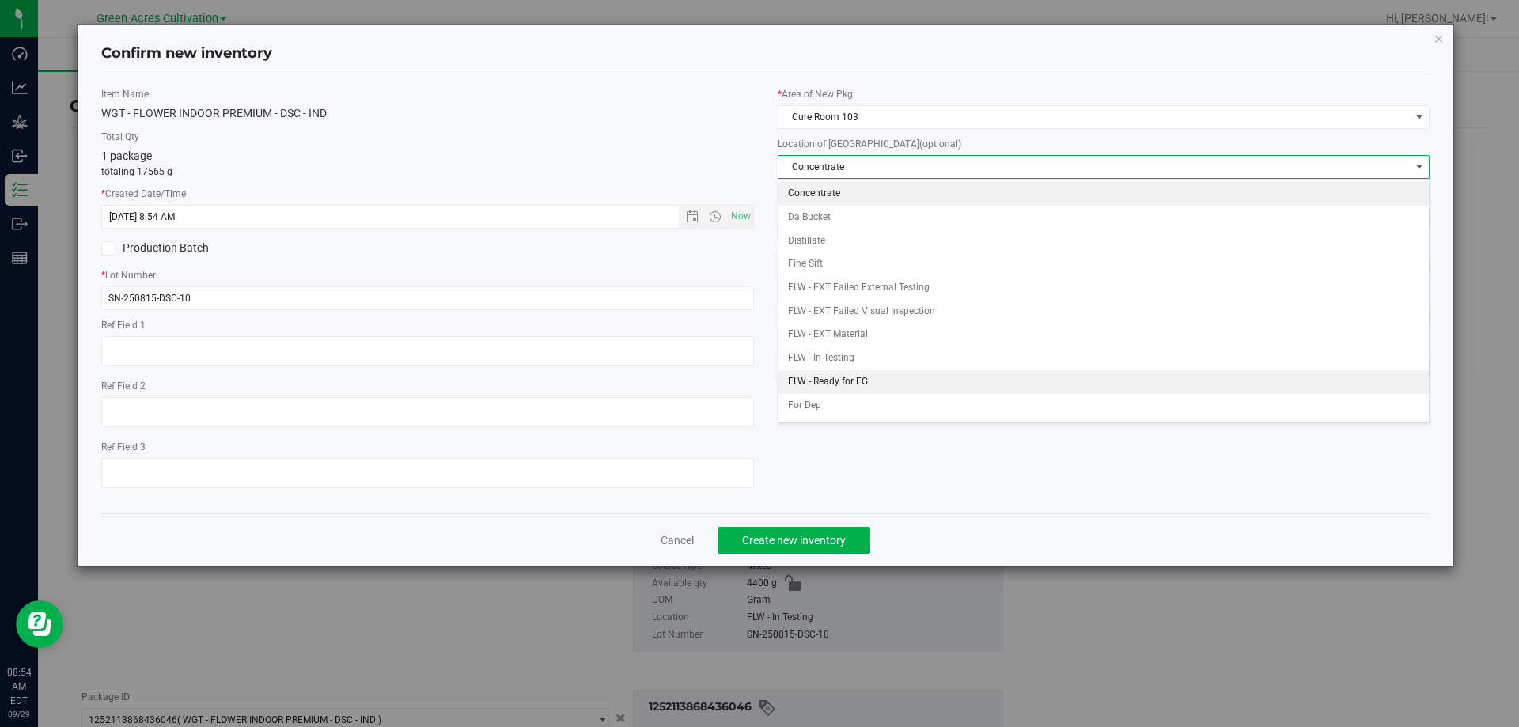
click at [845, 378] on li "FLW - Ready for FG" at bounding box center [1103, 382] width 651 height 24
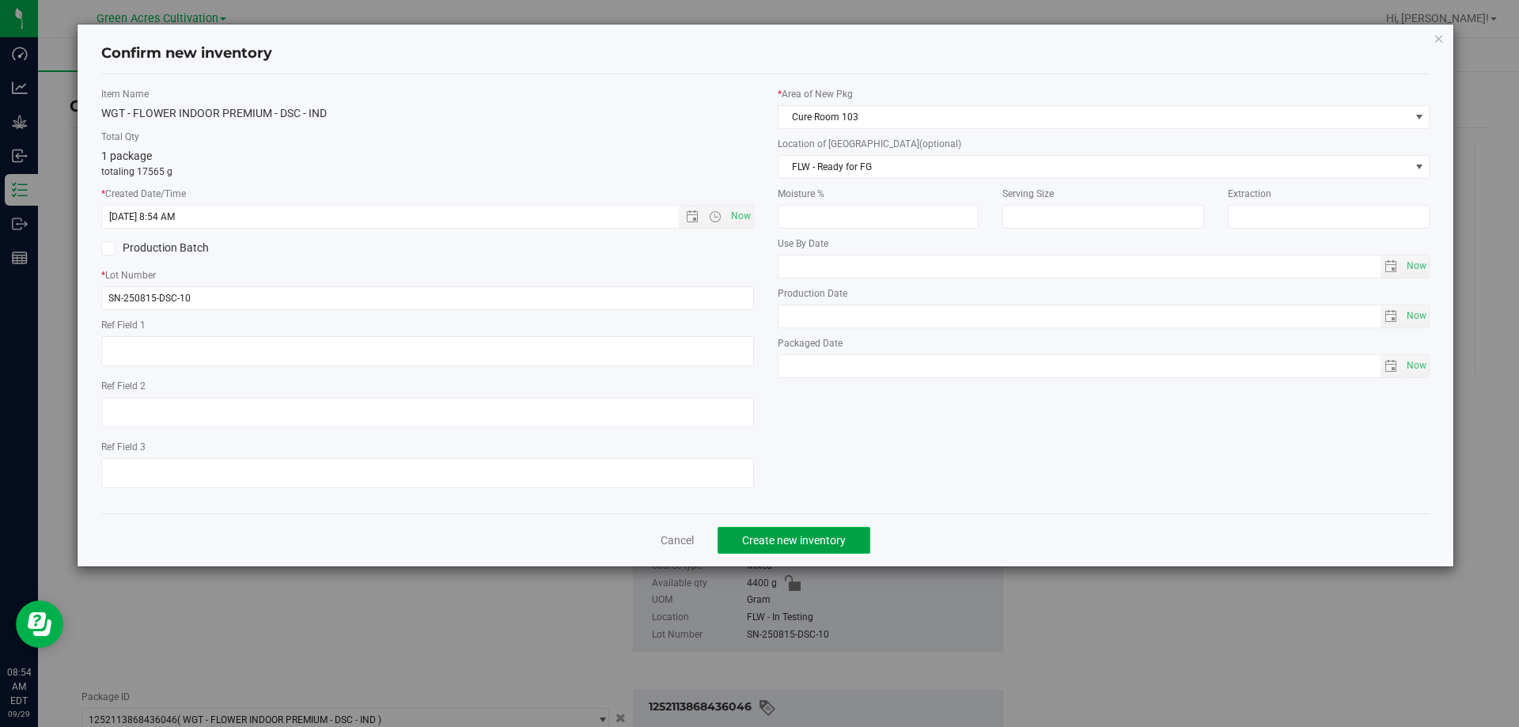
click at [819, 530] on button "Create new inventory" at bounding box center [793, 540] width 153 height 27
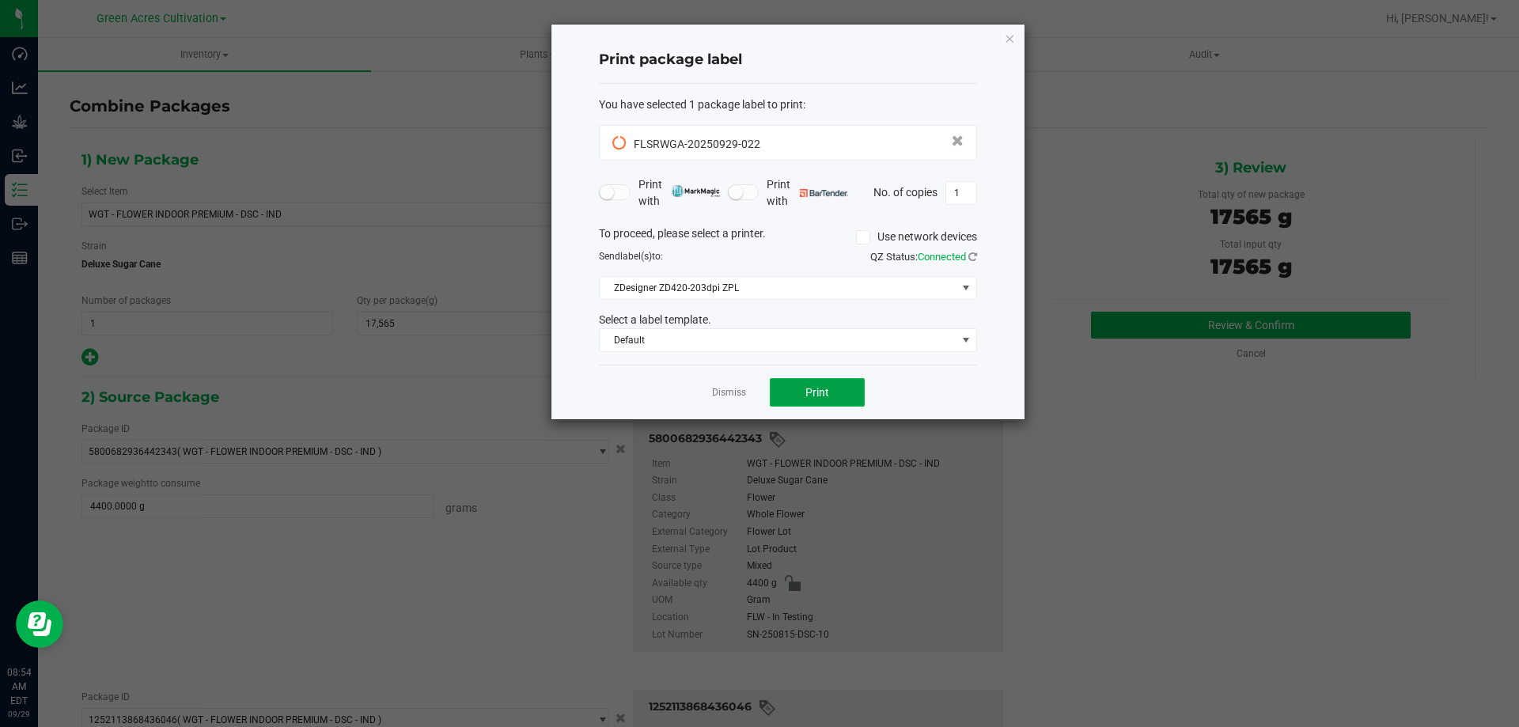
click at [834, 392] on button "Print" at bounding box center [817, 392] width 95 height 28
click at [1008, 38] on icon "button" at bounding box center [1009, 37] width 11 height 19
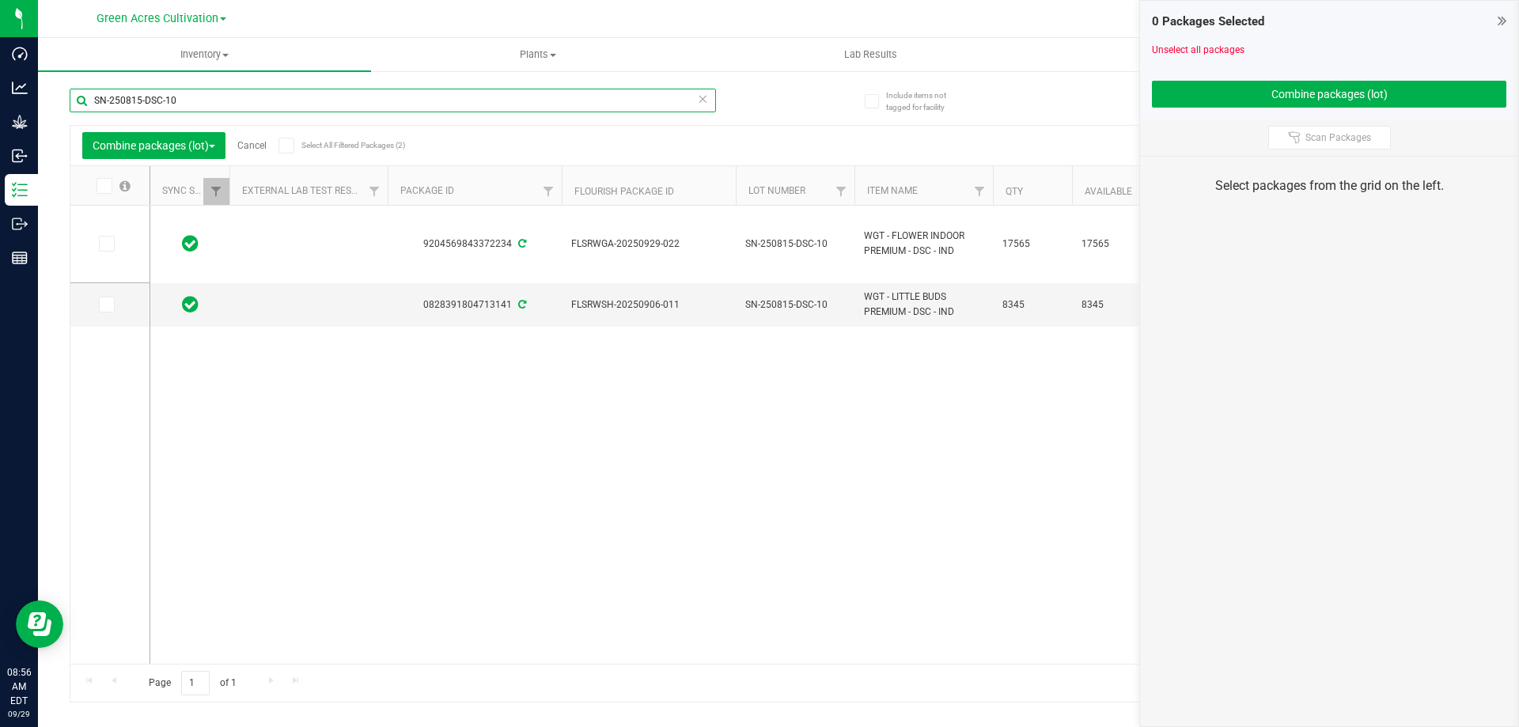
click at [331, 92] on input "SN-250815-DSC-10" at bounding box center [393, 101] width 646 height 24
click at [330, 93] on input "SN-250815-DSC-10" at bounding box center [393, 101] width 646 height 24
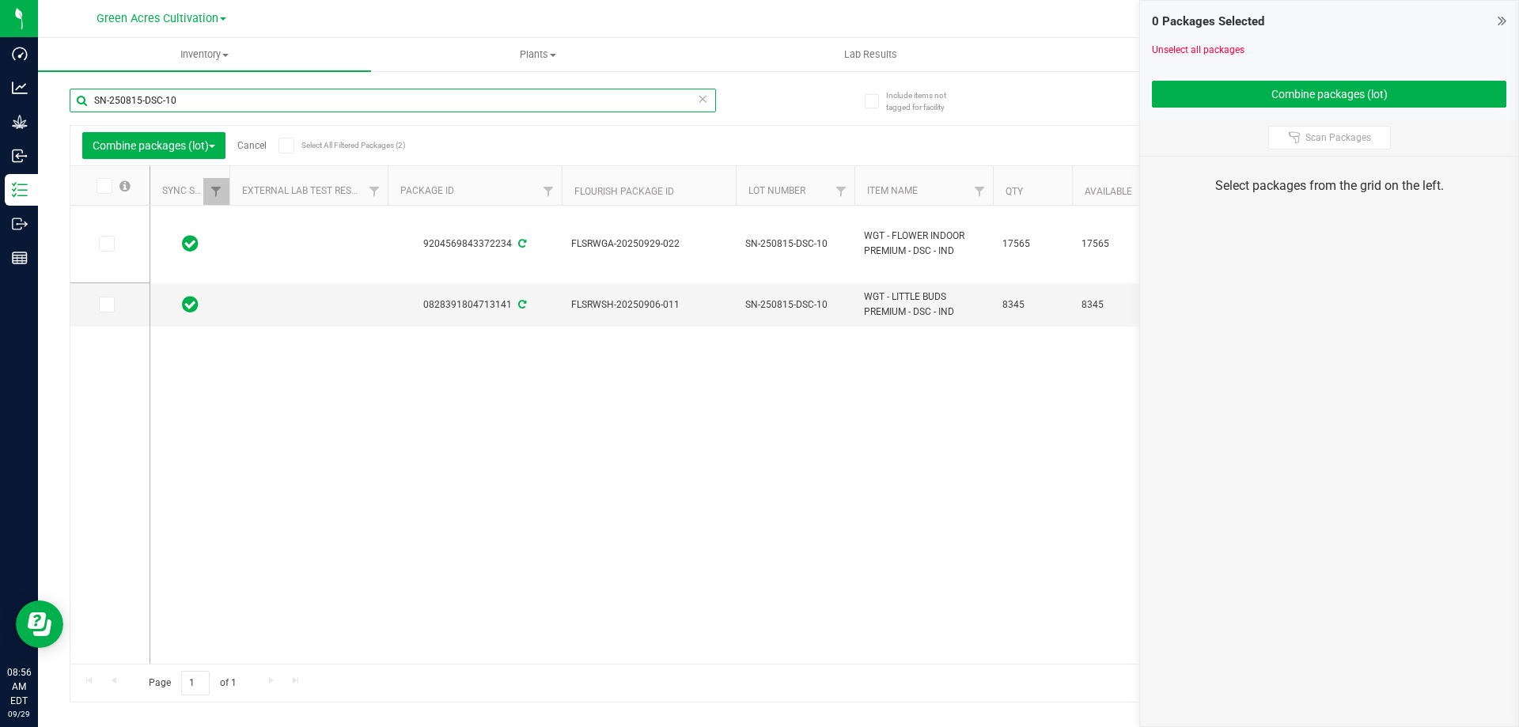
paste input "29-MPA-04"
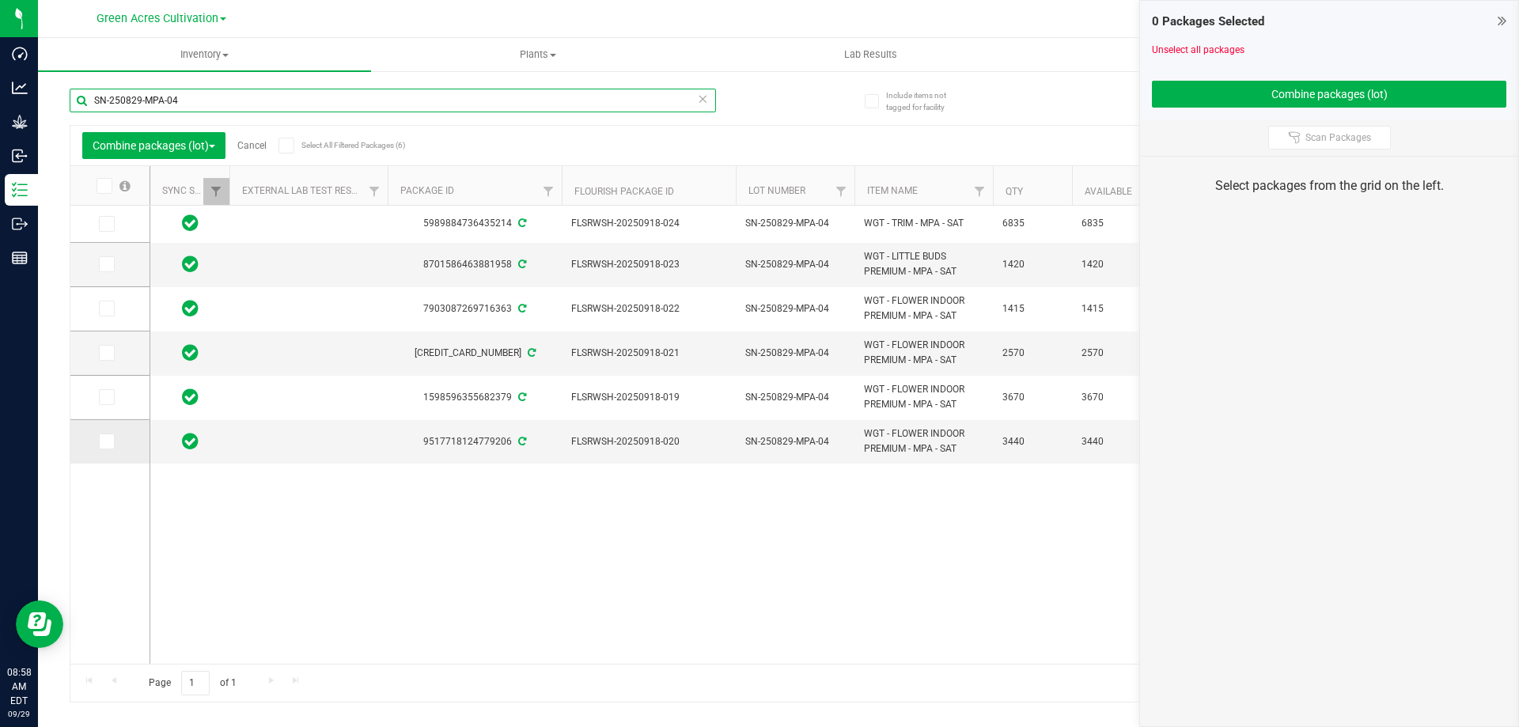
type input "SN-250829-MPA-04"
click at [112, 445] on span at bounding box center [107, 441] width 16 height 16
click at [0, 0] on input "checkbox" at bounding box center [0, 0] width 0 height 0
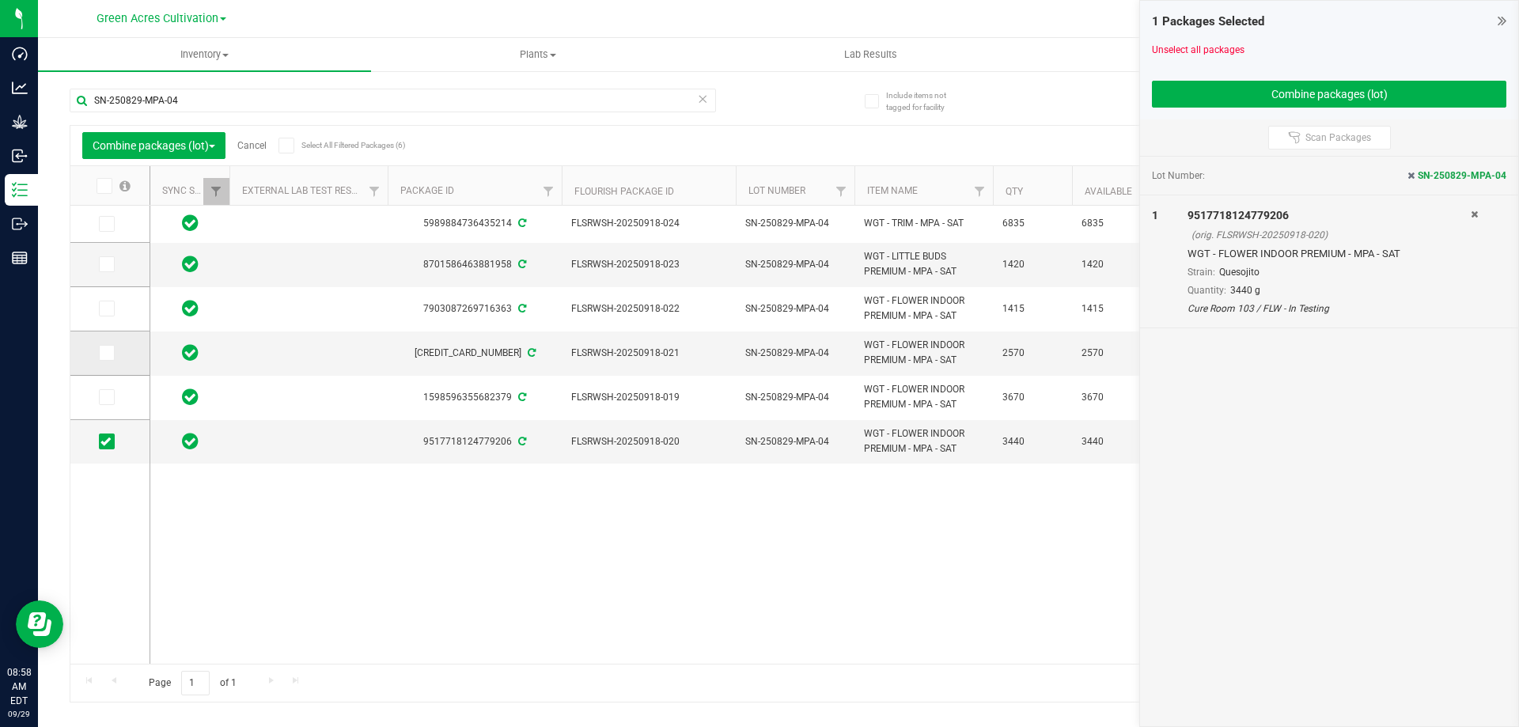
click at [112, 351] on span at bounding box center [107, 353] width 16 height 16
click at [0, 0] on input "checkbox" at bounding box center [0, 0] width 0 height 0
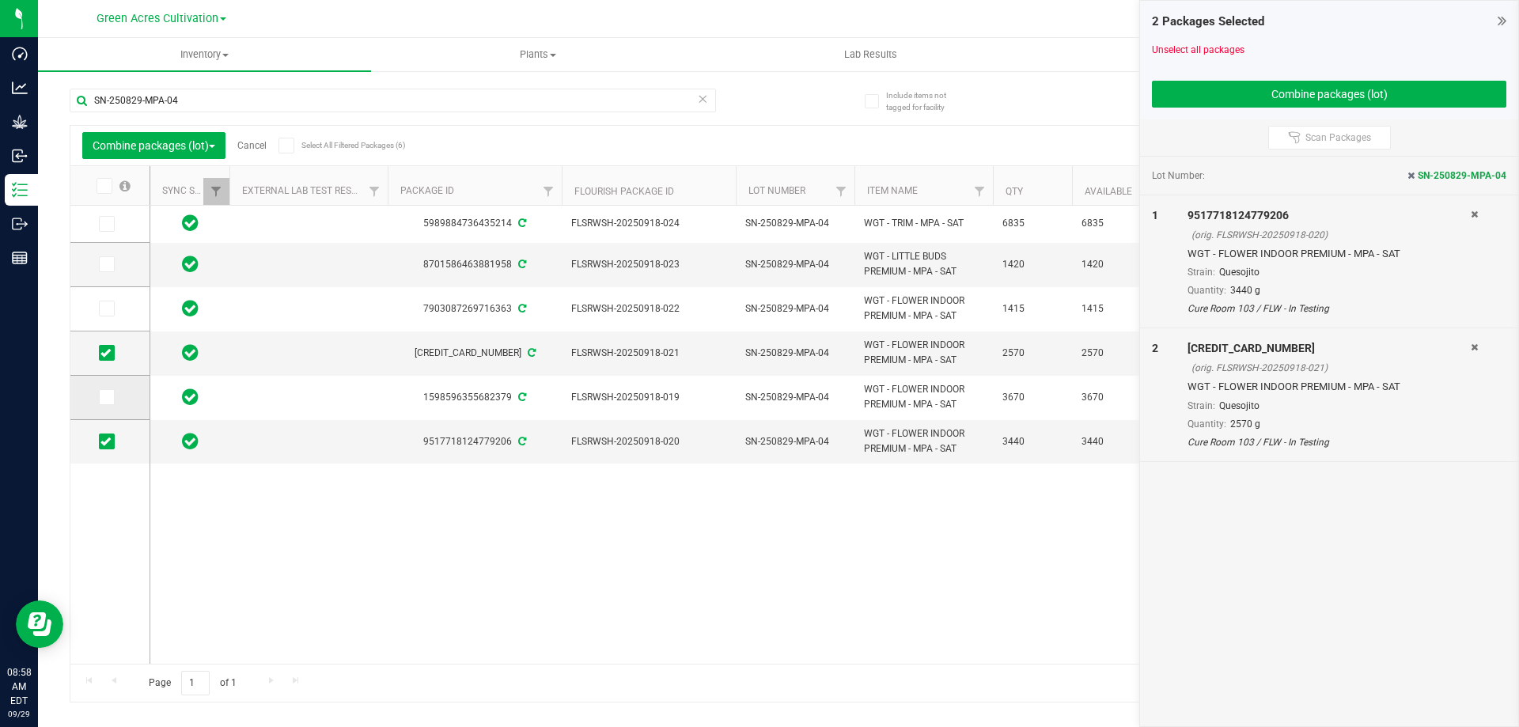
click at [105, 397] on icon at bounding box center [105, 397] width 10 height 0
click at [0, 0] on input "checkbox" at bounding box center [0, 0] width 0 height 0
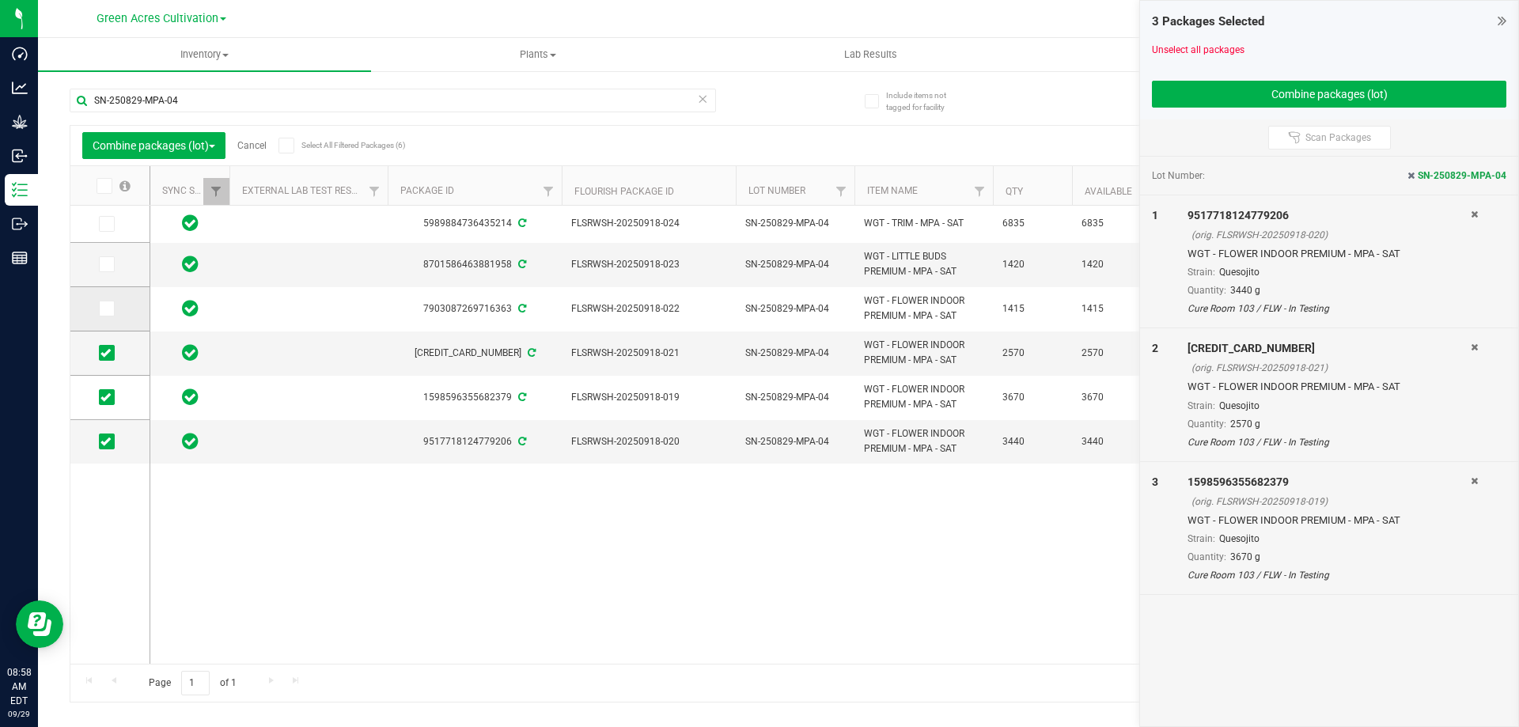
click at [109, 309] on icon at bounding box center [105, 309] width 10 height 0
click at [0, 0] on input "checkbox" at bounding box center [0, 0] width 0 height 0
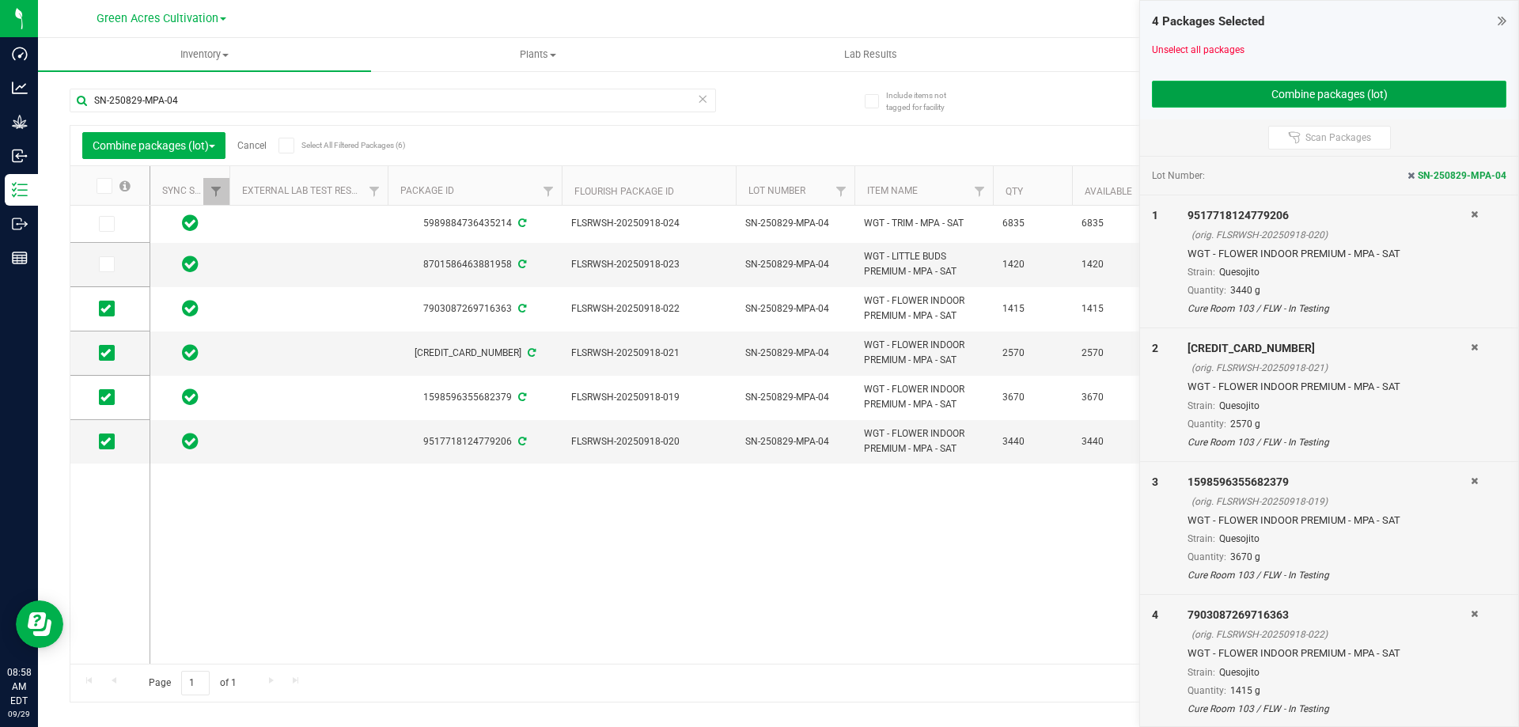
click at [1399, 88] on button "Combine packages (lot)" at bounding box center [1329, 94] width 354 height 27
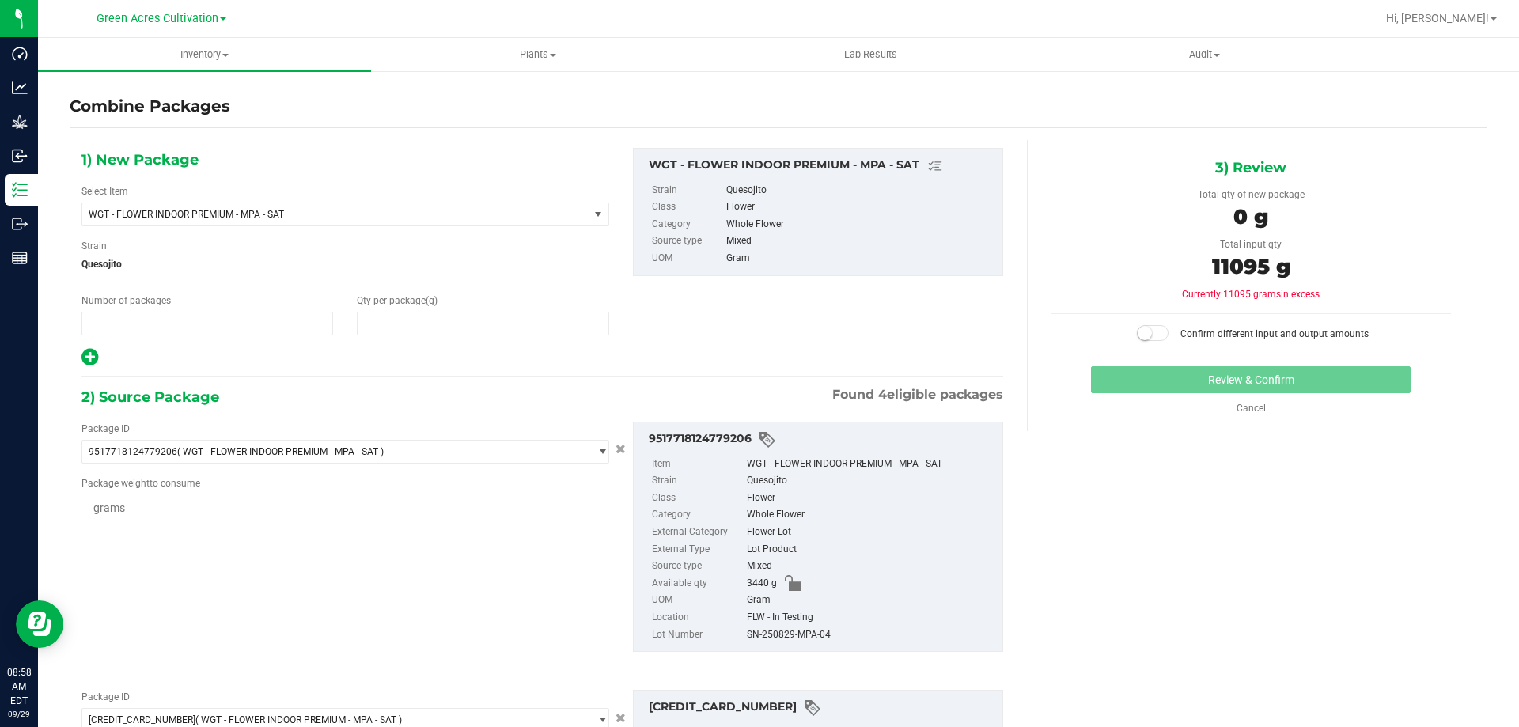
type input "1"
type input "0"
type input "3440.0000 g"
type input "2570.0000 g"
type input "3670.0000 g"
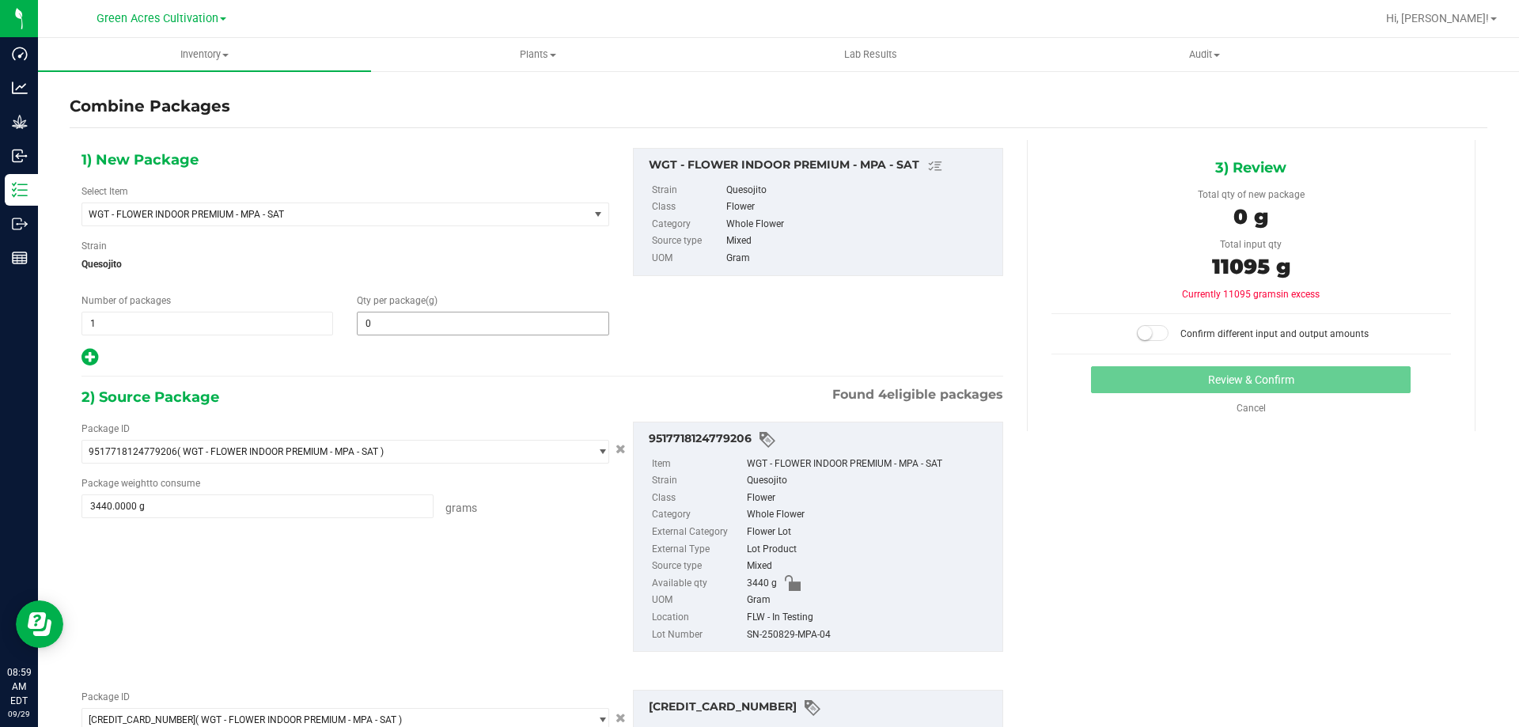
click at [407, 312] on input "0" at bounding box center [483, 323] width 250 height 22
click at [399, 329] on input "0" at bounding box center [483, 323] width 250 height 22
type input "1415.0000 g"
type input "141"
type input "11095"
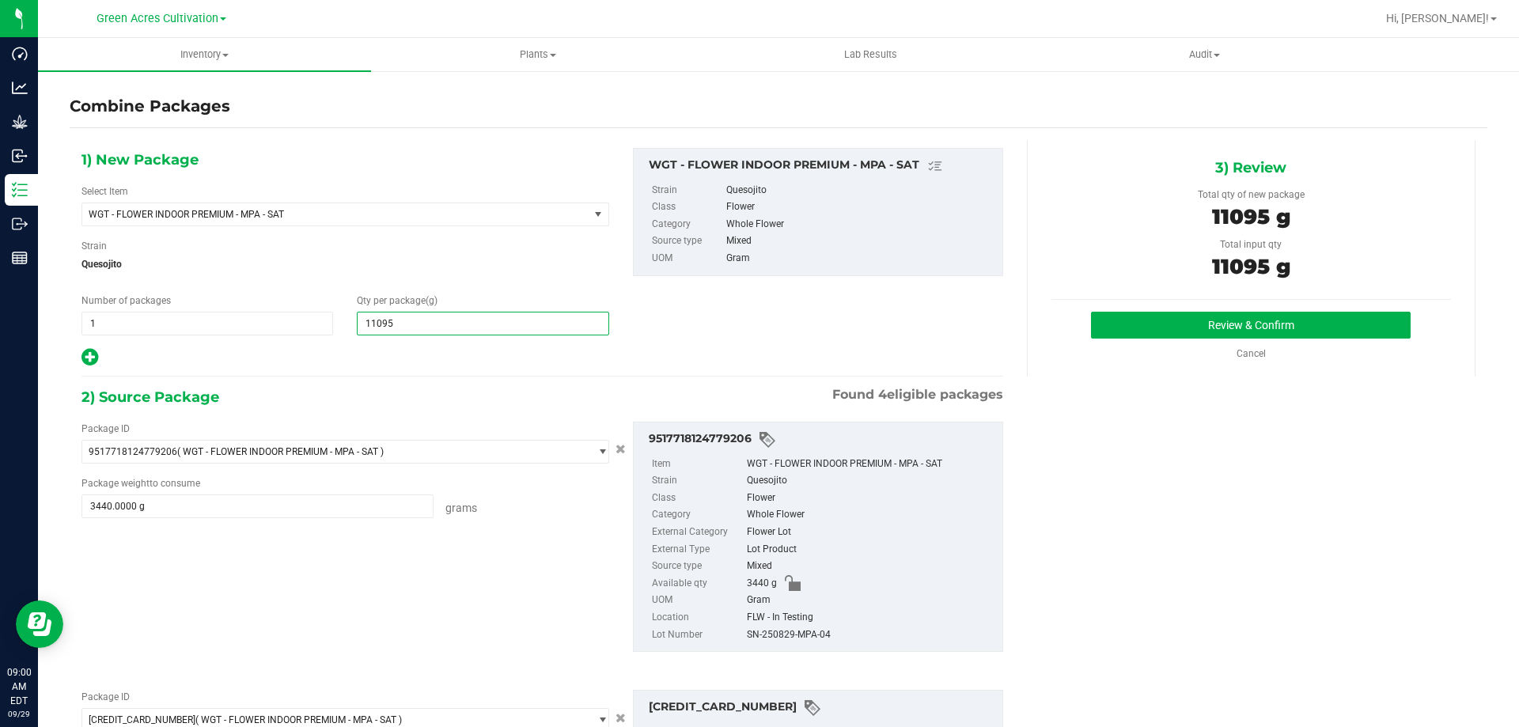
click at [782, 634] on div "SN-250829-MPA-04" at bounding box center [871, 635] width 248 height 17
type input "11,095"
click at [782, 634] on div "SN-250829-MPA-04" at bounding box center [871, 635] width 248 height 17
copy div "SN-250829-MPA-04"
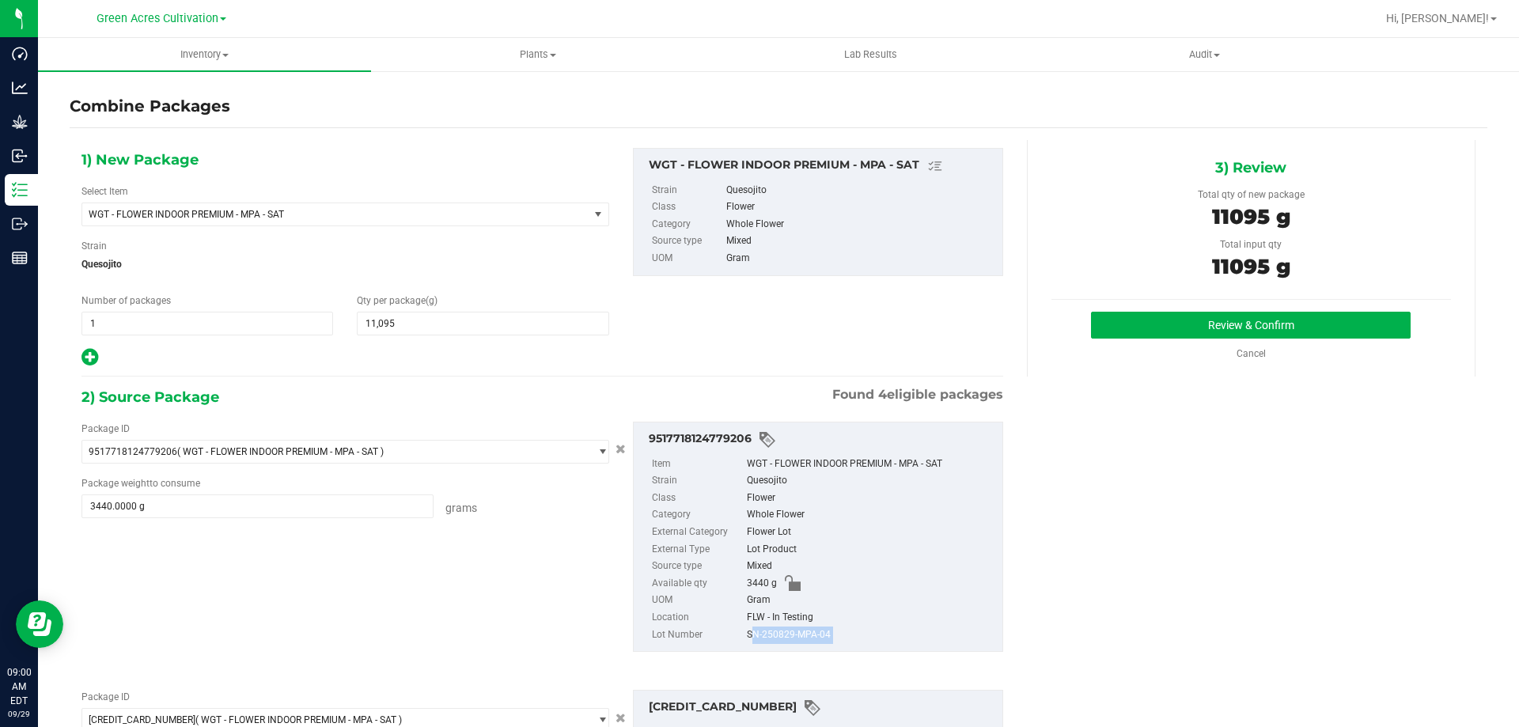
copy div "SN-250829-MPA-04"
click at [1121, 326] on button "Review & Confirm" at bounding box center [1251, 325] width 320 height 27
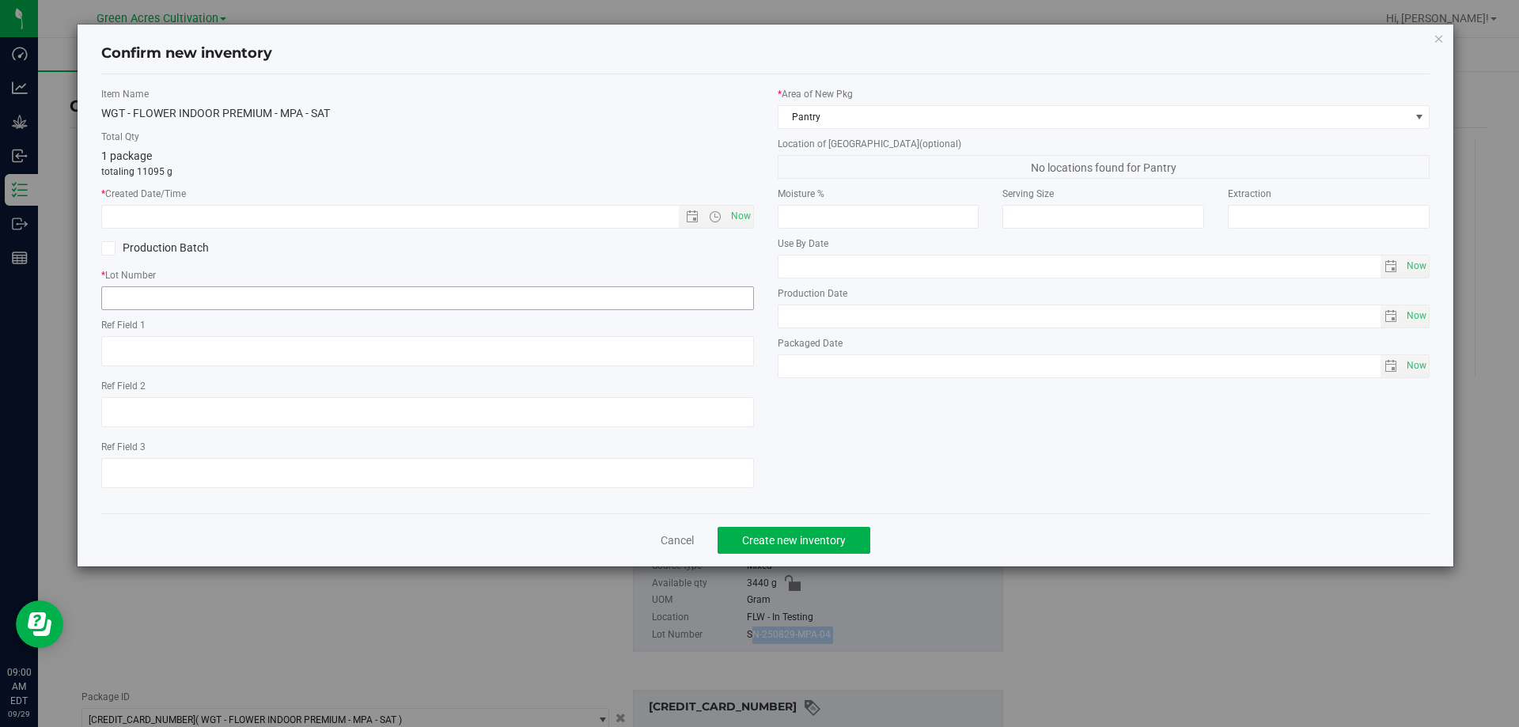
click at [742, 215] on span "Now" at bounding box center [740, 216] width 27 height 23
click at [653, 297] on input "text" at bounding box center [427, 298] width 653 height 24
type input "[DATE] 9:00 AM"
paste input "SN-250829-MPA-04"
type input "SN-250829-MPA-04"
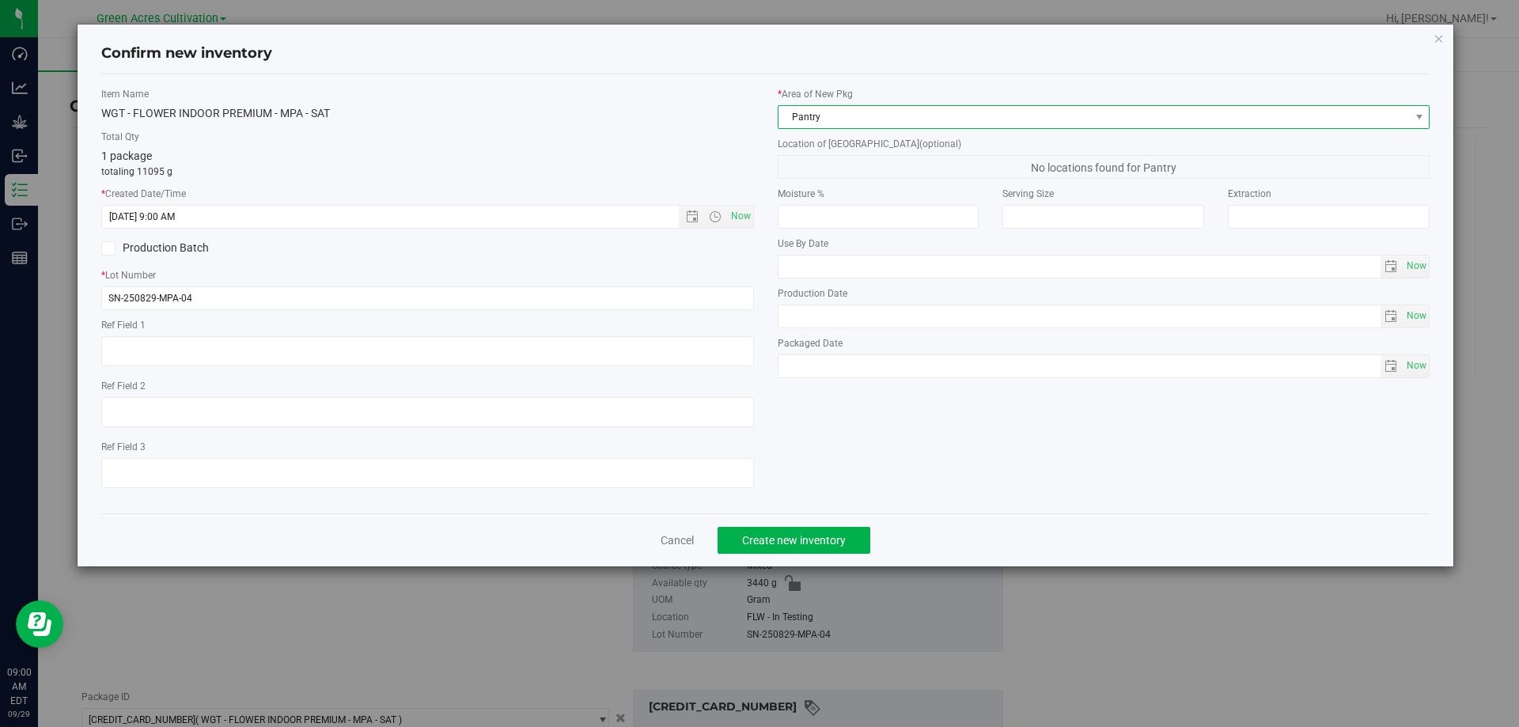
click at [910, 123] on span "Pantry" at bounding box center [1093, 117] width 631 height 22
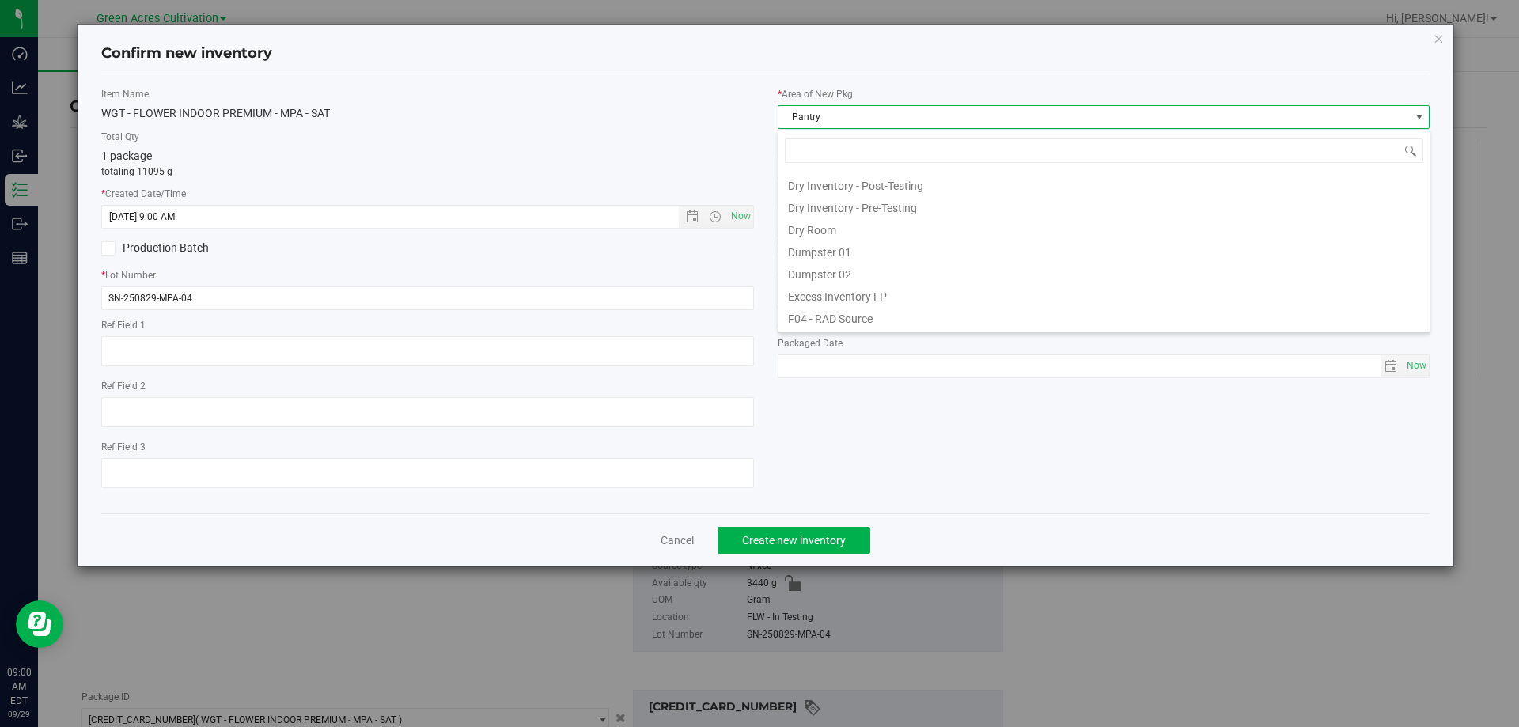
scroll to position [51, 0]
click at [844, 181] on li "Cure Room 103" at bounding box center [1103, 176] width 651 height 22
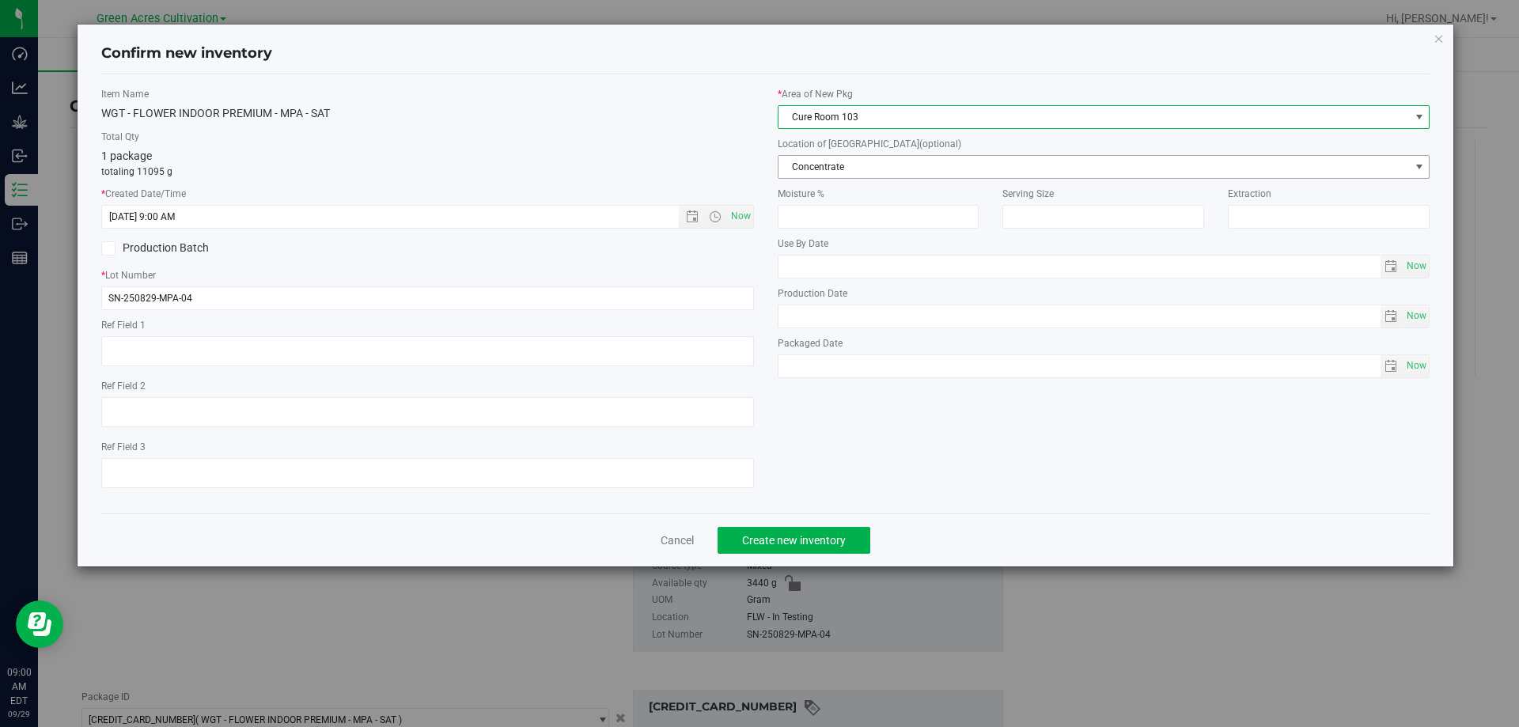
click at [850, 170] on span "Concentrate" at bounding box center [1093, 167] width 631 height 22
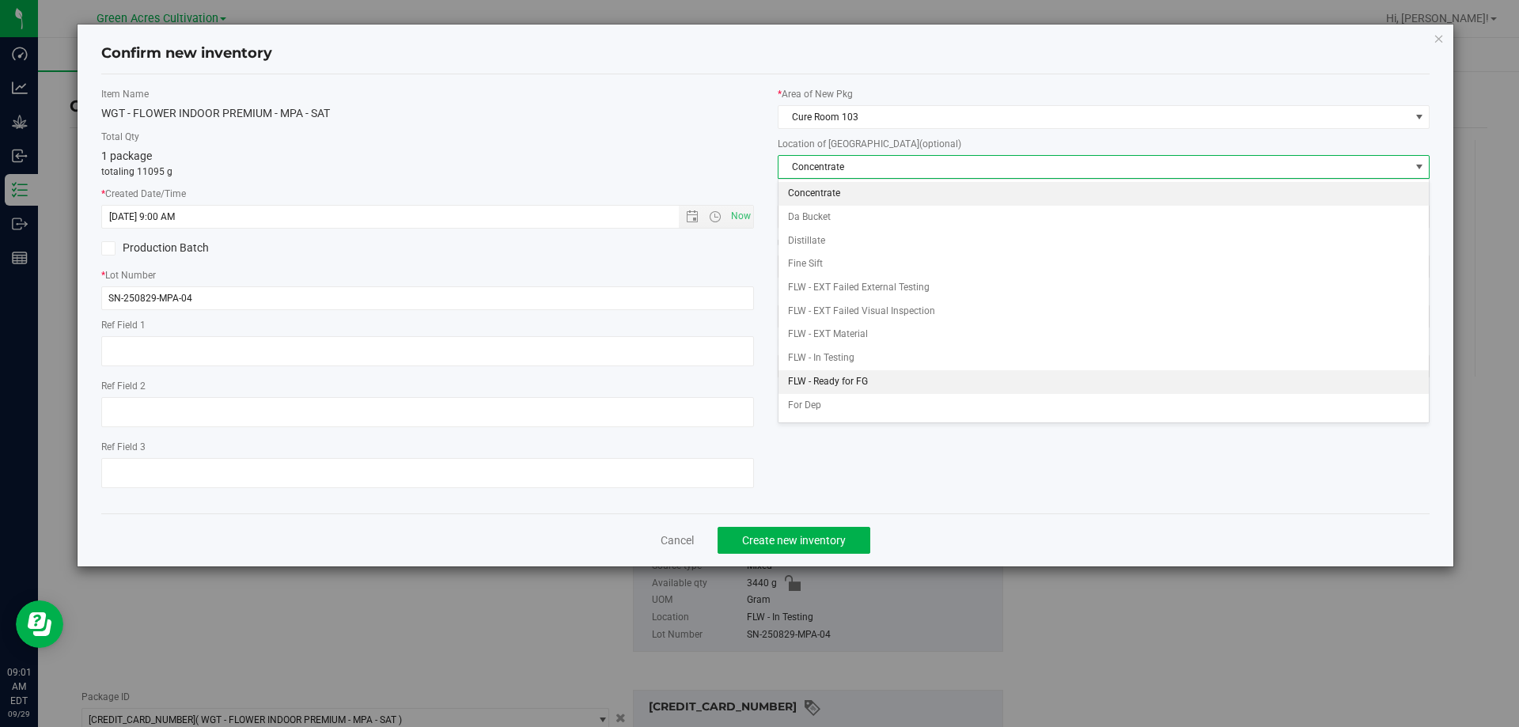
click at [838, 377] on li "FLW - Ready for FG" at bounding box center [1103, 382] width 651 height 24
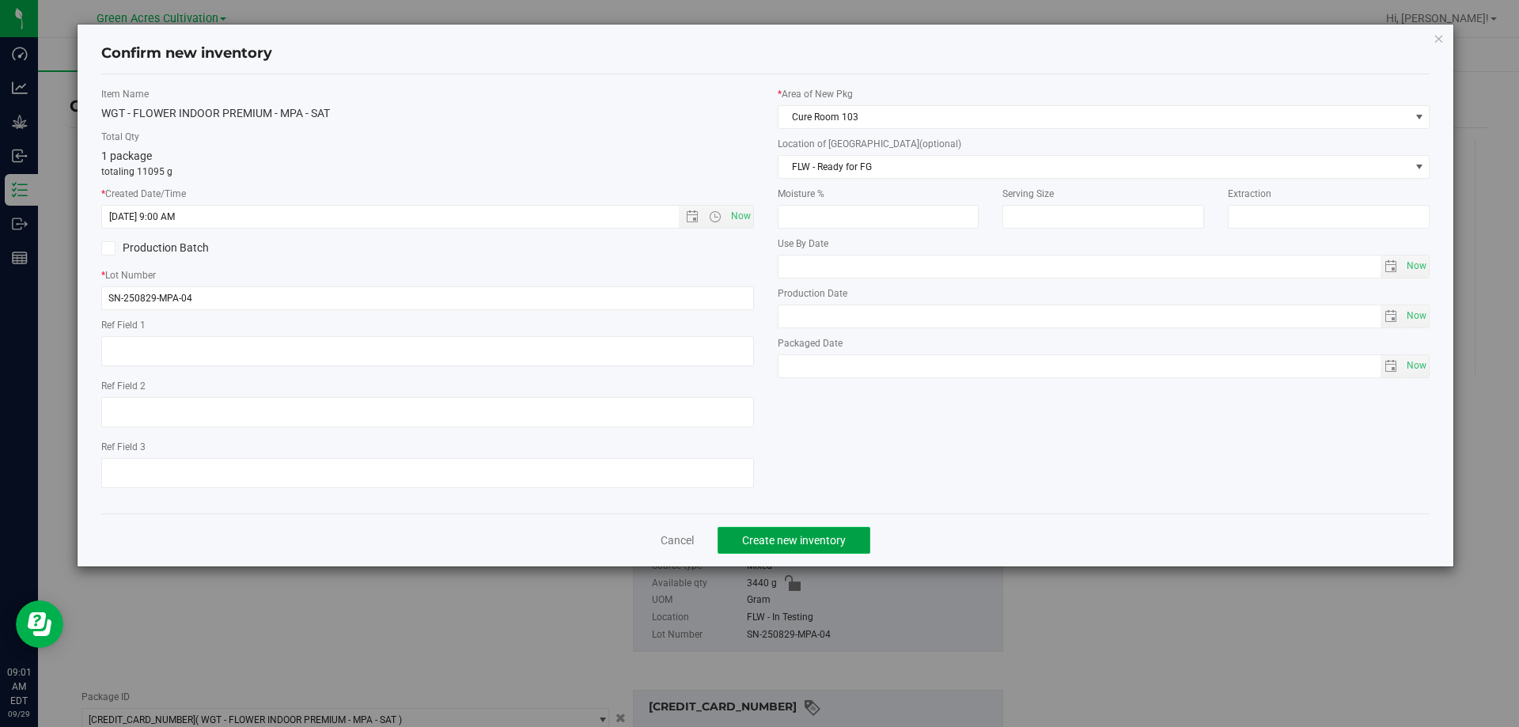
click at [827, 536] on span "Create new inventory" at bounding box center [794, 540] width 104 height 13
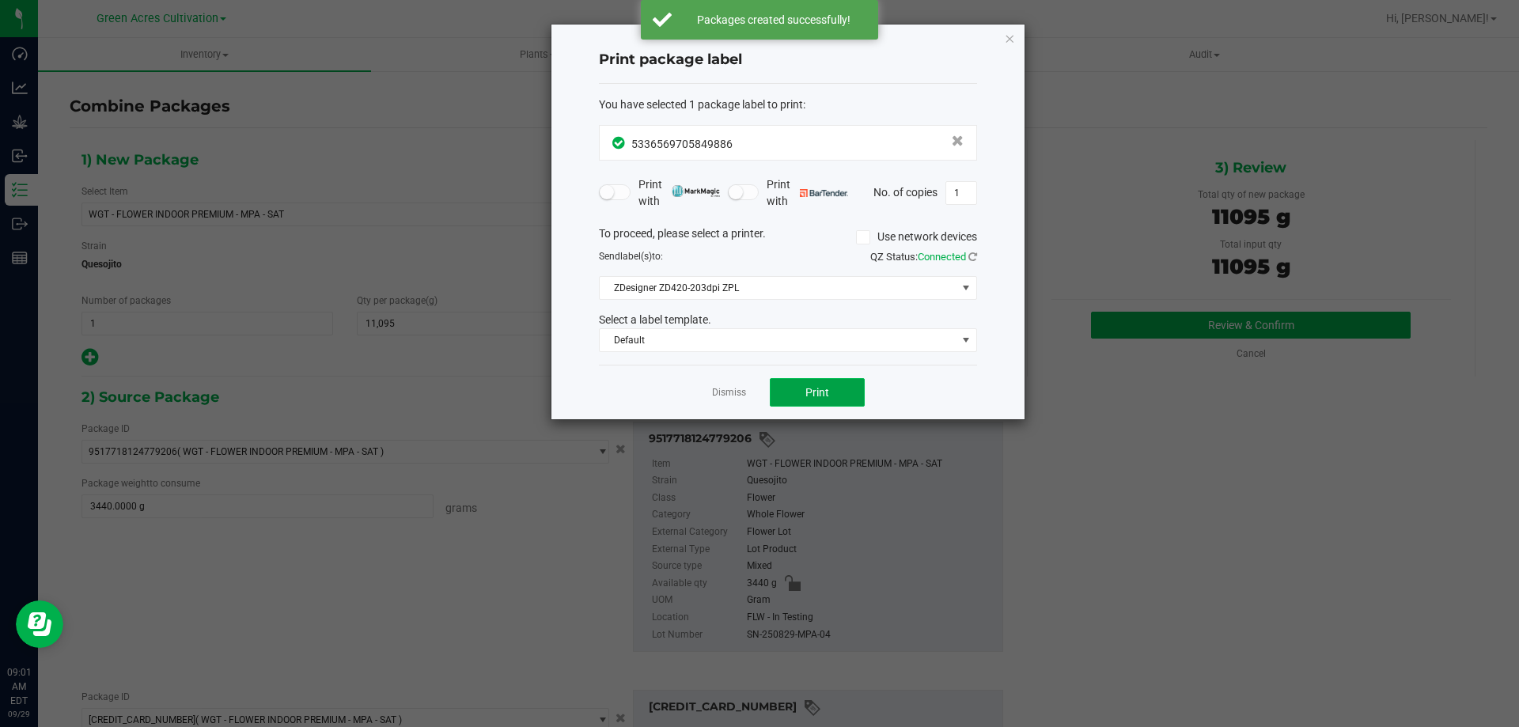
click at [819, 387] on span "Print" at bounding box center [817, 392] width 24 height 13
click at [1008, 30] on icon "button" at bounding box center [1009, 37] width 11 height 19
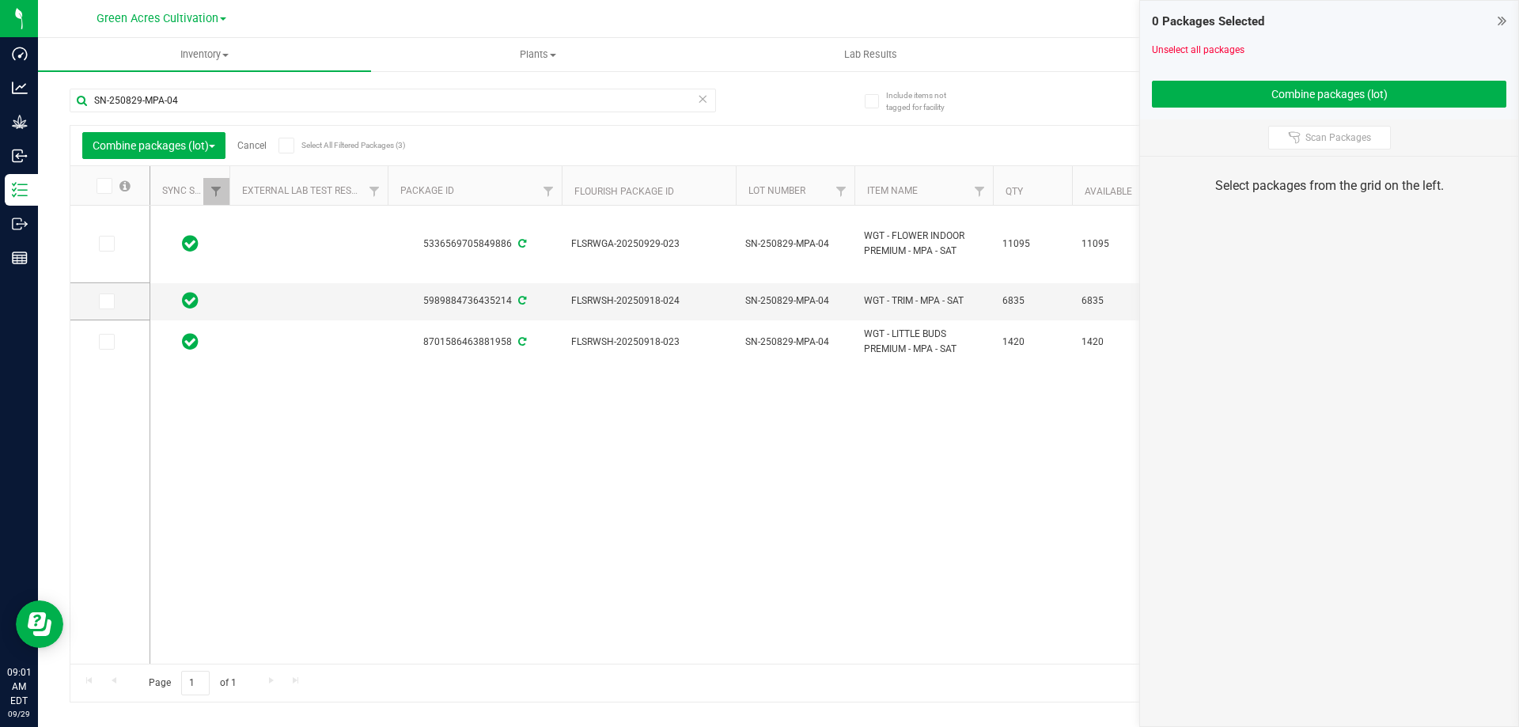
click at [919, 581] on div "5336569705849886 FLSRWGA-20250929-023 SN-250829-MPA-04 WGT - FLOWER INDOOR PREM…" at bounding box center [817, 435] width 1335 height 458
